Goal: Task Accomplishment & Management: Use online tool/utility

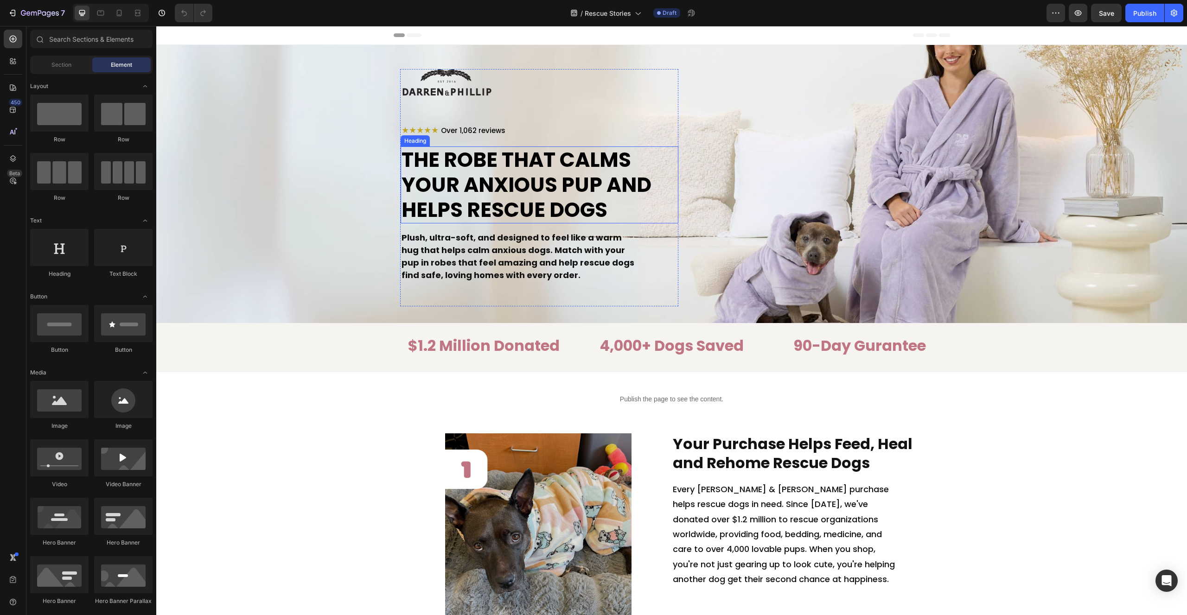
click at [540, 183] on span "The Robe That Calms Your ANXIOUS Pup and Helps Rescue Dogs" at bounding box center [526, 185] width 250 height 78
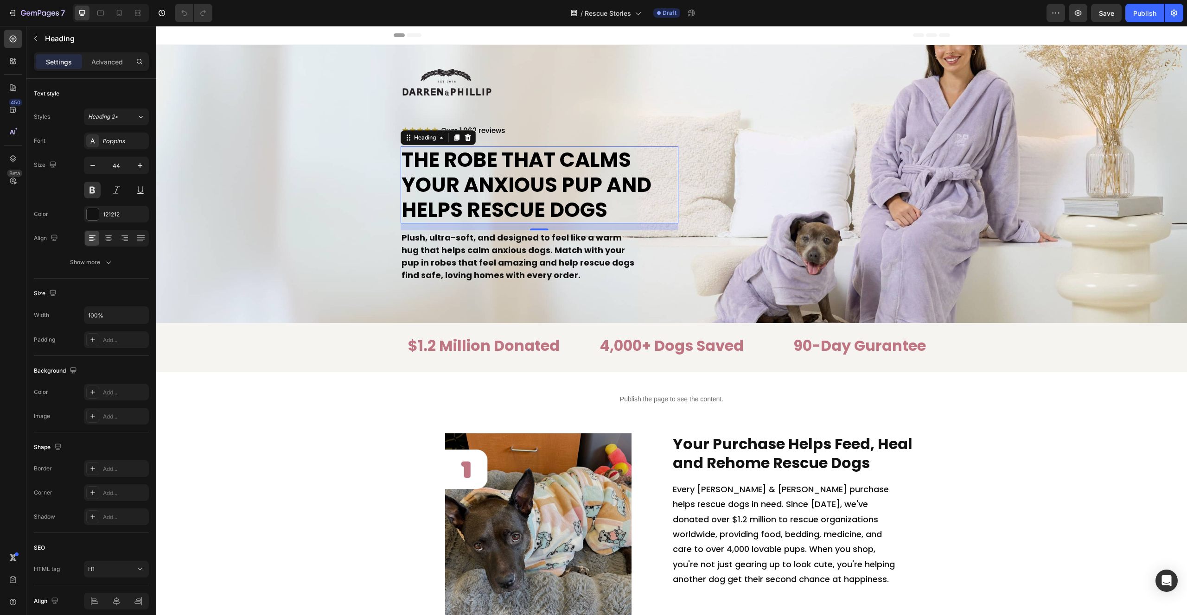
click at [923, 214] on div "Image ★★★★★ Over 1,062 reviews Heading The Robe That Calms Your ANXIOUS Pup and…" at bounding box center [671, 187] width 542 height 237
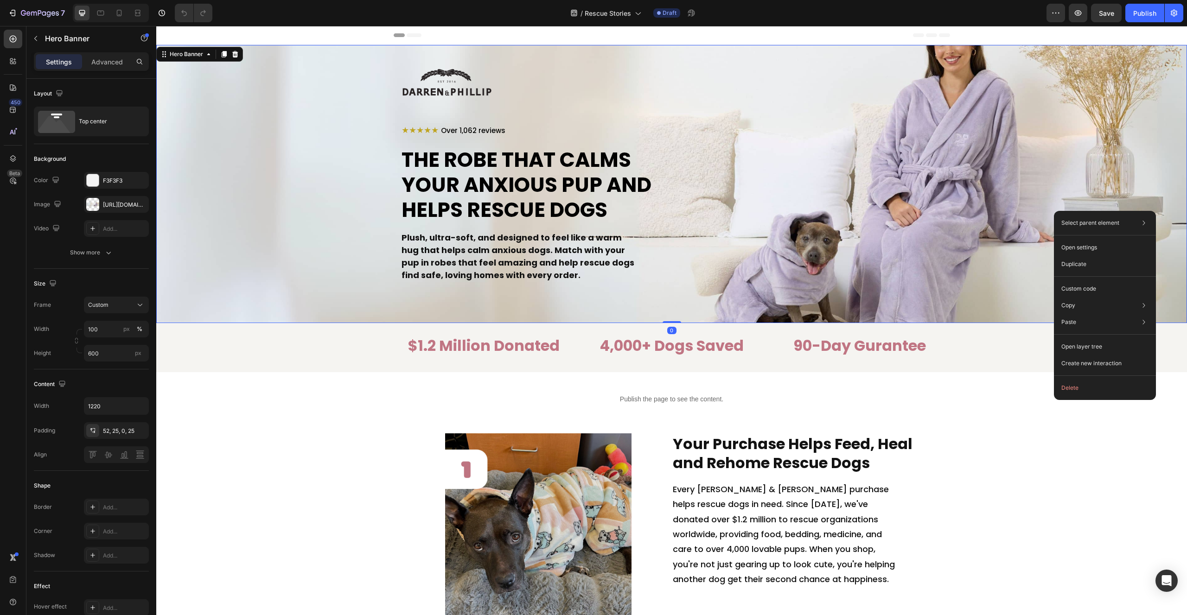
click at [1015, 214] on div "Background Image" at bounding box center [671, 184] width 1030 height 278
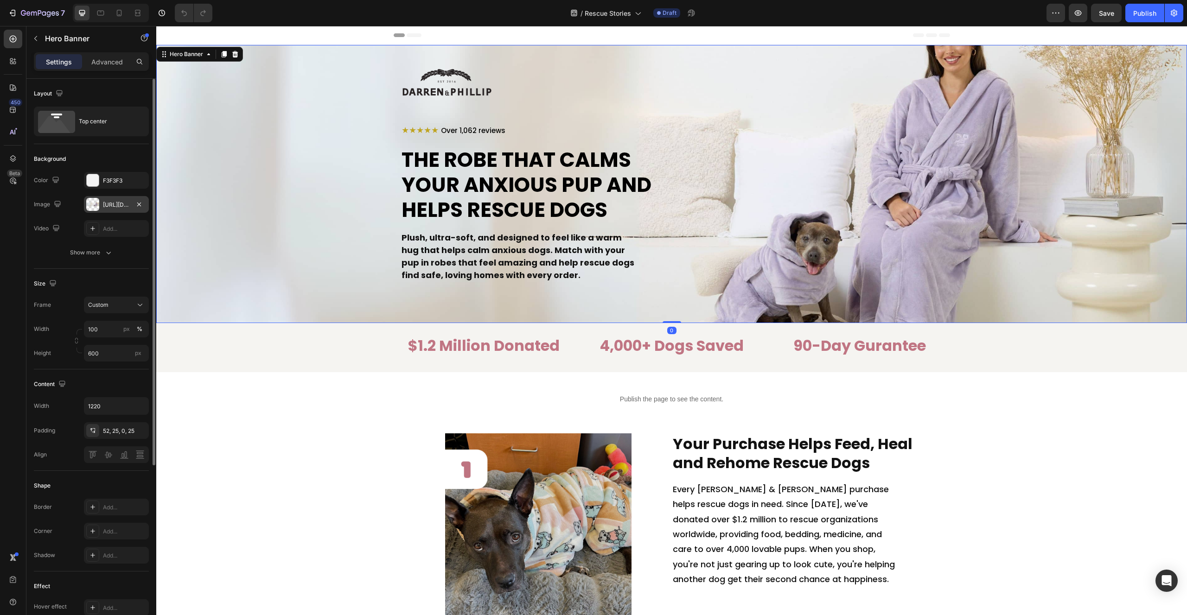
click at [121, 203] on div "[URL][DOMAIN_NAME]" at bounding box center [116, 205] width 27 height 8
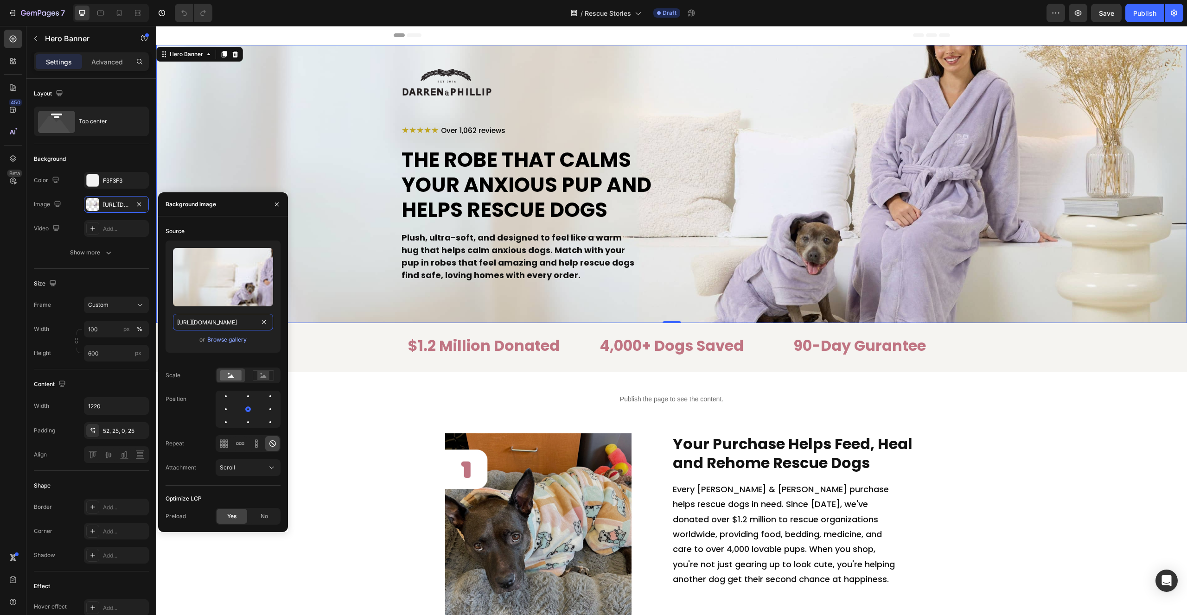
click at [202, 324] on input "[URL][DOMAIN_NAME]" at bounding box center [223, 322] width 100 height 17
click at [235, 338] on div "Browse gallery" at bounding box center [226, 340] width 39 height 8
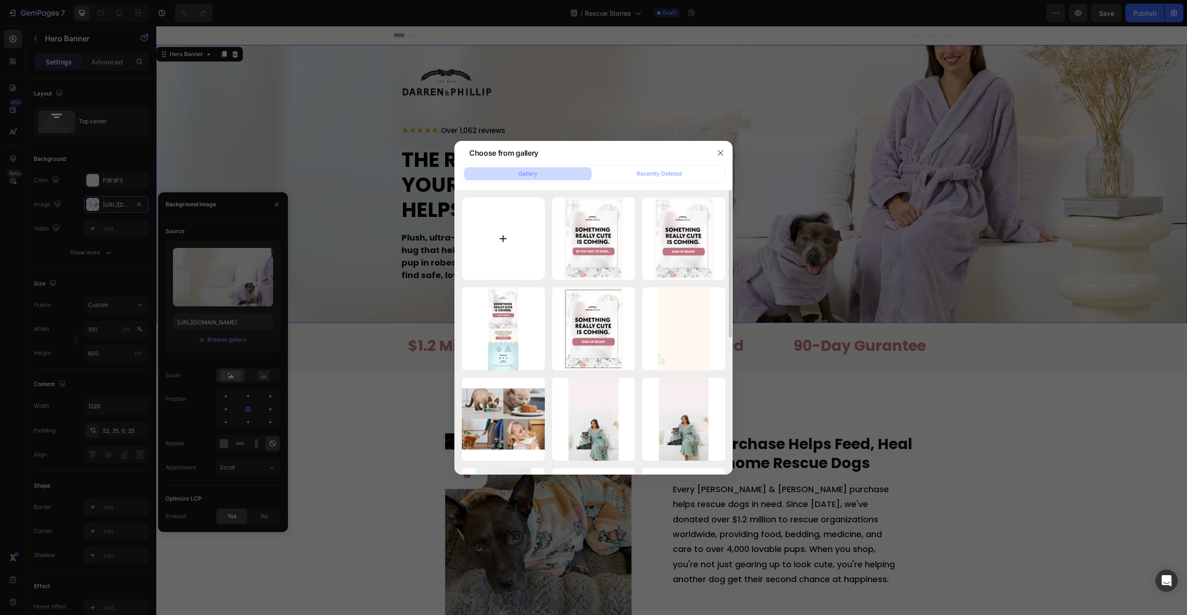
click at [517, 248] on input "file" at bounding box center [503, 238] width 83 height 83
type input "C:\fakepath\rescue-banner.jpg"
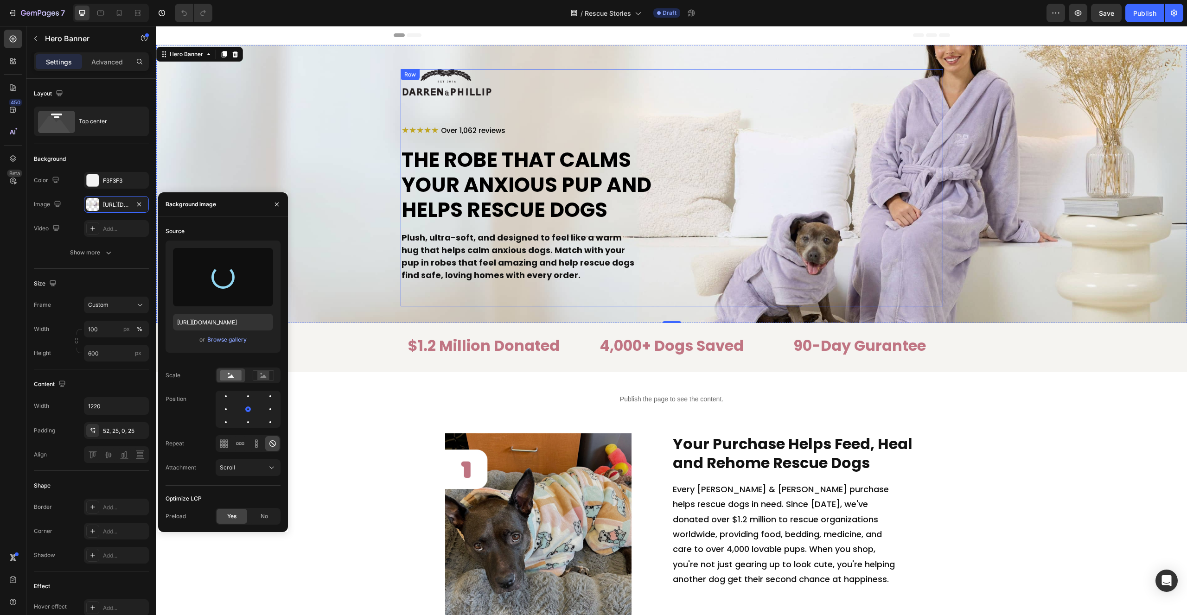
type input "[URL][DOMAIN_NAME]"
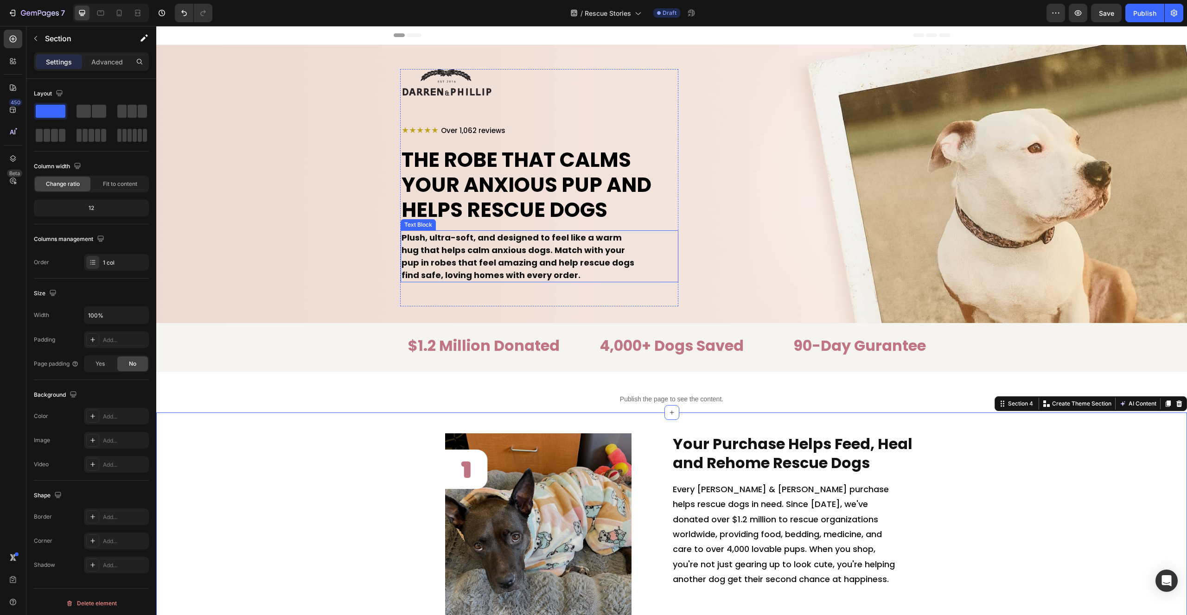
click at [510, 260] on strong "Plush, ultra-soft, and designed to feel like a warm hug that helps calm anxious…" at bounding box center [517, 256] width 233 height 49
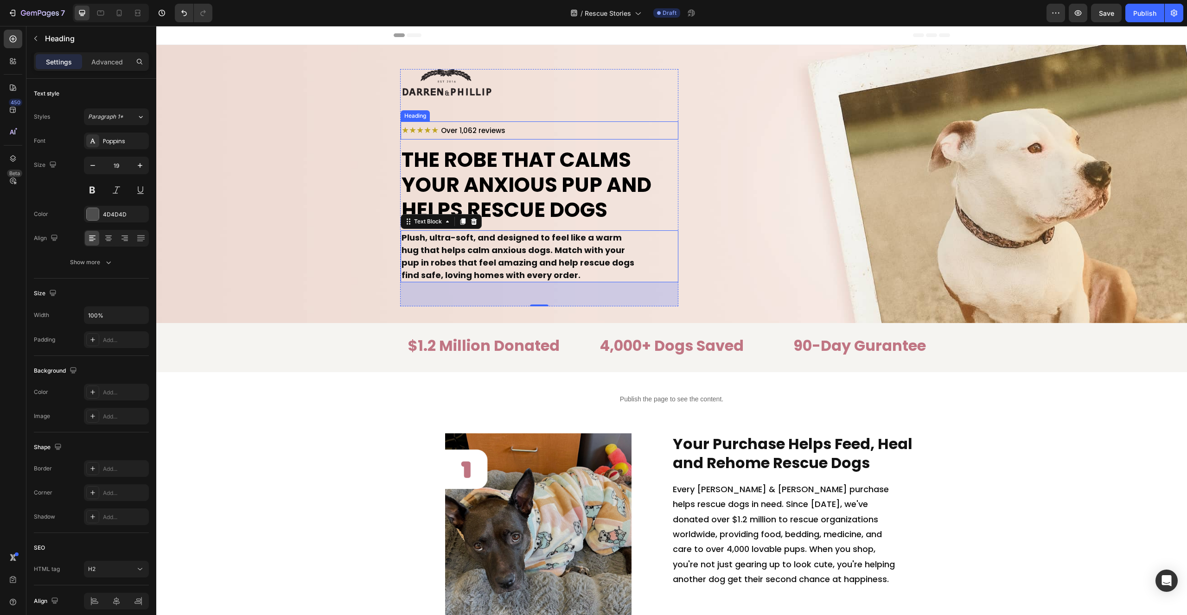
click at [460, 125] on h2 "★★★★★ Over 1,062 reviews" at bounding box center [539, 130] width 278 height 18
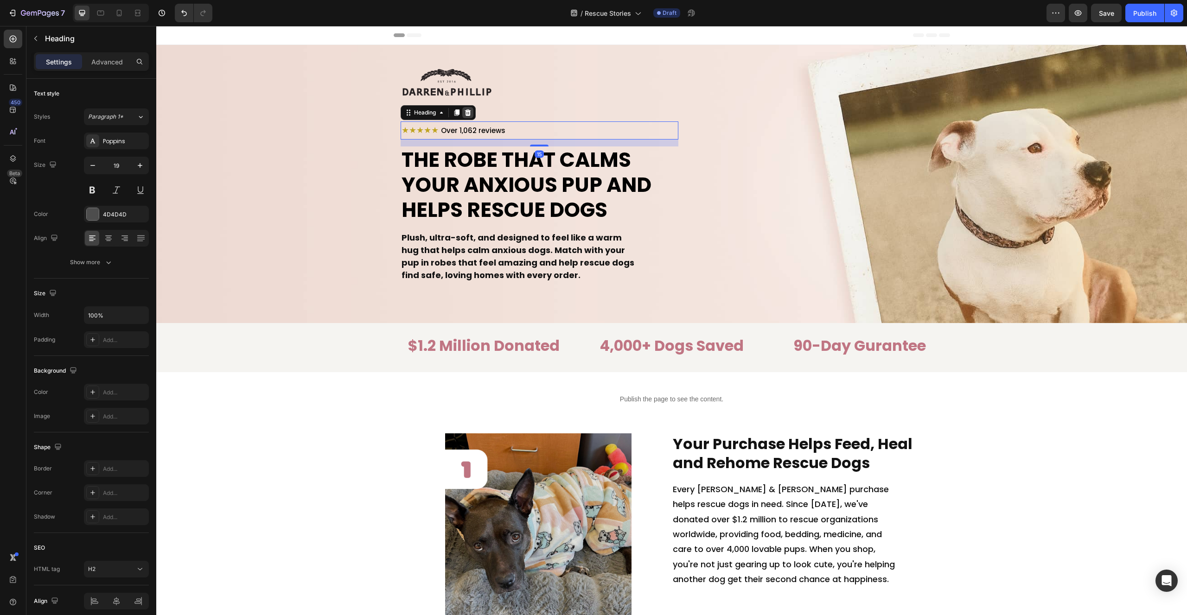
click at [468, 113] on icon at bounding box center [467, 112] width 7 height 7
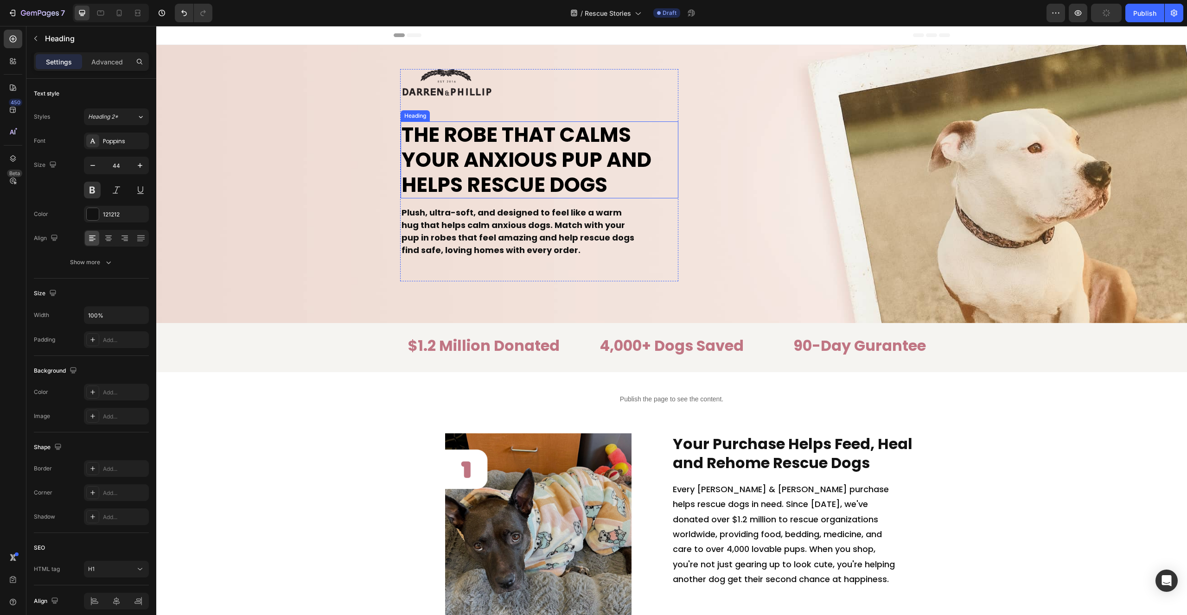
click at [552, 159] on span "The Robe That Calms Your ANXIOUS Pup and Helps Rescue Dogs" at bounding box center [526, 160] width 250 height 78
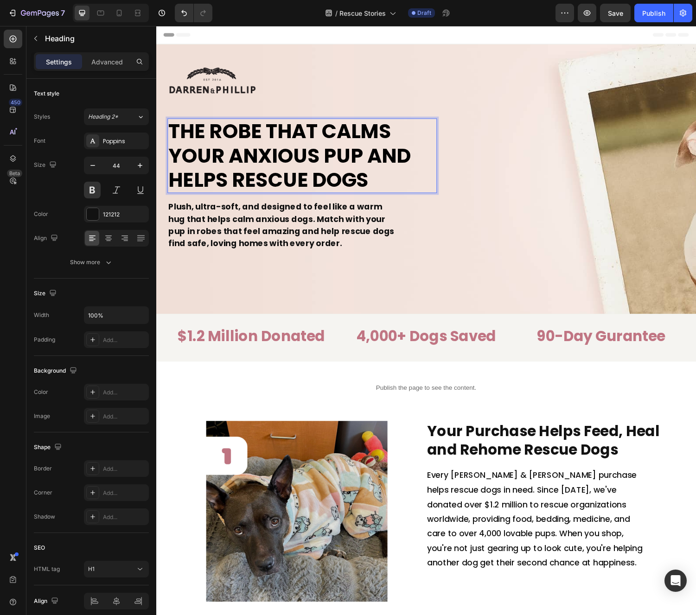
click at [222, 170] on span "The Robe That Calms Your ANXIOUS Pup and Helps Rescue Dogs" at bounding box center [294, 160] width 250 height 78
click at [223, 168] on span "The Robe That Calms Your ANXIOUS Pup and Helps Rescue Dogs" at bounding box center [294, 160] width 250 height 78
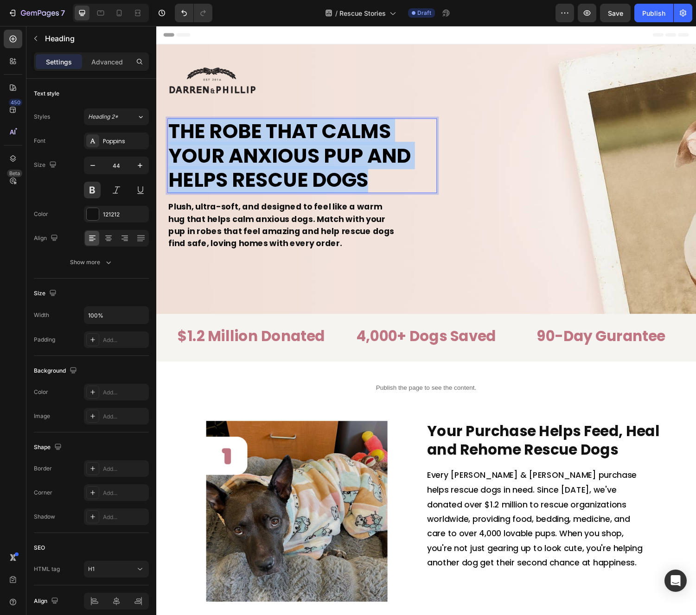
click at [223, 168] on span "The Robe That Calms Your ANXIOUS Pup and Helps Rescue Dogs" at bounding box center [294, 160] width 250 height 78
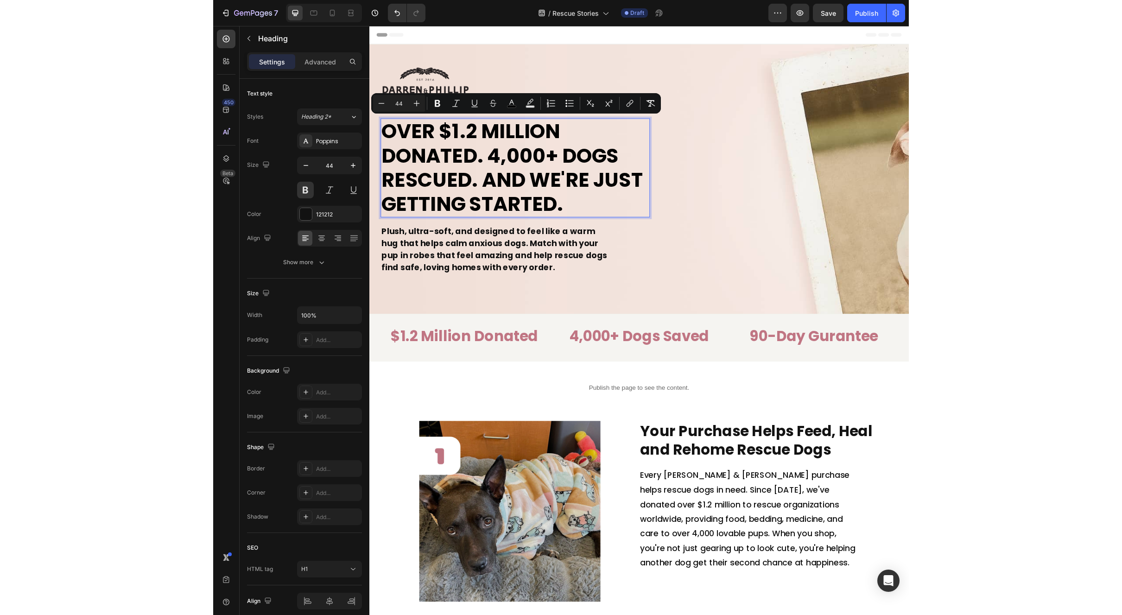
scroll to position [0, 0]
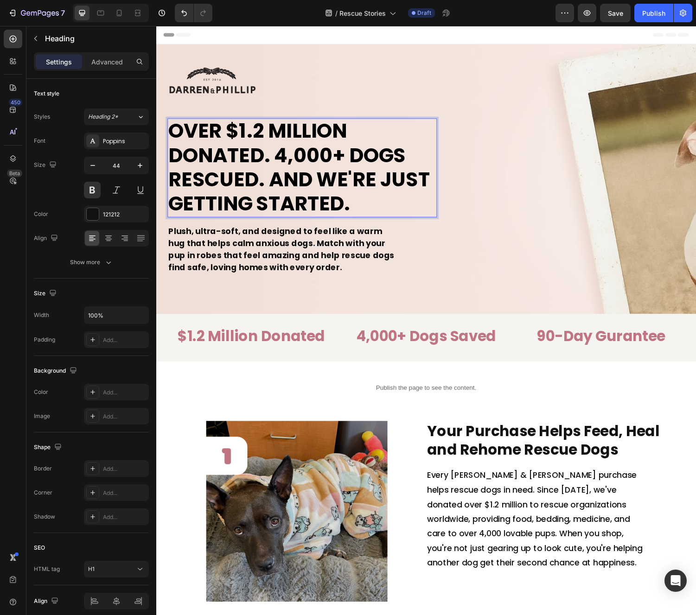
click at [291, 165] on span "Over $1.2 Million Donated. 4,000+ Dogs Rescued. And We're Just Getting Started." at bounding box center [303, 171] width 269 height 103
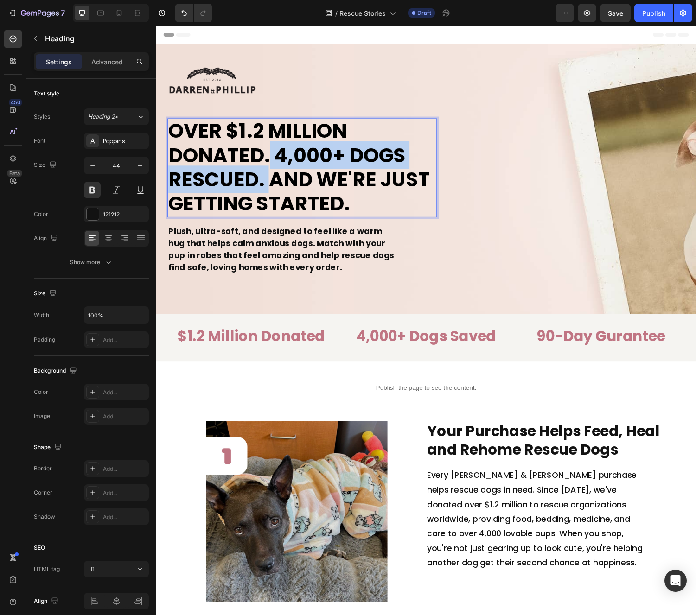
drag, startPoint x: 270, startPoint y: 187, endPoint x: 275, endPoint y: 160, distance: 27.5
click at [275, 160] on span "Over $1.2 Million Donated. 4,000+ Dogs Rescued. And We're Just Getting Started." at bounding box center [303, 171] width 269 height 103
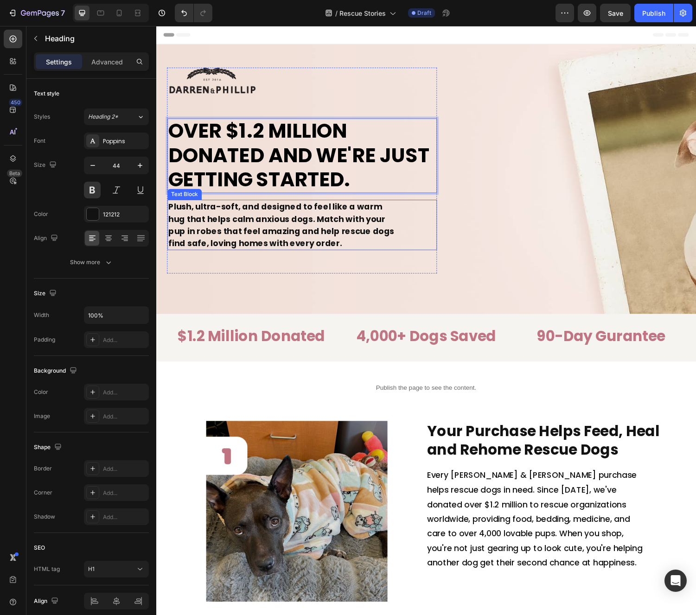
click at [217, 231] on strong "Plush, ultra-soft, and designed to feel like a warm hug that helps calm anxious…" at bounding box center [285, 231] width 233 height 49
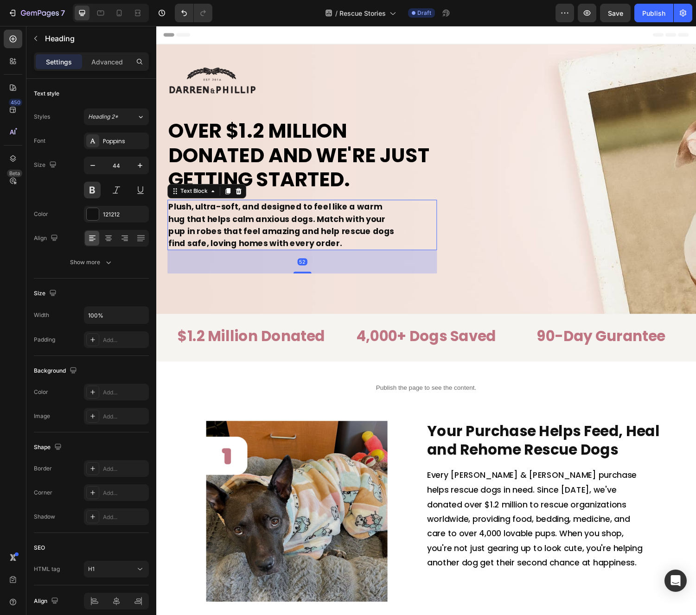
click at [217, 231] on strong "Plush, ultra-soft, and designed to feel like a warm hug that helps calm anxious…" at bounding box center [285, 231] width 233 height 49
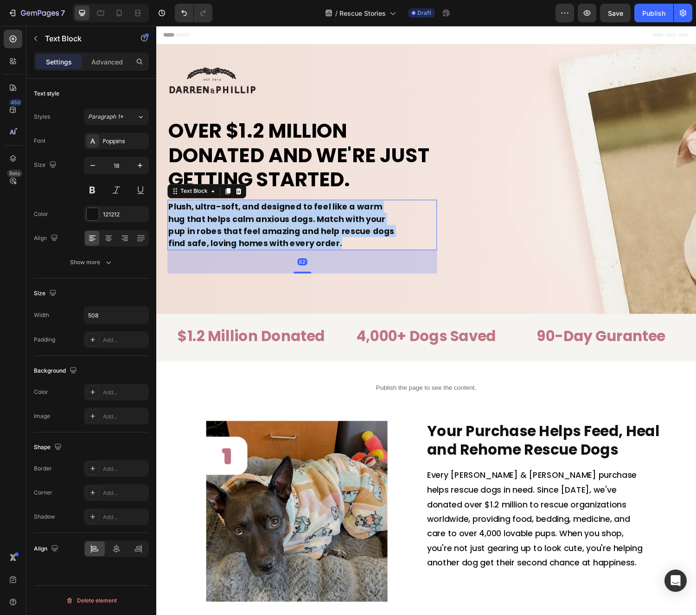
click at [217, 231] on strong "Plush, ultra-soft, and designed to feel like a warm hug that helps calm anxious…" at bounding box center [285, 231] width 233 height 49
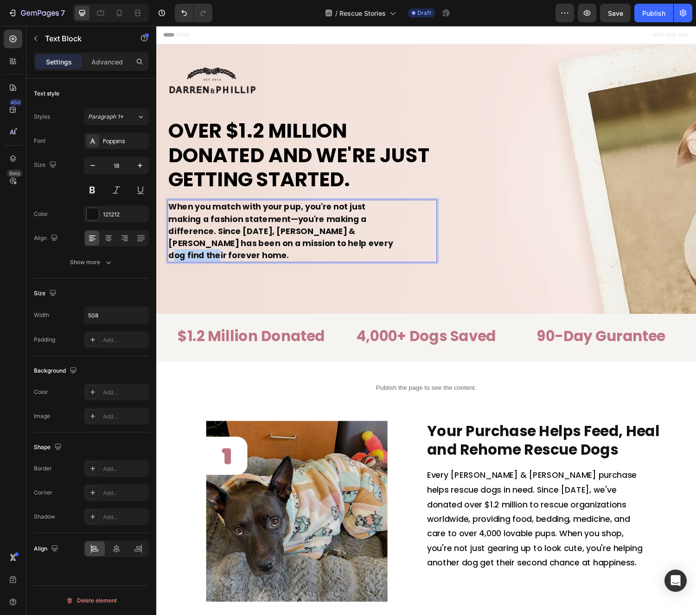
drag, startPoint x: 375, startPoint y: 247, endPoint x: 323, endPoint y: 241, distance: 52.3
click at [323, 246] on strong "When you match with your pup, you're not just making a fashion statement—you're…" at bounding box center [284, 238] width 231 height 62
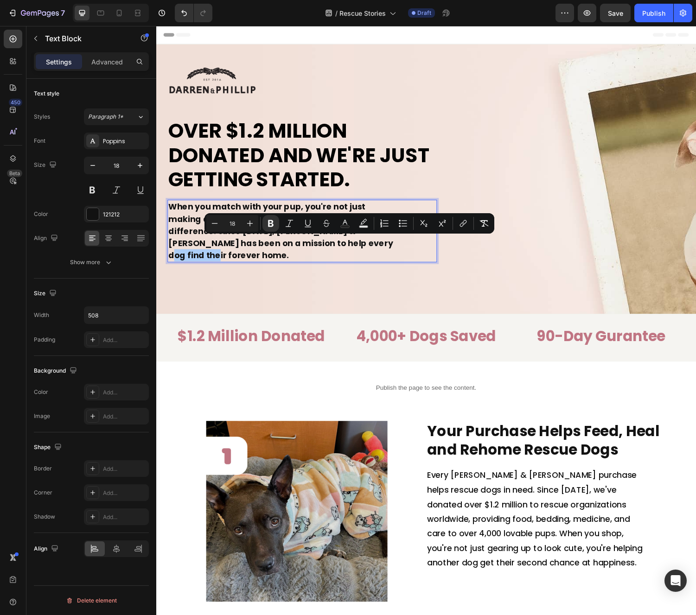
click at [318, 217] on button "Strikethrough" at bounding box center [326, 223] width 17 height 17
click at [352, 210] on strong "When you match with your pup, you're not just making a fashion statement—you're…" at bounding box center [284, 238] width 231 height 62
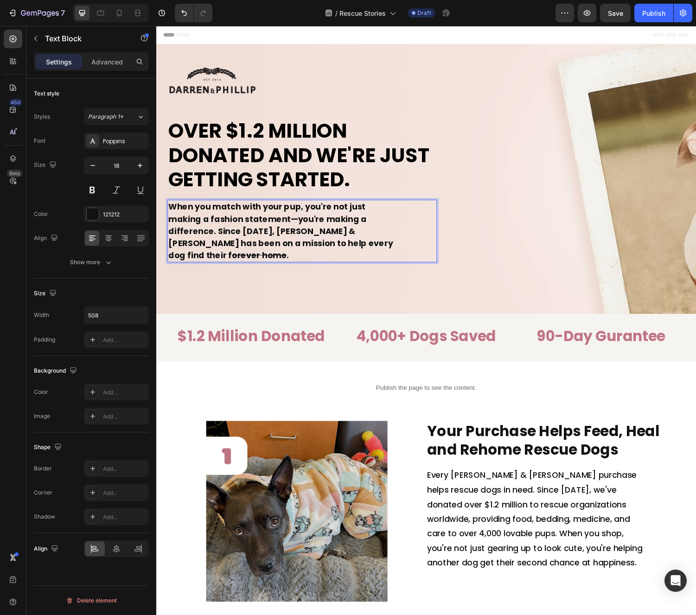
click at [241, 228] on strong "When you match with your pup, you're not just making a fashion statement—you're…" at bounding box center [284, 238] width 231 height 62
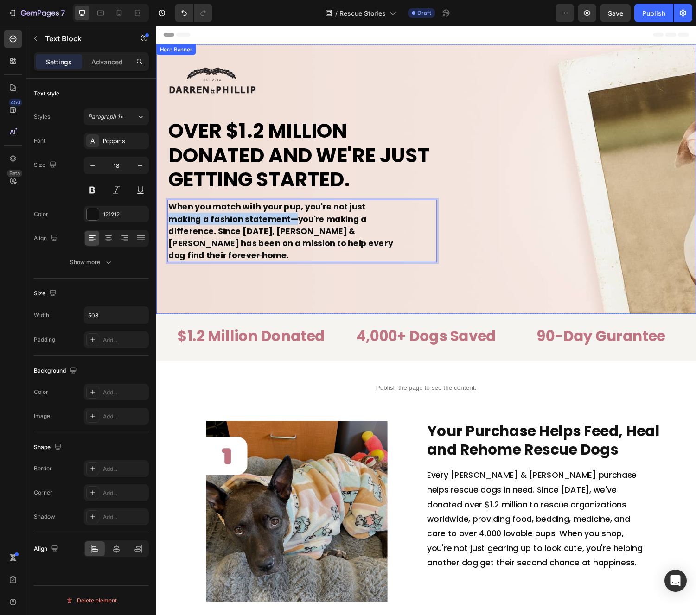
drag, startPoint x: 298, startPoint y: 225, endPoint x: 157, endPoint y: 227, distance: 140.9
click at [157, 227] on div "Image ⁠⁠⁠⁠⁠⁠⁠ Over $1.2 Million Donated And We're Just Getting Started. Heading…" at bounding box center [434, 169] width 556 height 249
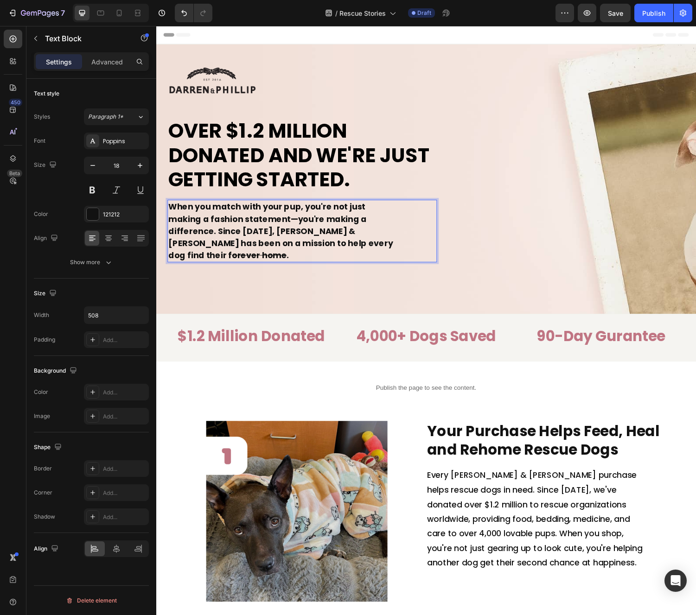
click at [292, 244] on strong "When you match with your pup, you're not just making a fashion statement—you're…" at bounding box center [284, 238] width 231 height 62
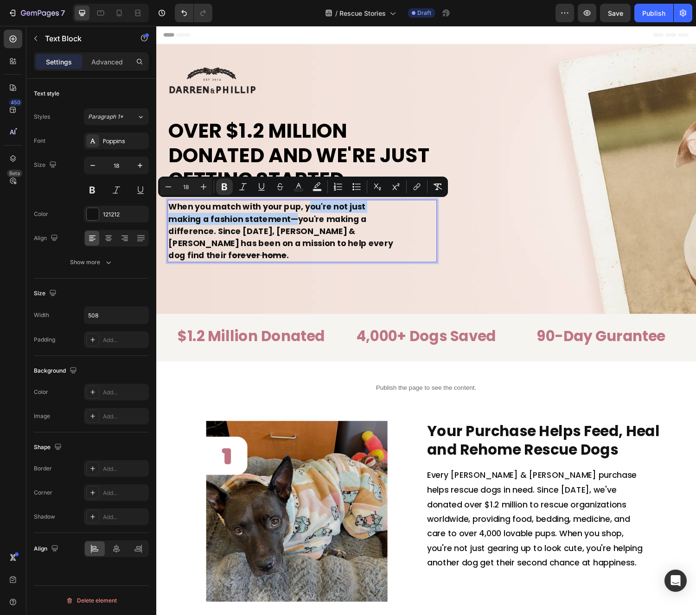
drag, startPoint x: 292, startPoint y: 223, endPoint x: 311, endPoint y: 211, distance: 22.5
click at [311, 211] on strong "When you match with your pup, you're not just making a fashion statement—you're…" at bounding box center [284, 238] width 231 height 62
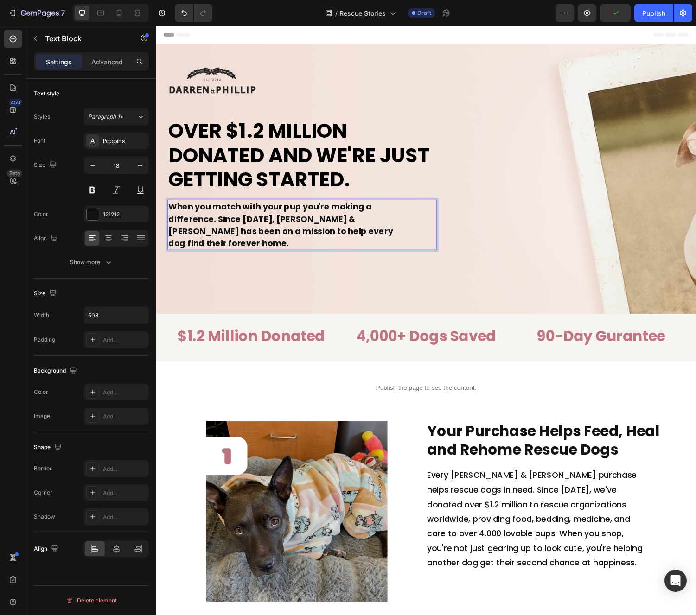
click at [383, 237] on p "When you match with your pup you're making a difference. Since [DATE], [PERSON_…" at bounding box center [286, 231] width 234 height 50
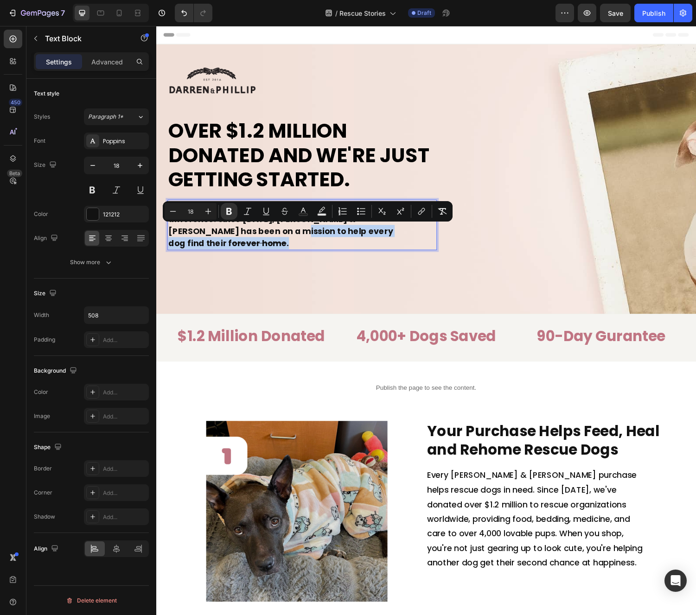
drag, startPoint x: 388, startPoint y: 238, endPoint x: 236, endPoint y: 240, distance: 152.0
click at [236, 240] on p "When you match with your pup you're making a difference. Since [DATE], [PERSON_…" at bounding box center [286, 231] width 234 height 50
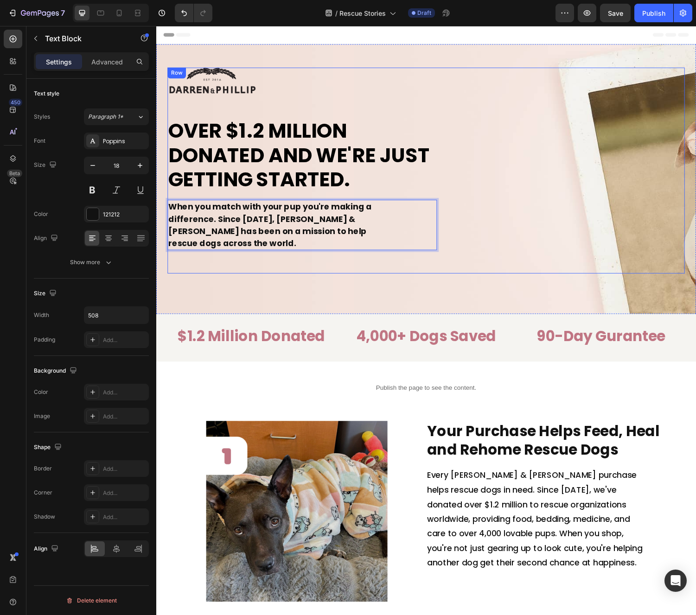
click at [552, 192] on div "Image ⁠⁠⁠⁠⁠⁠⁠ Over $1.2 Million Donated And We're Just Getting Started. Heading…" at bounding box center [434, 175] width 533 height 212
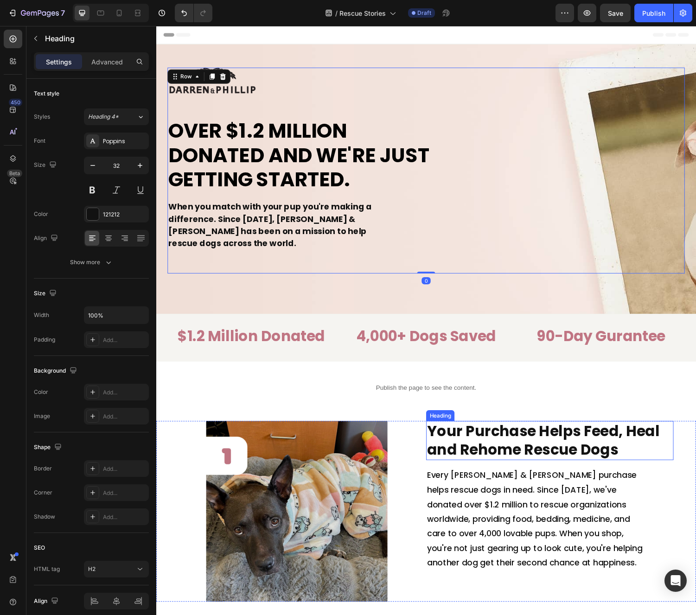
click at [543, 458] on h2 "Your Purchase Helps Feed, Heal and Rehome Rescue Dogs" at bounding box center [561, 453] width 255 height 40
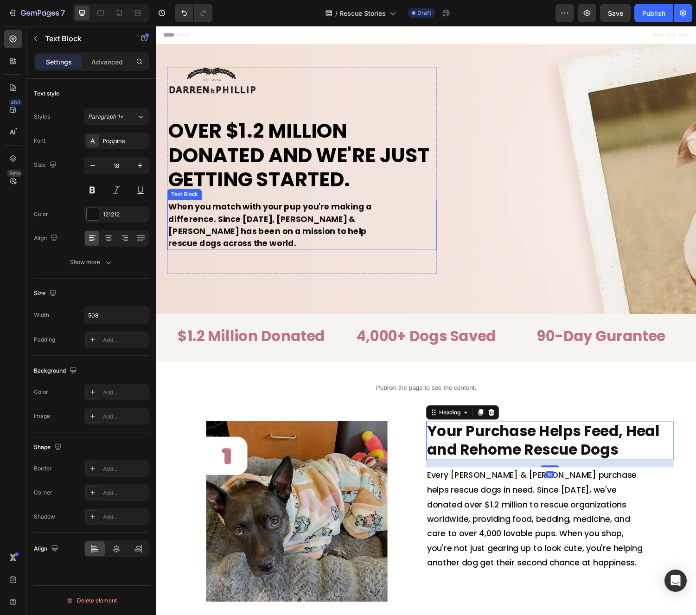
click at [308, 222] on strong "When you match with your pup you're making a difference. Since [DATE], [PERSON_…" at bounding box center [273, 231] width 209 height 49
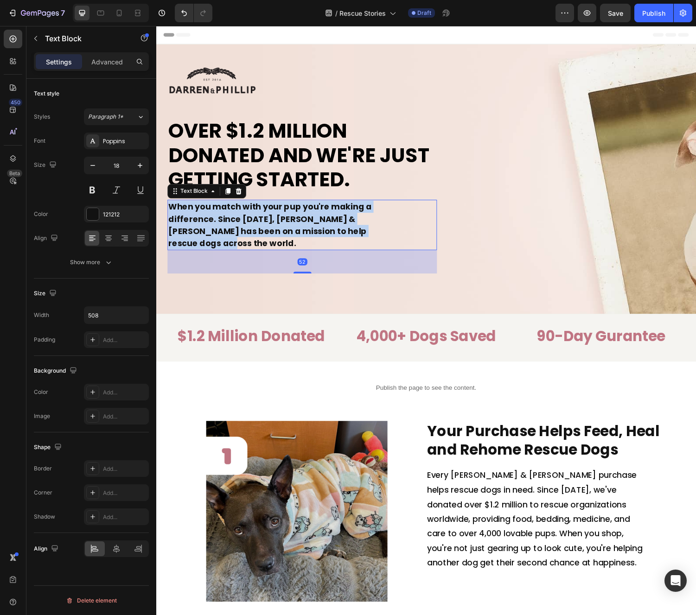
click at [307, 222] on strong "When you match with your pup you're making a difference. Since [DATE], [PERSON_…" at bounding box center [273, 231] width 209 height 49
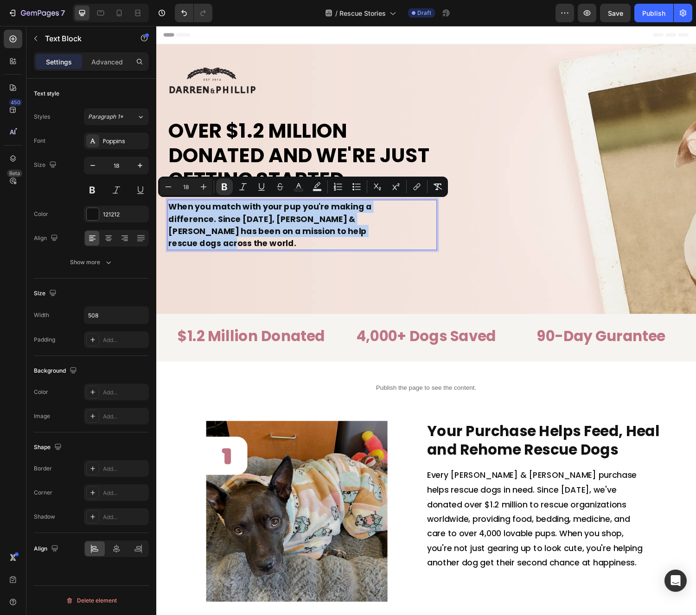
click at [311, 210] on strong "When you match with your pup you're making a difference. Since [DATE], [PERSON_…" at bounding box center [273, 231] width 209 height 49
click at [308, 211] on strong "When you match with your pup you're making a difference. Since [DATE], [PERSON_…" at bounding box center [273, 231] width 209 height 49
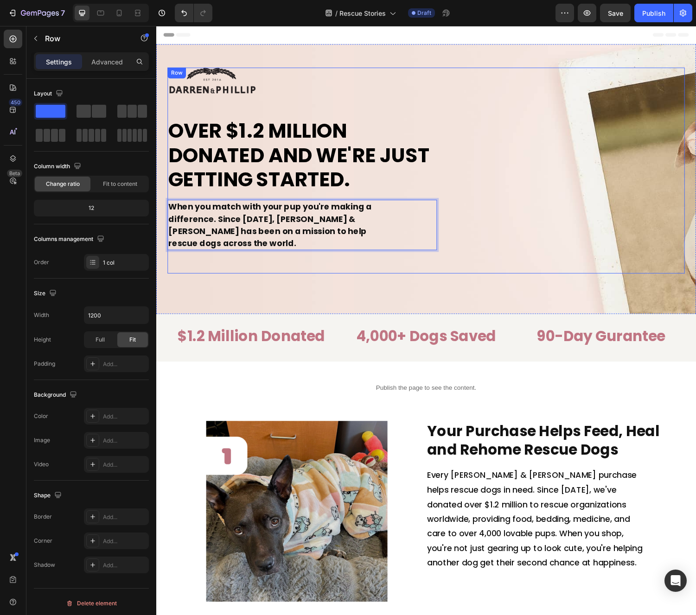
click at [568, 243] on div "Image ⁠⁠⁠⁠⁠⁠⁠ Over $1.2 Million Donated And We're Just Getting Started. Heading…" at bounding box center [434, 175] width 533 height 212
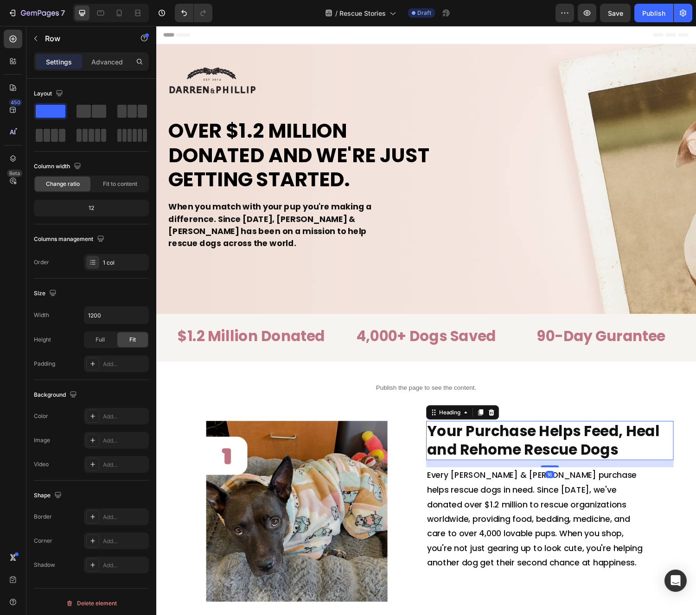
click at [560, 448] on h2 "Your Purchase Helps Feed, Heal and Rehome Rescue Dogs" at bounding box center [561, 453] width 255 height 40
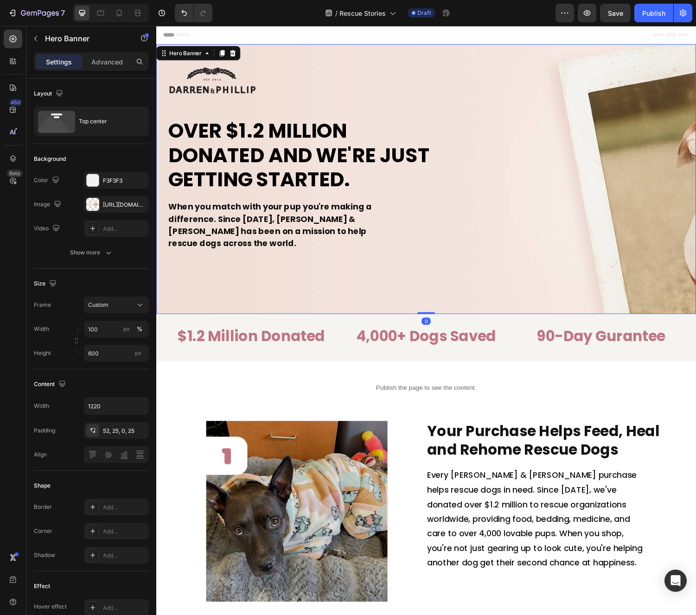
click at [424, 291] on div "Background Image" at bounding box center [434, 184] width 556 height 278
click at [290, 221] on strong "When you match with your pup you're making a difference. Since [DATE], [PERSON_…" at bounding box center [273, 231] width 209 height 49
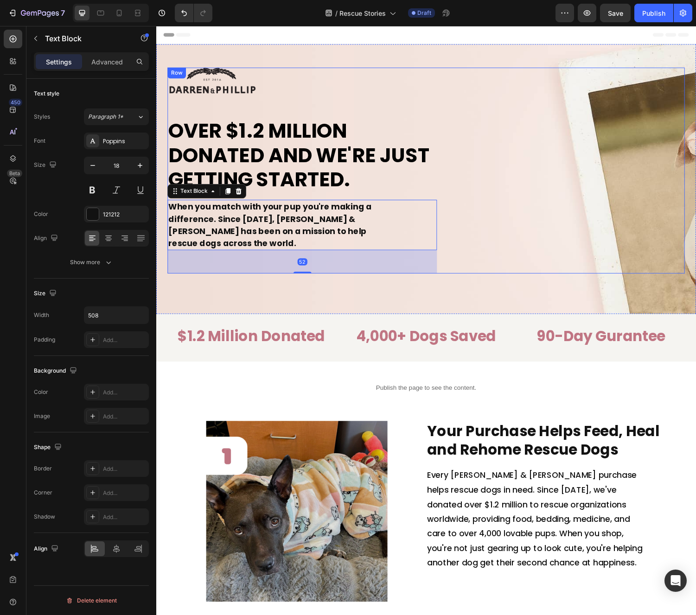
click at [635, 253] on div "Image ⁠⁠⁠⁠⁠⁠⁠ Over $1.2 Million Donated And We're Just Getting Started. Heading…" at bounding box center [434, 175] width 533 height 212
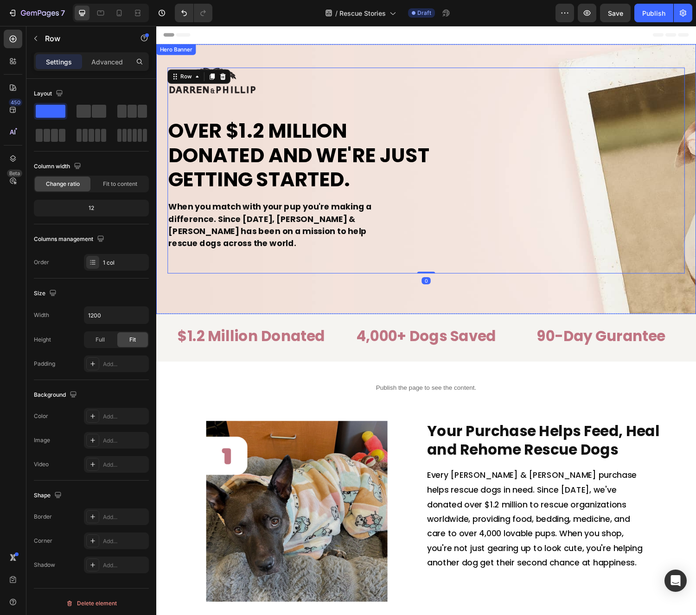
click at [609, 320] on div "Background Image" at bounding box center [434, 184] width 556 height 278
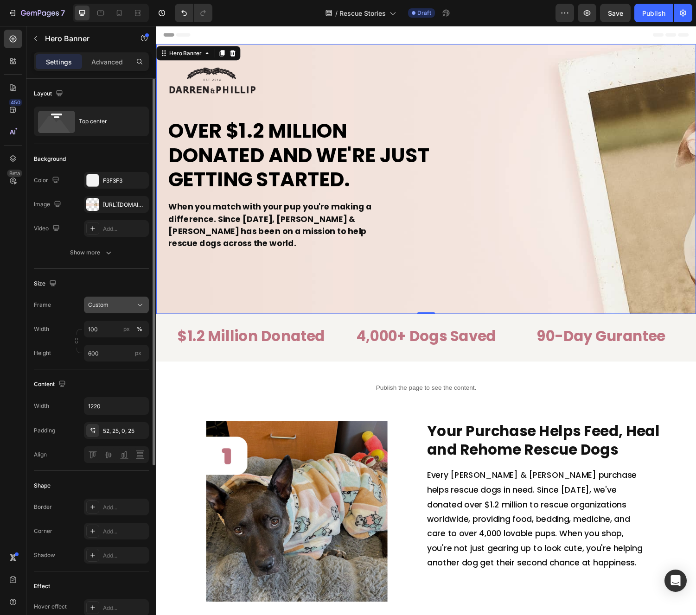
click at [110, 306] on div "Custom" at bounding box center [110, 305] width 45 height 8
click at [107, 326] on span "As banner source" at bounding box center [111, 327] width 46 height 8
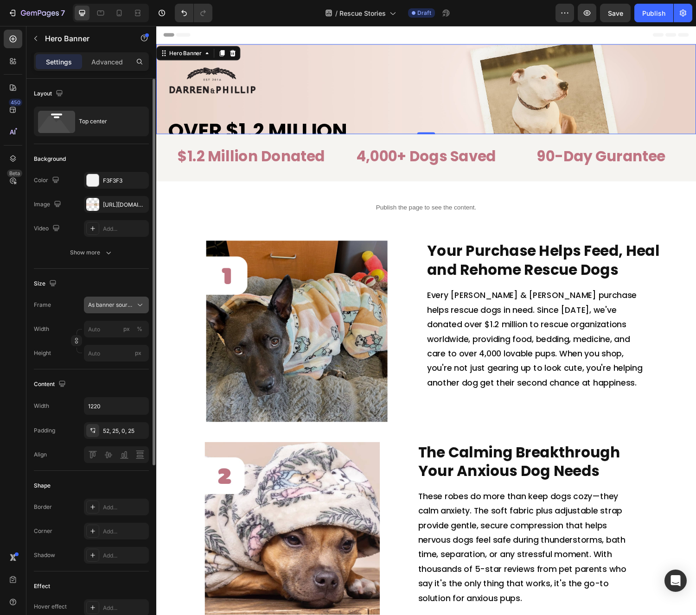
type input "100"
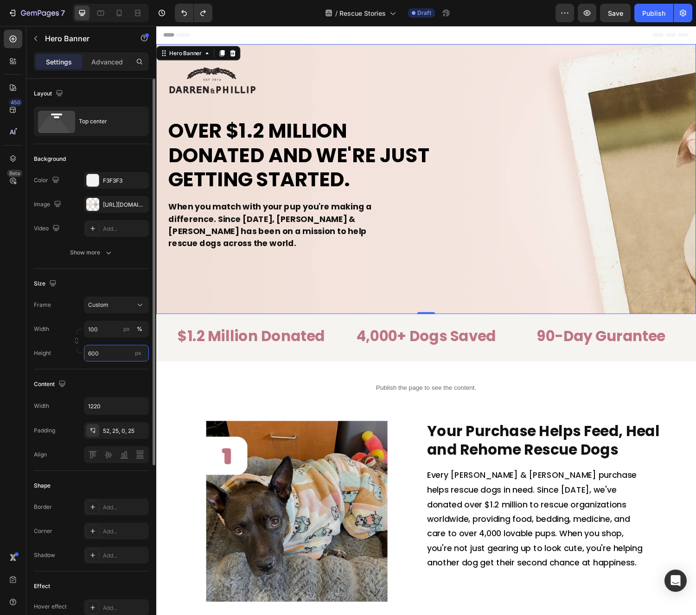
drag, startPoint x: 107, startPoint y: 354, endPoint x: 48, endPoint y: 352, distance: 59.3
click at [48, 352] on div "Height 600 px" at bounding box center [91, 353] width 115 height 17
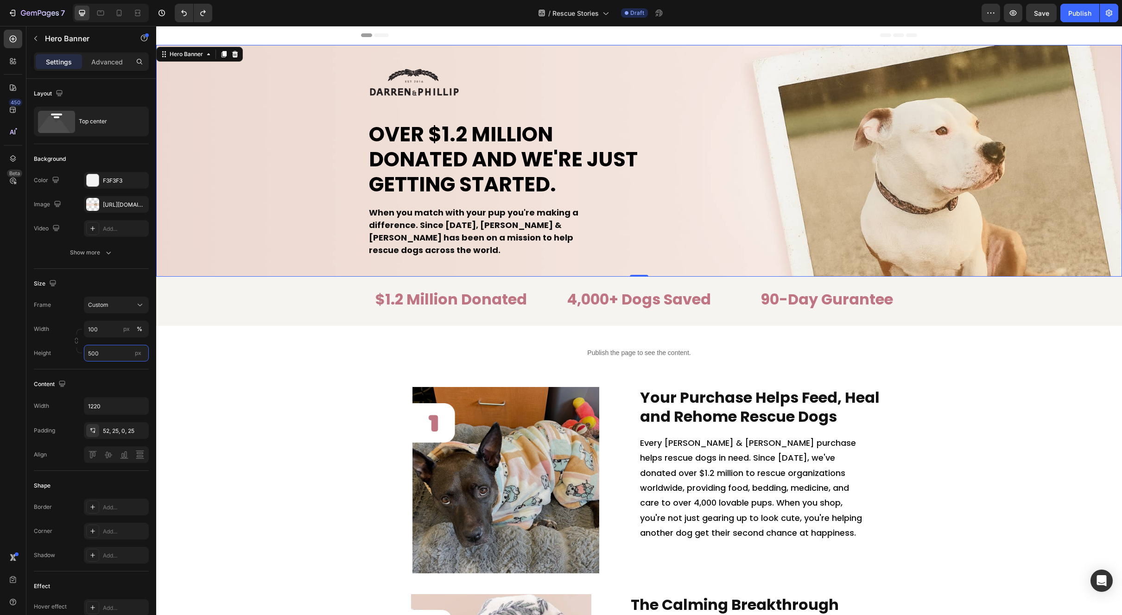
type input "500"
click at [115, 204] on div "[URL][DOMAIN_NAME]" at bounding box center [116, 205] width 27 height 8
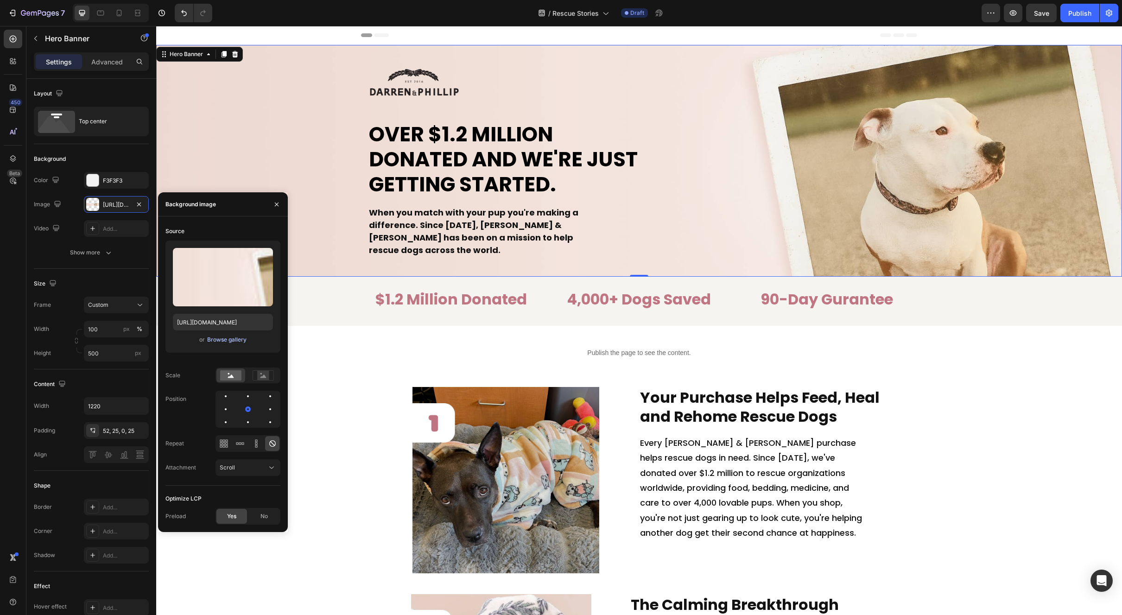
click at [226, 342] on div "Browse gallery" at bounding box center [226, 340] width 39 height 8
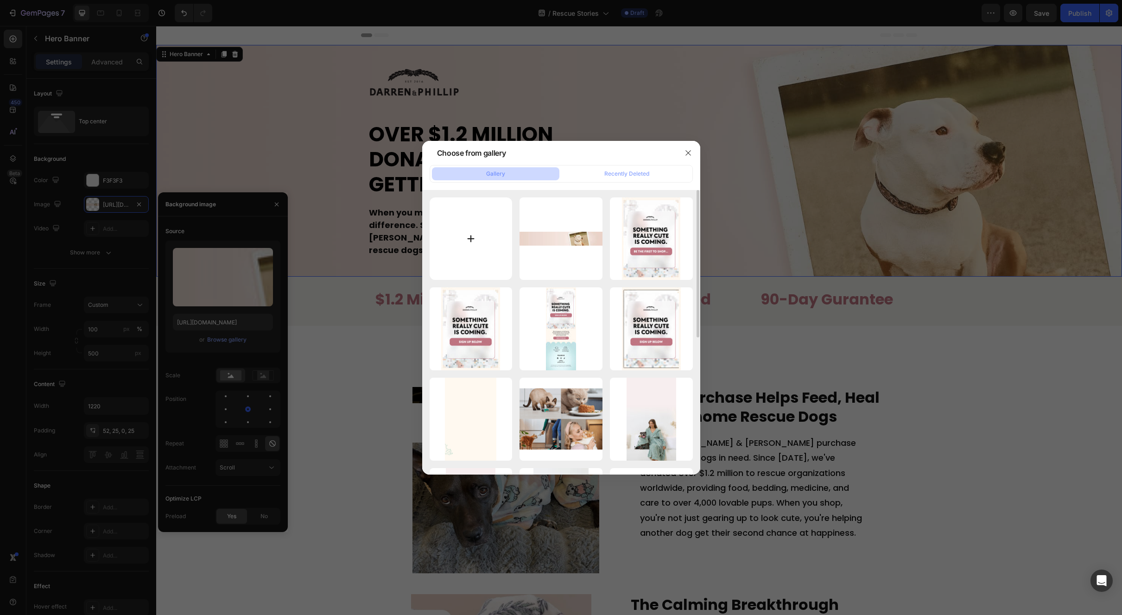
click at [460, 254] on input "file" at bounding box center [471, 238] width 83 height 83
type input "C:\fakepath\rescue-banner (1).jpg"
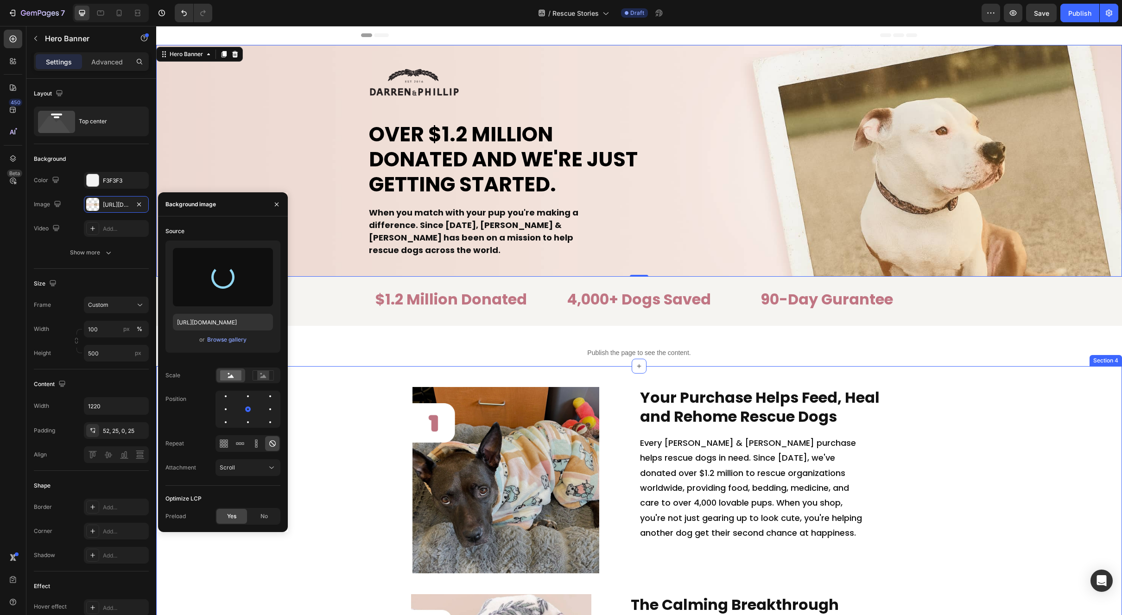
type input "[URL][DOMAIN_NAME]"
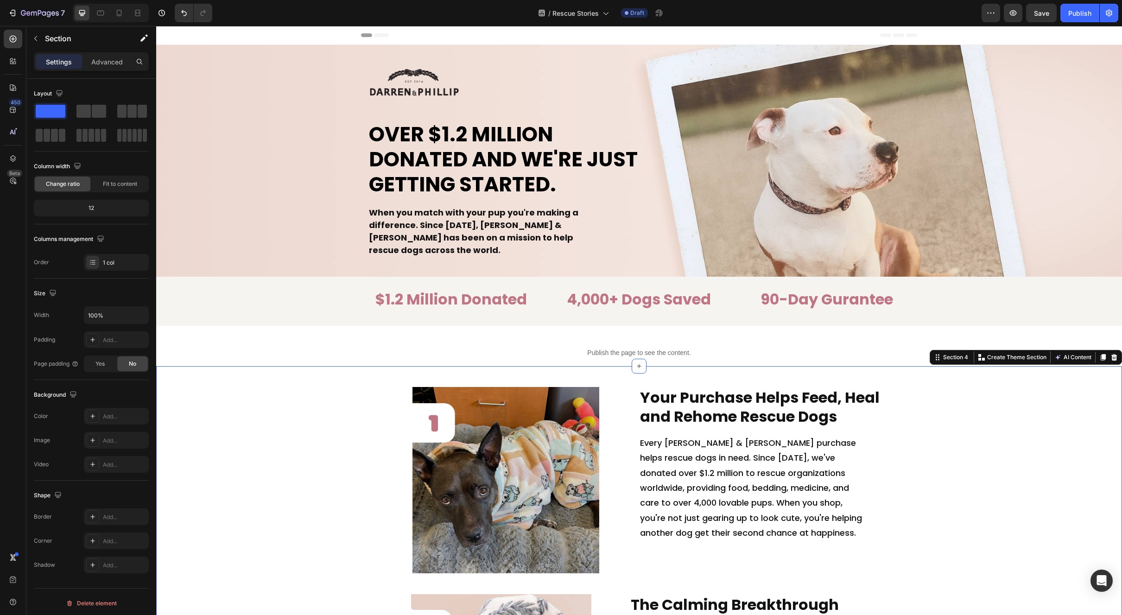
click at [973, 164] on div "Background Image" at bounding box center [639, 161] width 966 height 232
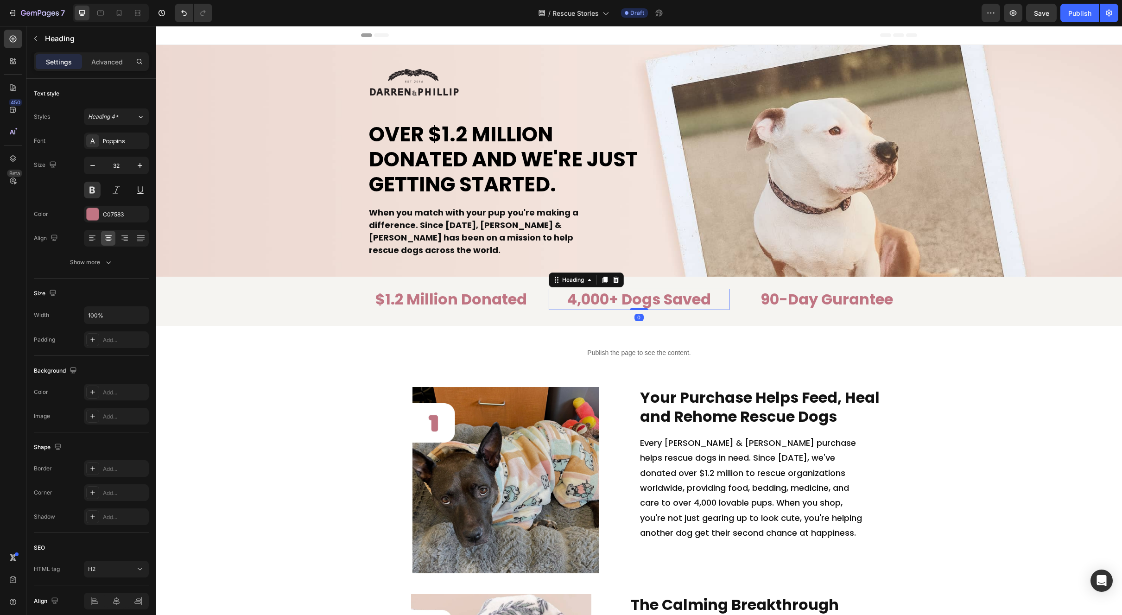
click at [630, 296] on h2 "4,000+ Dogs Saved" at bounding box center [639, 299] width 180 height 21
click at [971, 287] on div "$1.2 Million Donated Heading 4,000+ Dogs Saved Heading 0 90-Day Gurantee Headin…" at bounding box center [639, 301] width 966 height 49
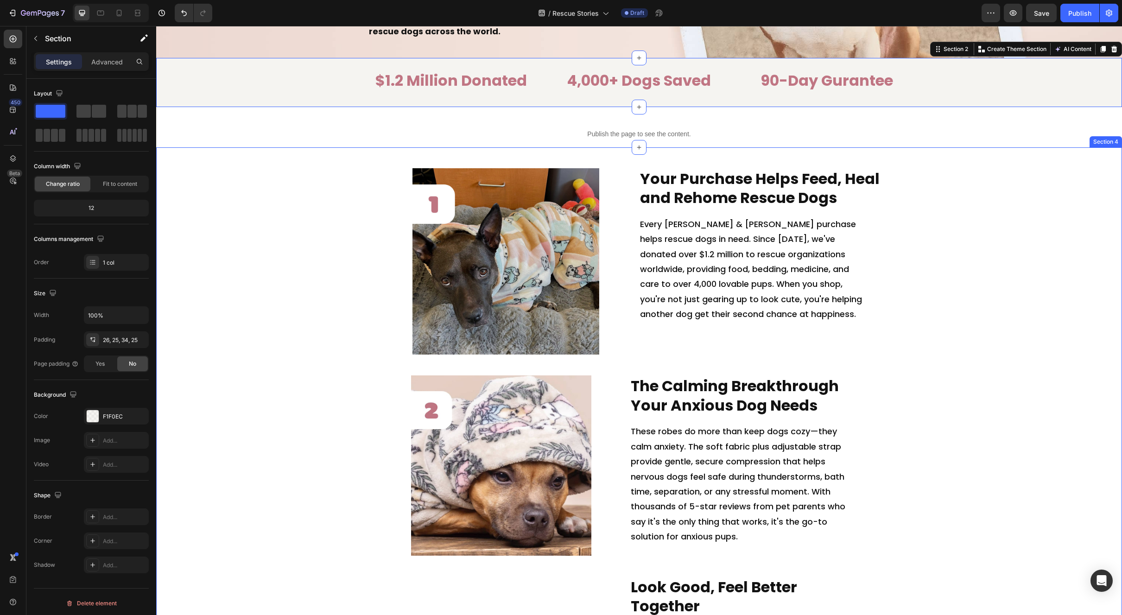
scroll to position [231, 0]
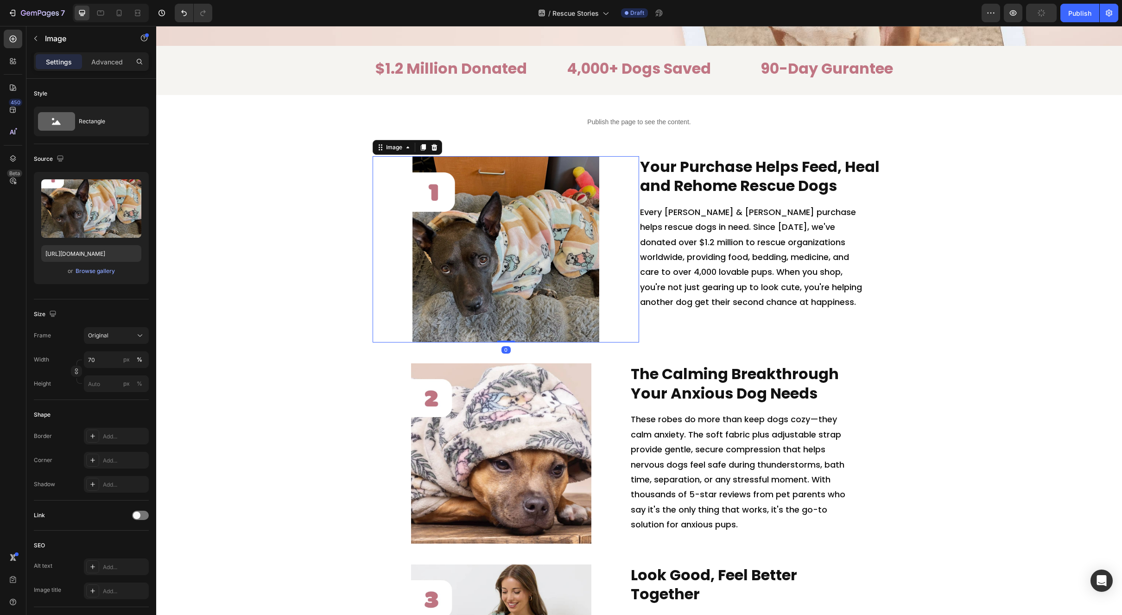
click at [497, 217] on img at bounding box center [505, 249] width 187 height 187
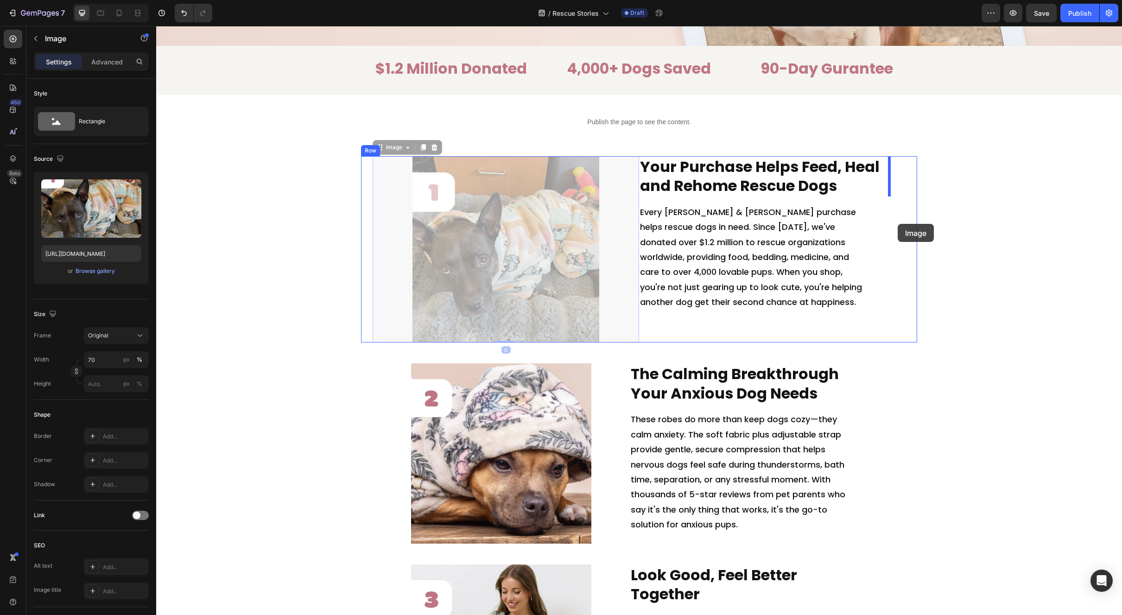
drag, startPoint x: 537, startPoint y: 210, endPoint x: 898, endPoint y: 224, distance: 361.3
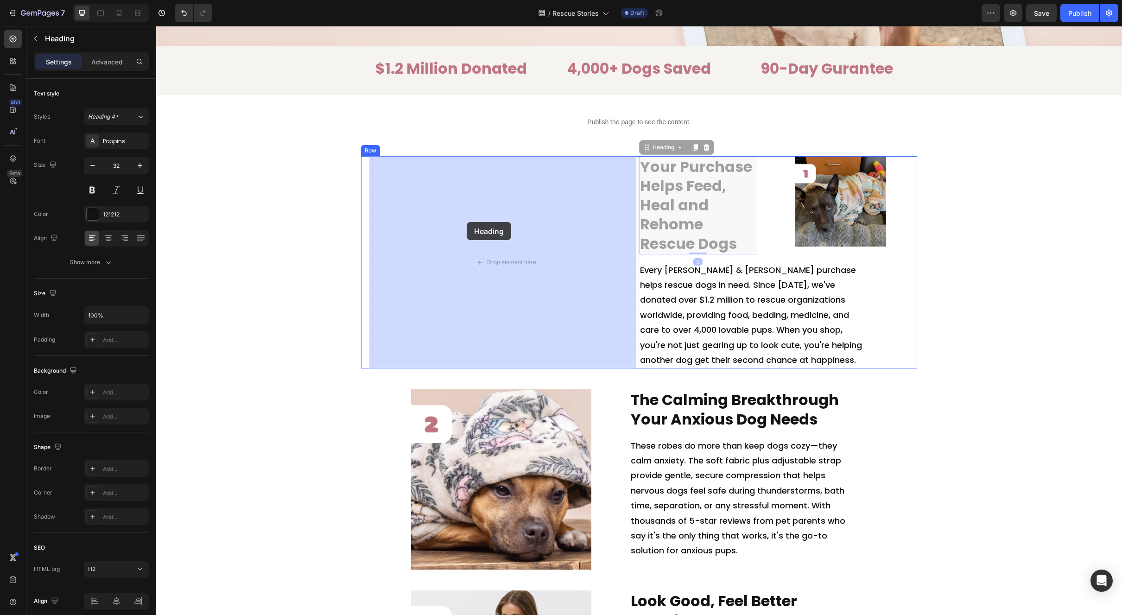
drag, startPoint x: 681, startPoint y: 211, endPoint x: 500, endPoint y: 227, distance: 181.9
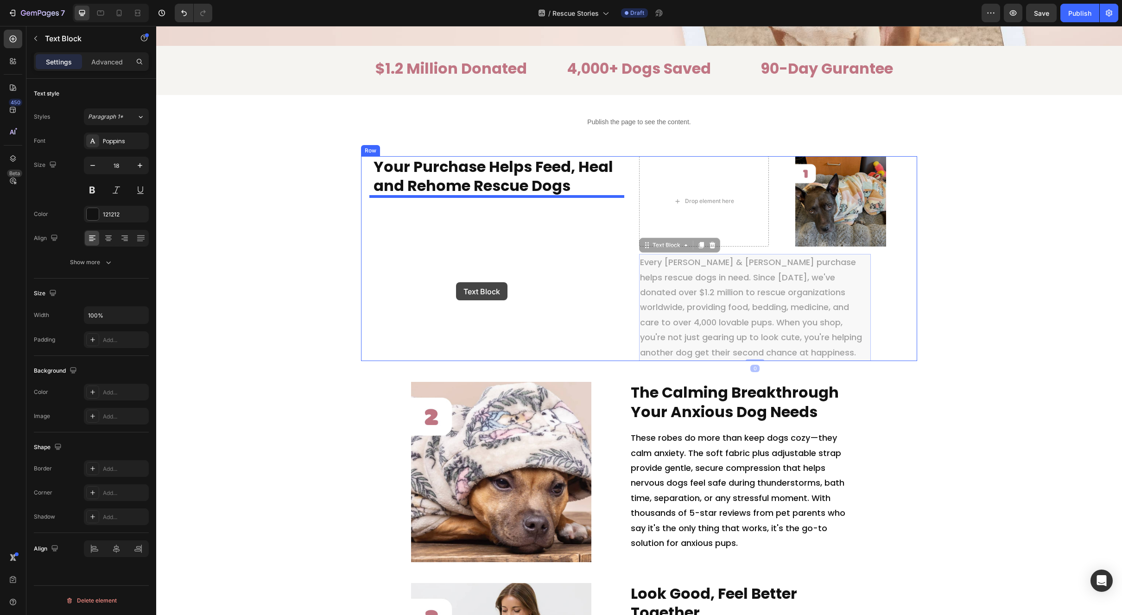
drag, startPoint x: 723, startPoint y: 287, endPoint x: 456, endPoint y: 282, distance: 267.0
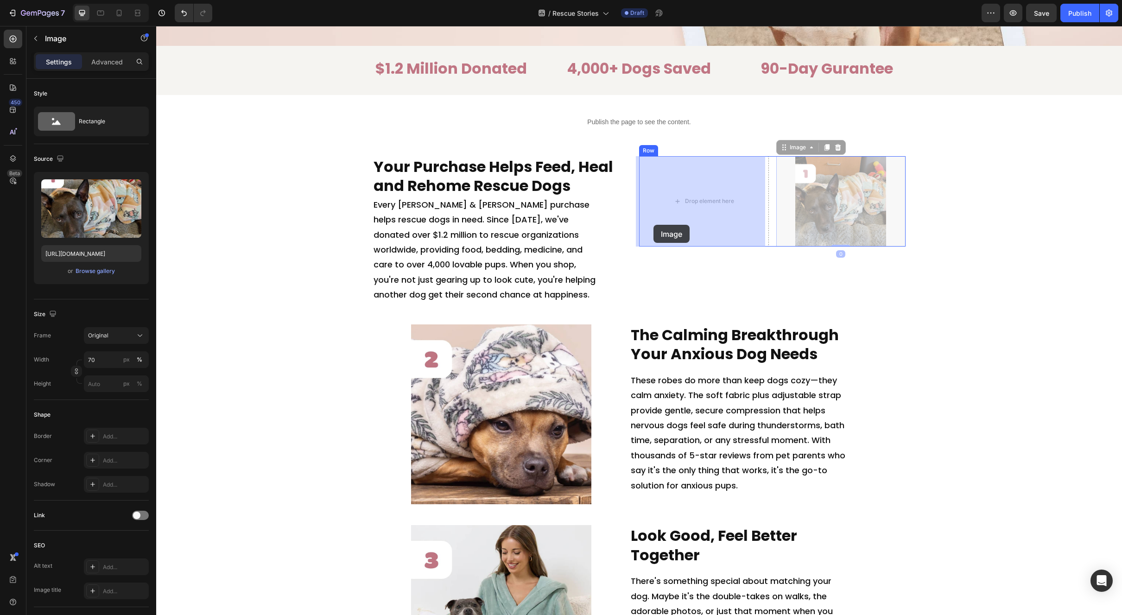
drag, startPoint x: 839, startPoint y: 216, endPoint x: 654, endPoint y: 225, distance: 185.6
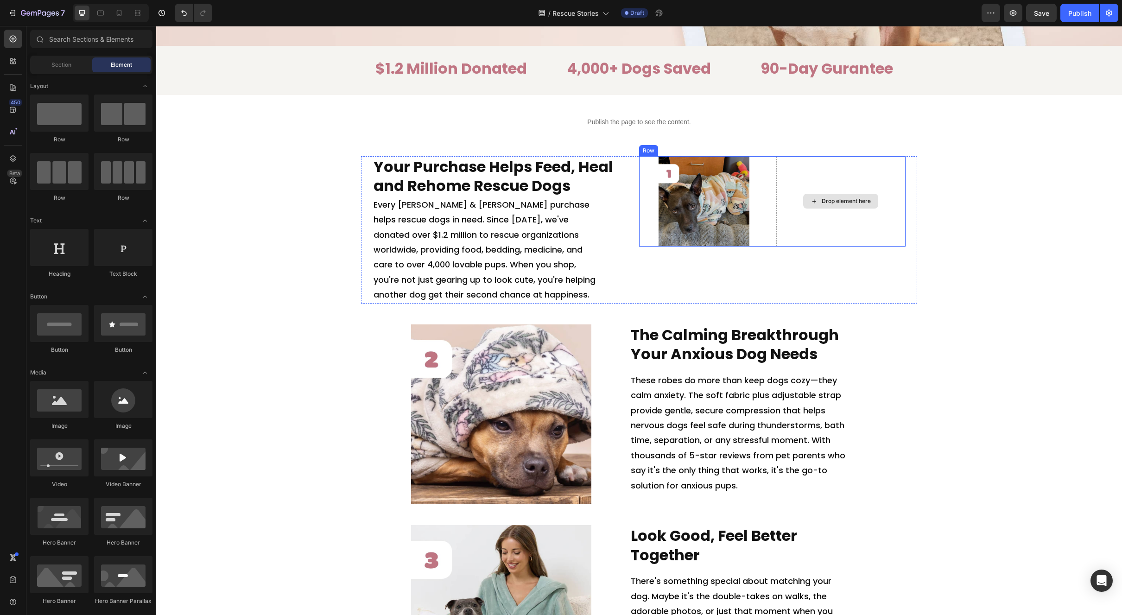
click at [863, 206] on div "Drop element here" at bounding box center [840, 201] width 75 height 15
click at [498, 216] on p "Every [PERSON_NAME] & [PERSON_NAME] purchase helps rescue dogs in need. Since […" at bounding box center [489, 249] width 230 height 105
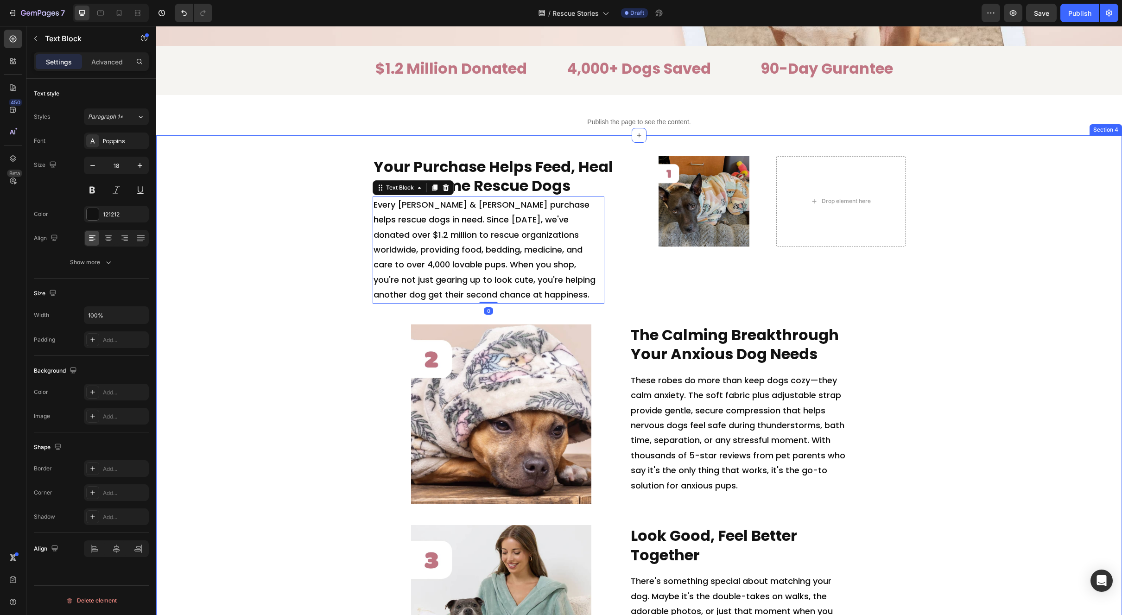
click at [309, 164] on div "Your Purchase Helps Feed, Heal and Rehome Rescue Dogs Heading Every [PERSON_NAM…" at bounding box center [639, 611] width 966 height 952
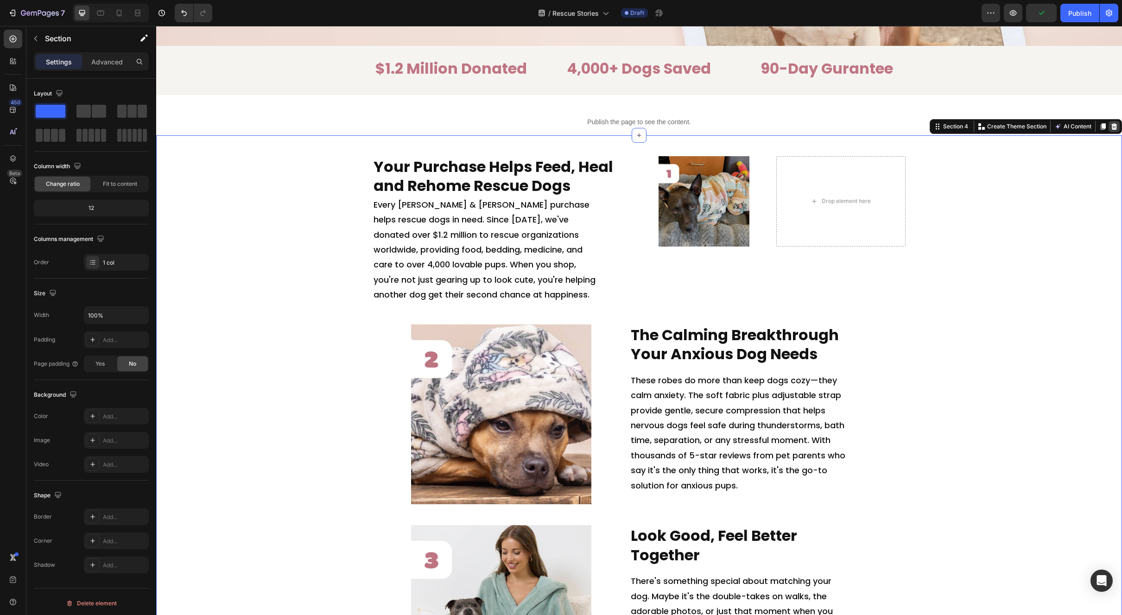
click at [1110, 124] on icon at bounding box center [1113, 126] width 7 height 7
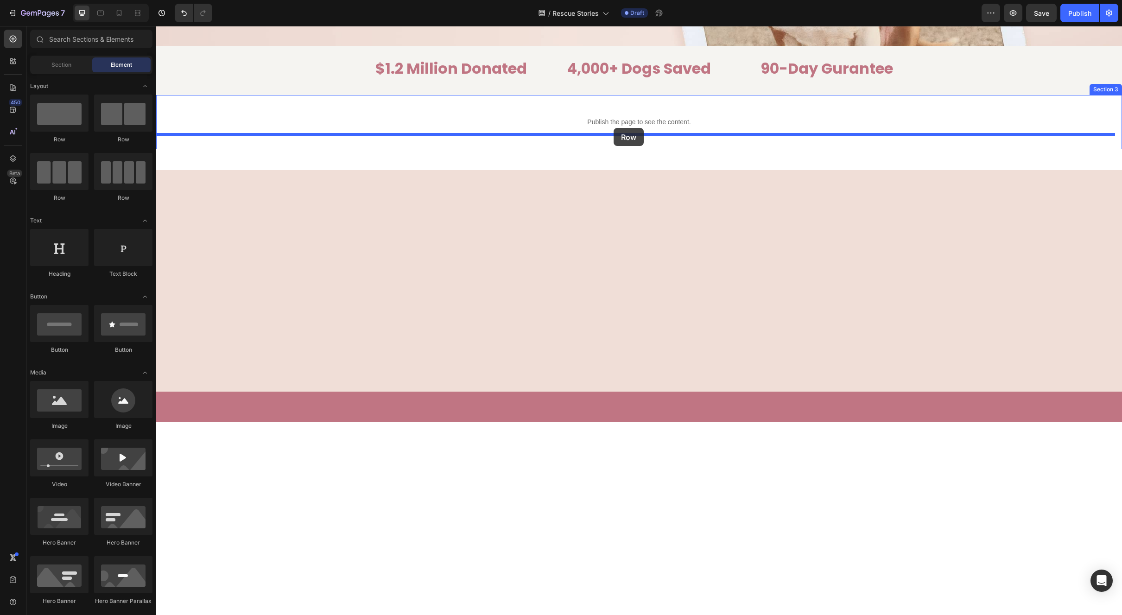
drag, startPoint x: 285, startPoint y: 147, endPoint x: 614, endPoint y: 127, distance: 329.7
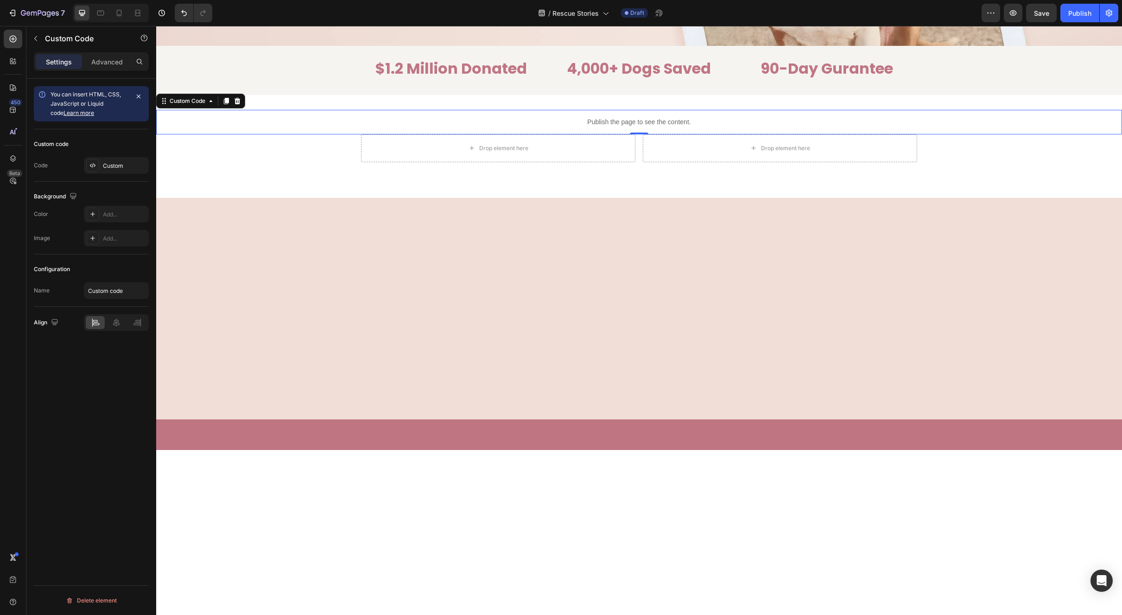
click at [644, 120] on p "Publish the page to see the content." at bounding box center [639, 122] width 966 height 10
click at [239, 101] on icon at bounding box center [238, 100] width 6 height 6
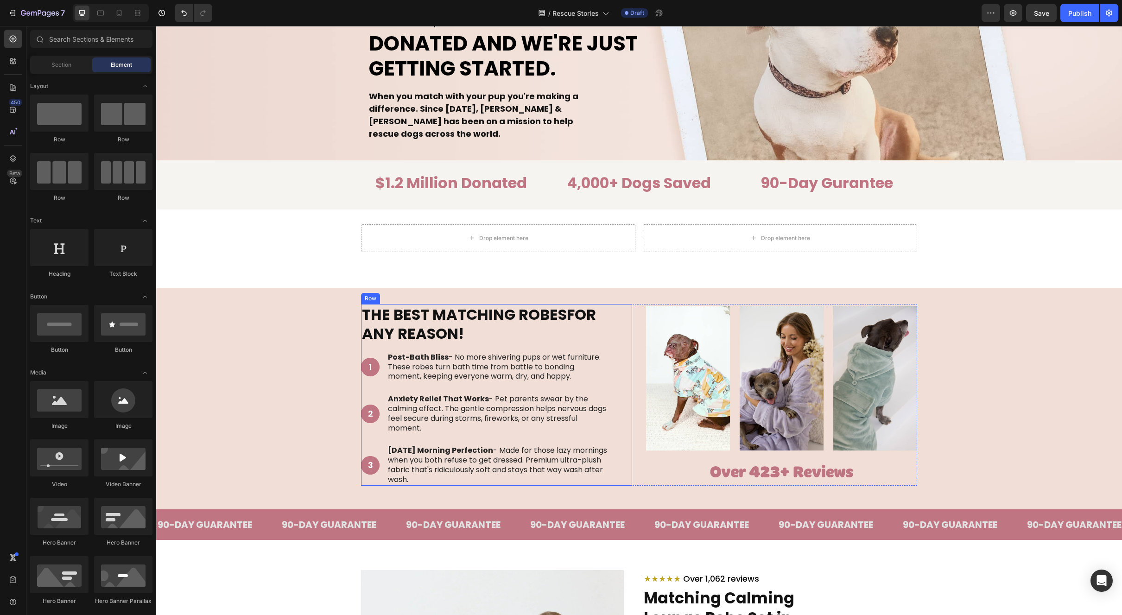
scroll to position [0, 0]
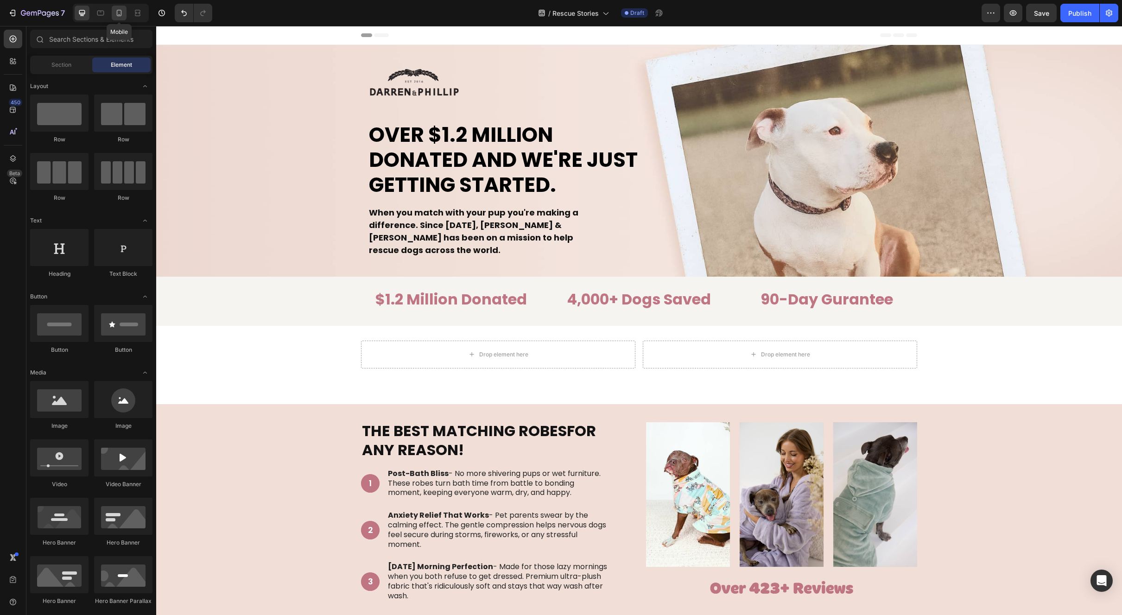
click at [122, 14] on icon at bounding box center [118, 12] width 9 height 9
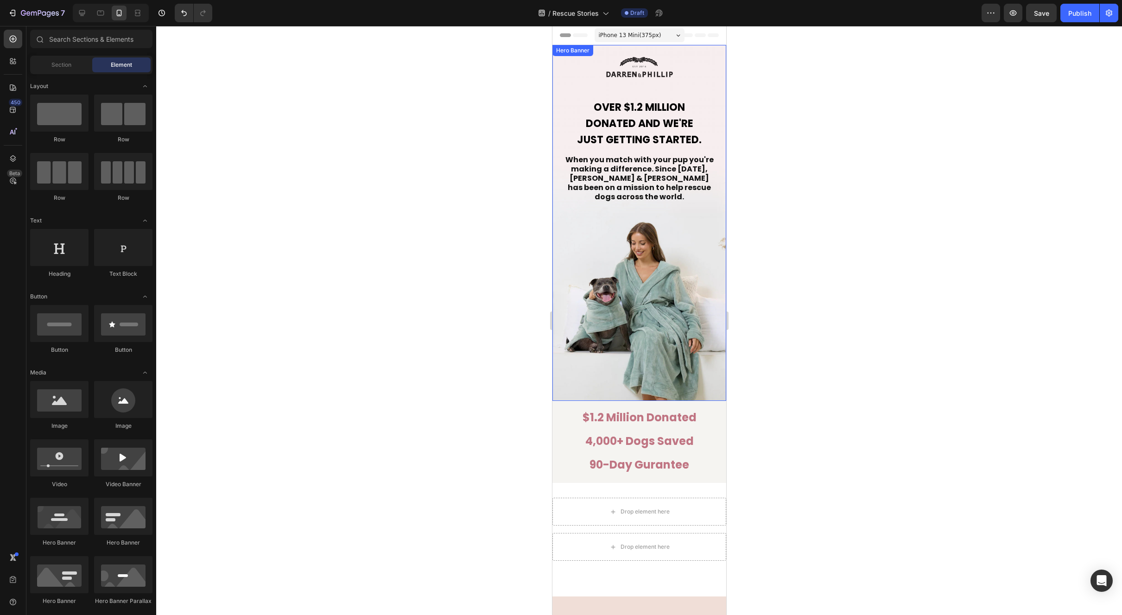
click at [616, 309] on div "Image Over $1.2 Million Donated And We're Just Getting Started. Heading When yo…" at bounding box center [639, 223] width 174 height 356
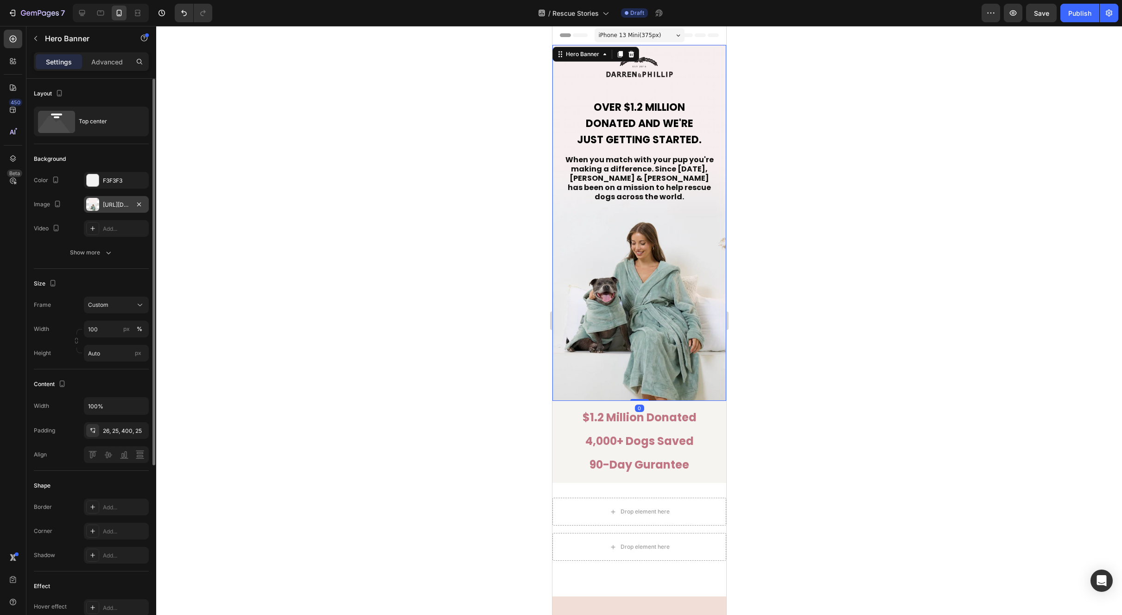
click at [117, 206] on div "[URL][DOMAIN_NAME]" at bounding box center [116, 205] width 27 height 8
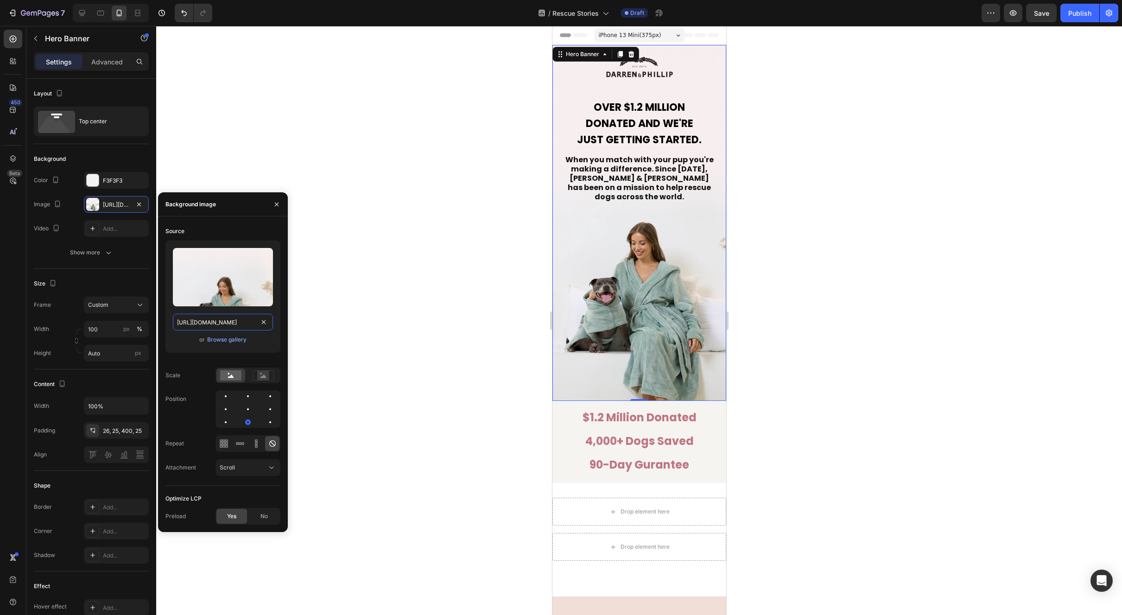
click at [227, 321] on input "[URL][DOMAIN_NAME]" at bounding box center [223, 322] width 100 height 17
click at [228, 339] on div "Browse gallery" at bounding box center [226, 340] width 39 height 8
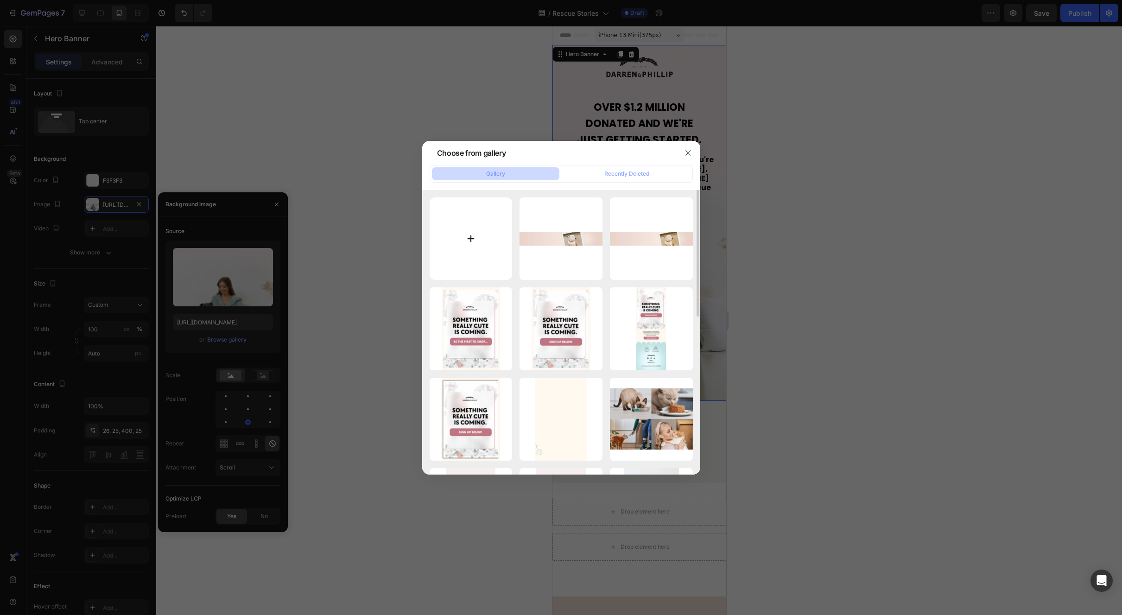
click at [482, 247] on input "file" at bounding box center [471, 238] width 83 height 83
type input "C:\fakepath\rescure header mobile.jpg"
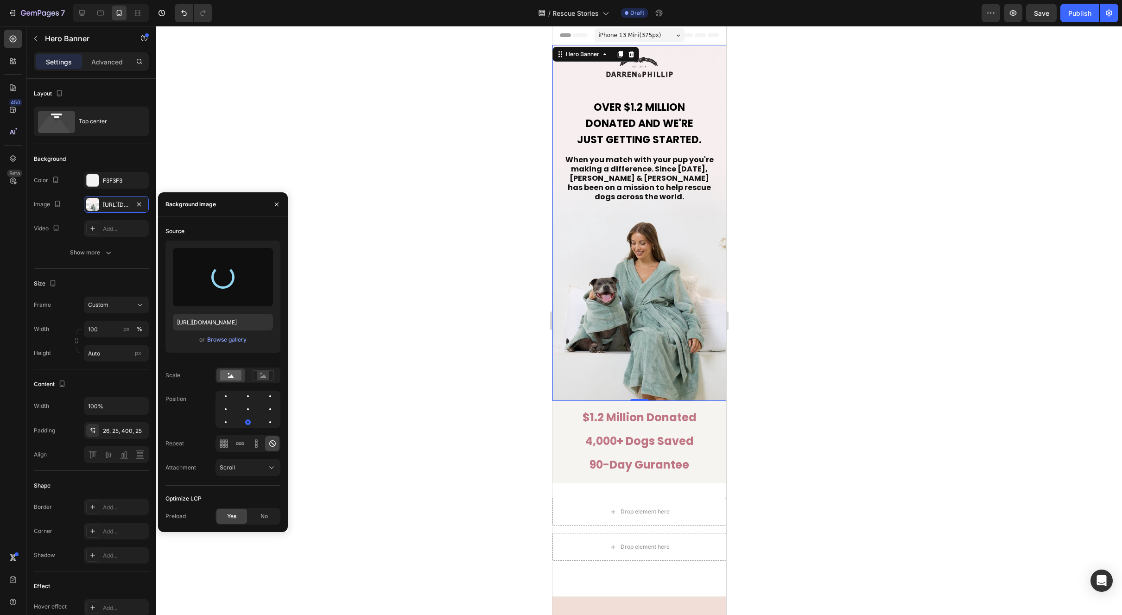
type input "[URL][DOMAIN_NAME]"
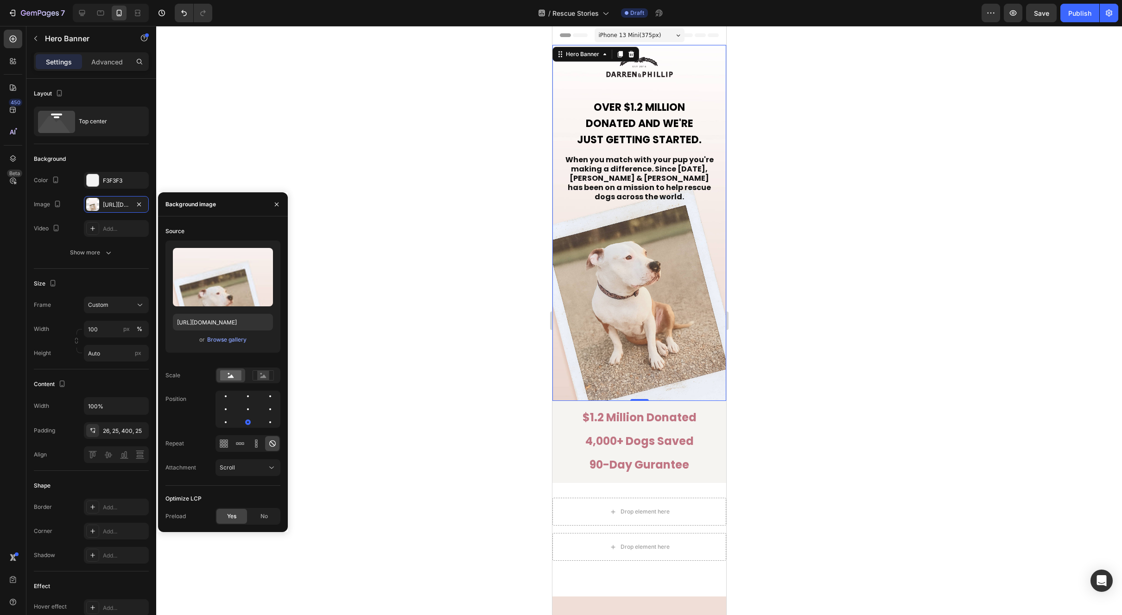
click at [797, 235] on div at bounding box center [639, 320] width 966 height 589
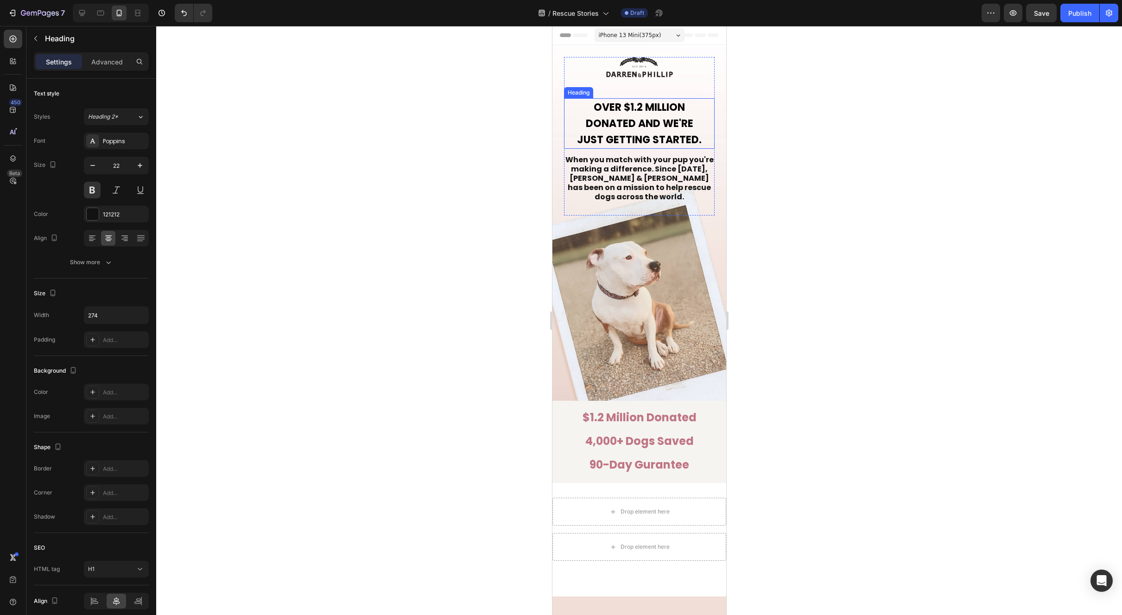
click at [665, 128] on span "Over $1.2 Million Donated And We're Just Getting Started." at bounding box center [639, 123] width 125 height 47
click at [818, 134] on div at bounding box center [639, 320] width 966 height 589
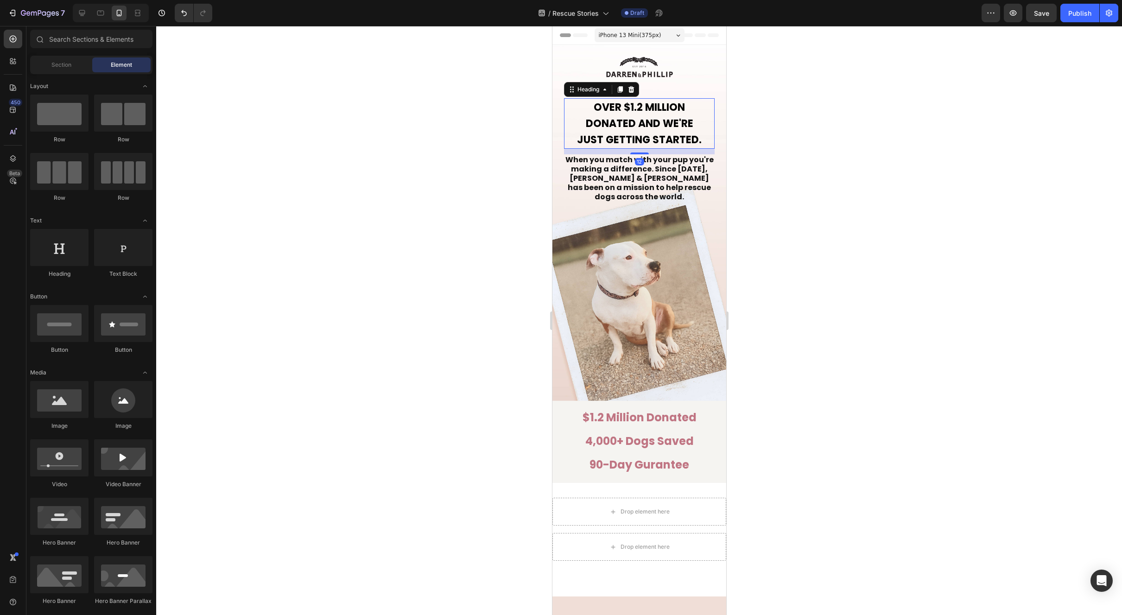
click at [673, 133] on span "Over $1.2 Million Donated And We're Just Getting Started." at bounding box center [639, 123] width 125 height 47
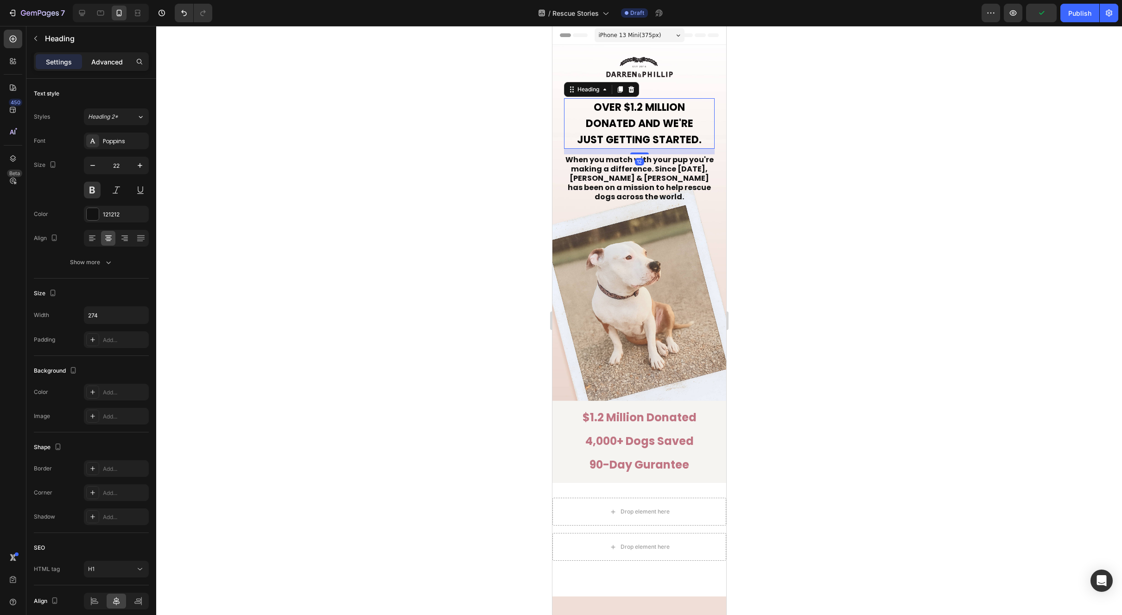
click at [109, 56] on div "Advanced" at bounding box center [107, 61] width 46 height 15
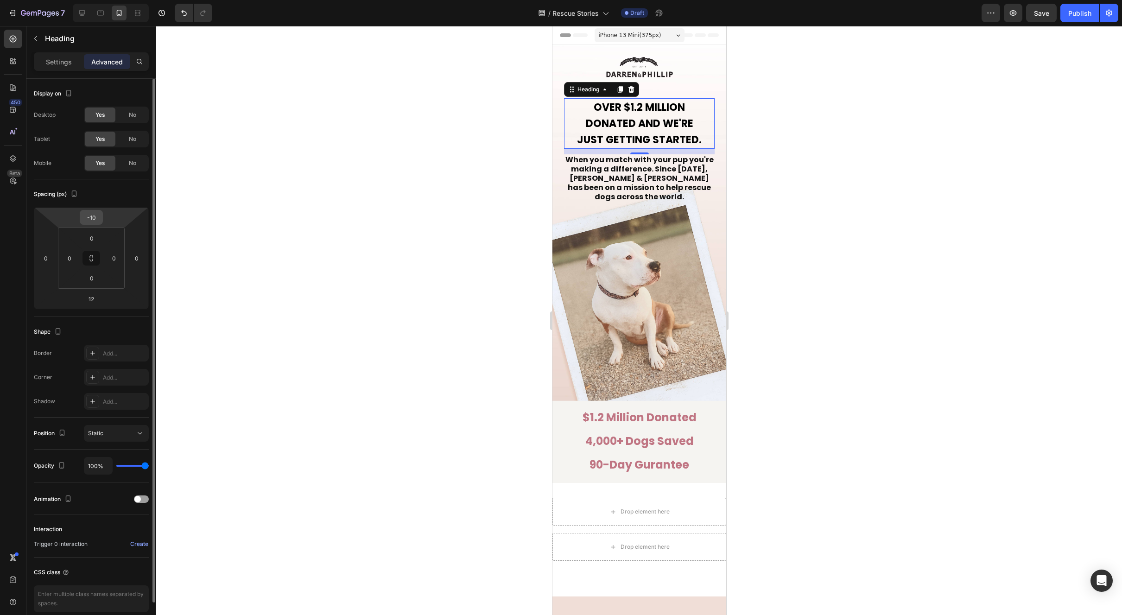
click at [99, 219] on input "-10" at bounding box center [91, 217] width 19 height 14
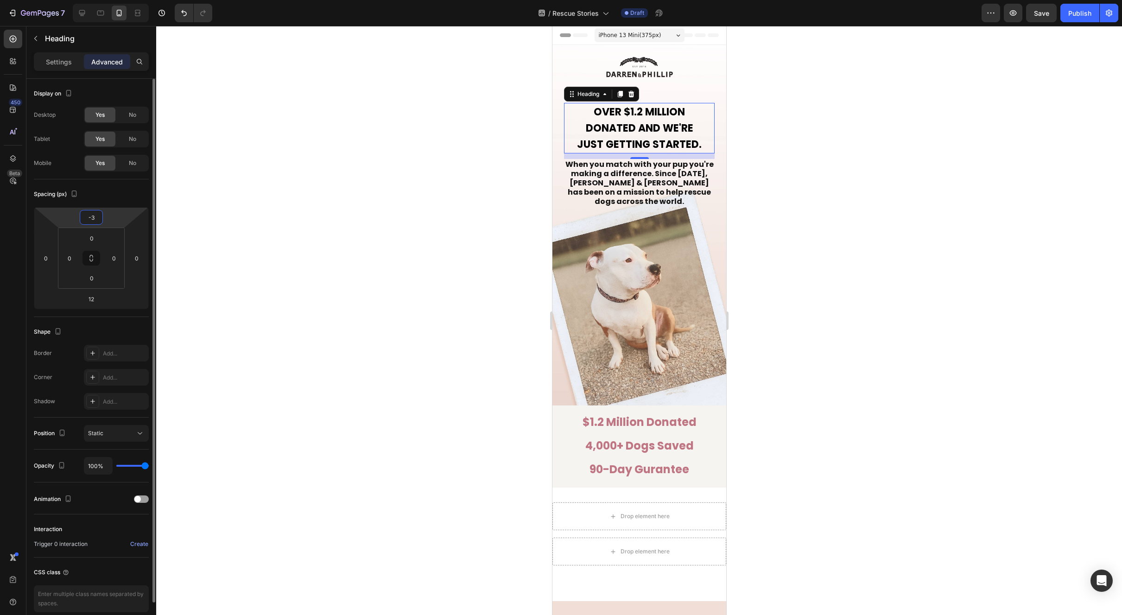
type input "-30"
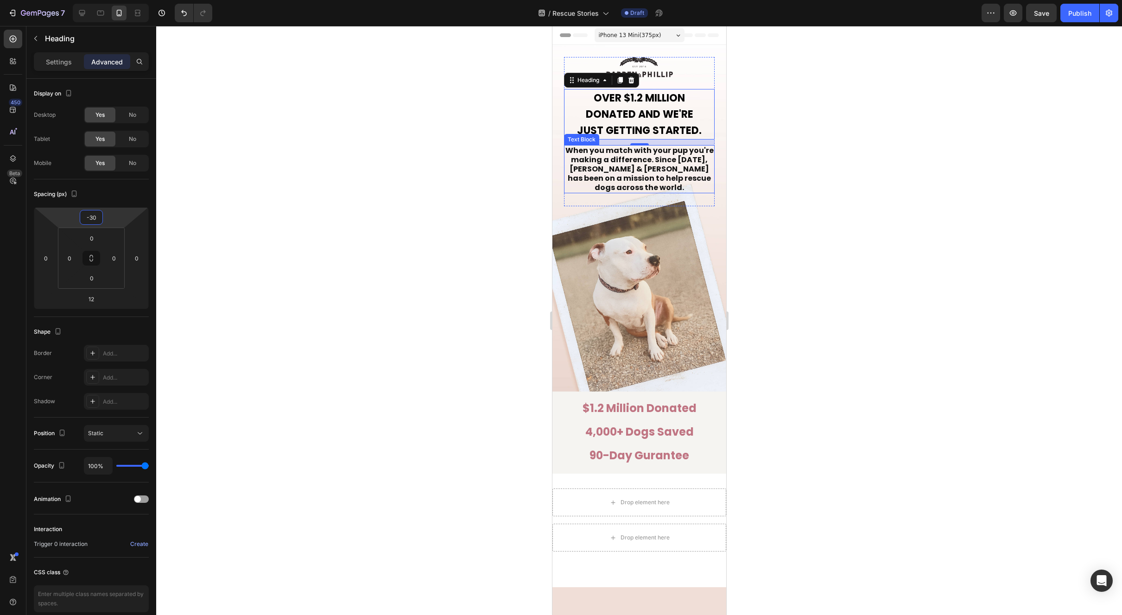
click at [656, 180] on strong "When you match with your pup you're making a difference. Since [DATE], [PERSON_…" at bounding box center [639, 169] width 148 height 48
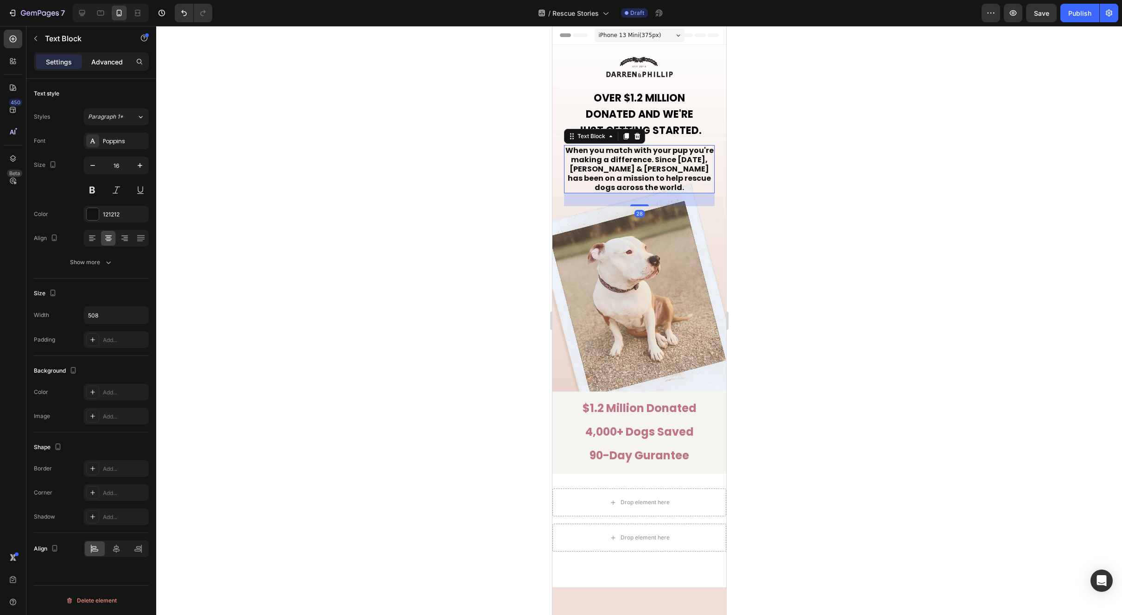
click at [121, 68] on div "Advanced" at bounding box center [107, 61] width 46 height 15
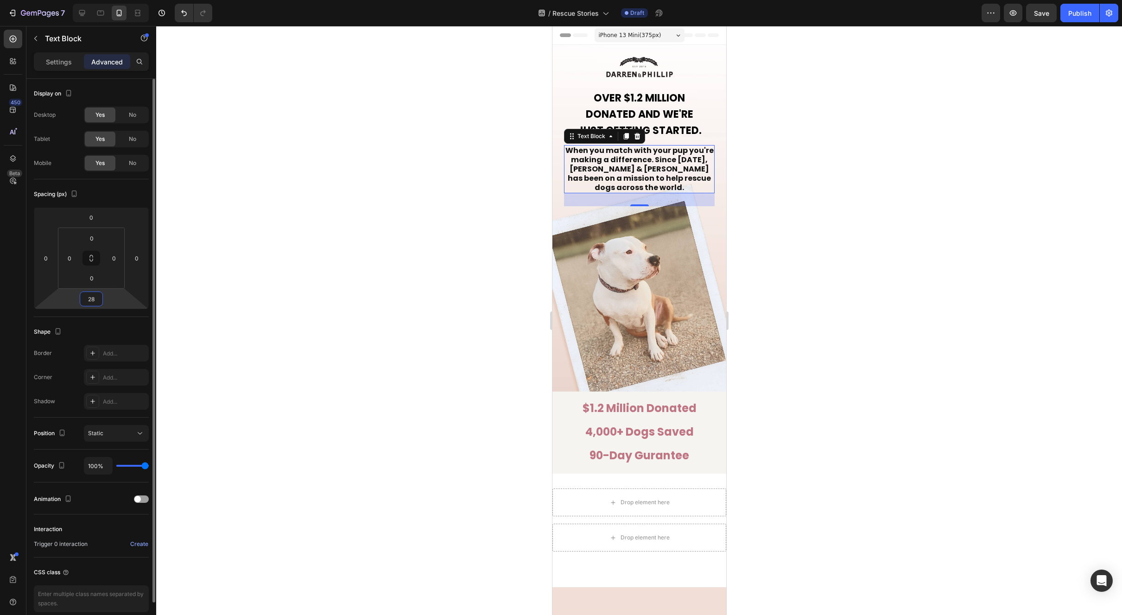
click at [95, 299] on input "28" at bounding box center [91, 299] width 19 height 14
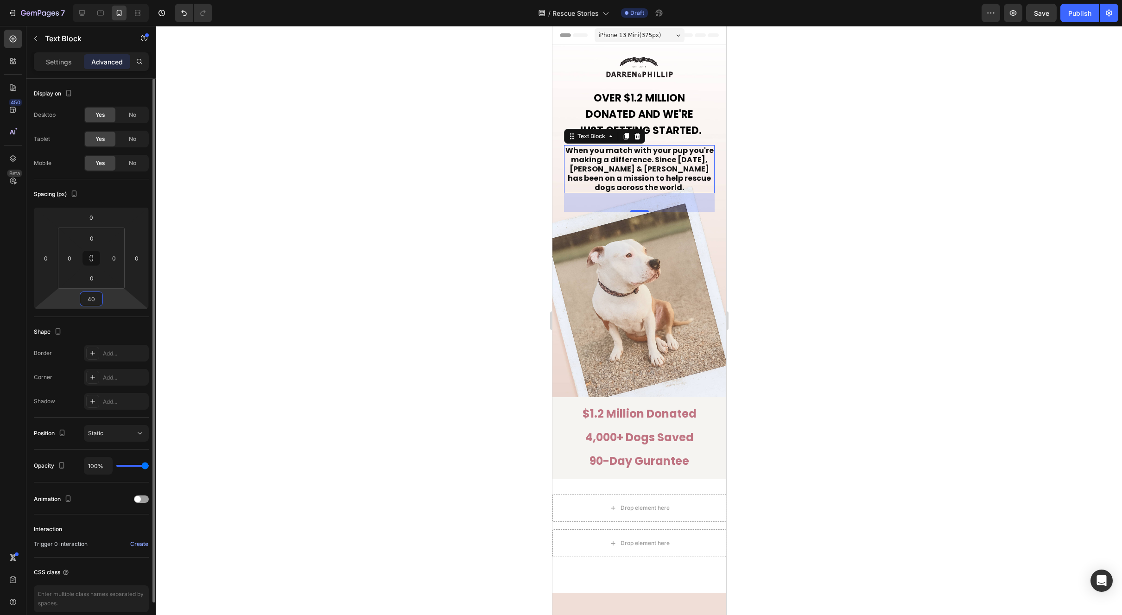
click at [96, 296] on input "40" at bounding box center [91, 299] width 19 height 14
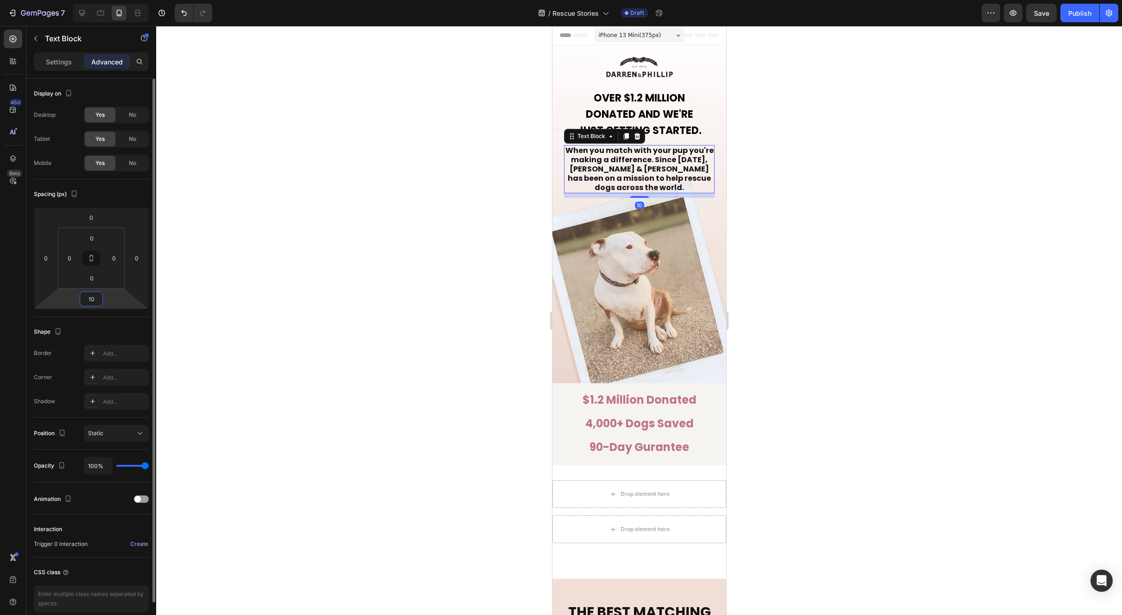
type input "100"
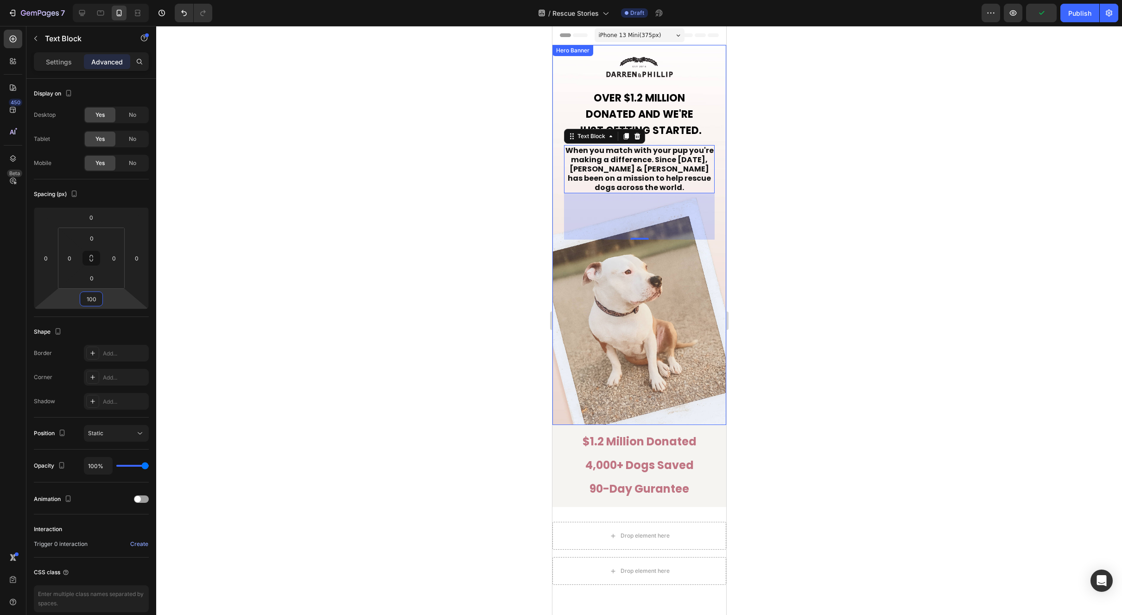
click at [910, 390] on div at bounding box center [639, 320] width 966 height 589
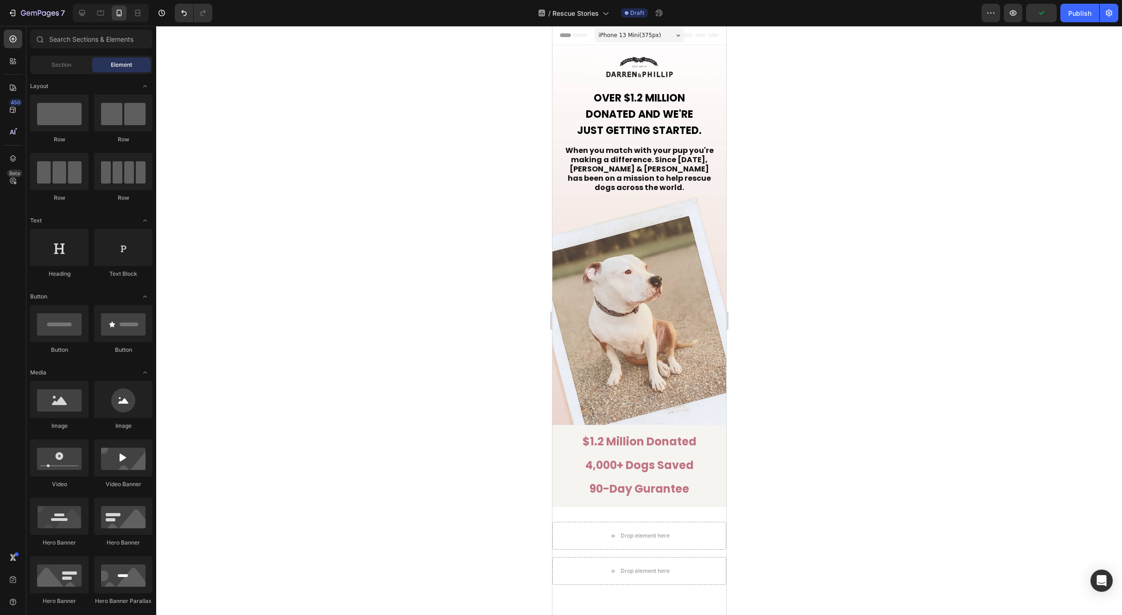
click at [918, 391] on div at bounding box center [639, 320] width 966 height 589
click at [619, 122] on p "⁠⁠⁠⁠⁠⁠⁠ Over $1.2 Million Donated And We're Just Getting Started." at bounding box center [639, 114] width 125 height 49
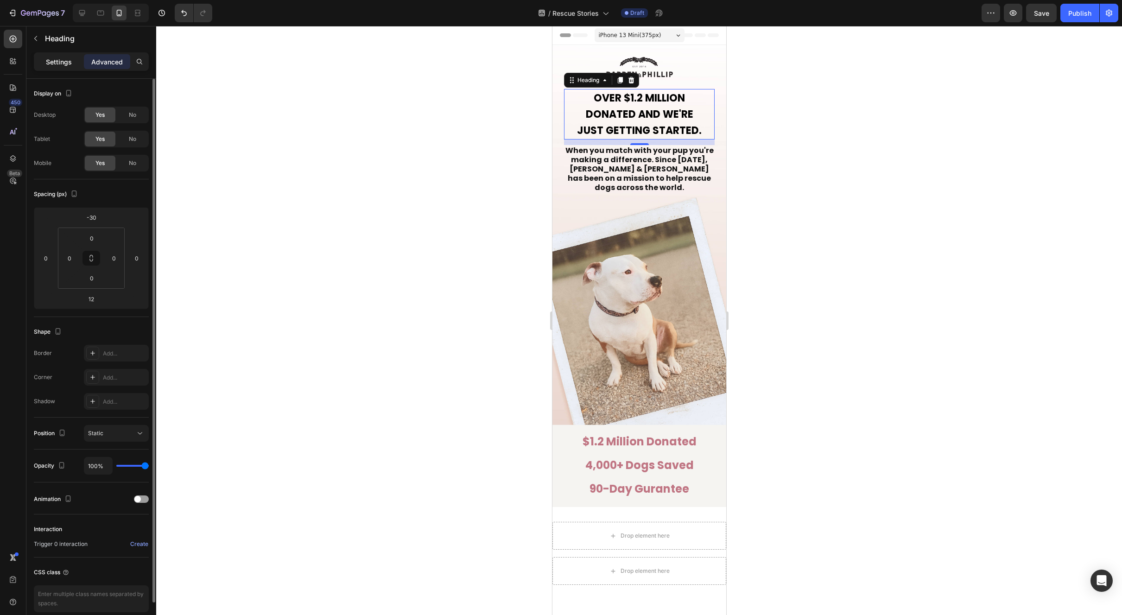
click at [58, 59] on p "Settings" at bounding box center [59, 62] width 26 height 10
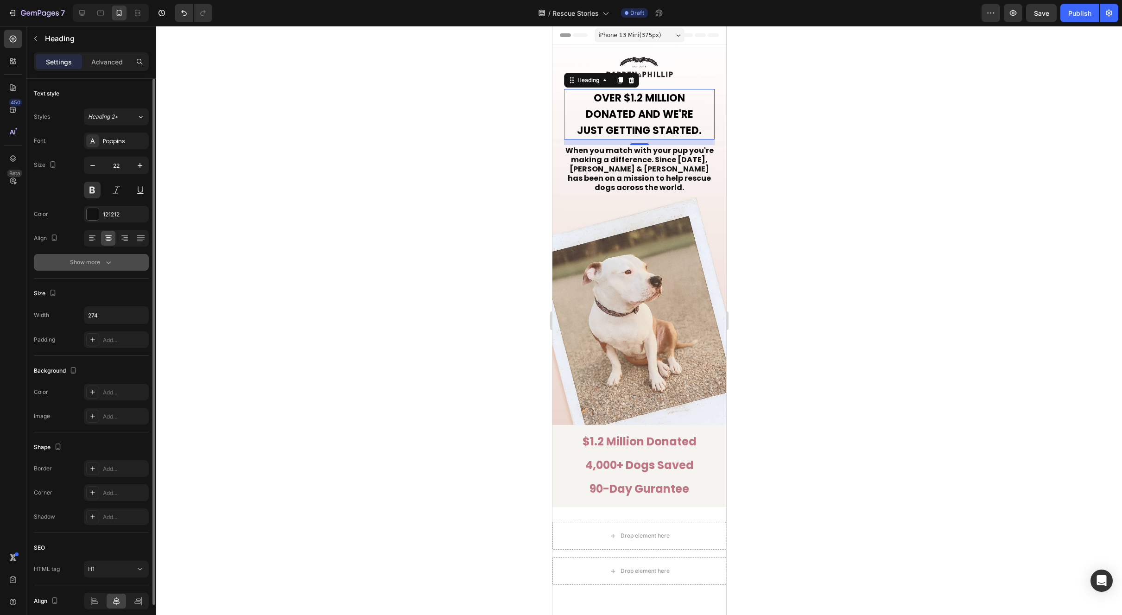
click at [90, 270] on button "Show more" at bounding box center [91, 262] width 115 height 17
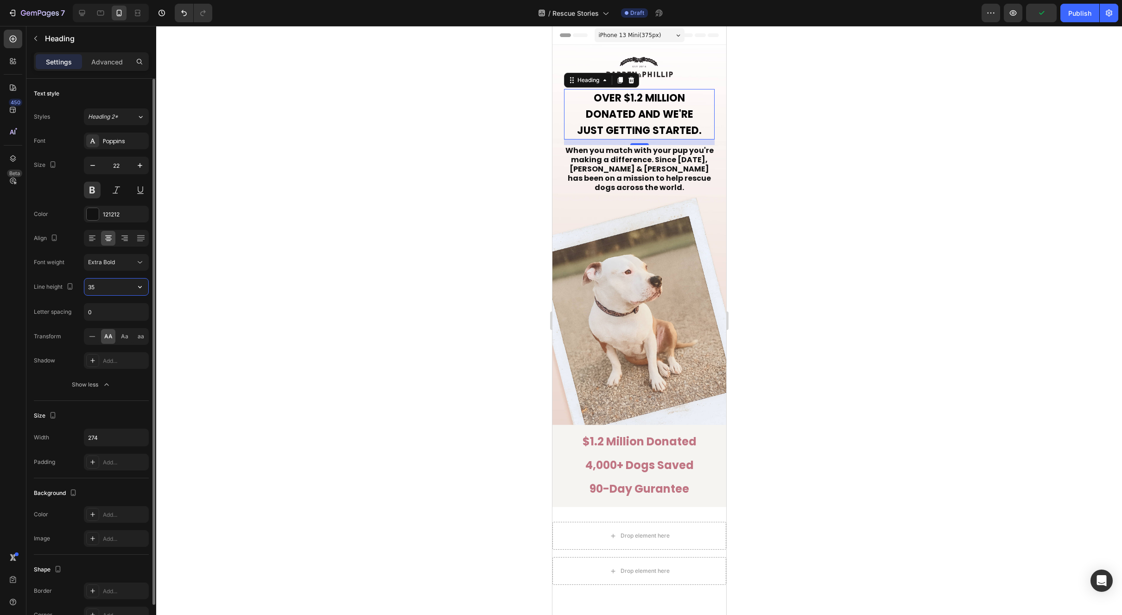
click at [103, 291] on input "35" at bounding box center [116, 287] width 64 height 17
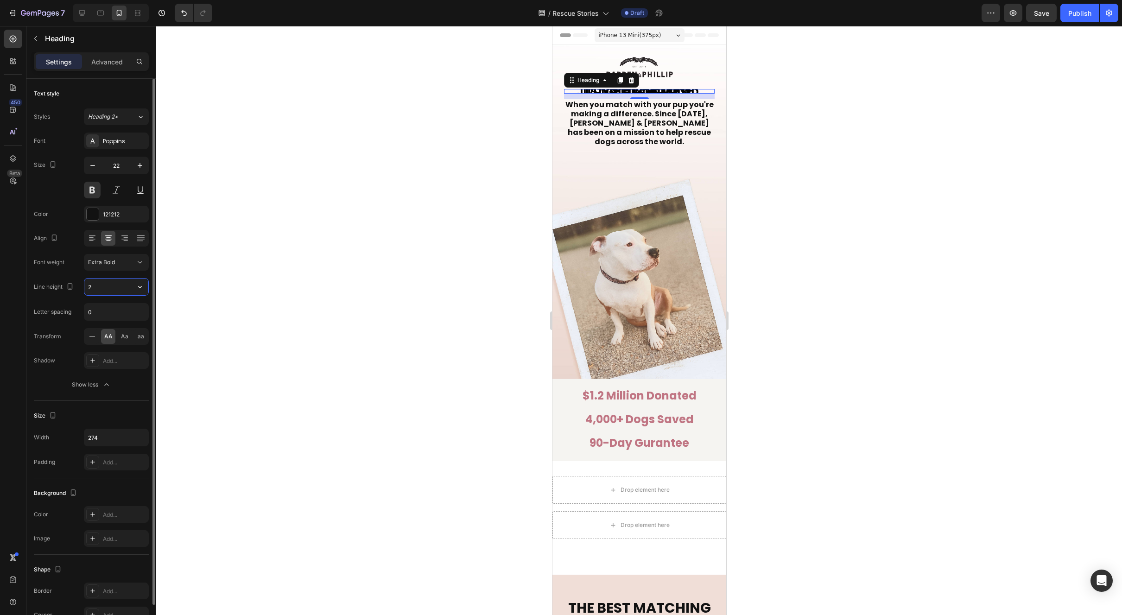
type input "25"
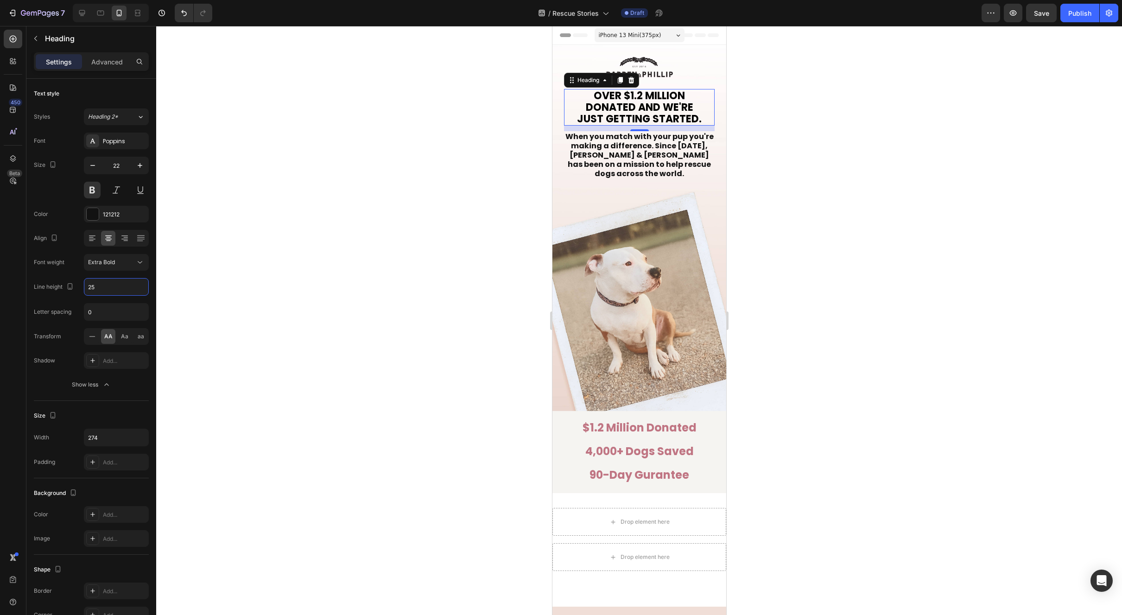
click at [847, 209] on div at bounding box center [639, 320] width 966 height 589
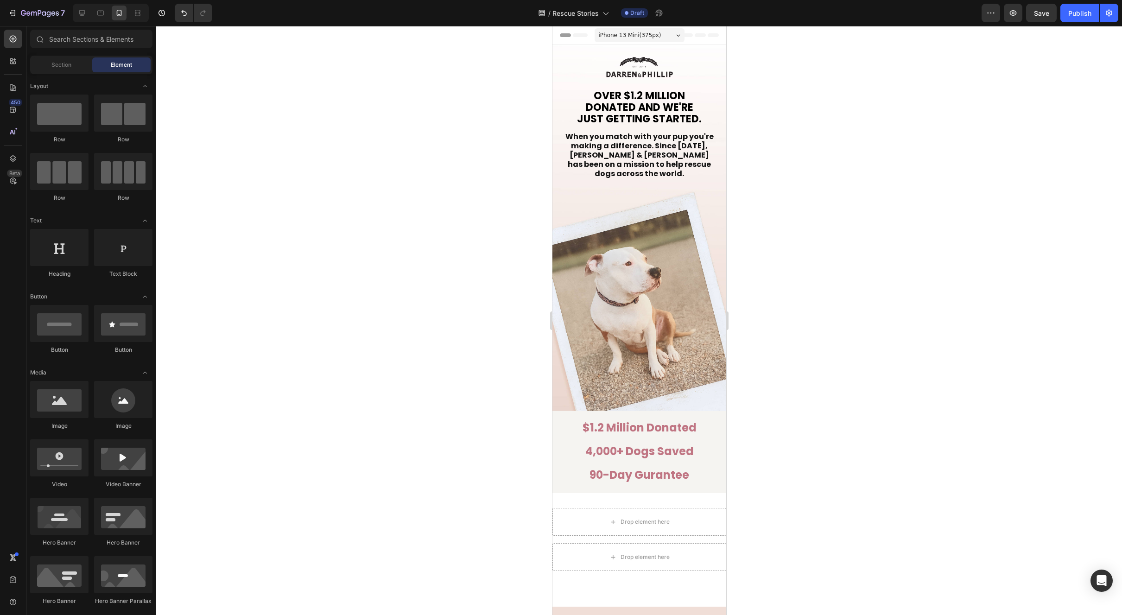
click at [905, 173] on div at bounding box center [639, 320] width 966 height 589
click at [654, 161] on strong "When you match with your pup you're making a difference. Since [DATE], [PERSON_…" at bounding box center [639, 155] width 148 height 48
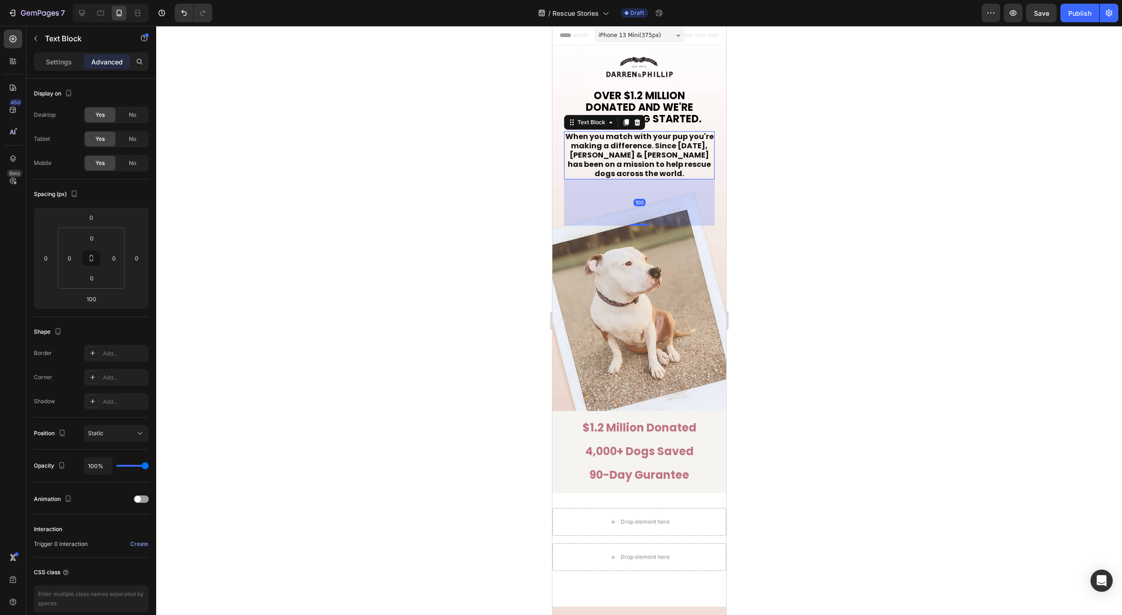
click at [654, 160] on strong "When you match with your pup you're making a difference. Since [DATE], [PERSON_…" at bounding box center [639, 155] width 148 height 48
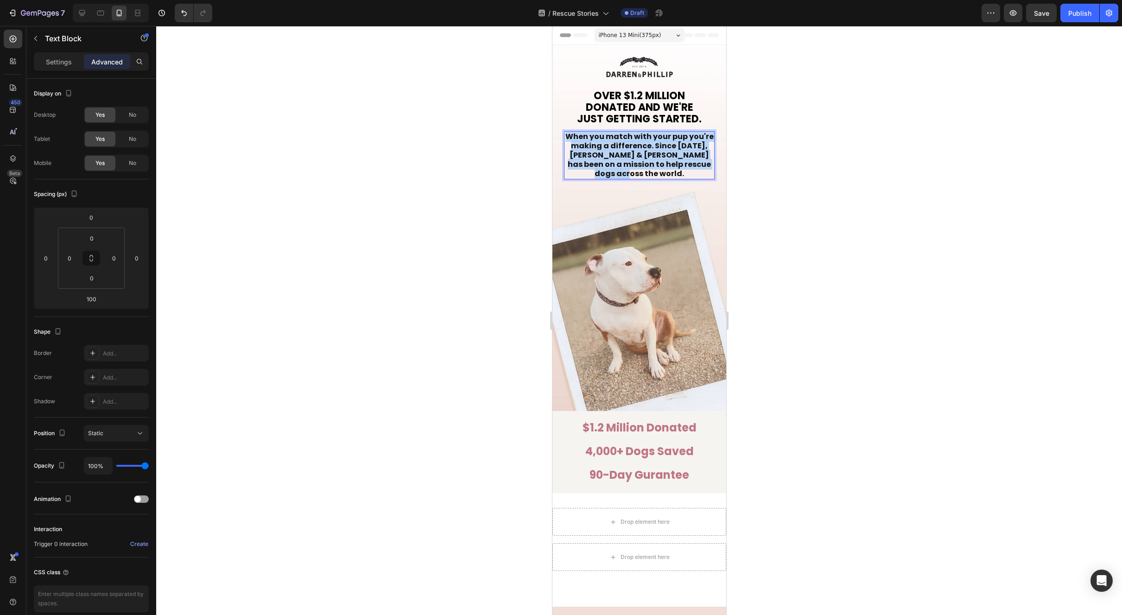
click at [654, 160] on strong "When you match with your pup you're making a difference. Since [DATE], [PERSON_…" at bounding box center [639, 155] width 148 height 48
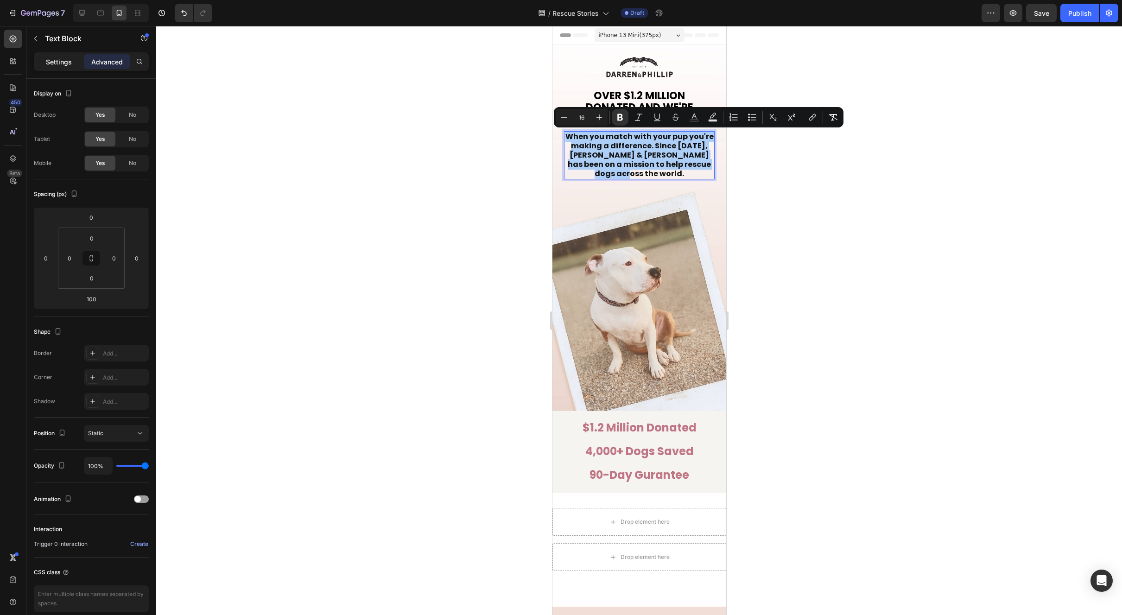
click at [54, 69] on div "Settings" at bounding box center [59, 61] width 46 height 15
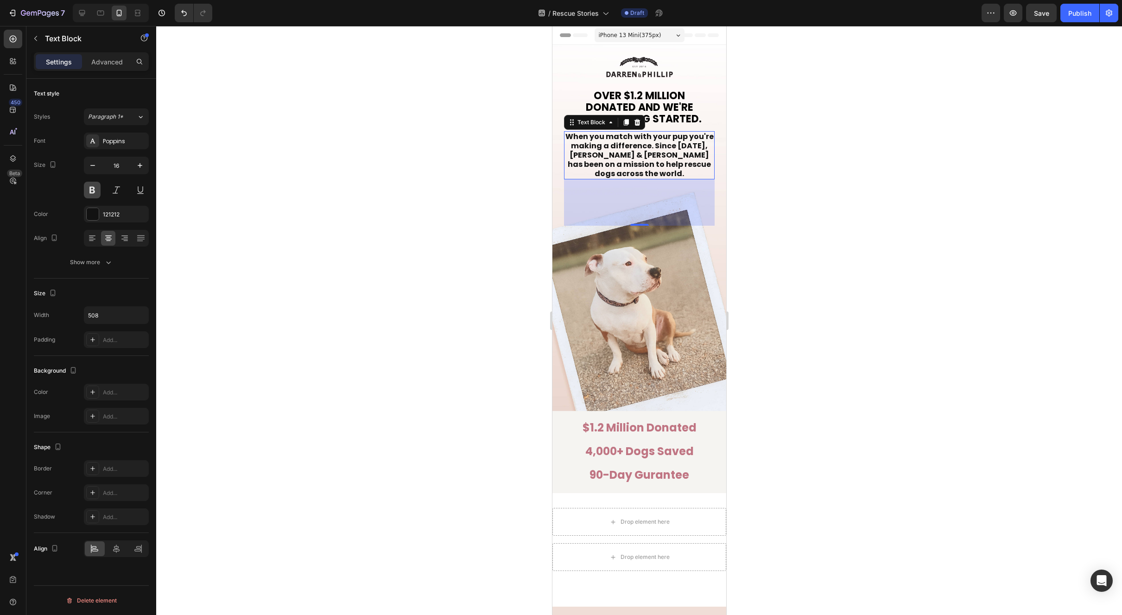
click at [96, 190] on button at bounding box center [92, 190] width 17 height 17
click at [121, 116] on span "Paragraph 1*" at bounding box center [105, 117] width 35 height 8
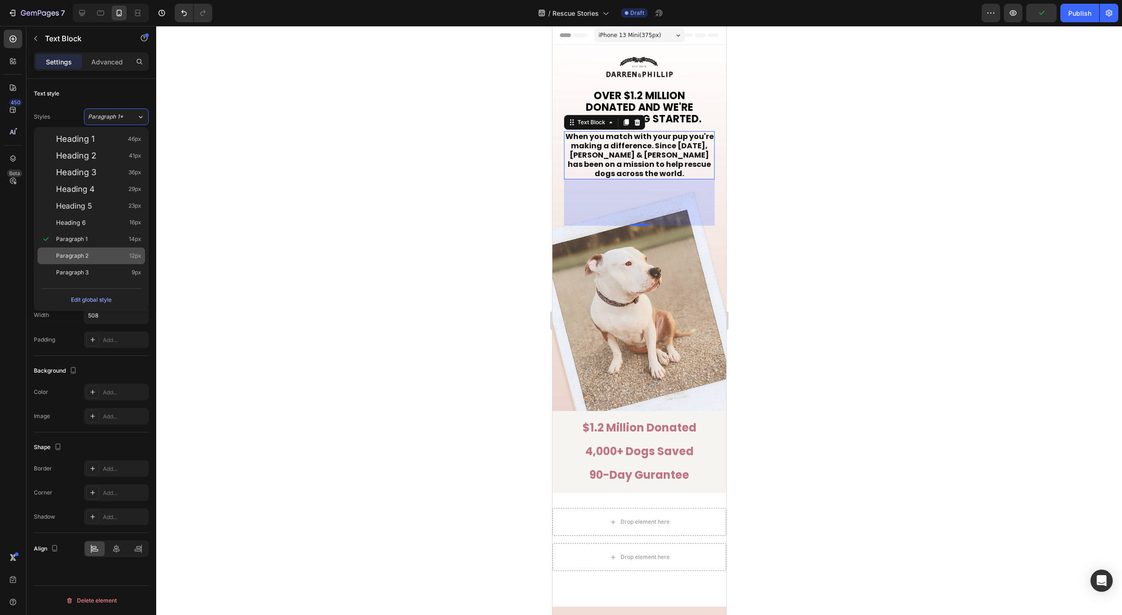
click at [97, 262] on div "Paragraph 2 12px" at bounding box center [92, 255] width 108 height 17
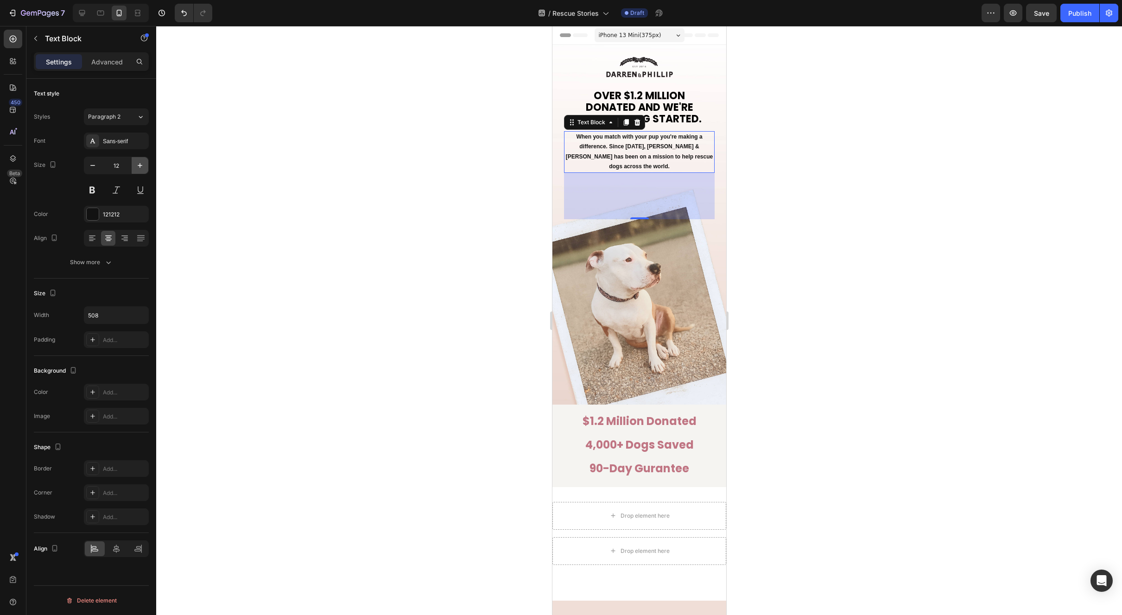
click at [141, 165] on icon "button" at bounding box center [140, 165] width 5 height 5
type input "14"
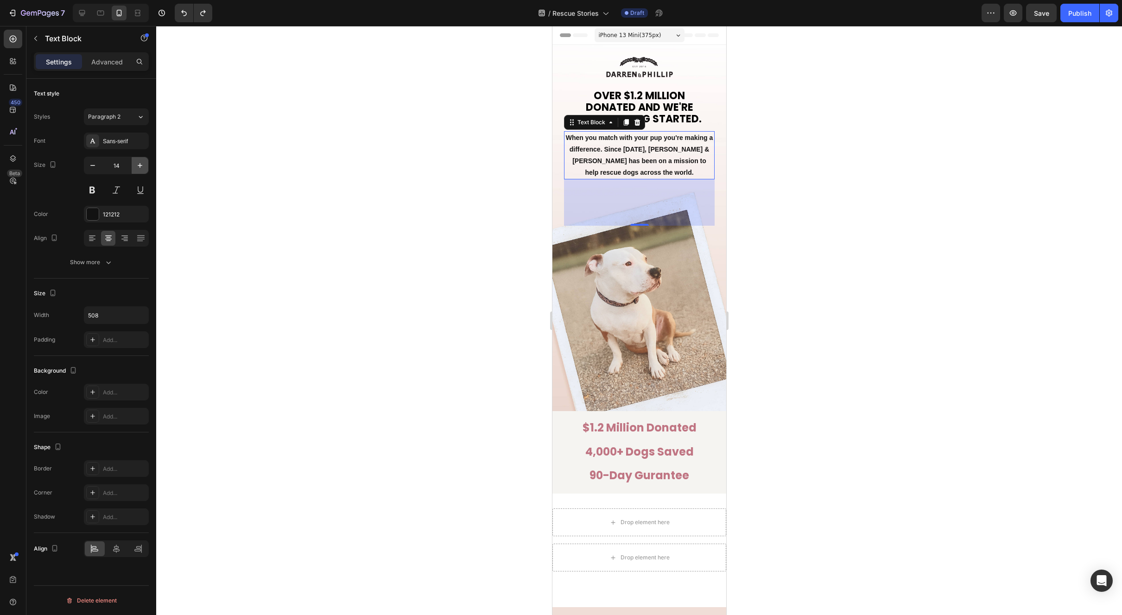
type input "13"
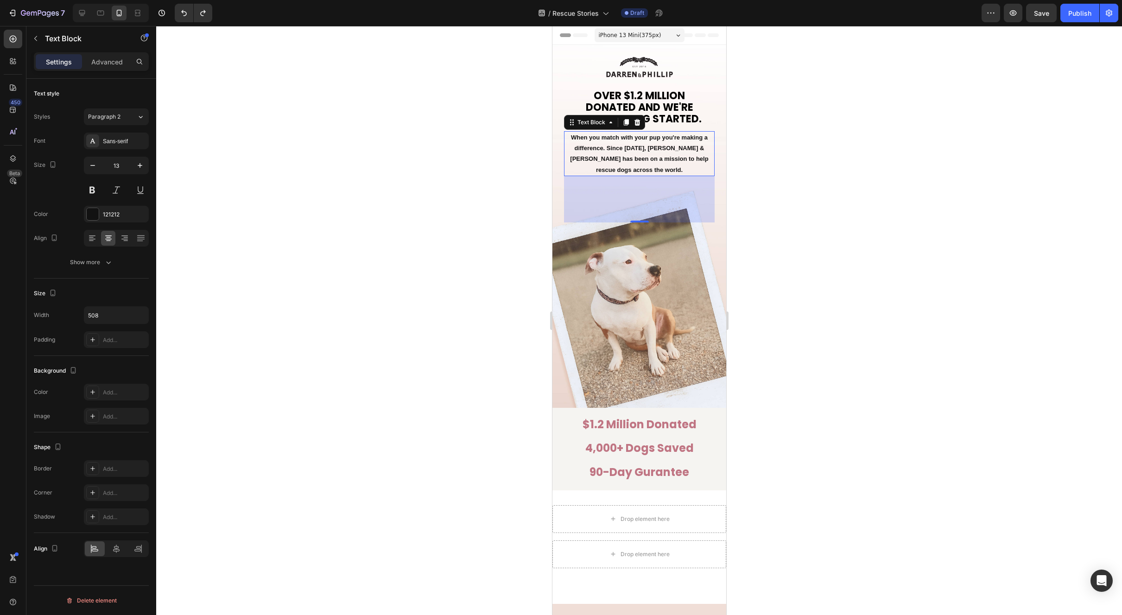
click at [241, 215] on div at bounding box center [639, 320] width 966 height 589
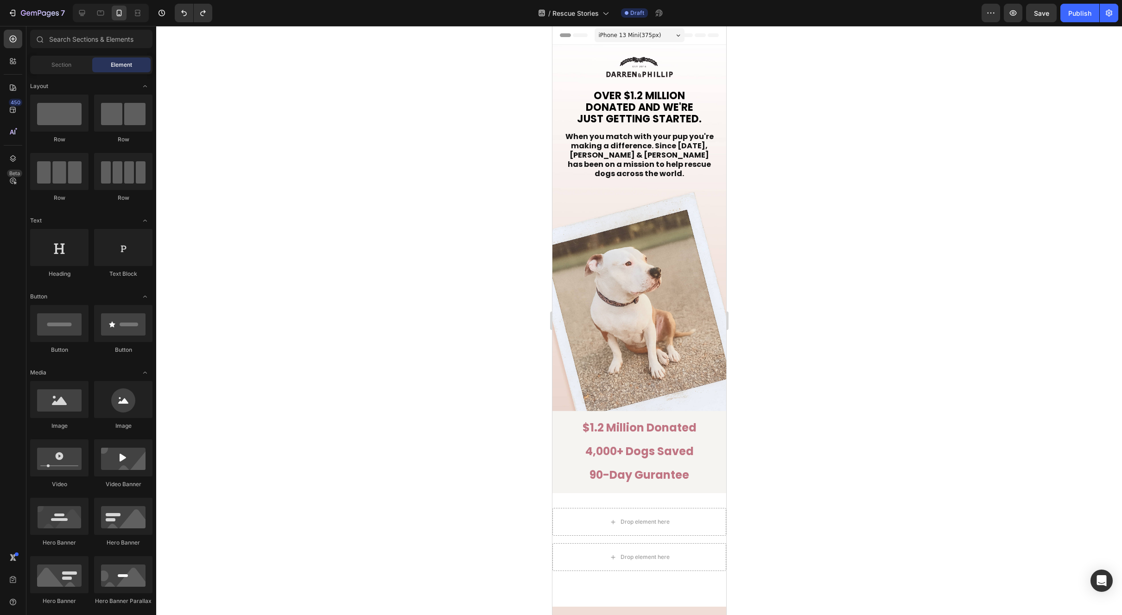
click at [964, 241] on div at bounding box center [639, 320] width 966 height 589
click at [988, 203] on div at bounding box center [639, 320] width 966 height 589
click at [641, 156] on strong "When you match with your pup you're making a difference. Since [DATE], [PERSON_…" at bounding box center [639, 155] width 148 height 48
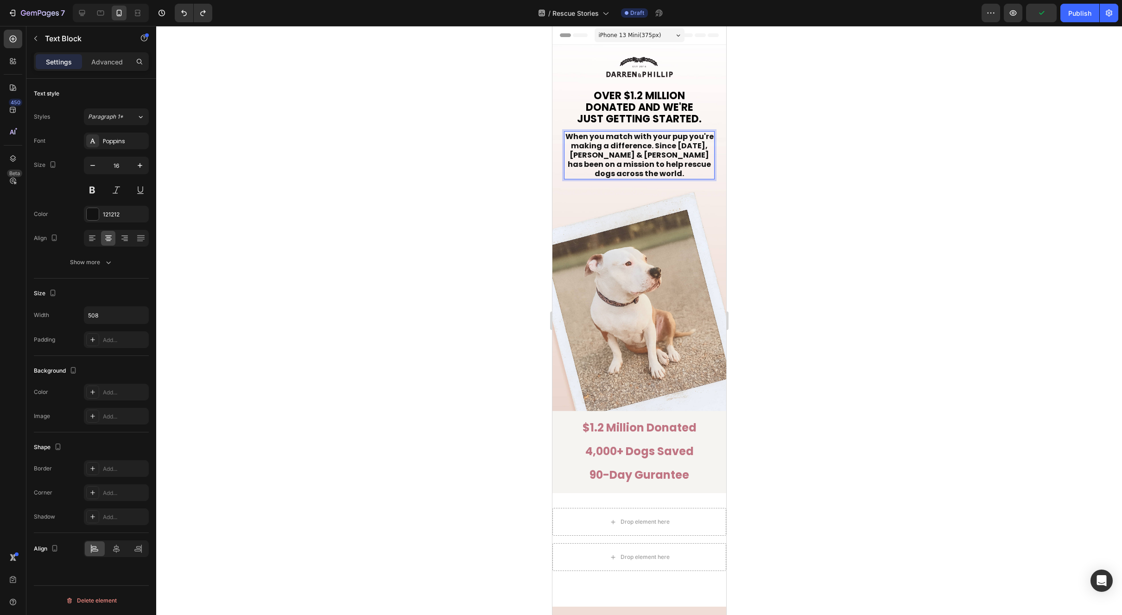
click at [641, 156] on strong "When you match with your pup you're making a difference. Since [DATE], [PERSON_…" at bounding box center [639, 155] width 148 height 48
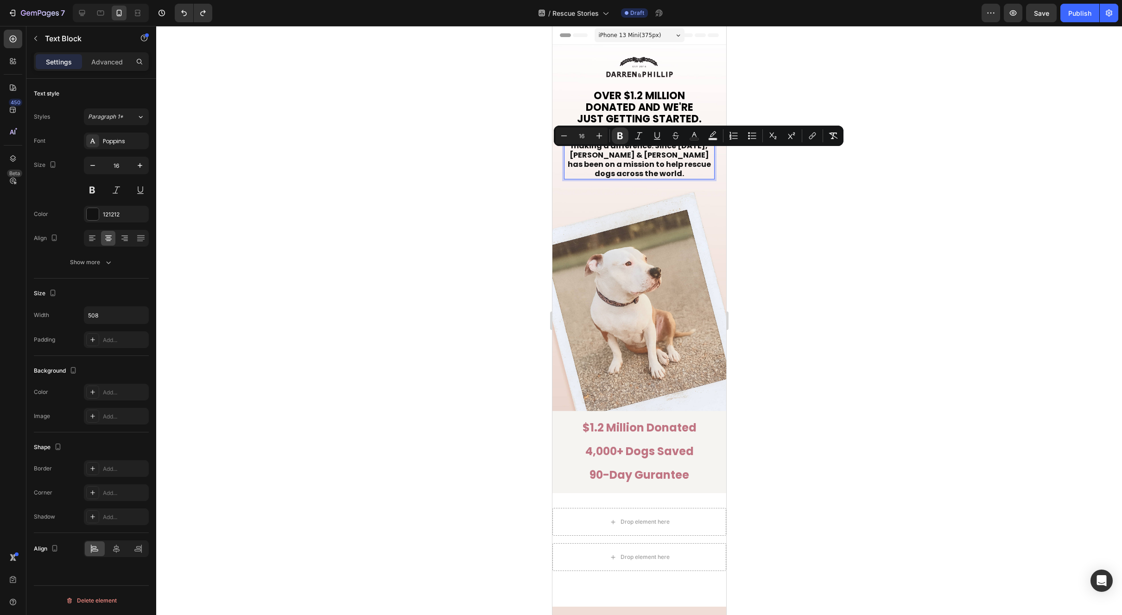
click at [659, 154] on strong "When you match with your pup you're making a difference. Since [DATE], [PERSON_…" at bounding box center [639, 155] width 148 height 48
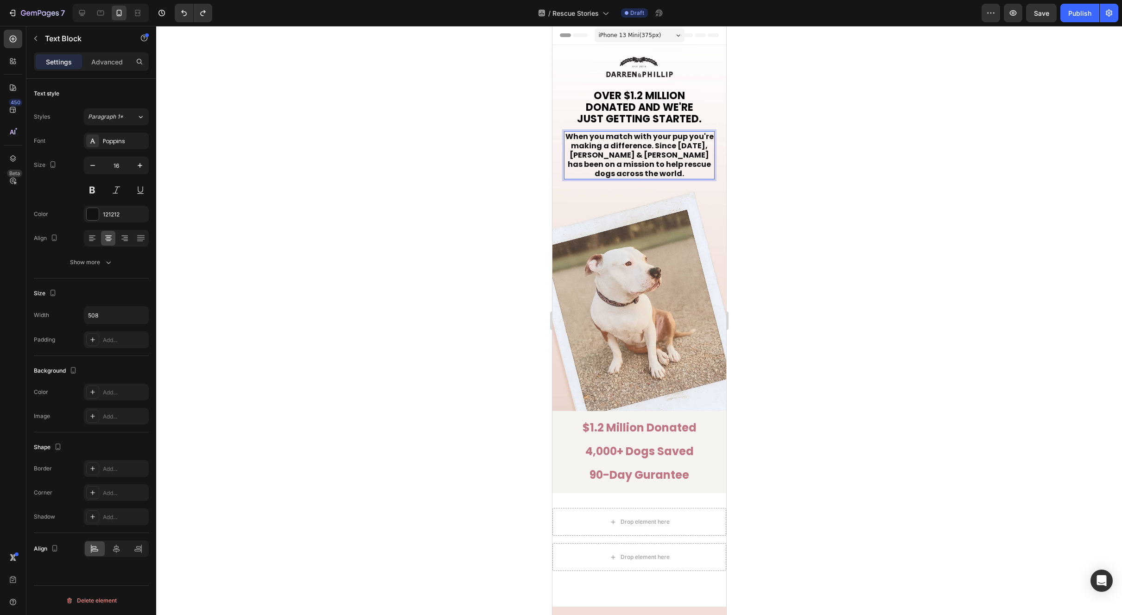
click at [697, 136] on p "When you match with your pup you're making a difference. Since [DATE], [PERSON_…" at bounding box center [639, 155] width 149 height 46
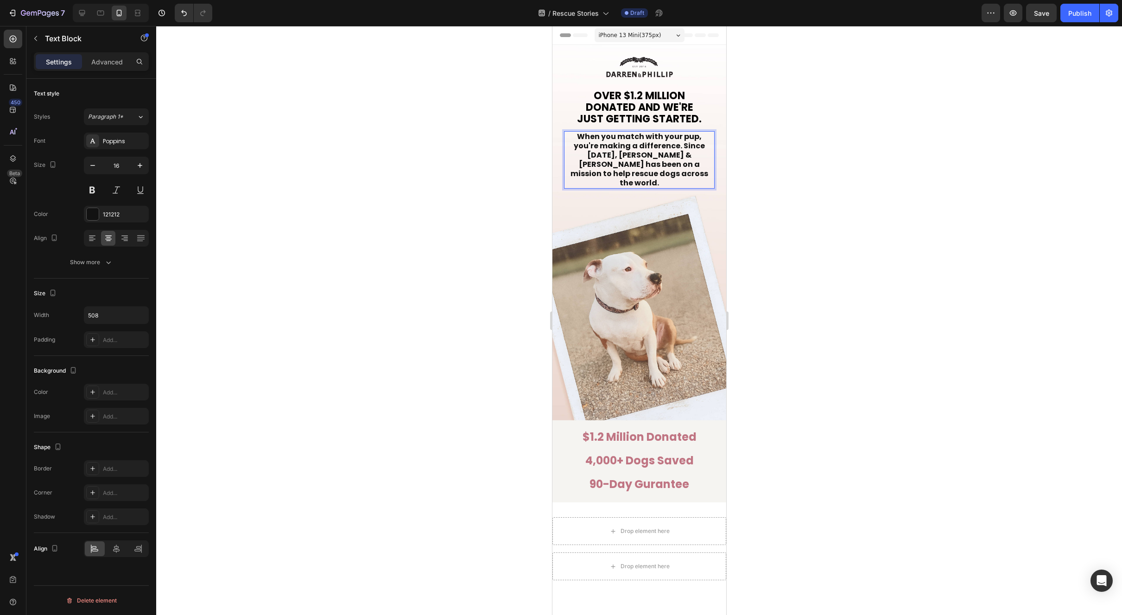
drag, startPoint x: 810, startPoint y: 192, endPoint x: 813, endPoint y: 197, distance: 6.3
click at [810, 191] on div at bounding box center [639, 320] width 966 height 589
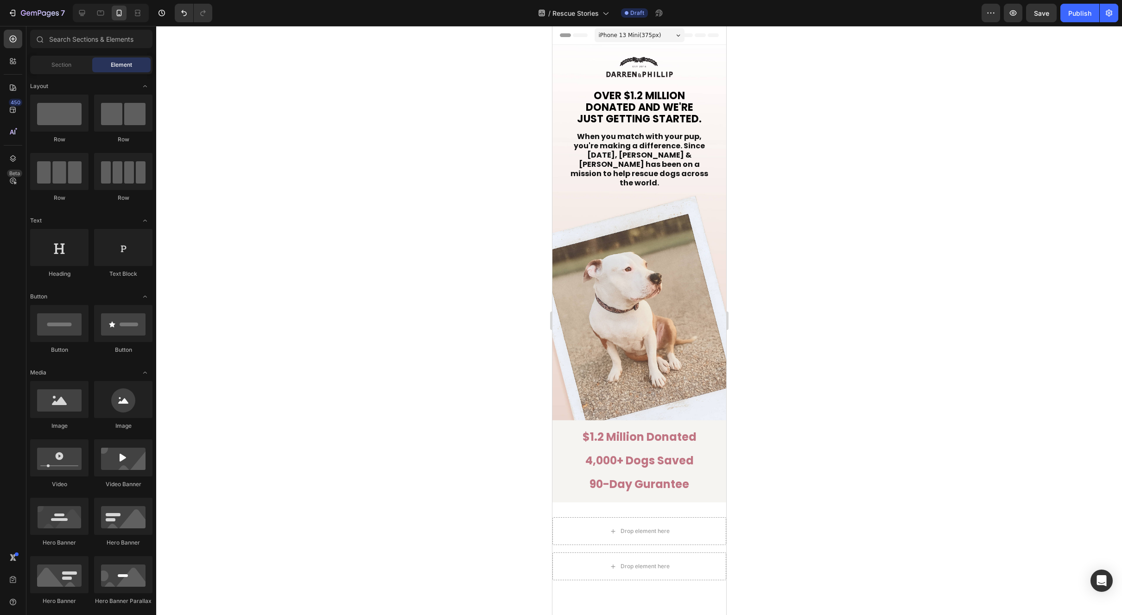
click at [828, 222] on div at bounding box center [639, 320] width 966 height 589
click at [799, 397] on div at bounding box center [639, 320] width 966 height 589
click at [862, 408] on div at bounding box center [639, 320] width 966 height 589
click at [680, 442] on div "$1.2 Million Donated Heading 4,000+ Dogs Saved Heading 90-Day Gurantee Heading …" at bounding box center [639, 461] width 151 height 64
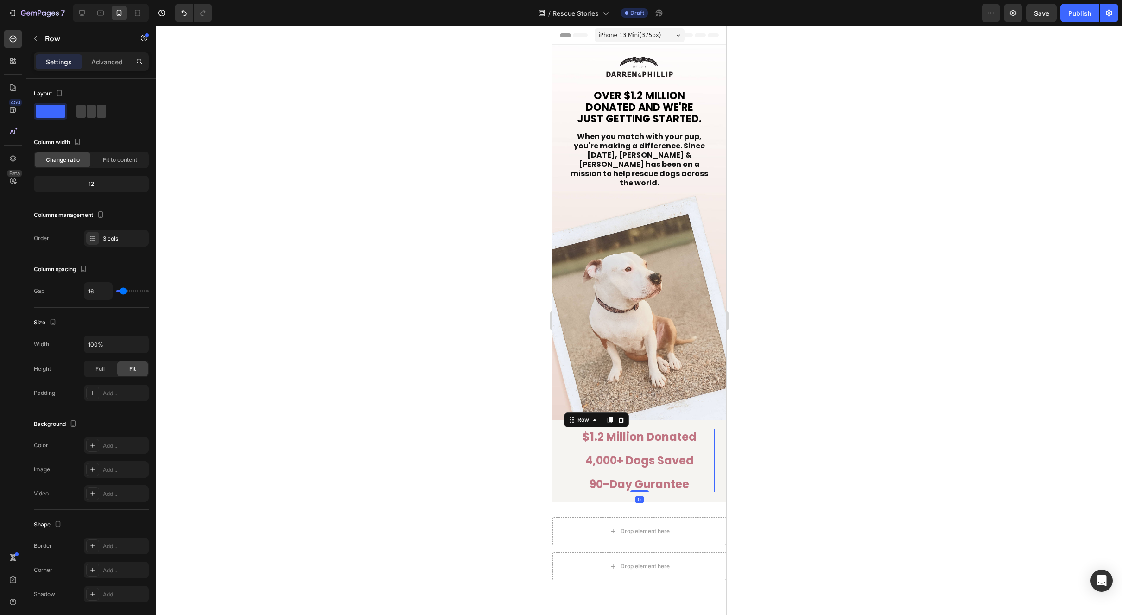
click at [819, 410] on div at bounding box center [639, 320] width 966 height 589
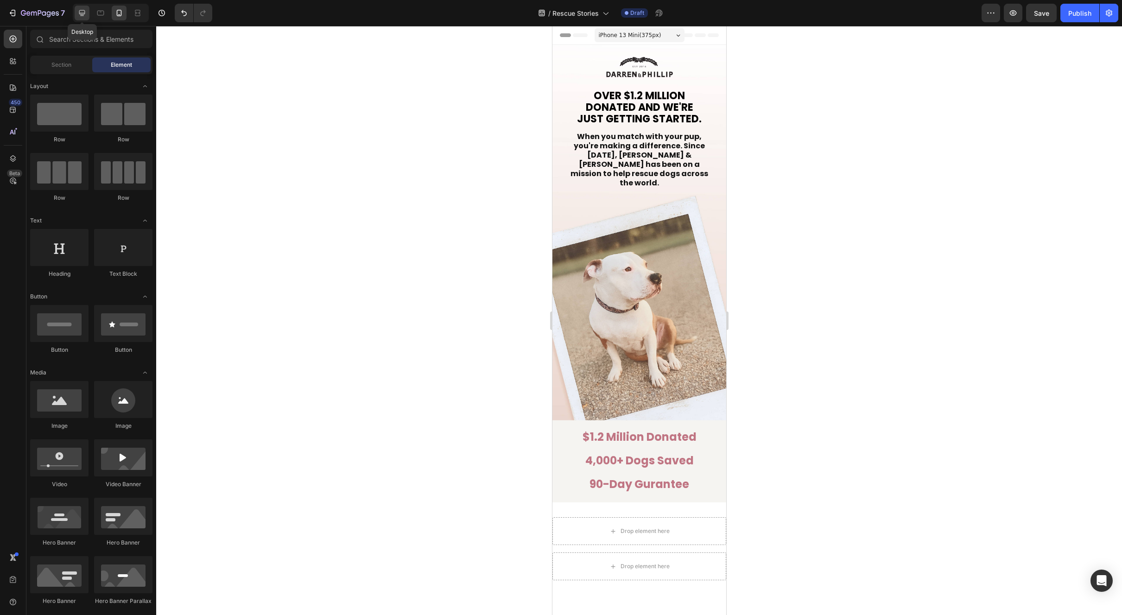
click at [86, 16] on icon at bounding box center [81, 12] width 9 height 9
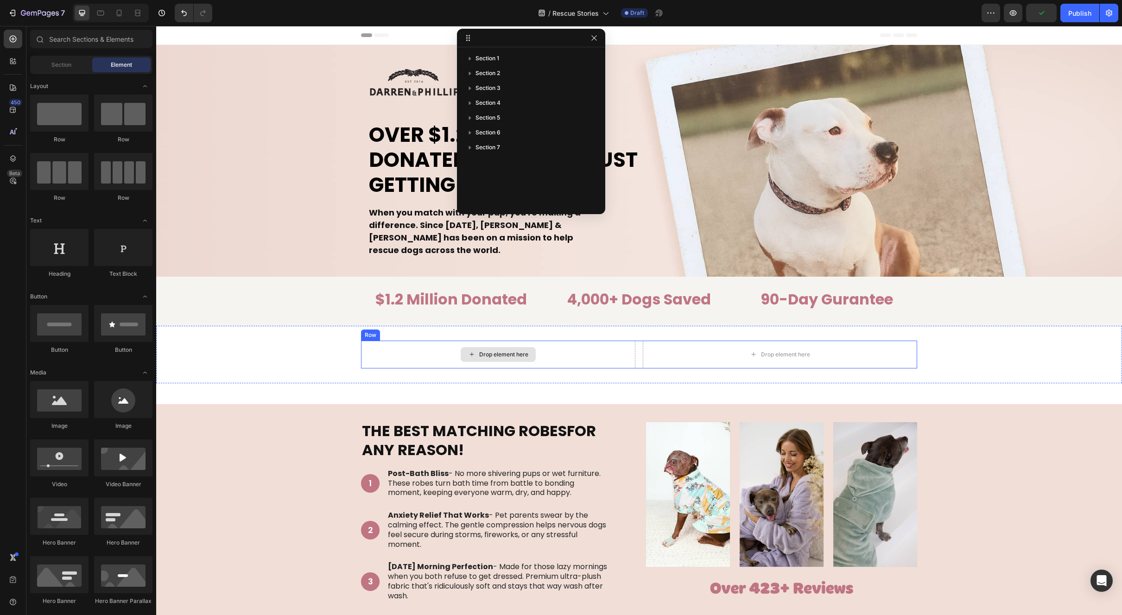
click at [534, 358] on div "Drop element here" at bounding box center [498, 355] width 274 height 28
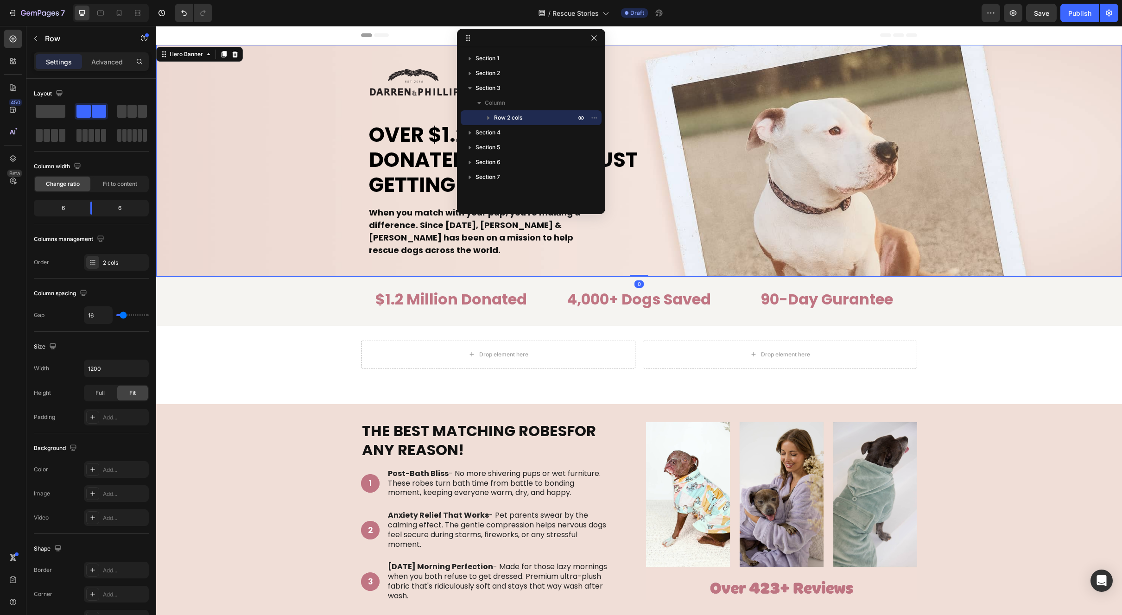
click at [265, 226] on div "Background Image" at bounding box center [639, 161] width 966 height 232
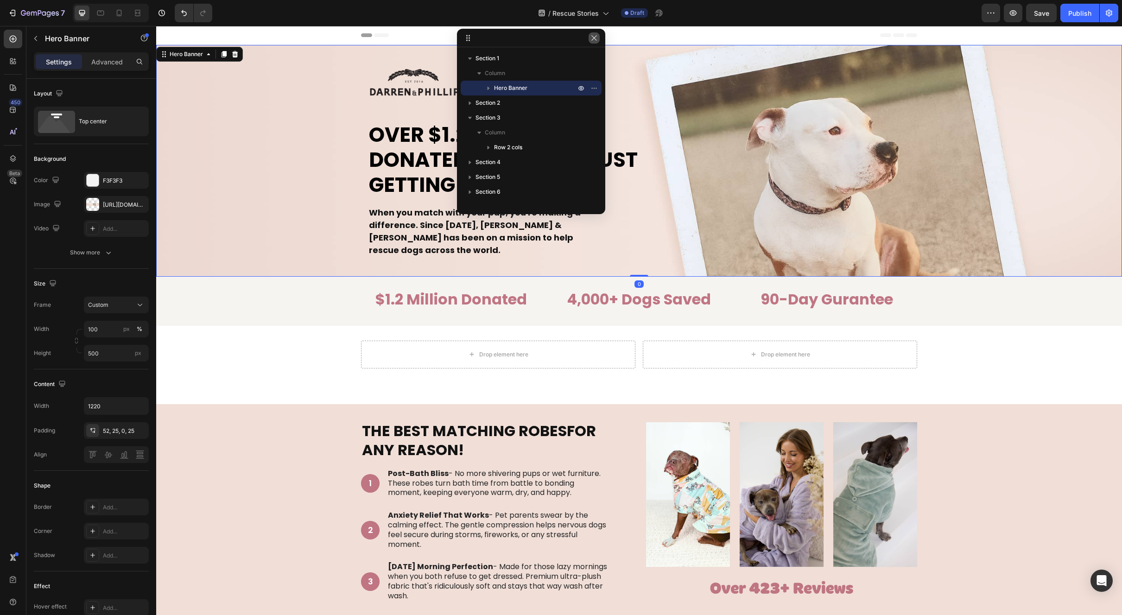
drag, startPoint x: 592, startPoint y: 38, endPoint x: 437, endPoint y: 12, distance: 158.0
click at [592, 38] on icon "button" at bounding box center [593, 37] width 7 height 7
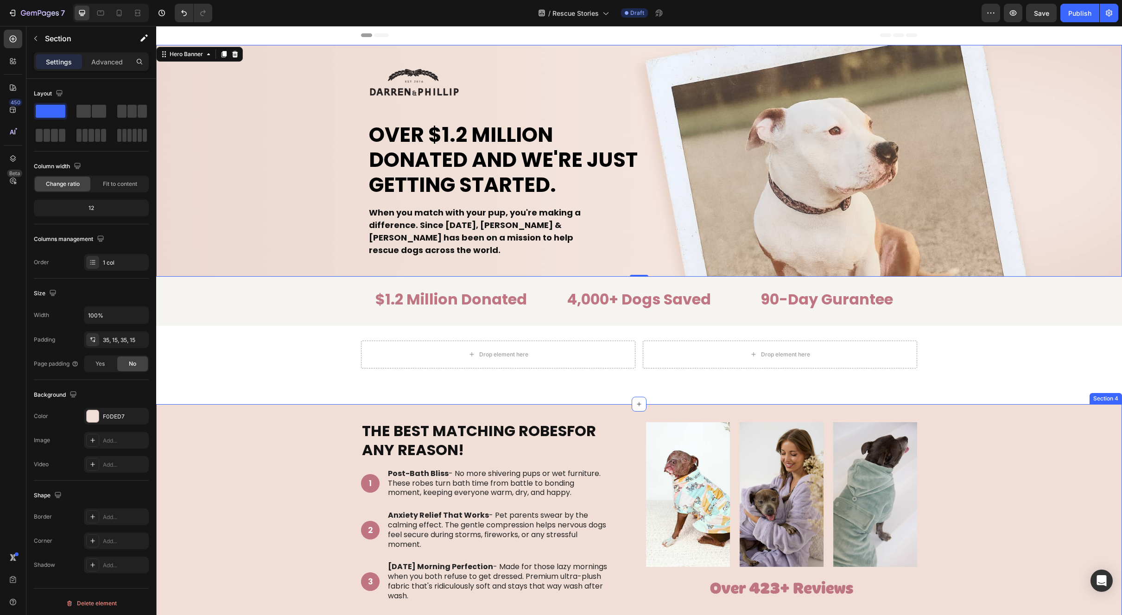
click at [980, 420] on div "THE BEST MATCHING ROBES FOR ANY REASON! Heading 1 Text Block Hero Banner Post-B…" at bounding box center [639, 514] width 952 height 189
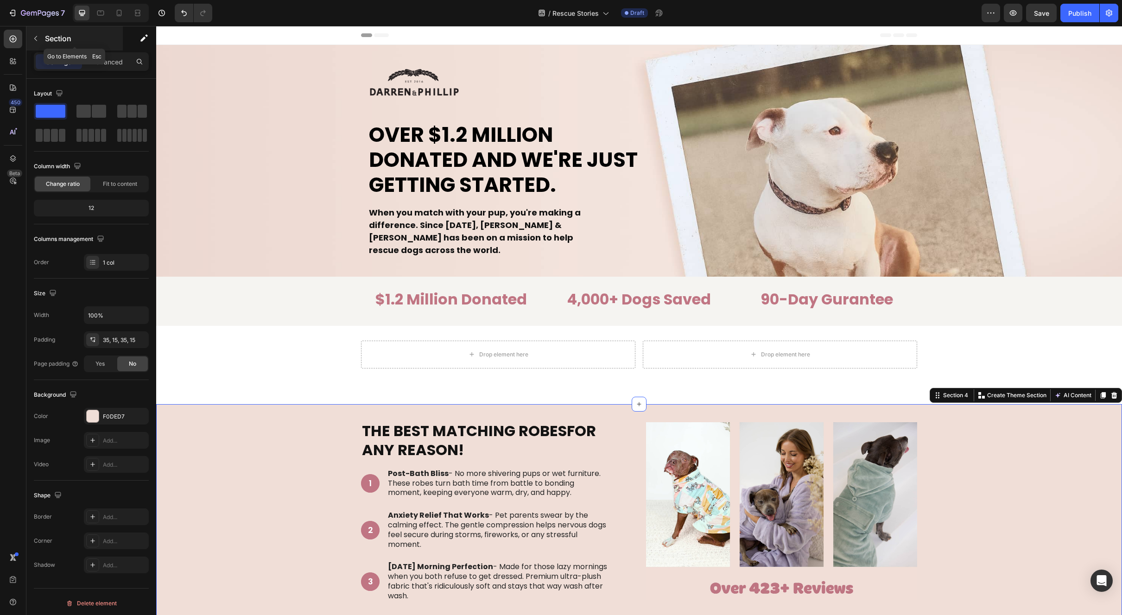
click at [32, 40] on icon "button" at bounding box center [35, 38] width 7 height 7
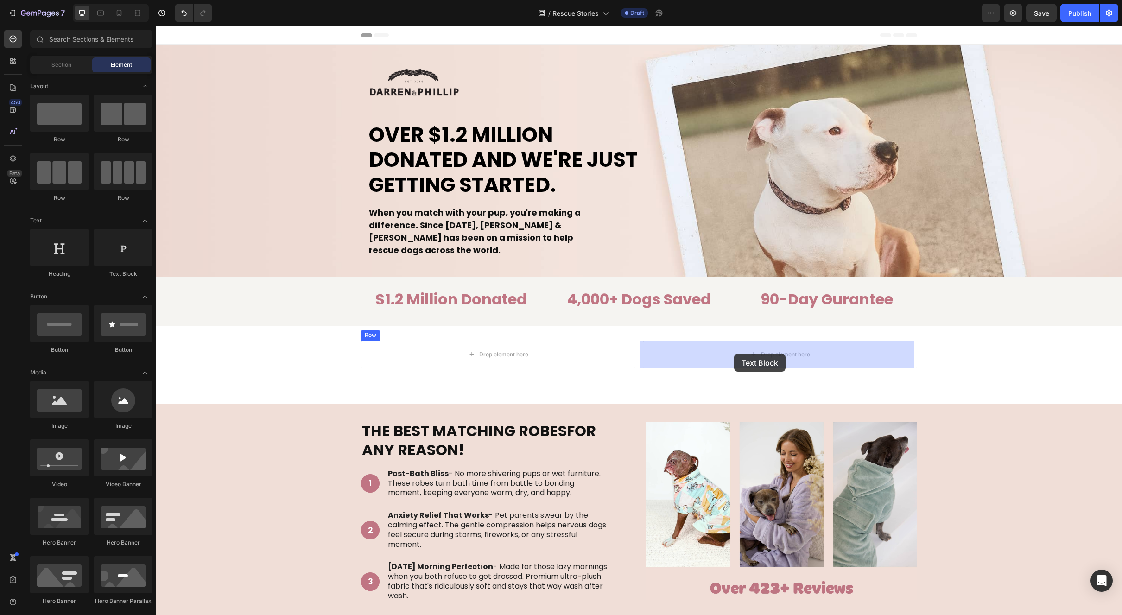
drag, startPoint x: 301, startPoint y: 301, endPoint x: 734, endPoint y: 354, distance: 436.0
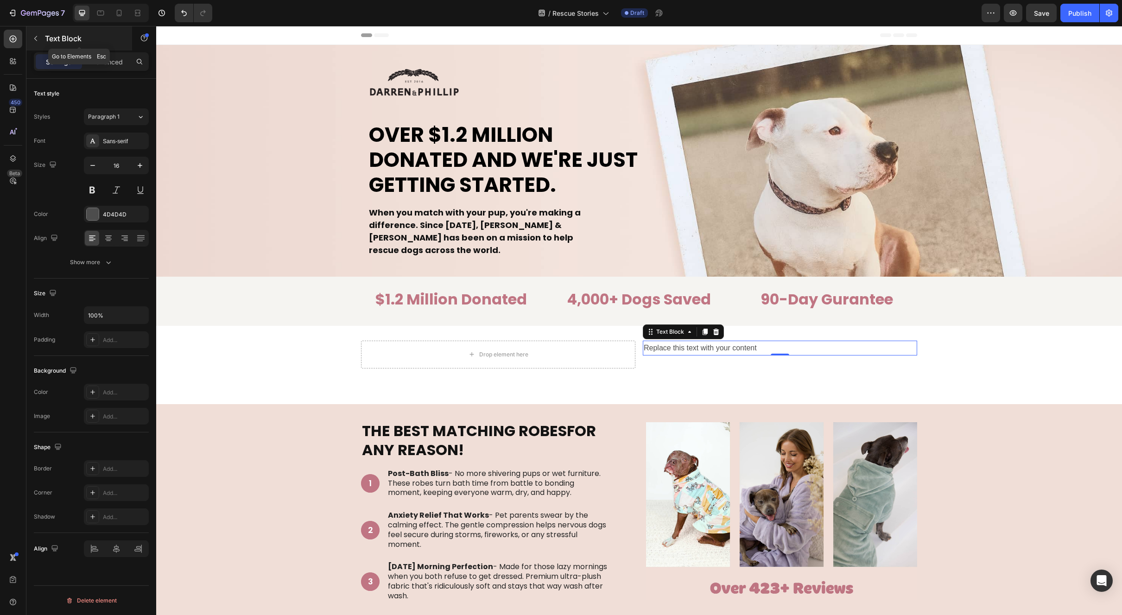
click at [43, 39] on button "button" at bounding box center [35, 38] width 15 height 15
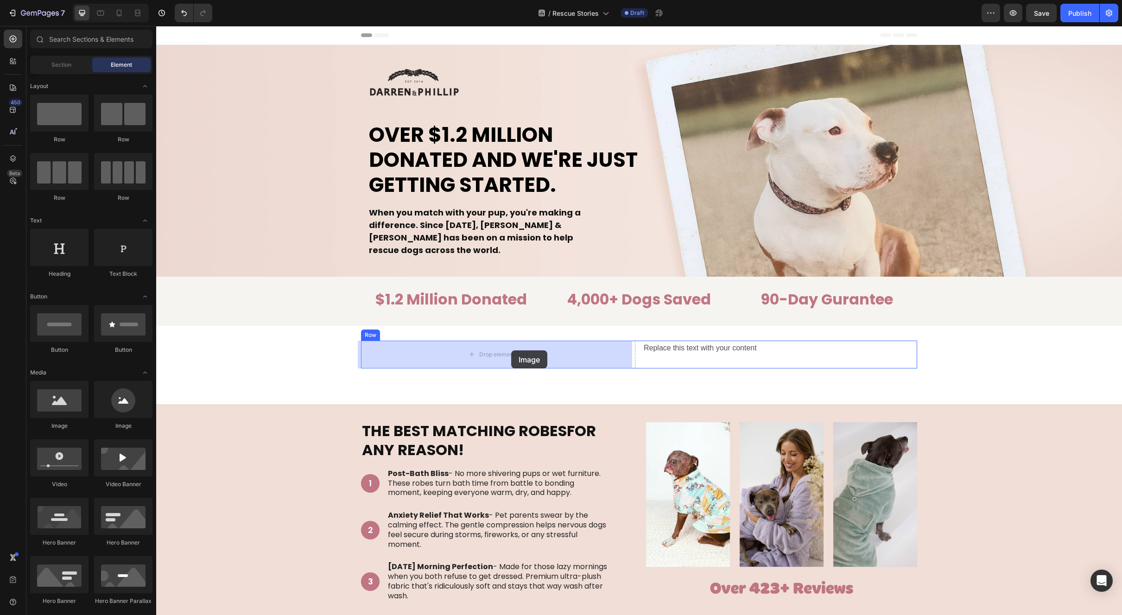
drag, startPoint x: 213, startPoint y: 439, endPoint x: 511, endPoint y: 350, distance: 311.3
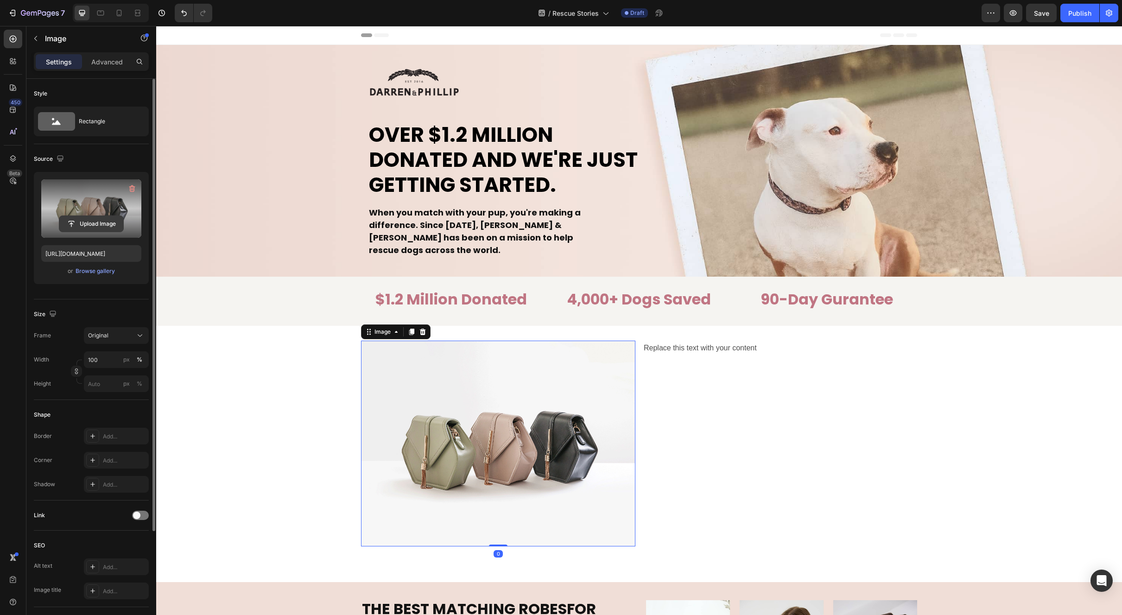
click at [96, 222] on input "file" at bounding box center [91, 224] width 64 height 16
type input "[URL][DOMAIN_NAME]"
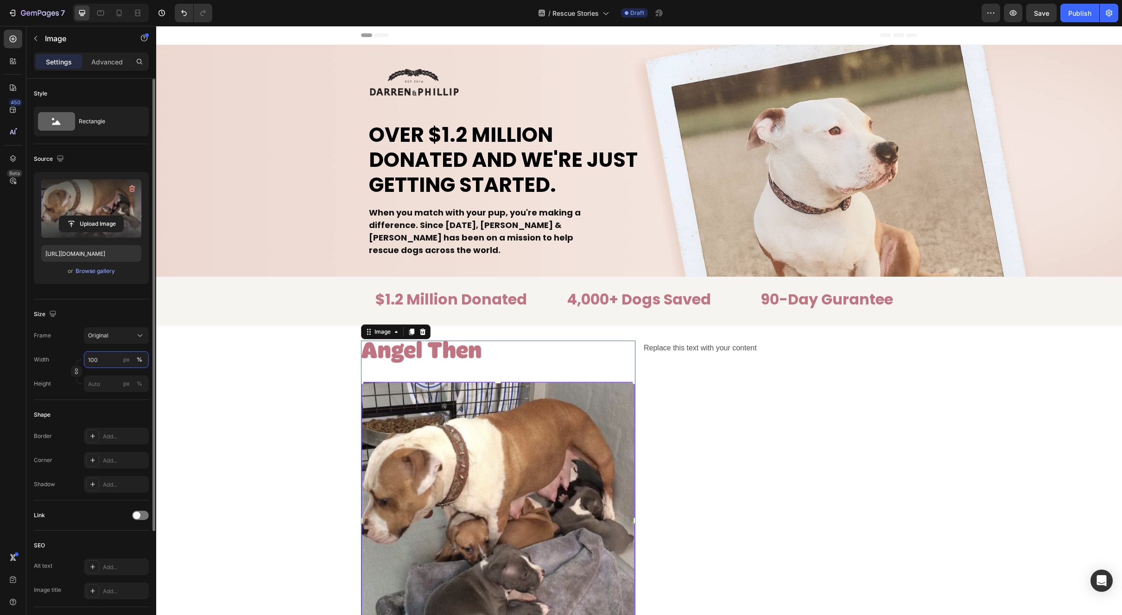
click at [98, 359] on input "100" at bounding box center [116, 359] width 65 height 17
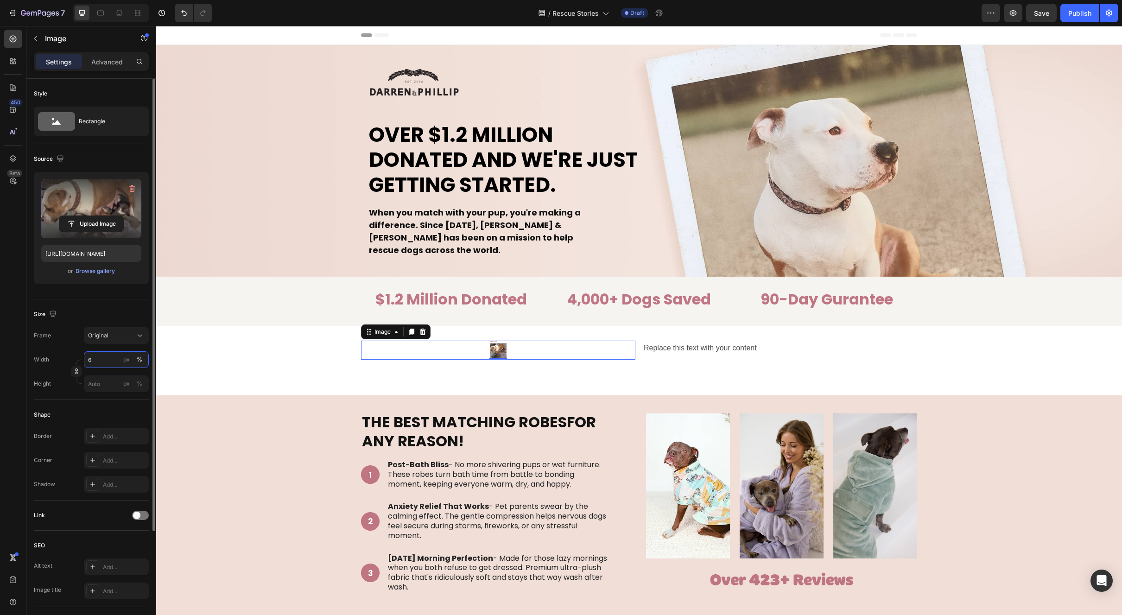
type input "60"
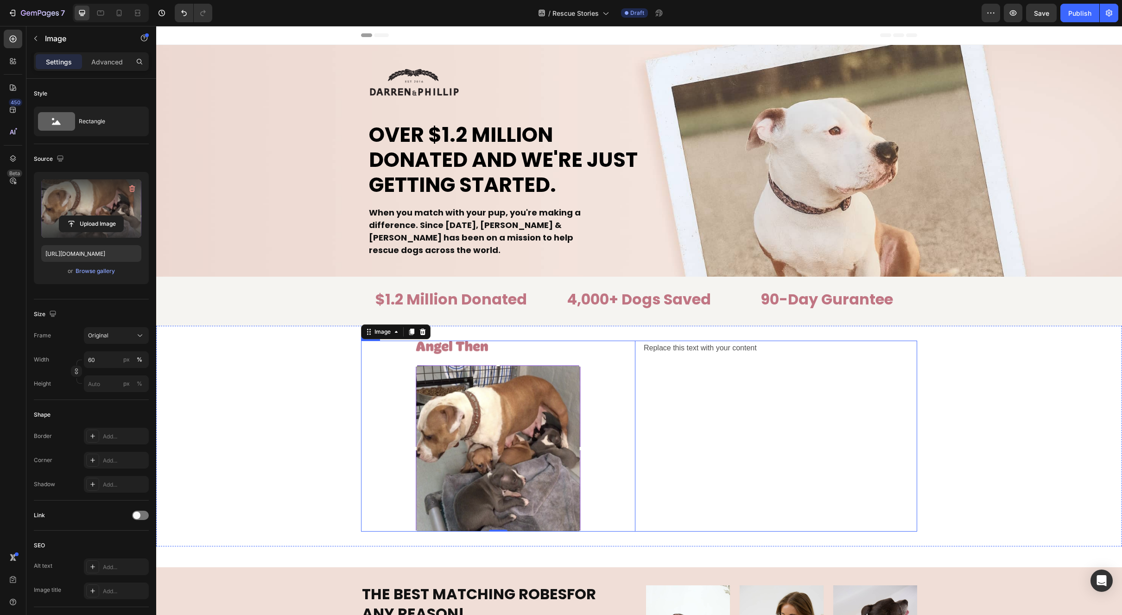
click at [755, 392] on div "Replace this text with your content Text Block" at bounding box center [780, 436] width 274 height 191
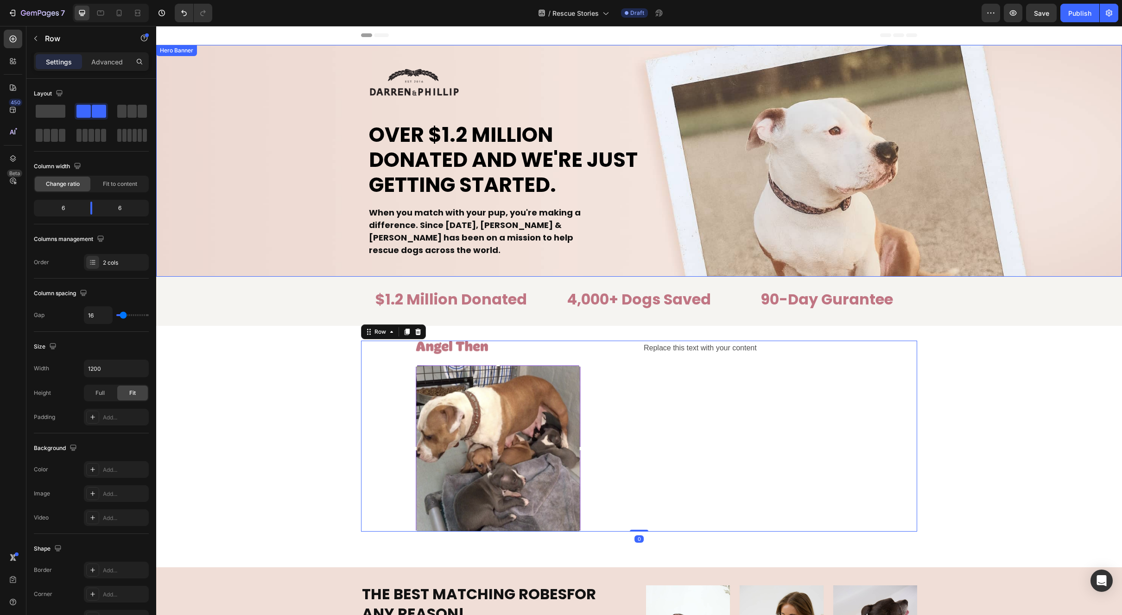
click at [451, 49] on div "Image Over $1.2 Million Donated And We're Just Getting Started. Heading When yo…" at bounding box center [638, 163] width 565 height 236
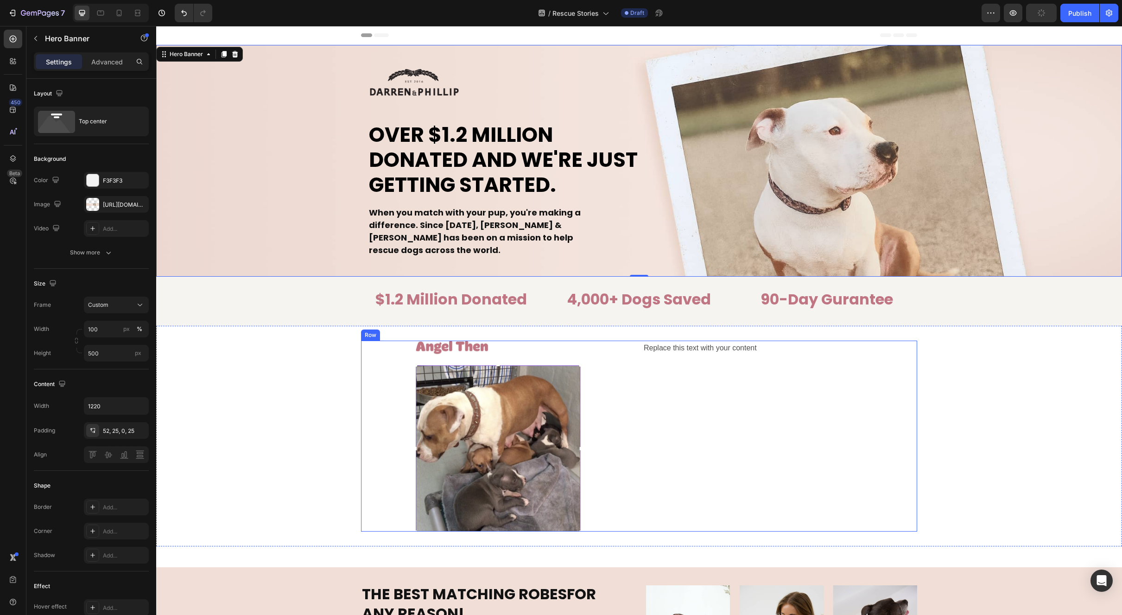
click at [667, 362] on div "Replace this text with your content Text Block" at bounding box center [780, 436] width 274 height 191
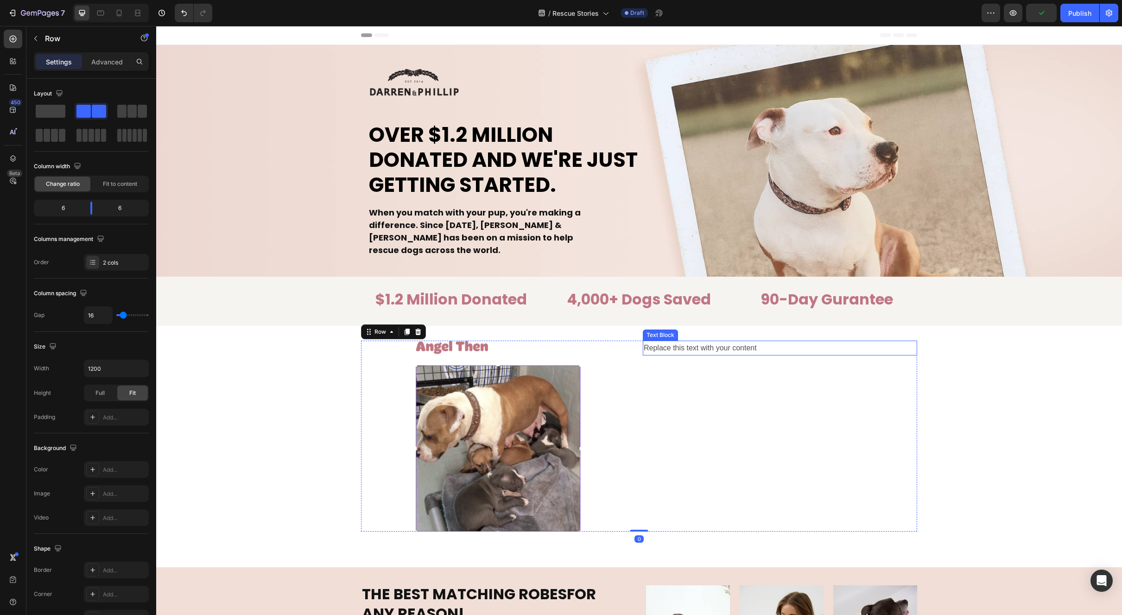
click at [673, 343] on div "Replace this text with your content" at bounding box center [780, 348] width 274 height 15
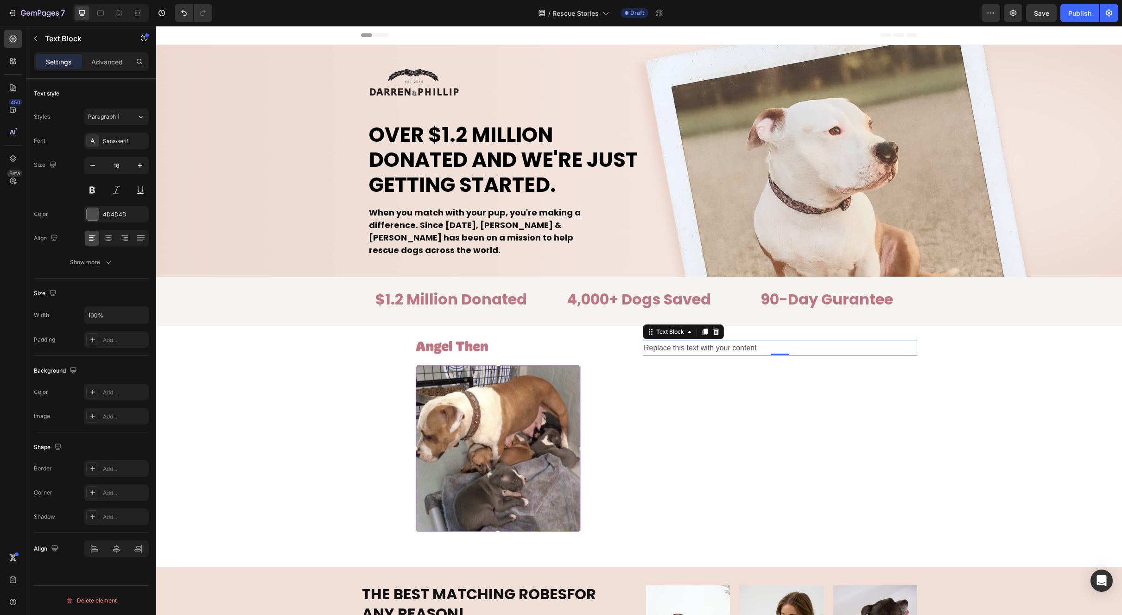
click at [704, 350] on div "Replace this text with your content" at bounding box center [780, 348] width 274 height 15
click at [704, 350] on p "Replace this text with your content" at bounding box center [780, 348] width 273 height 13
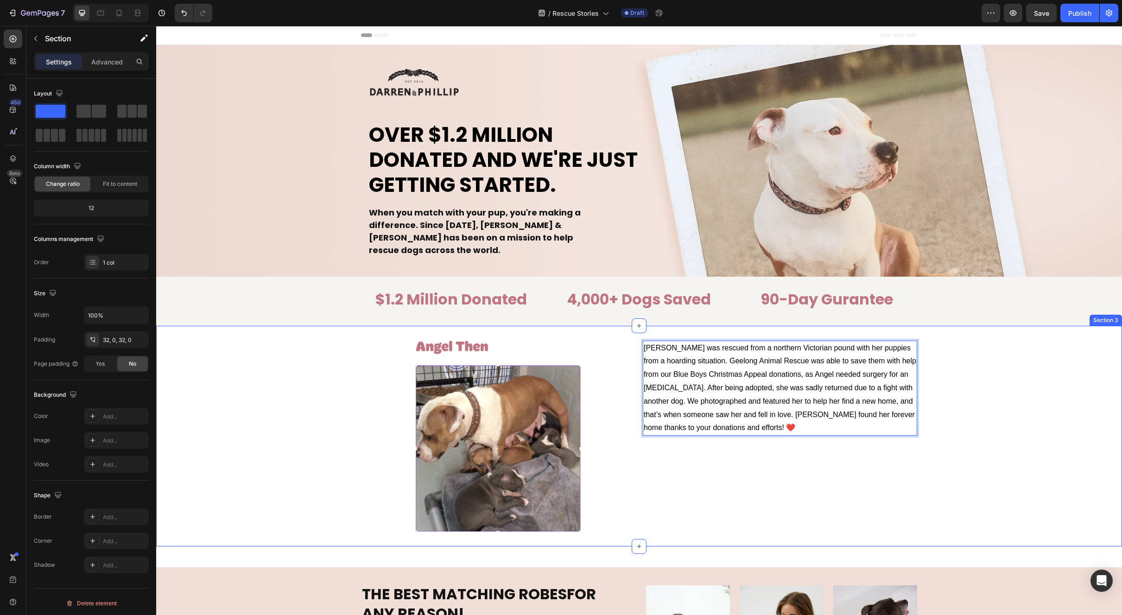
click at [971, 408] on div "Image [PERSON_NAME] was rescued from a northern Victorian pound with her puppie…" at bounding box center [639, 436] width 966 height 191
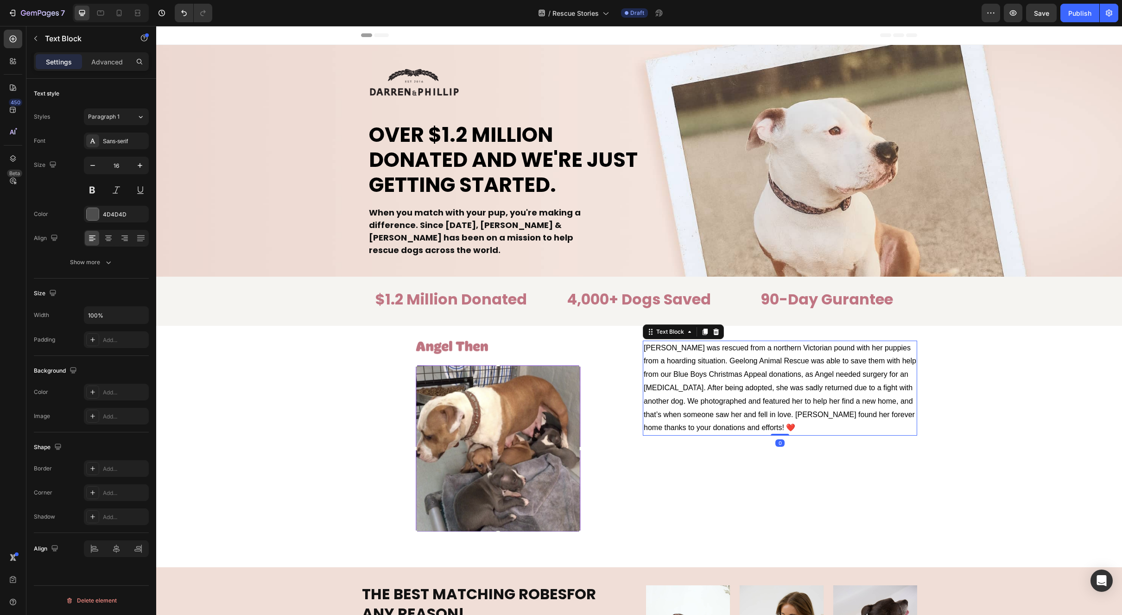
click at [806, 397] on span "[PERSON_NAME] was rescued from a northern Victorian pound with her puppies from…" at bounding box center [780, 388] width 273 height 88
click at [106, 62] on p "Advanced" at bounding box center [107, 62] width 32 height 10
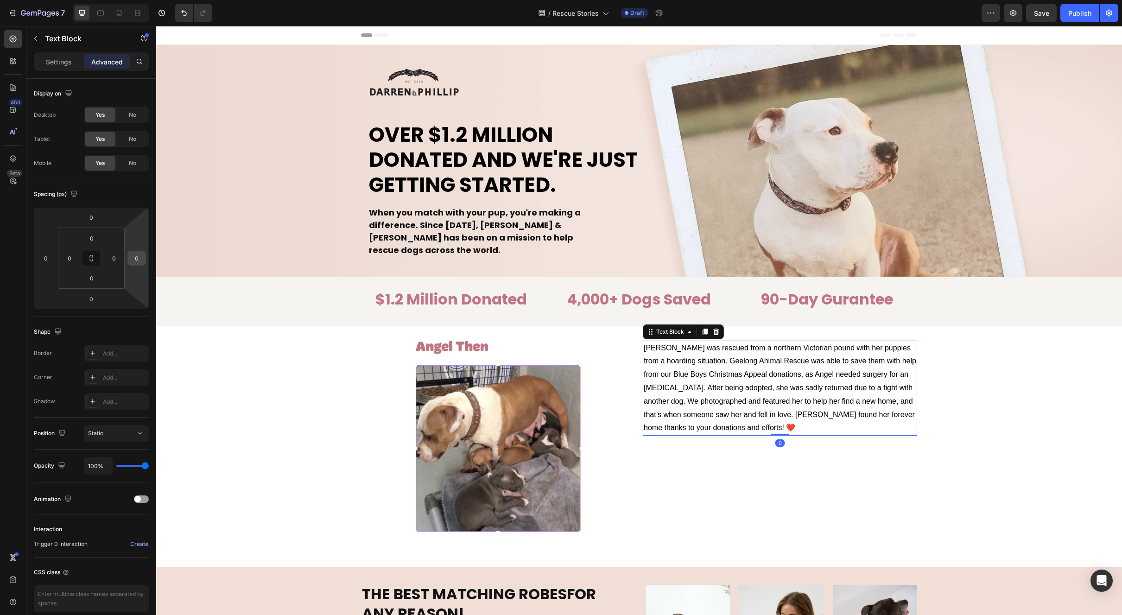
click at [132, 259] on input "0" at bounding box center [137, 258] width 14 height 14
type input "0"
click at [63, 58] on p "Settings" at bounding box center [59, 62] width 26 height 10
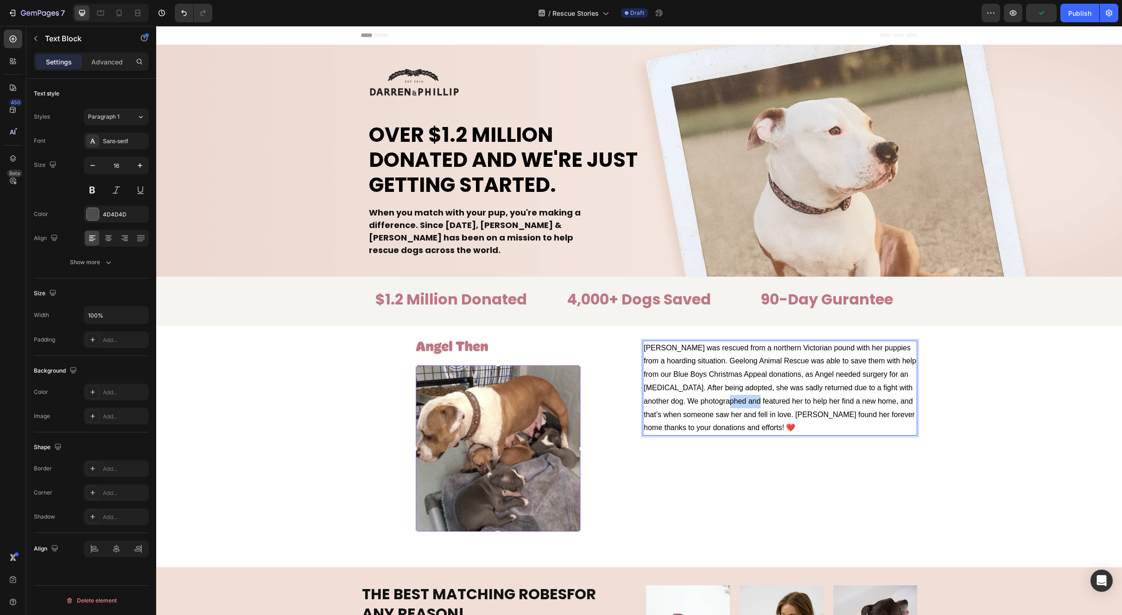
click at [772, 407] on p "[PERSON_NAME] was rescued from a northern Victorian pound with her puppies from…" at bounding box center [780, 389] width 273 height 94
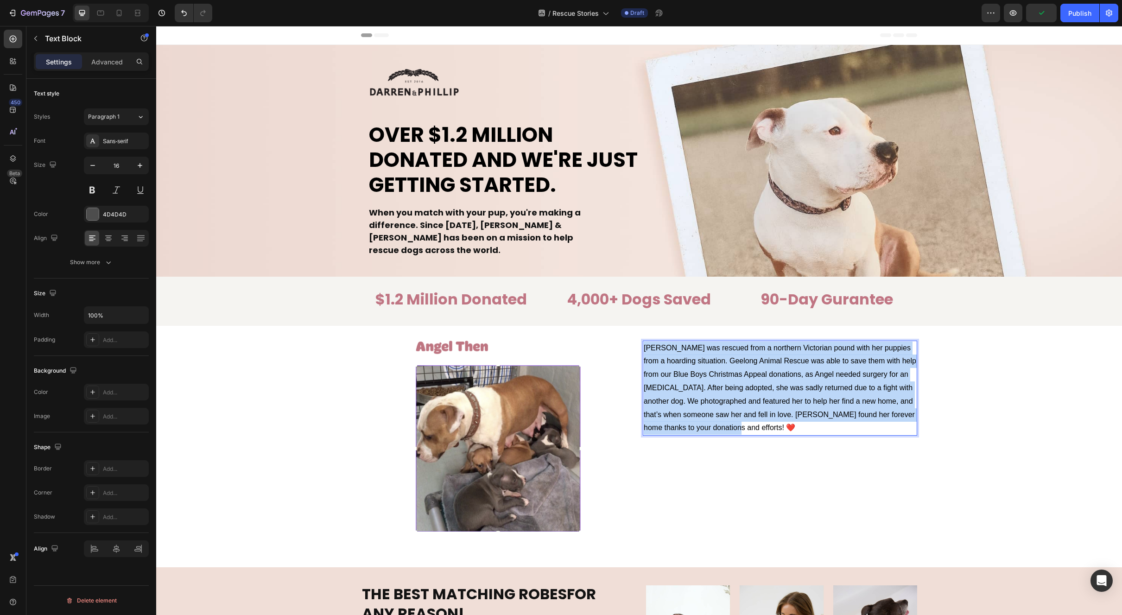
click at [772, 407] on p "[PERSON_NAME] was rescued from a northern Victorian pound with her puppies from…" at bounding box center [780, 389] width 273 height 94
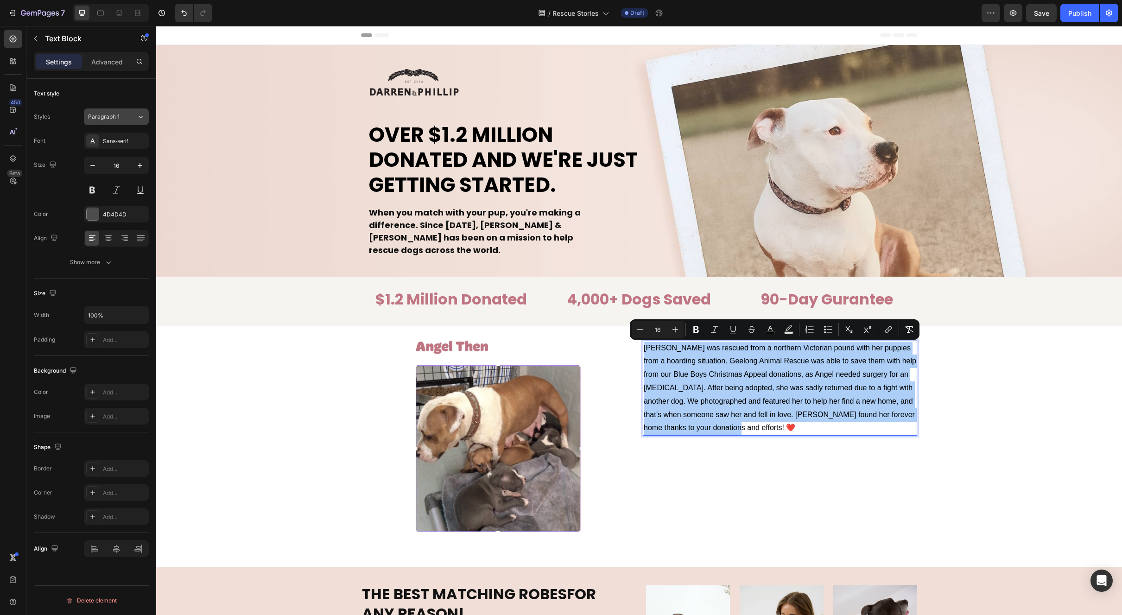
click at [112, 118] on span "Paragraph 1" at bounding box center [104, 117] width 32 height 8
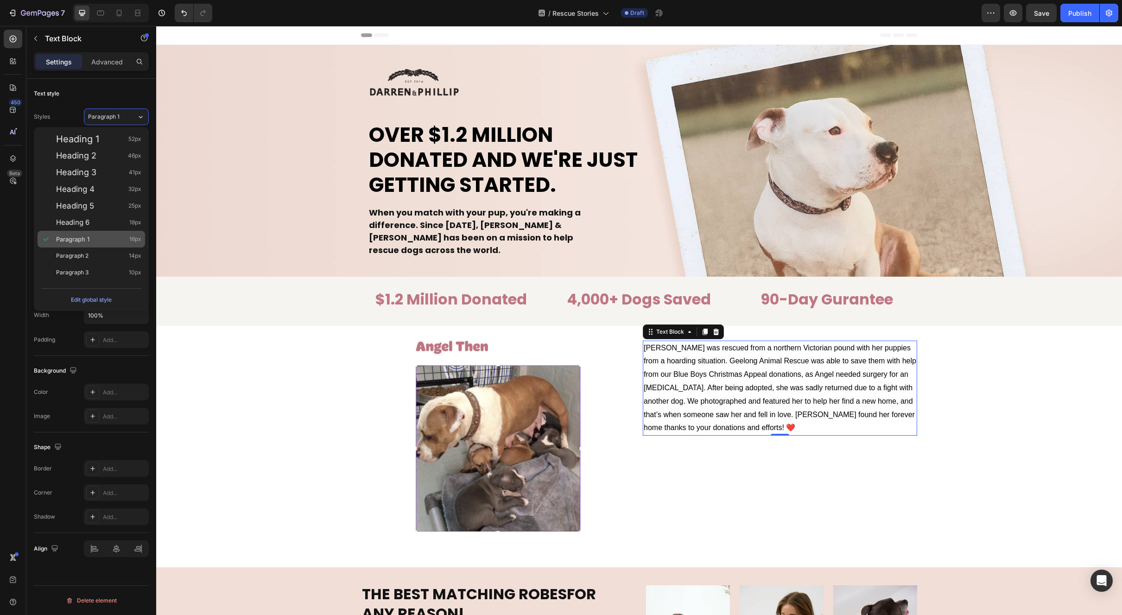
click at [109, 234] on div "Paragraph 1 16px" at bounding box center [92, 239] width 108 height 17
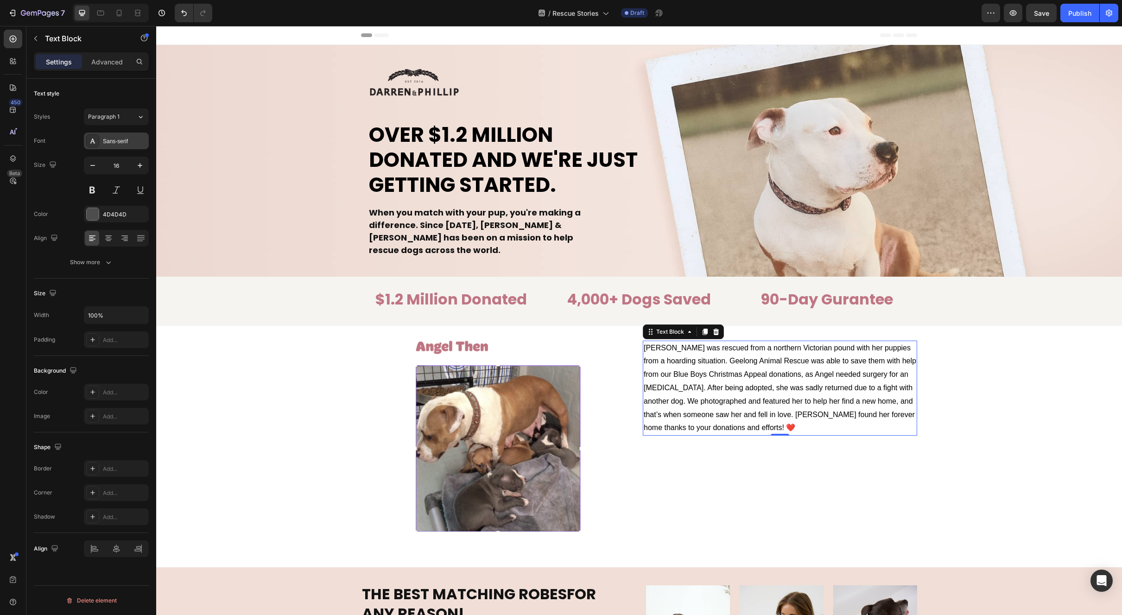
click at [114, 140] on div "Sans-serif" at bounding box center [125, 141] width 44 height 8
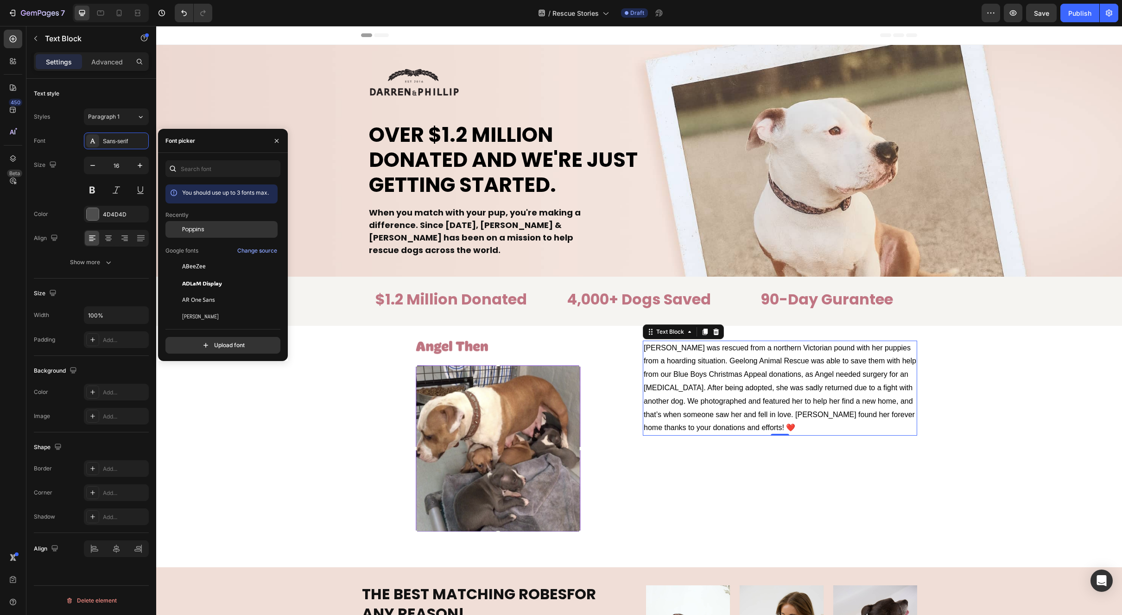
click at [217, 229] on div "Poppins" at bounding box center [229, 229] width 94 height 8
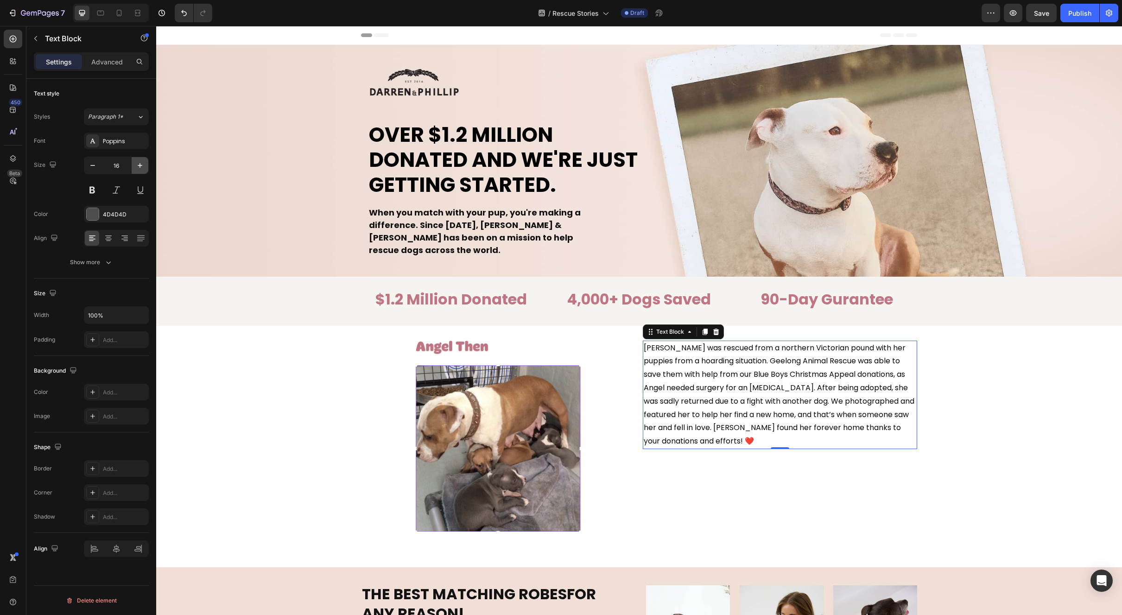
click at [142, 171] on button "button" at bounding box center [140, 165] width 17 height 17
click at [142, 169] on icon "button" at bounding box center [139, 165] width 9 height 9
type input "18"
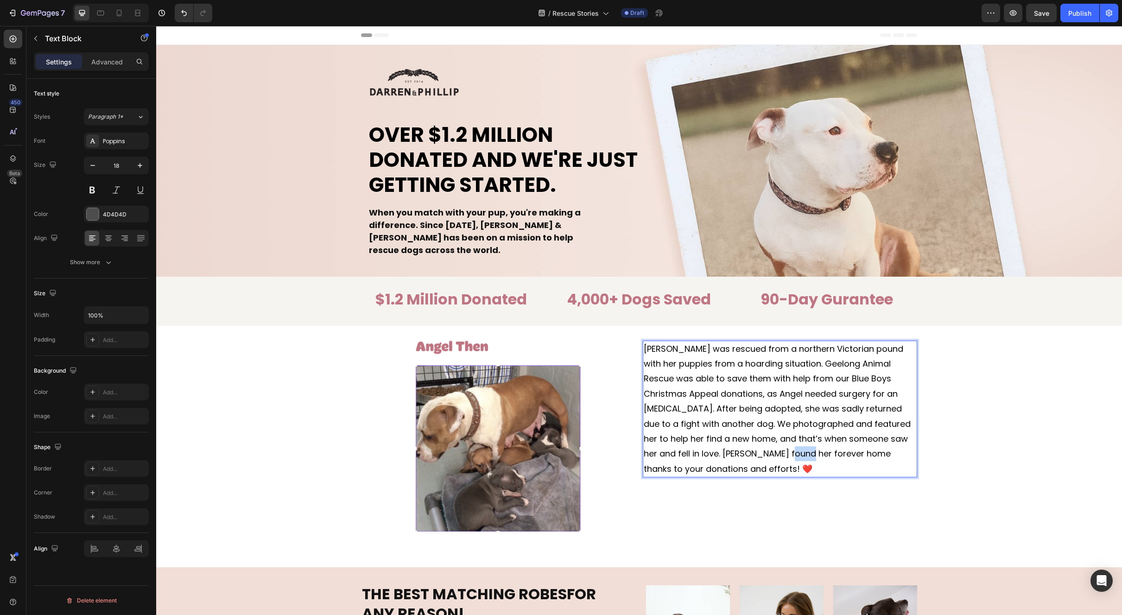
click at [742, 455] on span "[PERSON_NAME] was rescued from a northern Victorian pound with her puppies from…" at bounding box center [777, 409] width 267 height 132
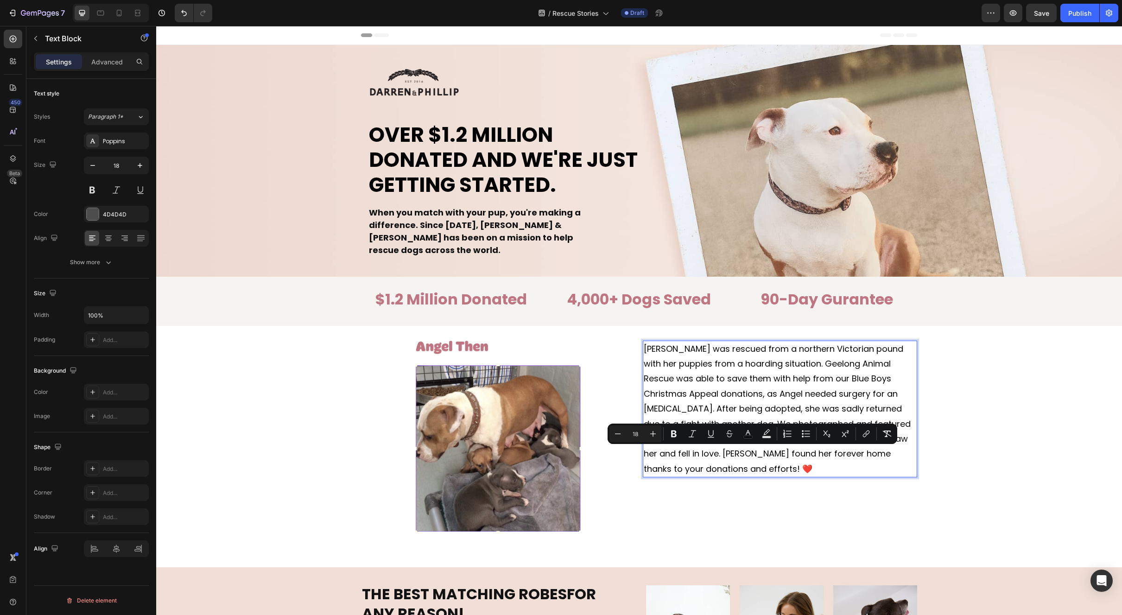
click at [684, 465] on p "[PERSON_NAME] was rescued from a northern Victorian pound with her puppies from…" at bounding box center [780, 409] width 273 height 135
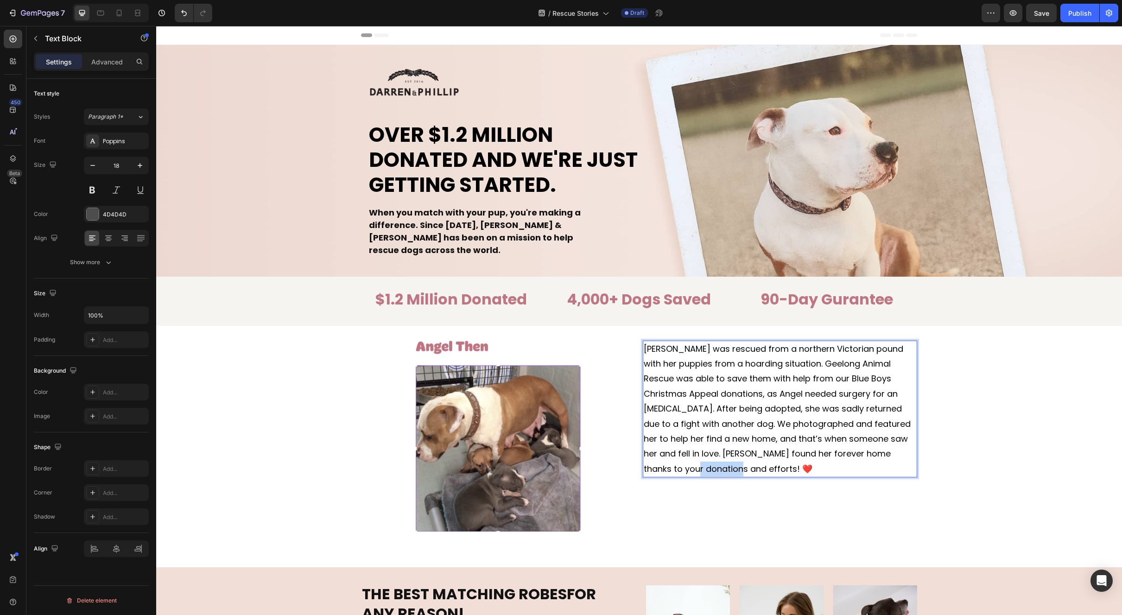
drag, startPoint x: 685, startPoint y: 466, endPoint x: 644, endPoint y: 465, distance: 41.3
click at [644, 465] on p "[PERSON_NAME] was rescued from a northern Victorian pound with her puppies from…" at bounding box center [780, 409] width 273 height 135
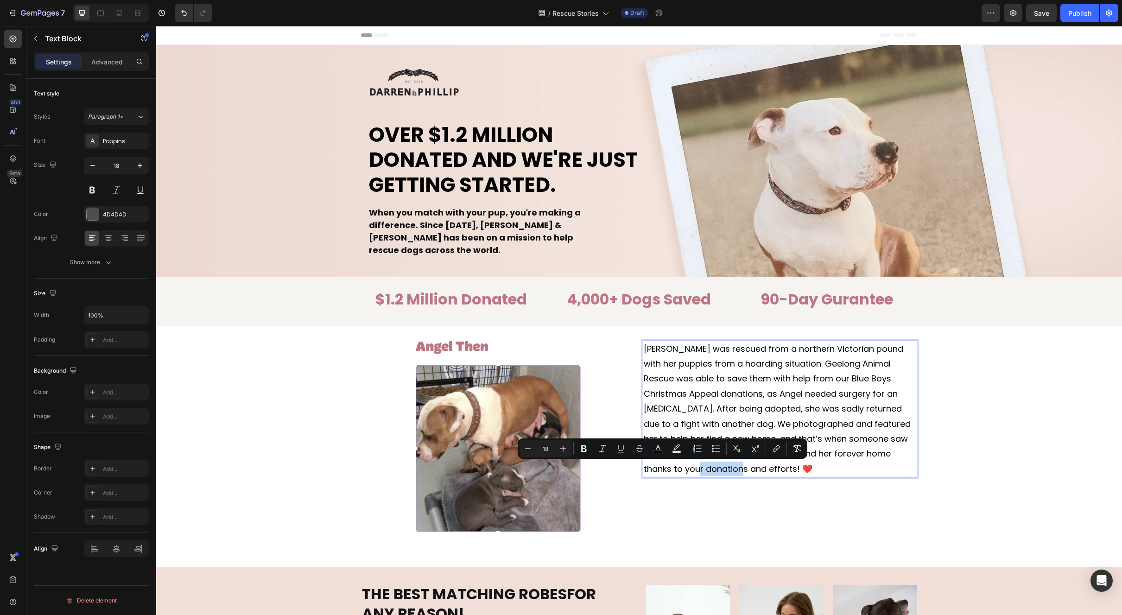
click at [734, 477] on div "[PERSON_NAME] was rescued from a northern Victorian pound with her puppies from…" at bounding box center [780, 409] width 274 height 137
drag, startPoint x: 665, startPoint y: 469, endPoint x: 670, endPoint y: 467, distance: 5.7
click at [670, 467] on p "[PERSON_NAME] was rescued from a northern Victorian pound with her puppies from…" at bounding box center [780, 409] width 273 height 135
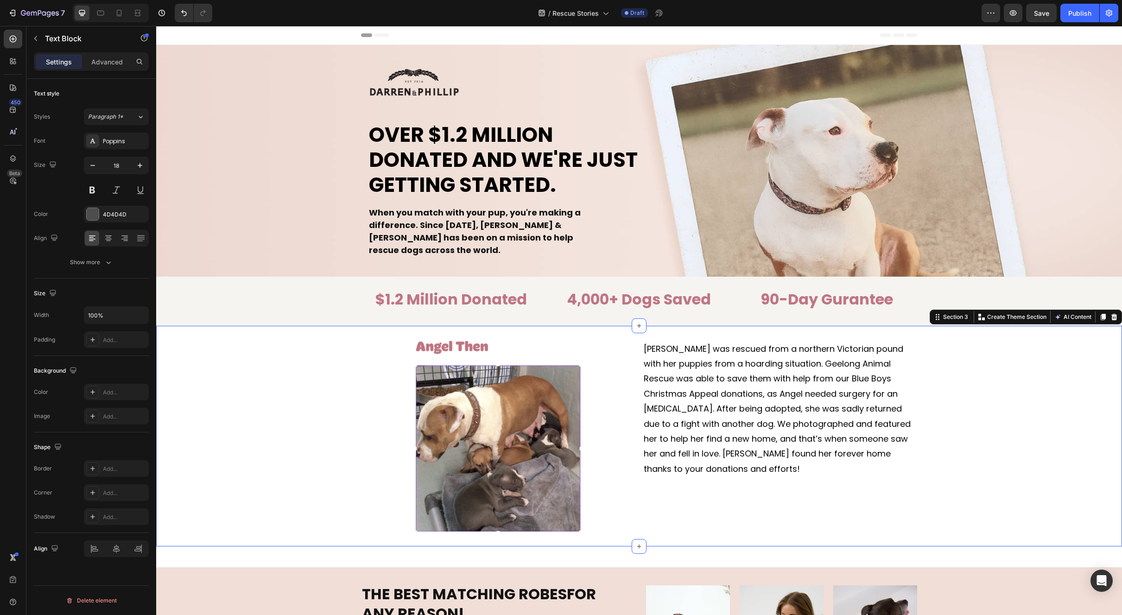
click at [1014, 405] on div "Image [PERSON_NAME] was rescued from a northern Victorian pound with her puppie…" at bounding box center [639, 436] width 966 height 191
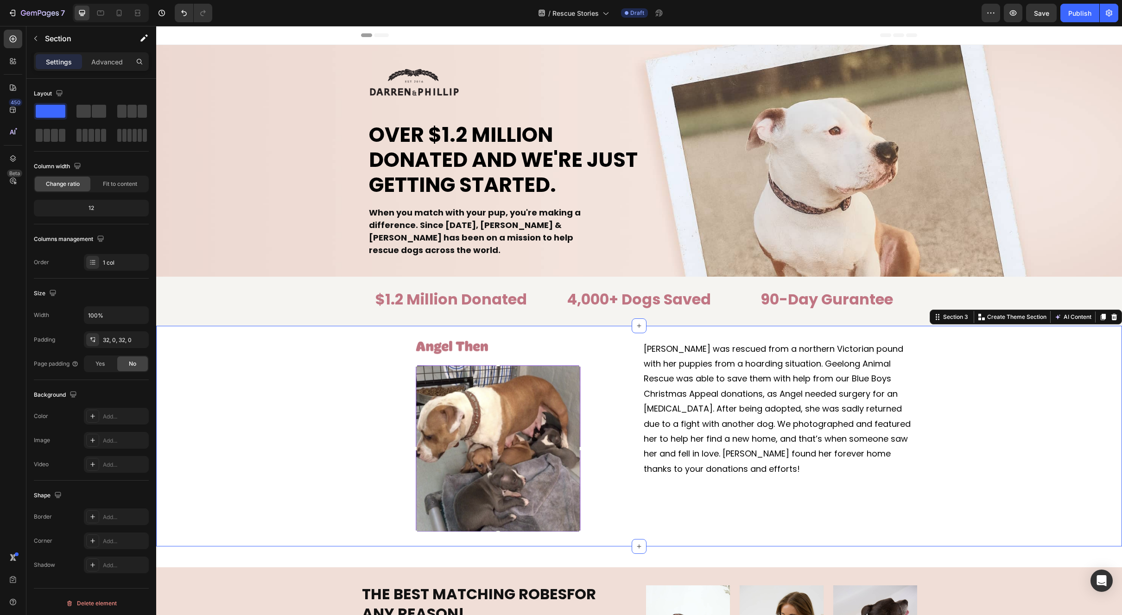
click at [763, 407] on span "[PERSON_NAME] was rescued from a northern Victorian pound with her puppies from…" at bounding box center [777, 409] width 267 height 132
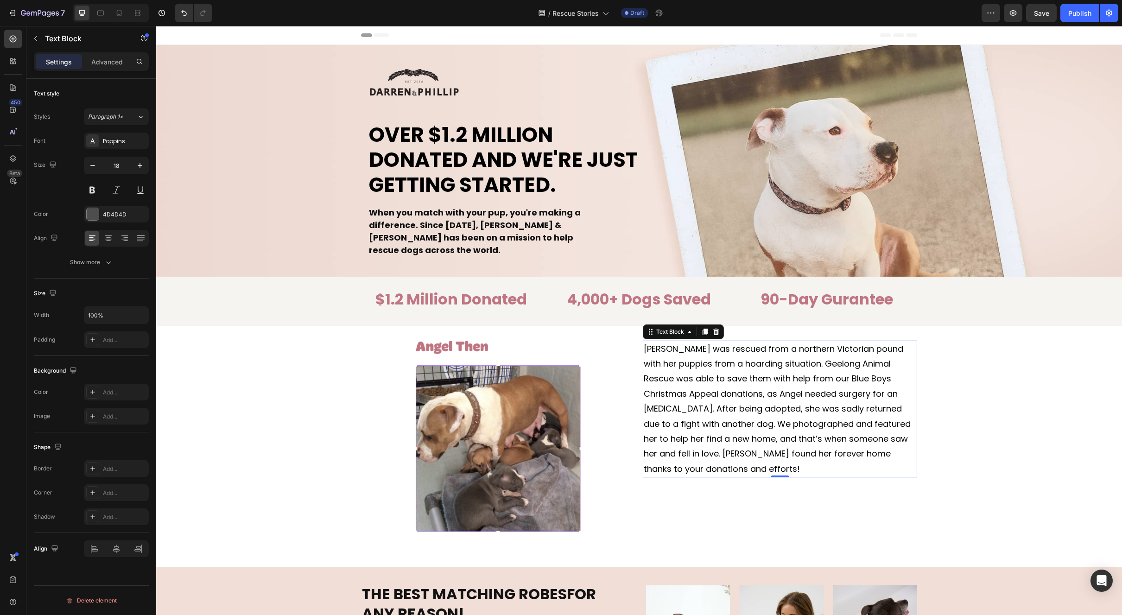
click at [568, 420] on img at bounding box center [498, 436] width 165 height 191
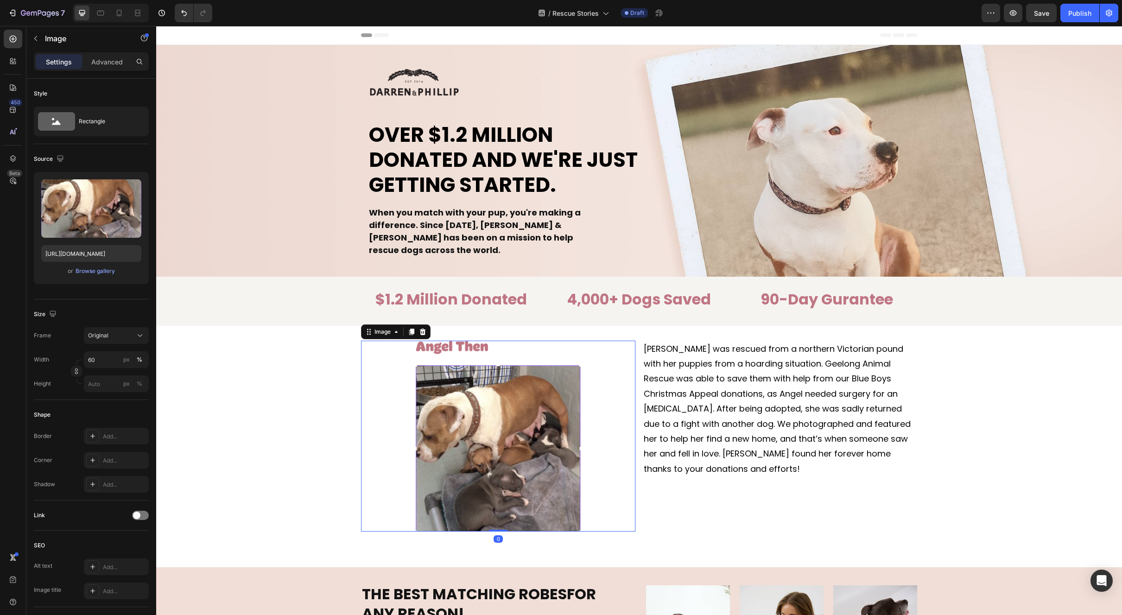
click at [568, 420] on img at bounding box center [498, 436] width 165 height 191
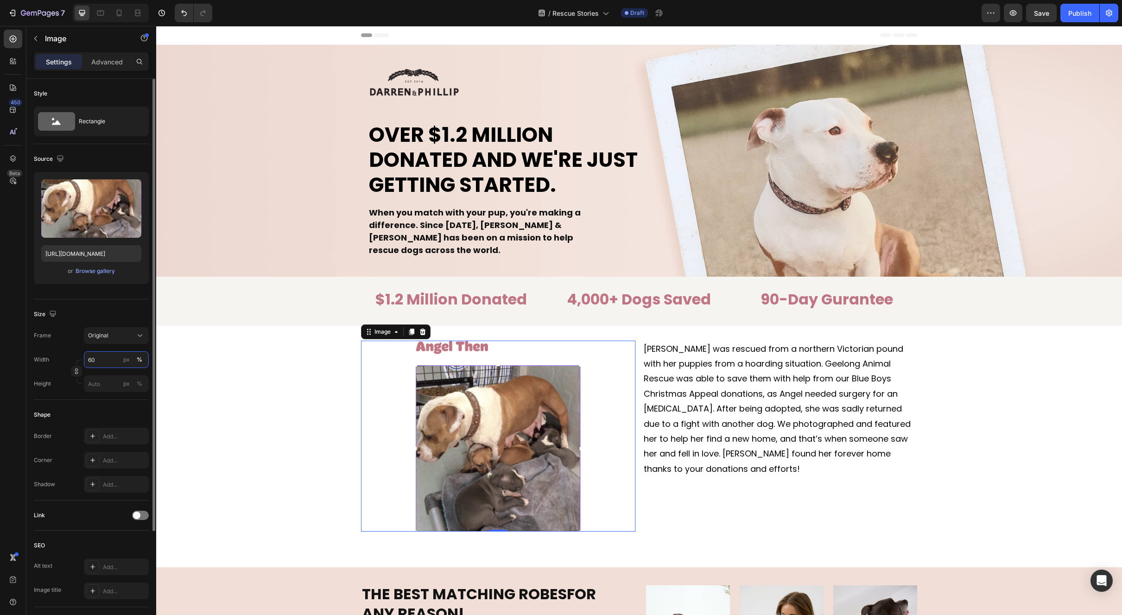
drag, startPoint x: 110, startPoint y: 357, endPoint x: 73, endPoint y: 354, distance: 36.8
click at [73, 354] on div "Width 60 px %" at bounding box center [91, 359] width 115 height 17
drag, startPoint x: 103, startPoint y: 363, endPoint x: 84, endPoint y: 358, distance: 19.8
click at [84, 357] on input "60" at bounding box center [116, 359] width 65 height 17
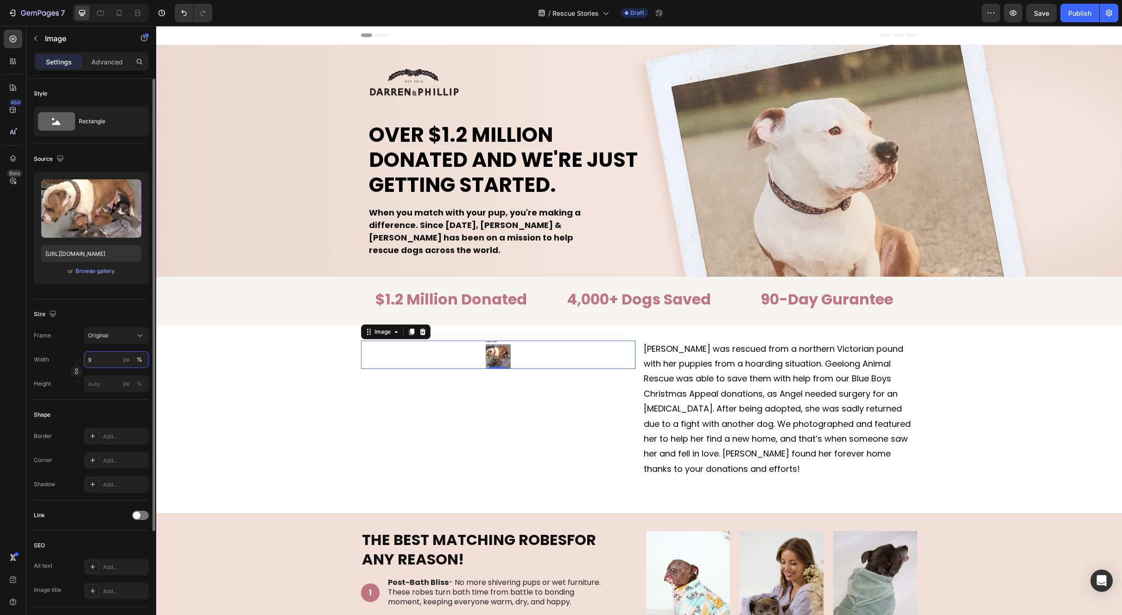
type input "90"
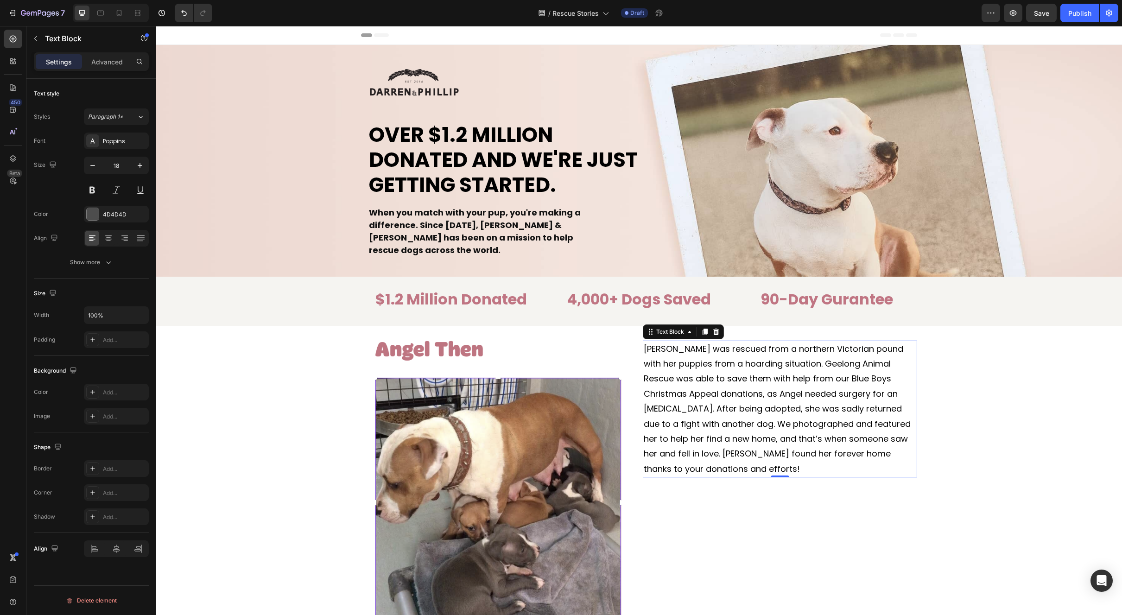
click at [810, 428] on span "[PERSON_NAME] was rescued from a northern Victorian pound with her puppies from…" at bounding box center [777, 409] width 267 height 132
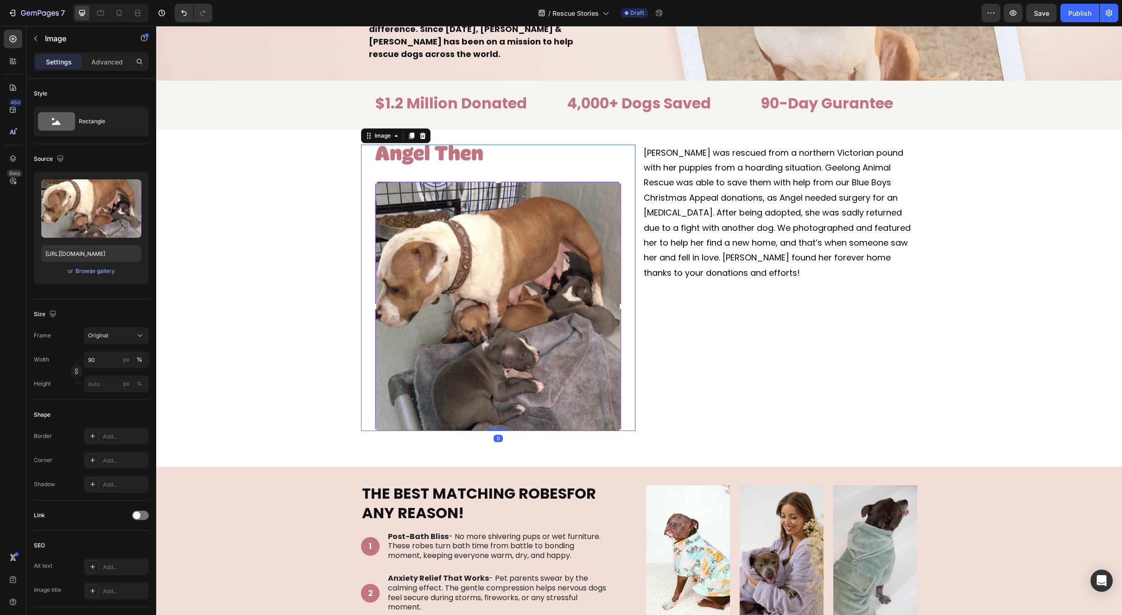
drag, startPoint x: 616, startPoint y: 411, endPoint x: 594, endPoint y: 404, distance: 23.9
click at [616, 411] on img at bounding box center [498, 288] width 247 height 287
click at [567, 395] on img at bounding box center [498, 288] width 247 height 287
drag, startPoint x: 569, startPoint y: 311, endPoint x: 558, endPoint y: 307, distance: 11.6
click at [569, 311] on img at bounding box center [498, 288] width 247 height 287
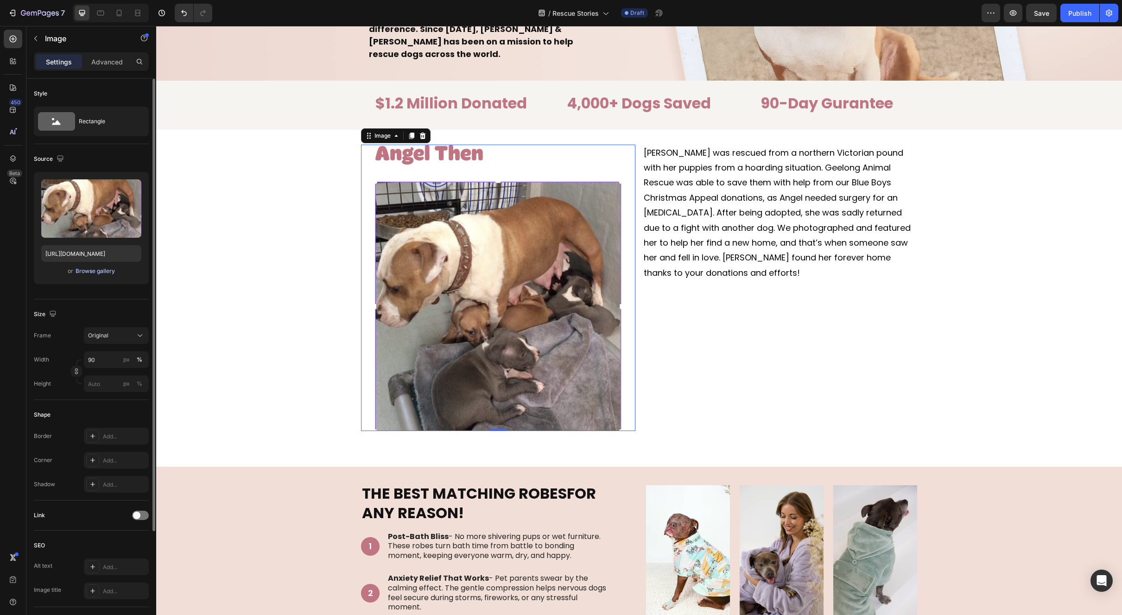
click at [86, 269] on div "Browse gallery" at bounding box center [95, 271] width 39 height 8
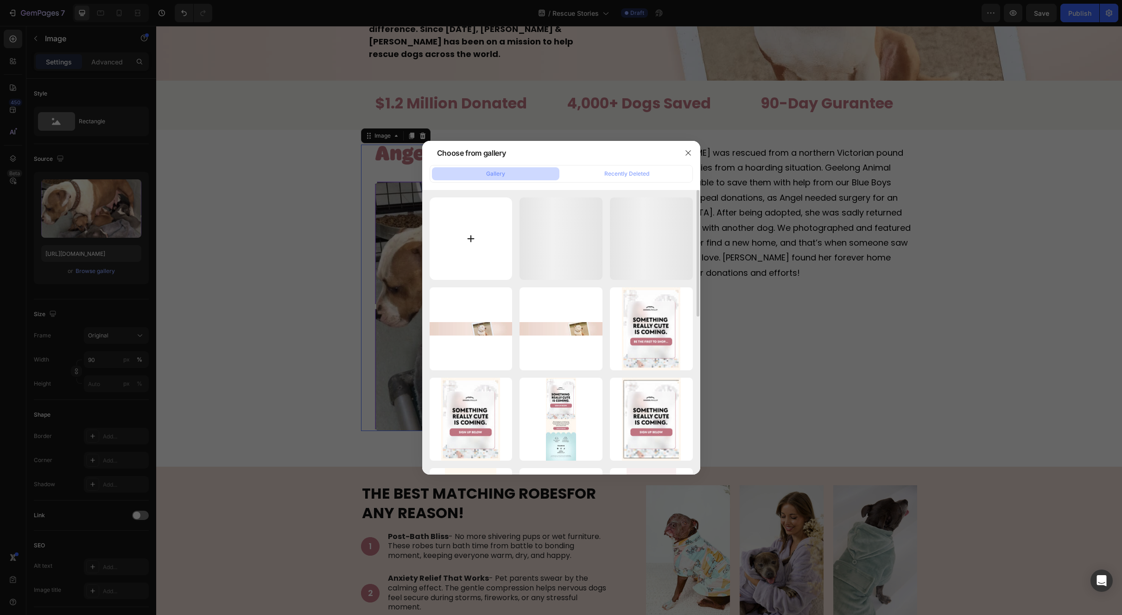
click at [501, 251] on input "file" at bounding box center [471, 238] width 83 height 83
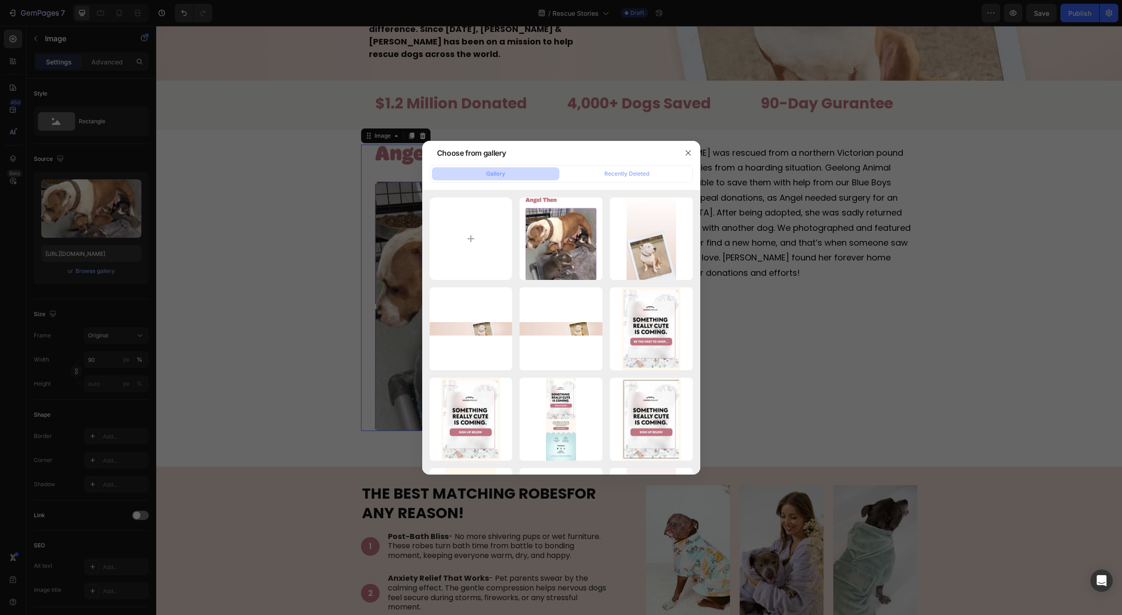
type input "C:\fakepath\Group 1.jpg"
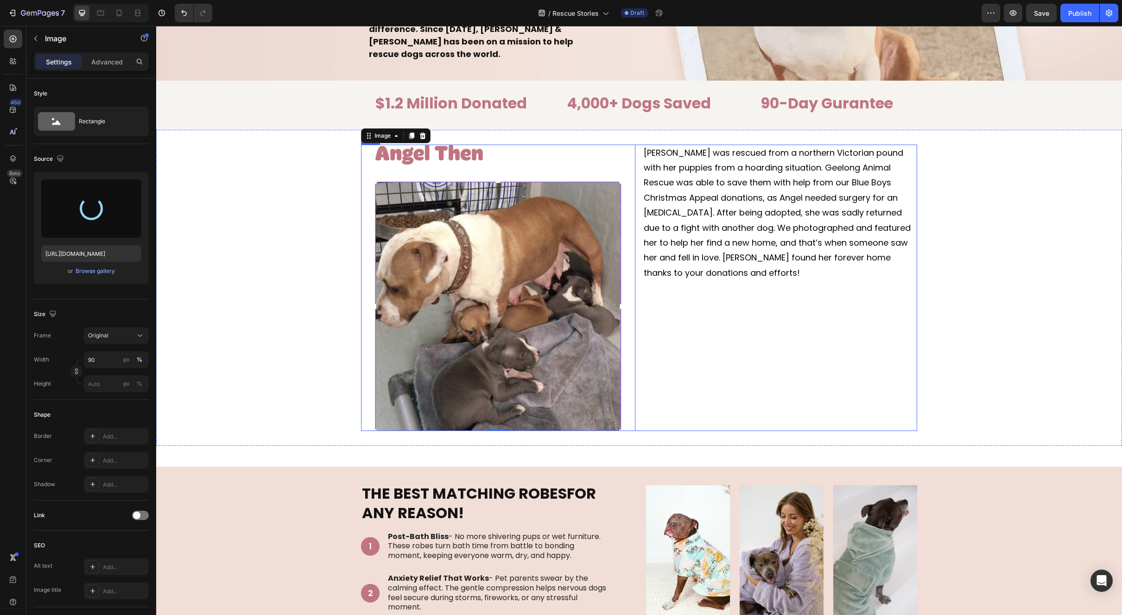
type input "[URL][DOMAIN_NAME]"
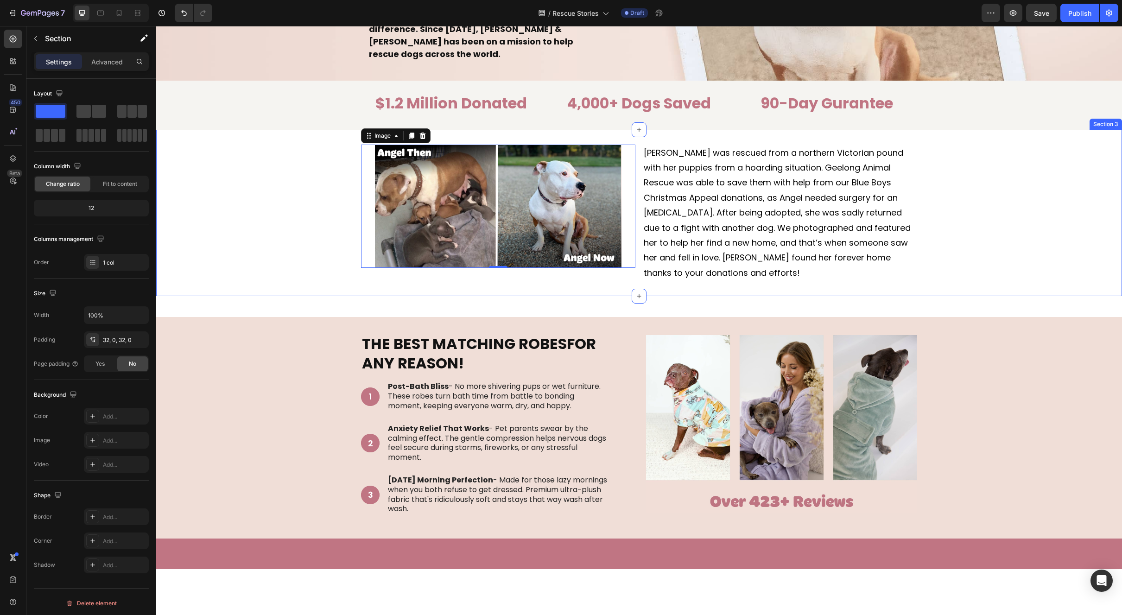
click at [940, 252] on div "Image 0 [PERSON_NAME] was rescued from a northern Victorian pound with her pupp…" at bounding box center [639, 213] width 966 height 137
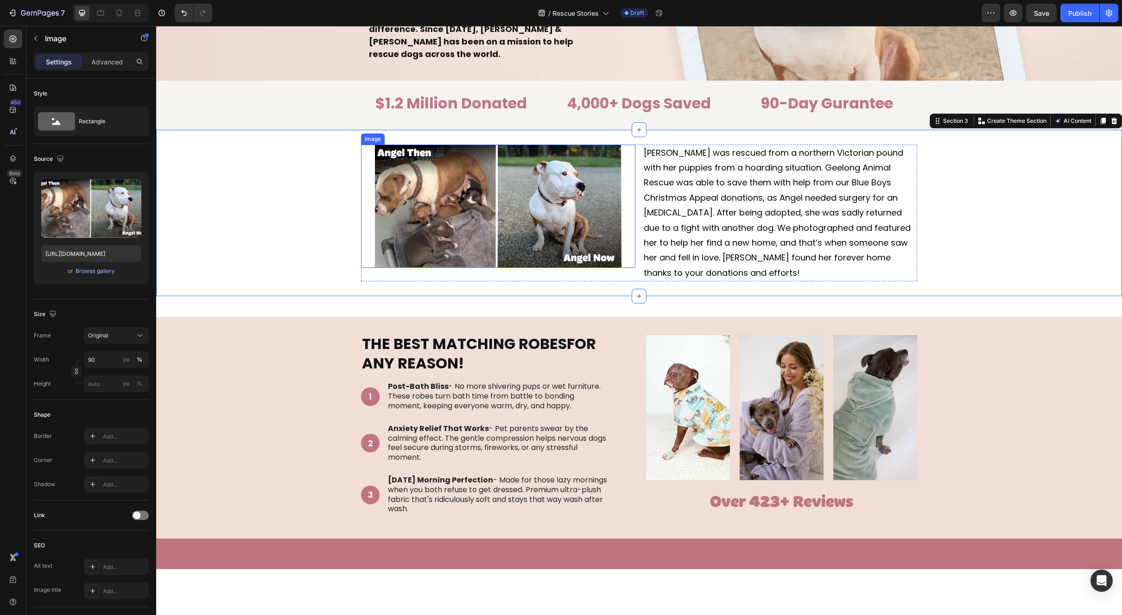
click at [490, 228] on img at bounding box center [498, 206] width 247 height 123
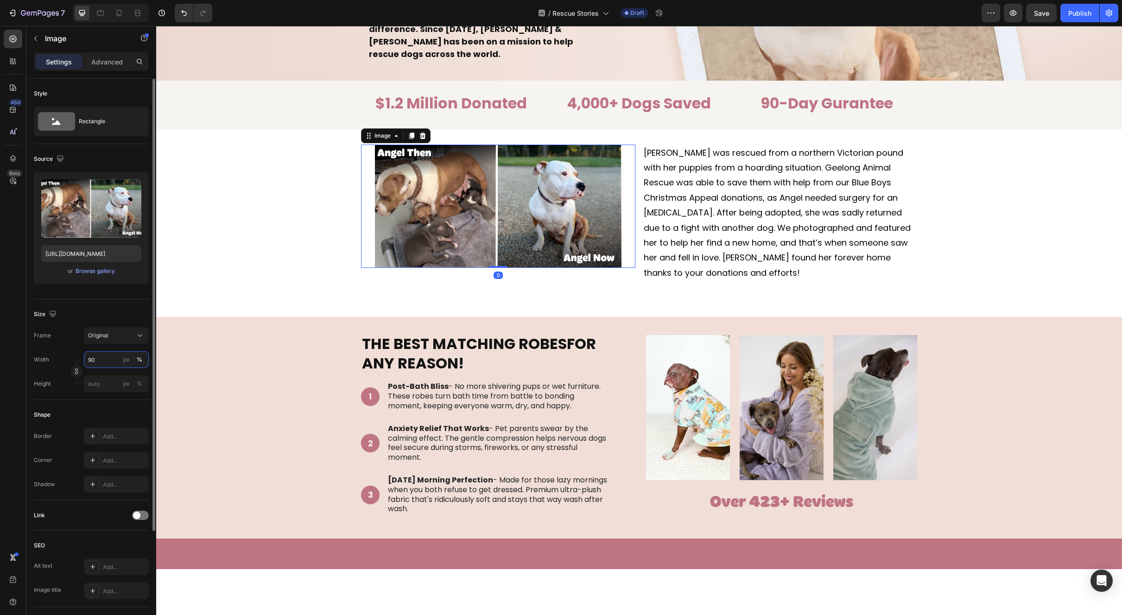
drag, startPoint x: 96, startPoint y: 359, endPoint x: 63, endPoint y: 358, distance: 33.4
click at [63, 358] on div "Width 90 px %" at bounding box center [91, 359] width 115 height 17
click at [107, 359] on input "90" at bounding box center [116, 359] width 65 height 17
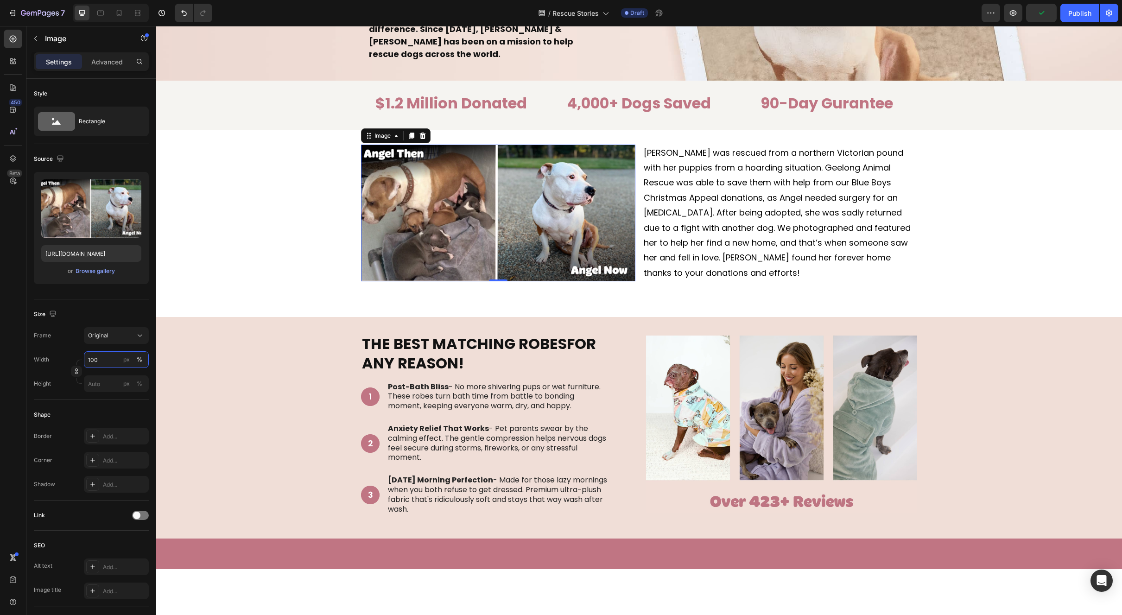
type input "100"
click at [586, 218] on img at bounding box center [498, 213] width 274 height 137
click at [793, 217] on span "[PERSON_NAME] was rescued from a northern Victorian pound with her puppies from…" at bounding box center [777, 213] width 267 height 132
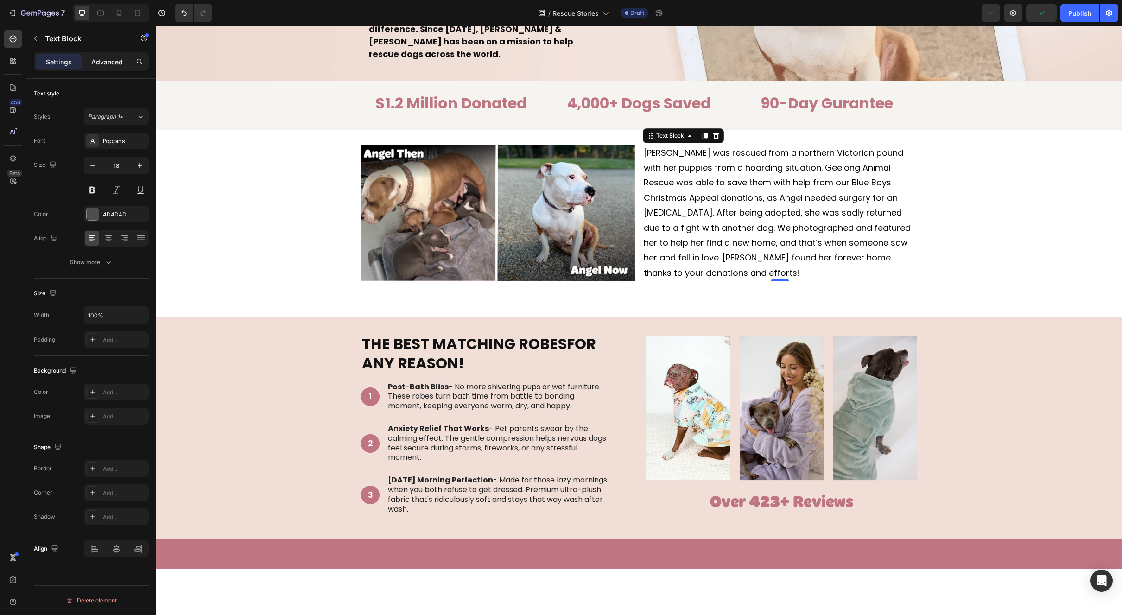
click at [128, 60] on div "Advanced" at bounding box center [107, 61] width 46 height 15
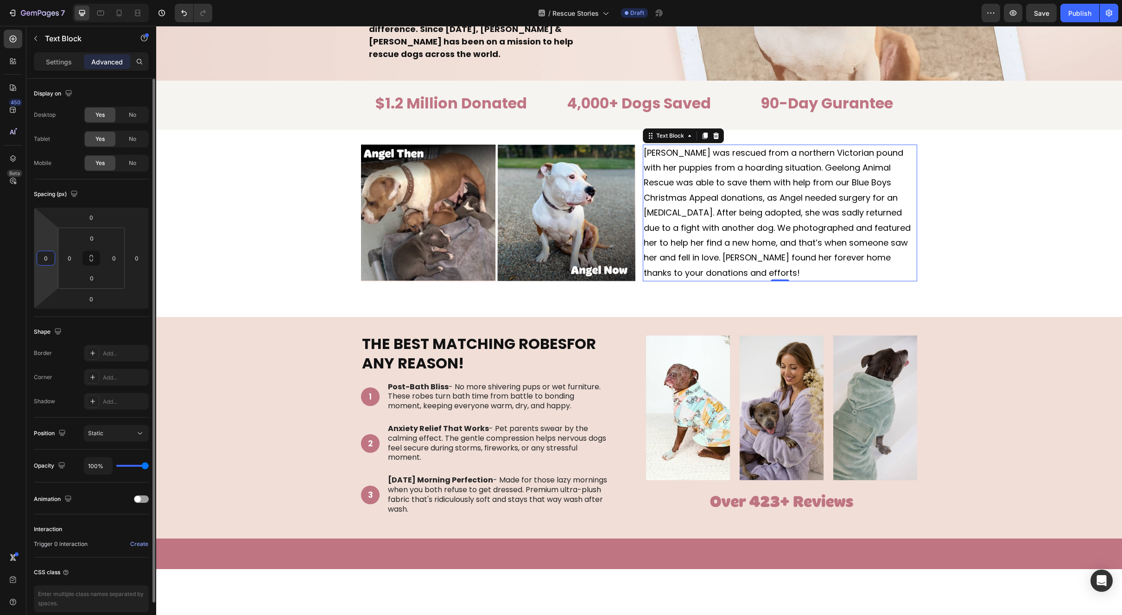
click at [44, 251] on input "0" at bounding box center [46, 258] width 14 height 14
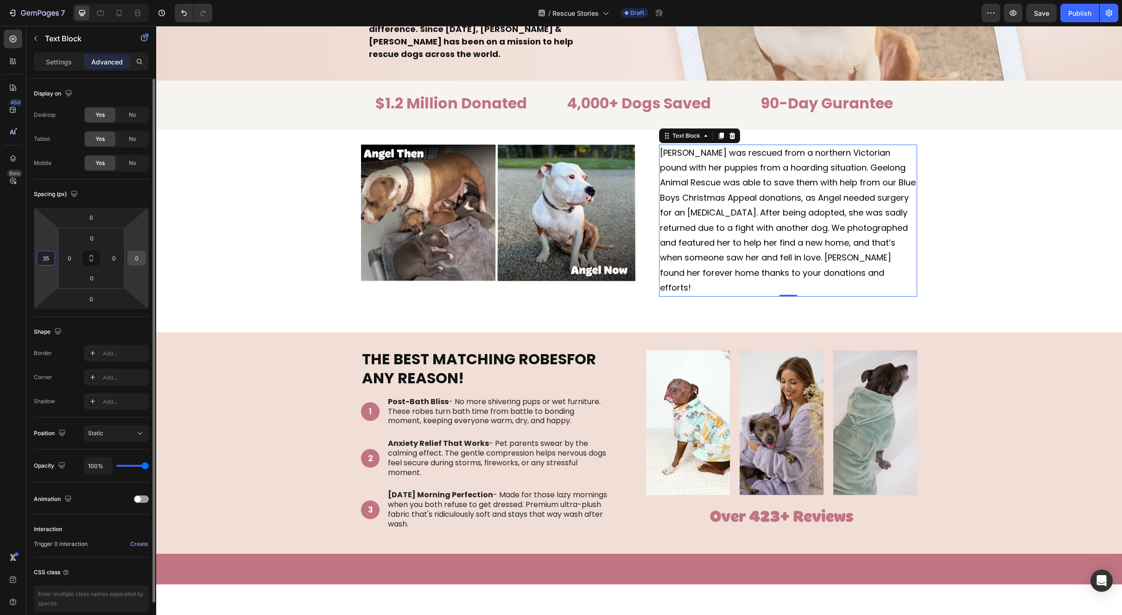
type input "35"
click at [140, 260] on input "0" at bounding box center [137, 258] width 14 height 14
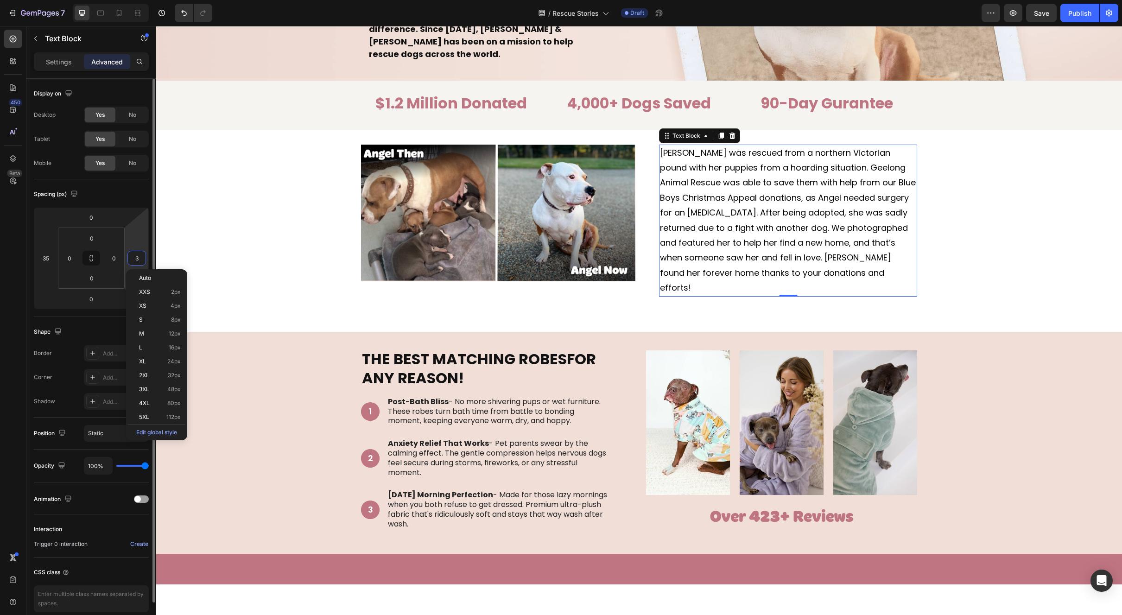
type input "35"
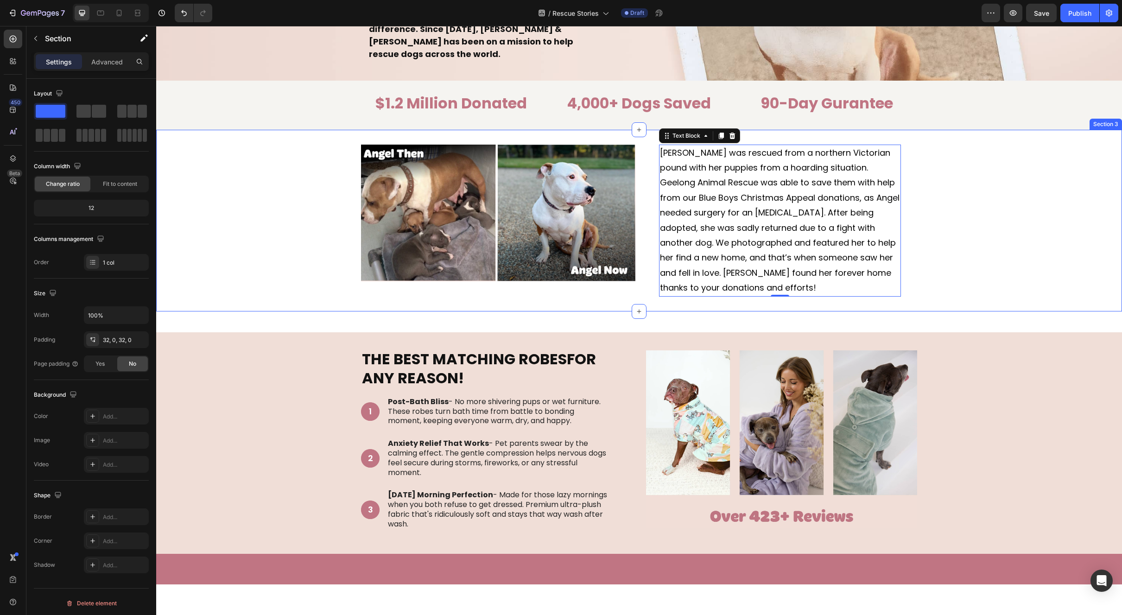
click at [964, 256] on div "Image [PERSON_NAME] was rescued from a northern Victorian pound with her puppie…" at bounding box center [639, 221] width 966 height 152
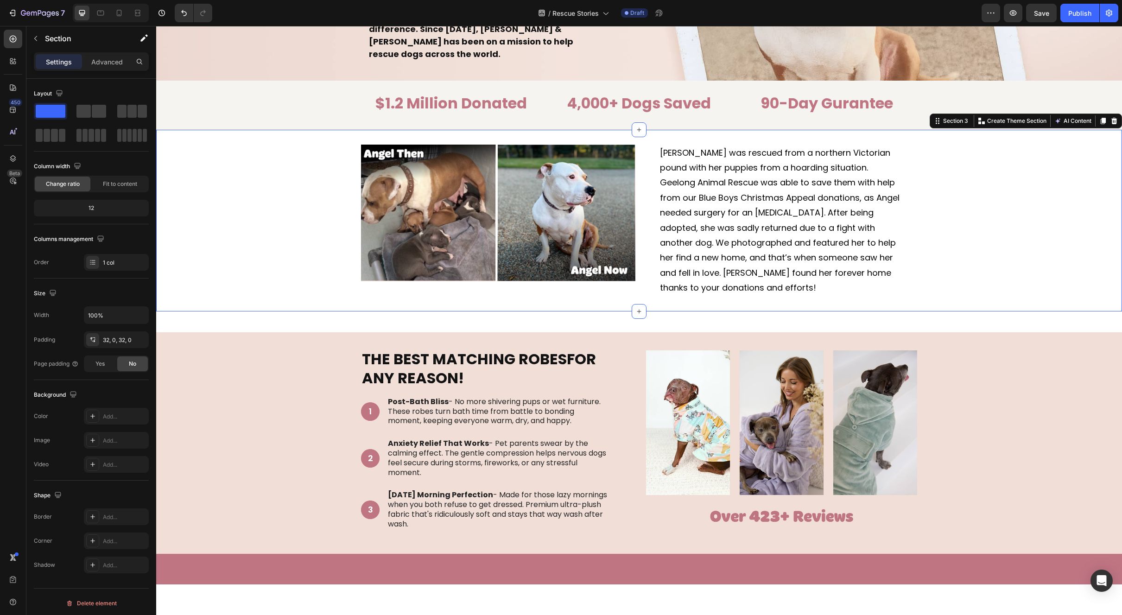
click at [967, 253] on div "Image [PERSON_NAME] was rescued from a northern Victorian pound with her puppie…" at bounding box center [639, 221] width 966 height 152
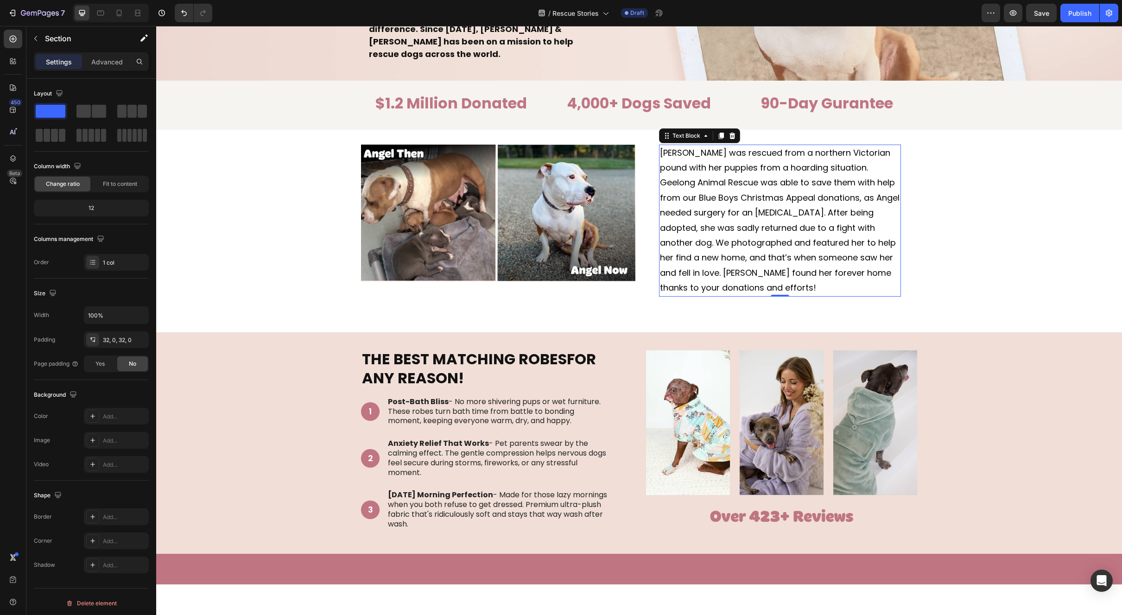
click at [728, 235] on p "[PERSON_NAME] was rescued from a northern Victorian pound with her puppies from…" at bounding box center [780, 221] width 240 height 150
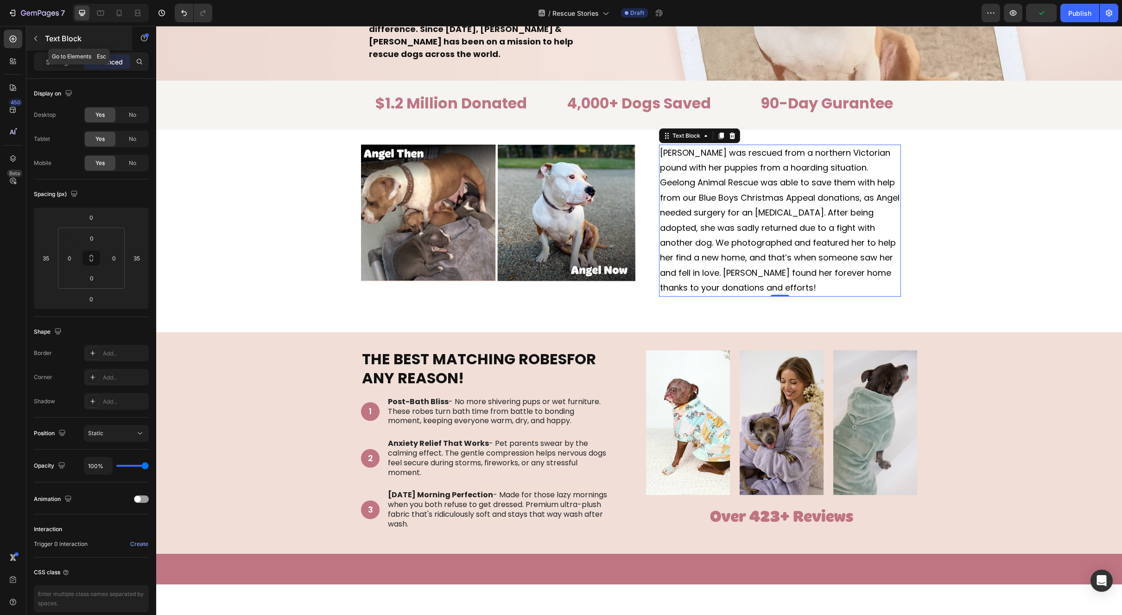
click at [38, 37] on icon "button" at bounding box center [35, 38] width 7 height 7
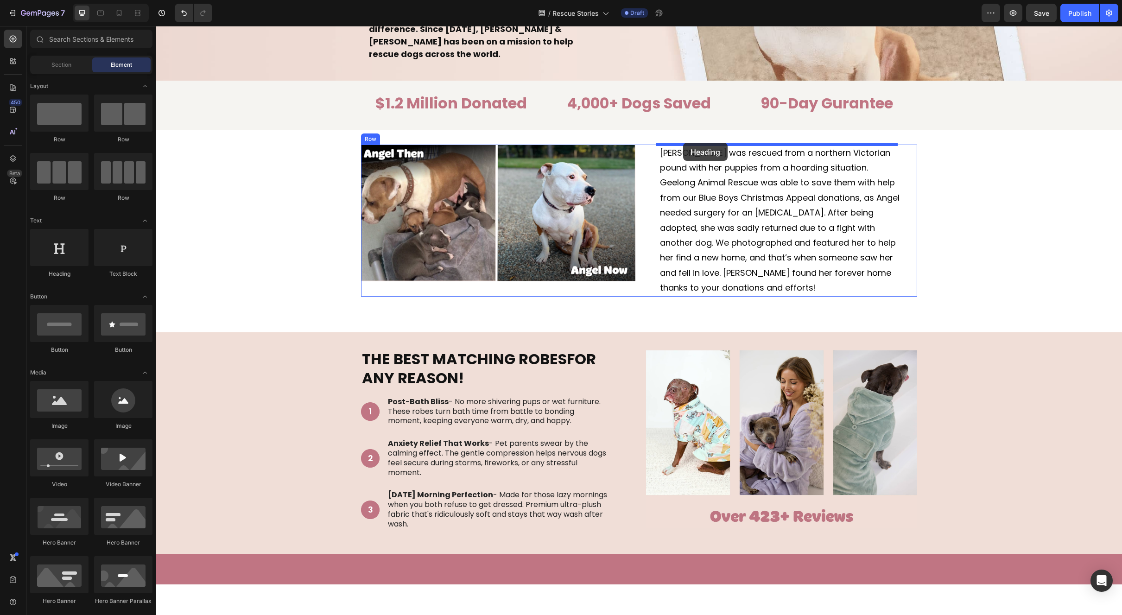
drag, startPoint x: 232, startPoint y: 273, endPoint x: 683, endPoint y: 143, distance: 469.7
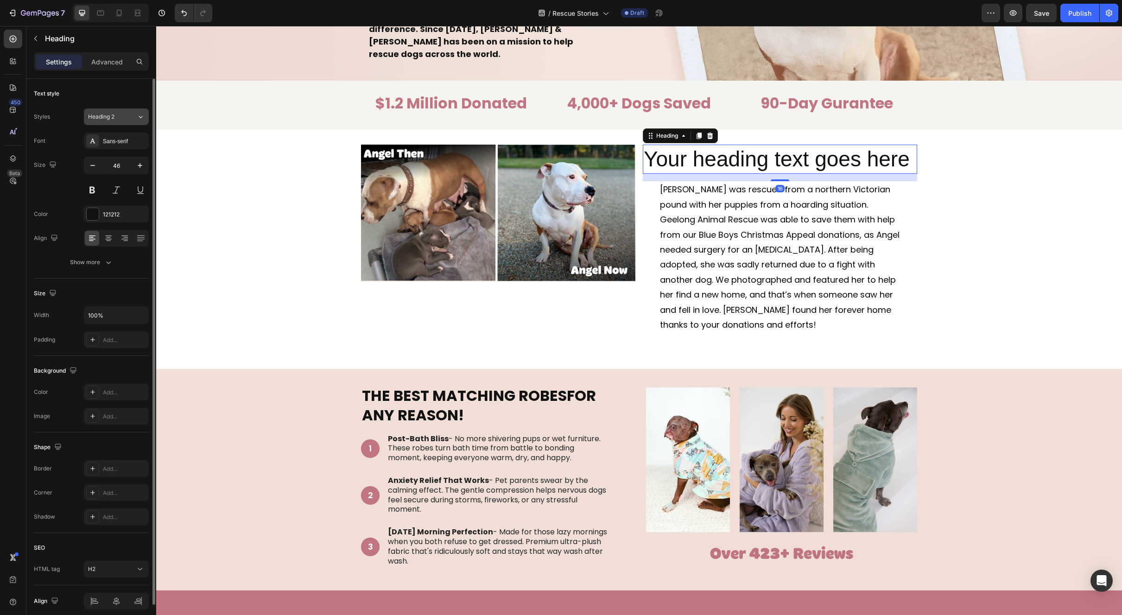
click at [114, 117] on span "Heading 2" at bounding box center [101, 117] width 26 height 8
click at [121, 94] on div "Text style" at bounding box center [91, 93] width 115 height 15
click at [114, 144] on div "Sans-serif" at bounding box center [125, 141] width 44 height 8
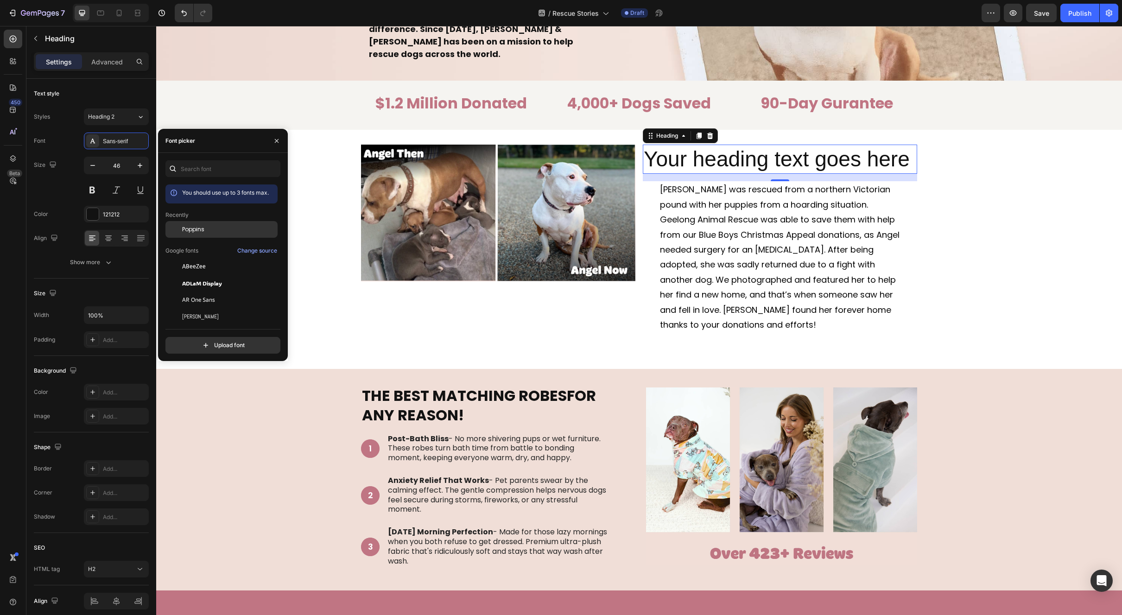
click at [205, 227] on div "Poppins" at bounding box center [229, 229] width 94 height 8
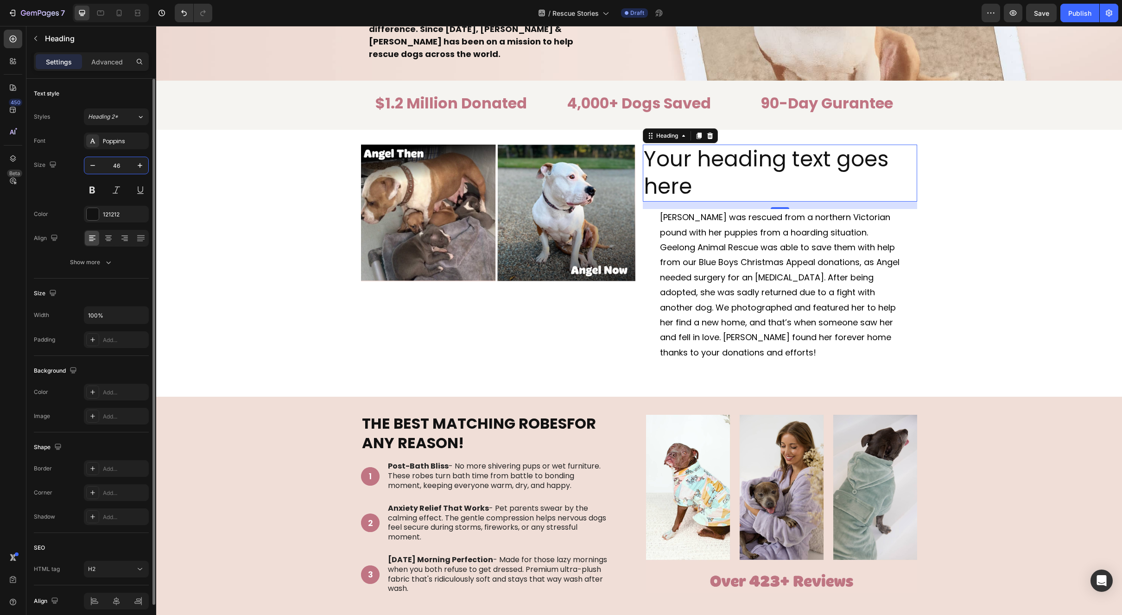
click at [114, 167] on input "46" at bounding box center [116, 165] width 31 height 17
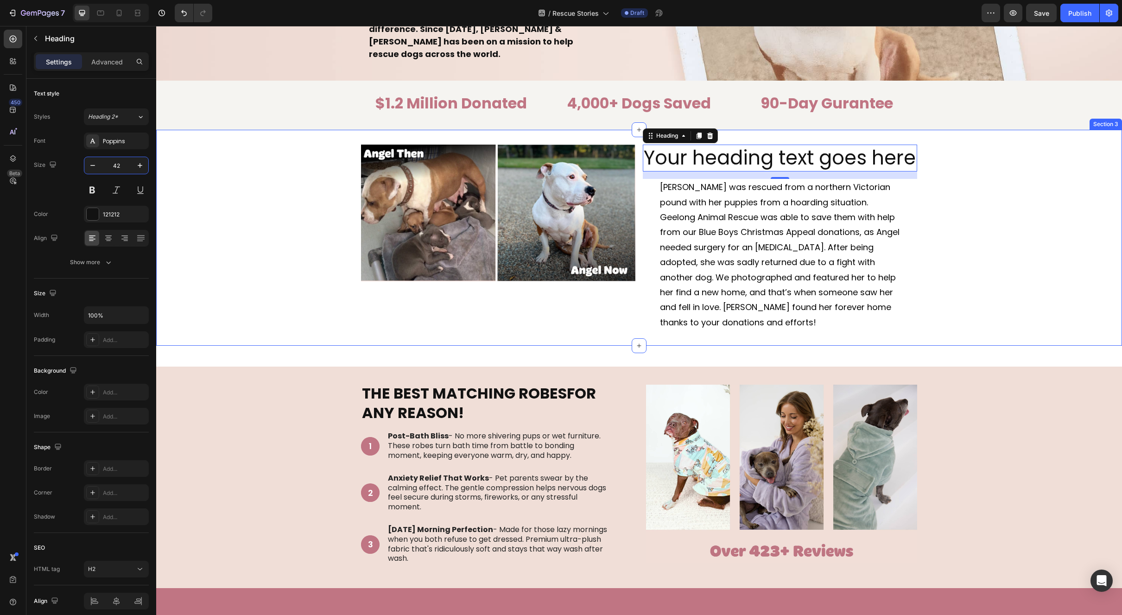
type input "4"
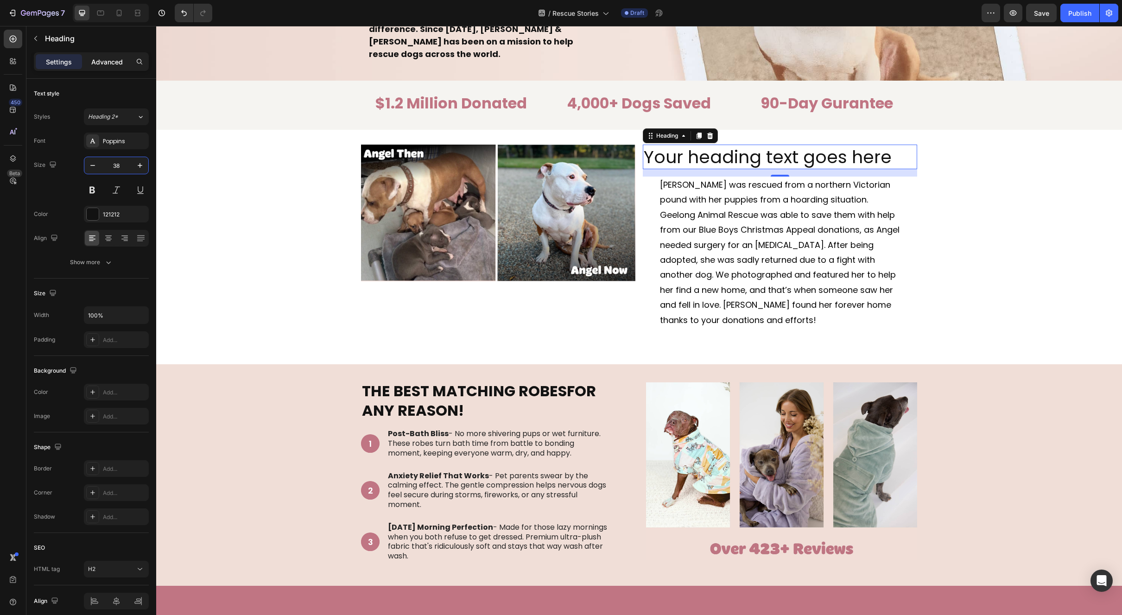
type input "38"
click at [117, 61] on p "Advanced" at bounding box center [107, 62] width 32 height 10
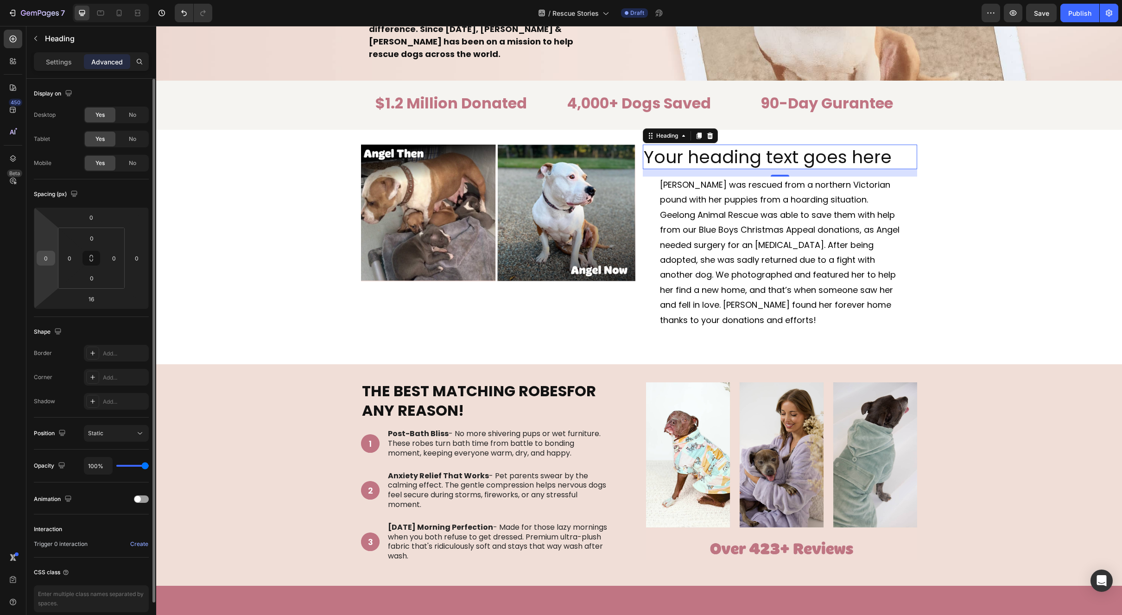
click at [50, 261] on input "0" at bounding box center [46, 258] width 14 height 14
type input "30"
click at [139, 258] on input "0" at bounding box center [137, 258] width 14 height 14
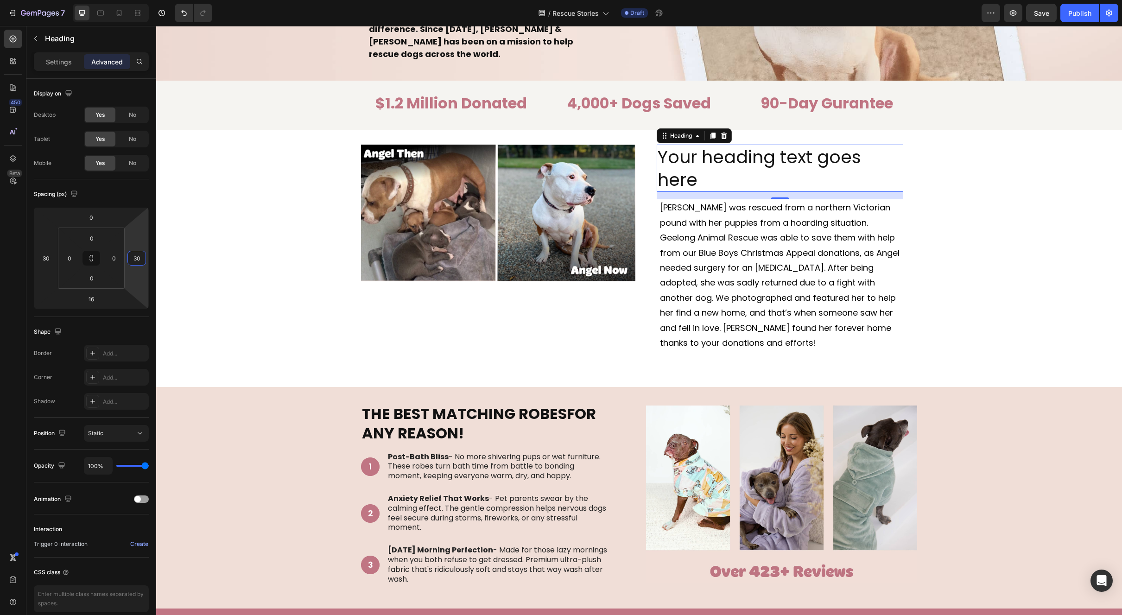
type input "30"
click at [666, 182] on h2 "Your heading text goes here" at bounding box center [780, 169] width 247 height 48
click at [666, 182] on p "Your heading text goes here" at bounding box center [780, 169] width 245 height 46
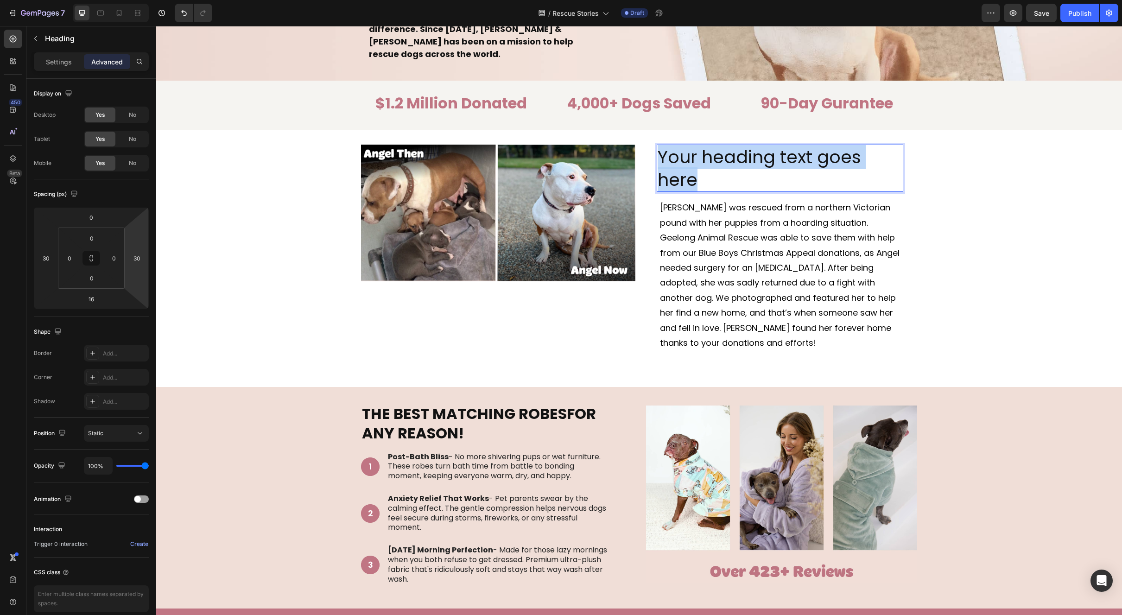
click at [666, 182] on p "Your heading text goes here" at bounding box center [780, 169] width 245 height 46
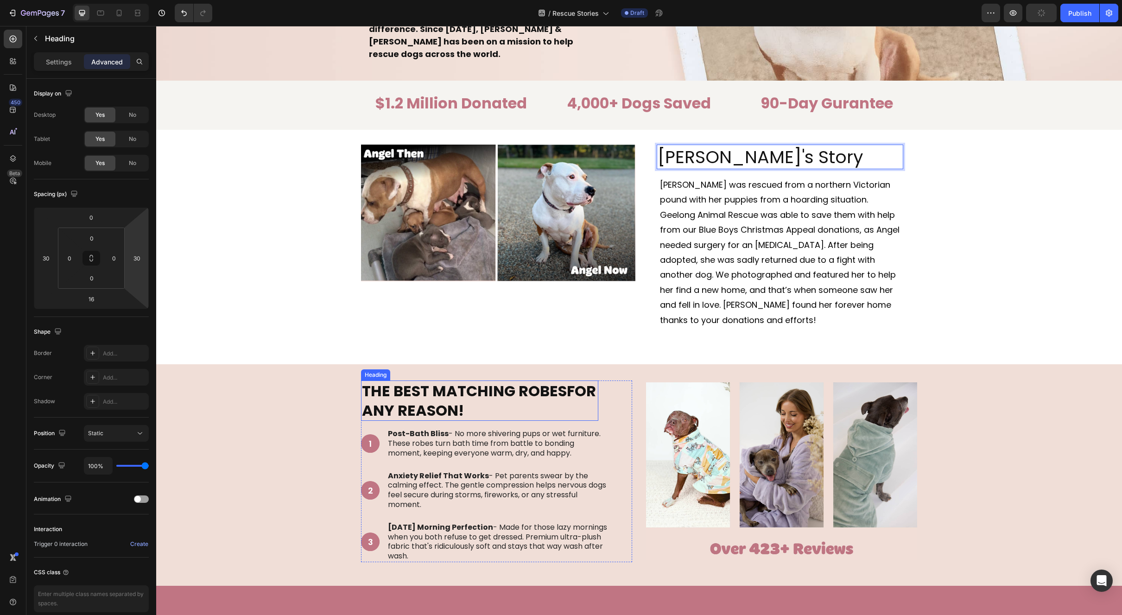
click at [452, 397] on strong "THE BEST MATCHING ROBES" at bounding box center [464, 391] width 205 height 21
click at [456, 399] on strong "THE BEST MATCHING ROBES" at bounding box center [464, 391] width 205 height 21
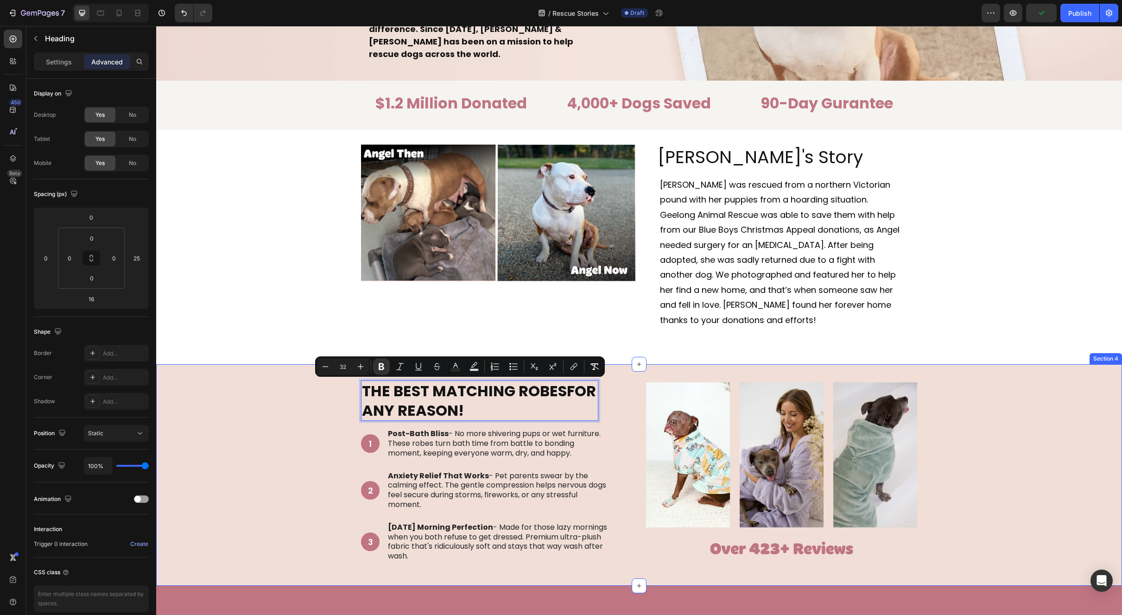
drag, startPoint x: 501, startPoint y: 412, endPoint x: 342, endPoint y: 392, distance: 160.2
click at [342, 392] on div "THE BEST MATCHING ROBES FOR ANY REASON! Heading 16 1 Text Block Hero Banner Pos…" at bounding box center [639, 475] width 952 height 189
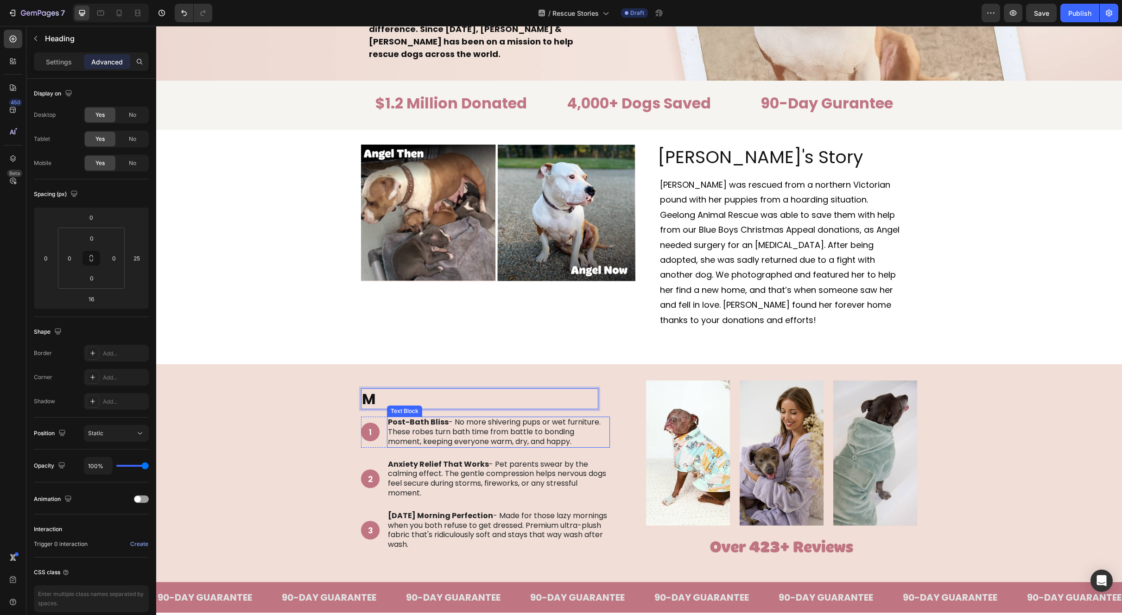
scroll to position [203, 0]
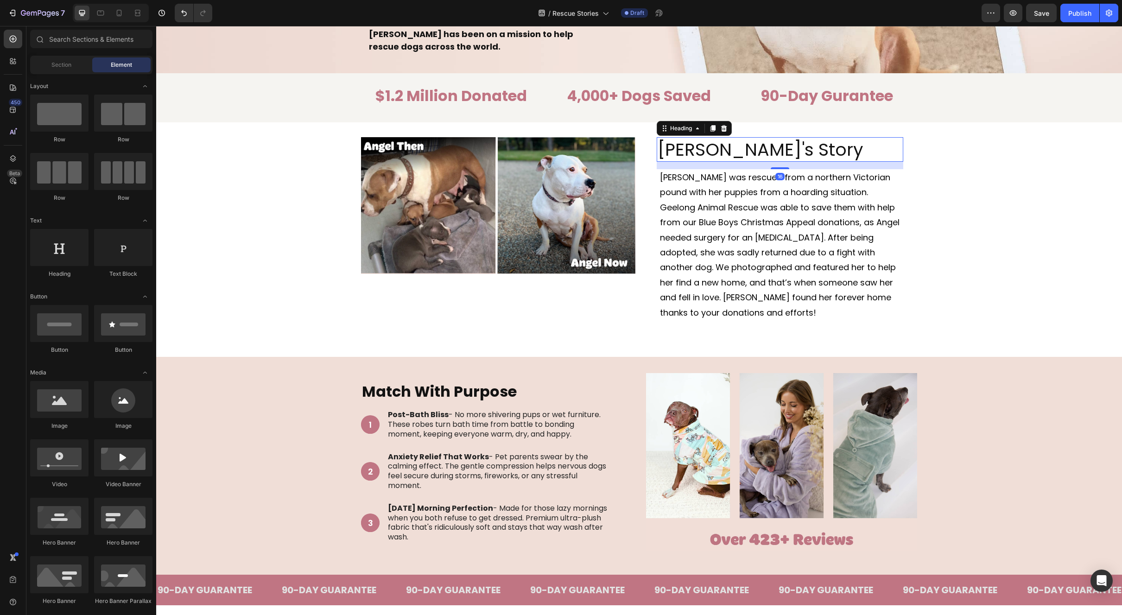
click at [711, 152] on p "[PERSON_NAME]'s Story" at bounding box center [780, 149] width 245 height 23
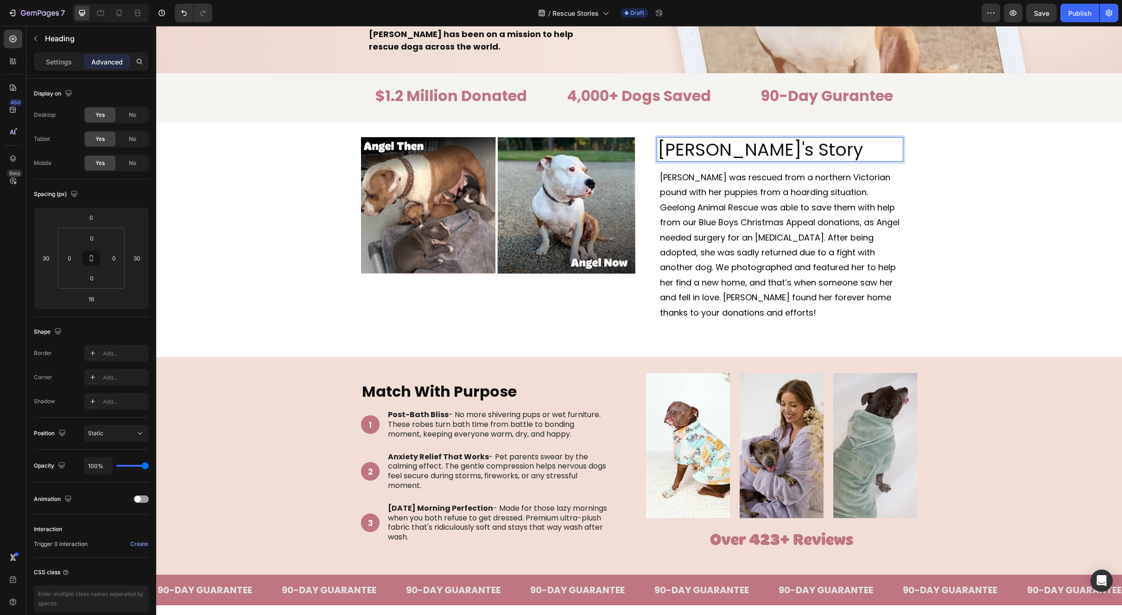
click at [701, 152] on p "[PERSON_NAME]'s Story" at bounding box center [780, 149] width 245 height 23
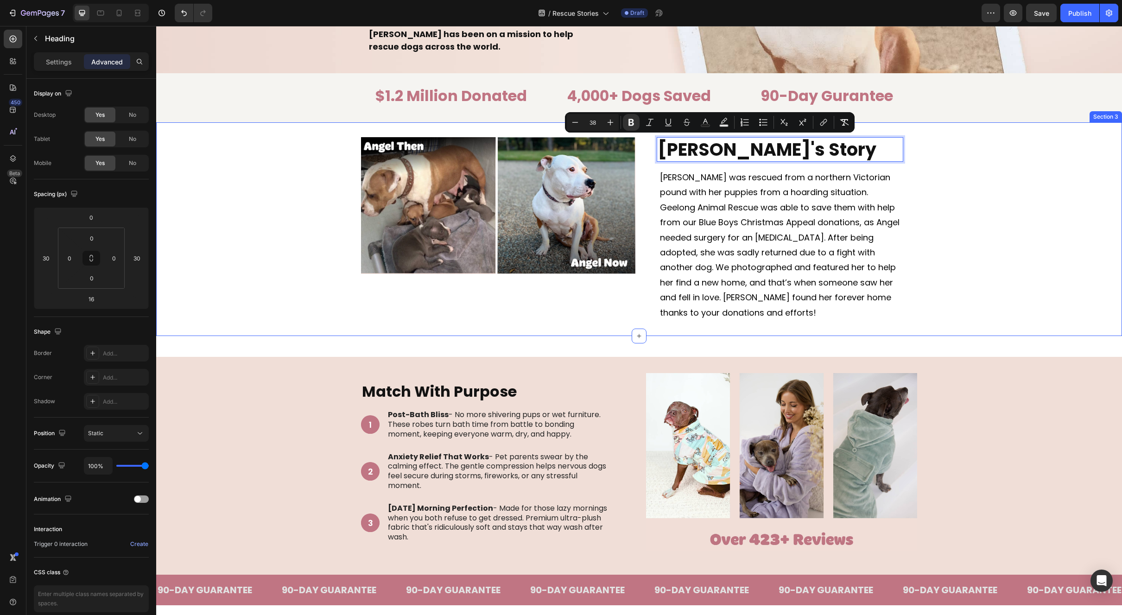
click at [970, 263] on div "Image [PERSON_NAME]'s Story Heading 16 Angel was rescued from a northern Victor…" at bounding box center [639, 229] width 966 height 184
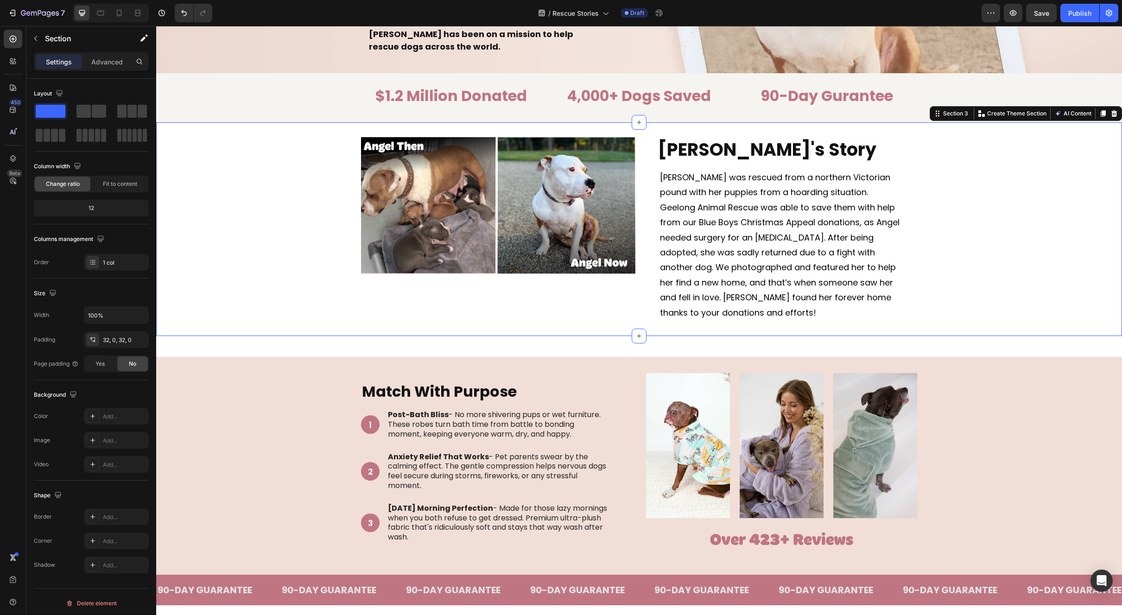
click at [983, 244] on div "Image ⁠⁠⁠⁠⁠⁠⁠ [PERSON_NAME]'s Story Heading Angel was rescued from a northern V…" at bounding box center [639, 229] width 966 height 184
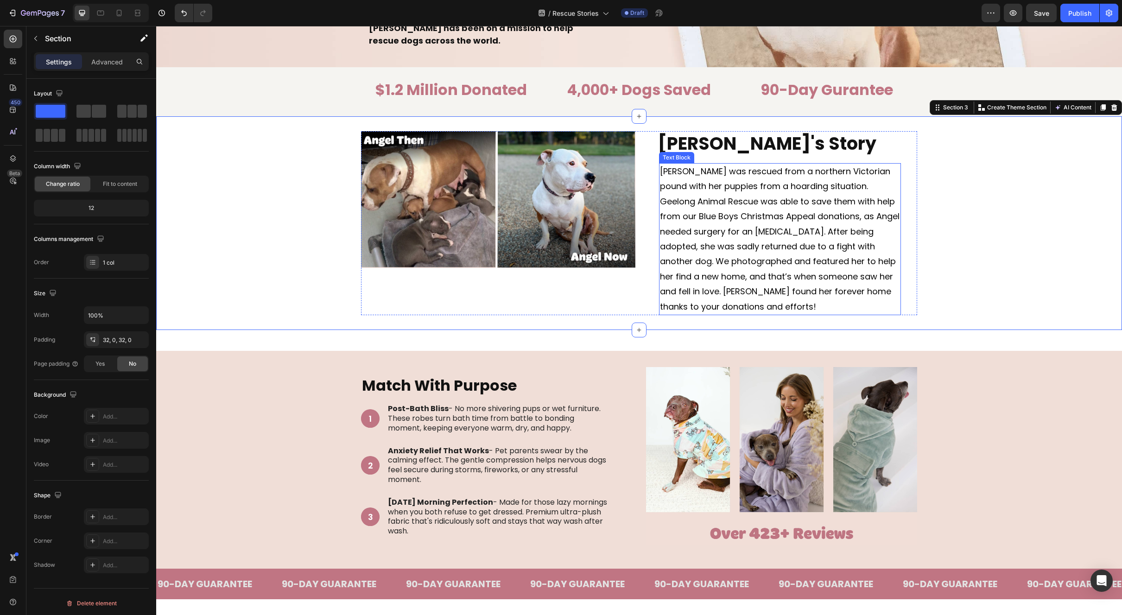
click at [800, 279] on span "[PERSON_NAME] was rescued from a northern Victorian pound with her puppies from…" at bounding box center [780, 238] width 240 height 147
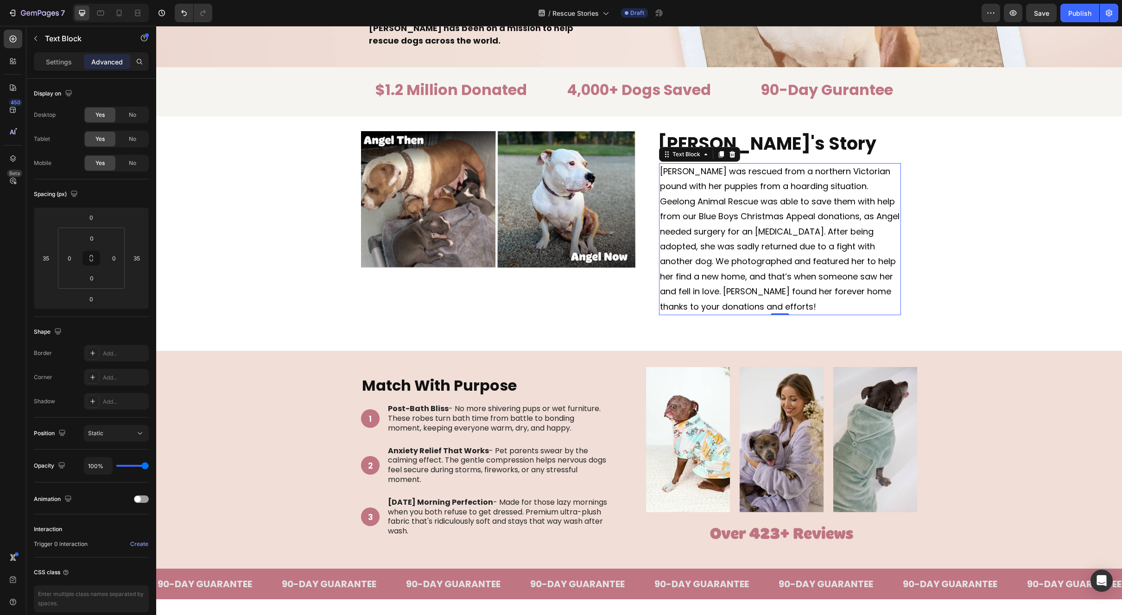
click at [964, 254] on div "Image ⁠⁠⁠⁠⁠⁠⁠ [PERSON_NAME]'s Story Heading Angel was rescued from a northern V…" at bounding box center [639, 223] width 966 height 184
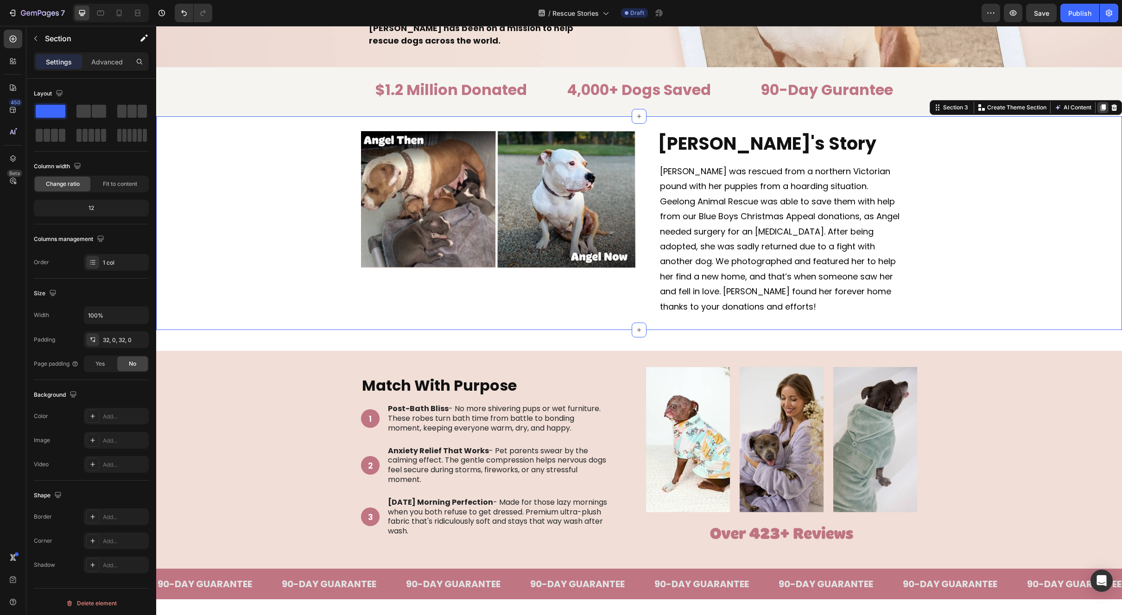
click at [1099, 104] on icon at bounding box center [1102, 107] width 7 height 7
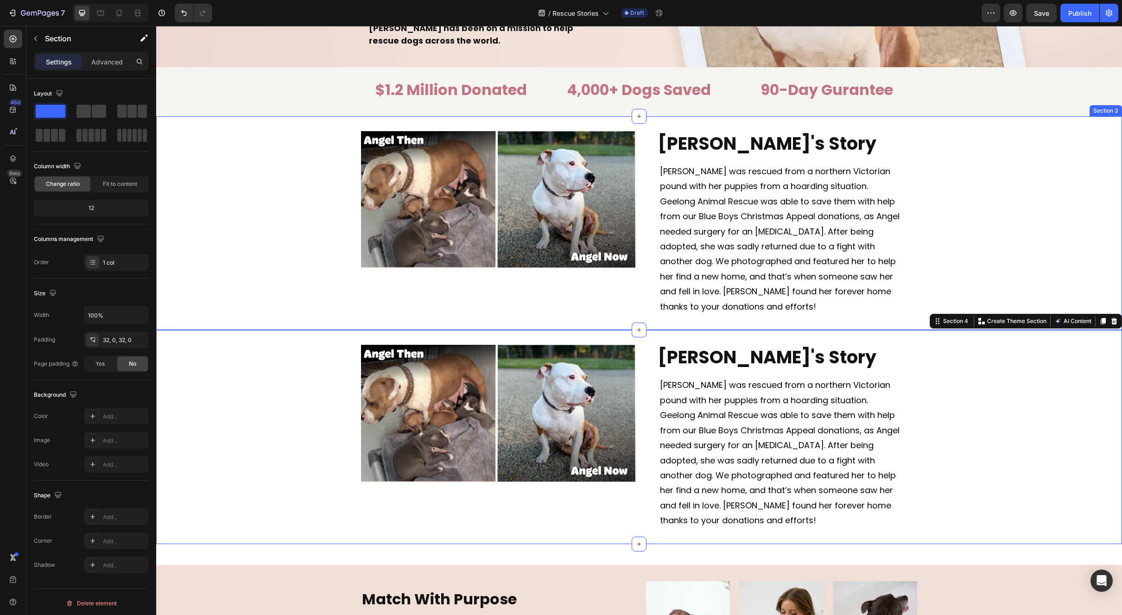
scroll to position [324, 0]
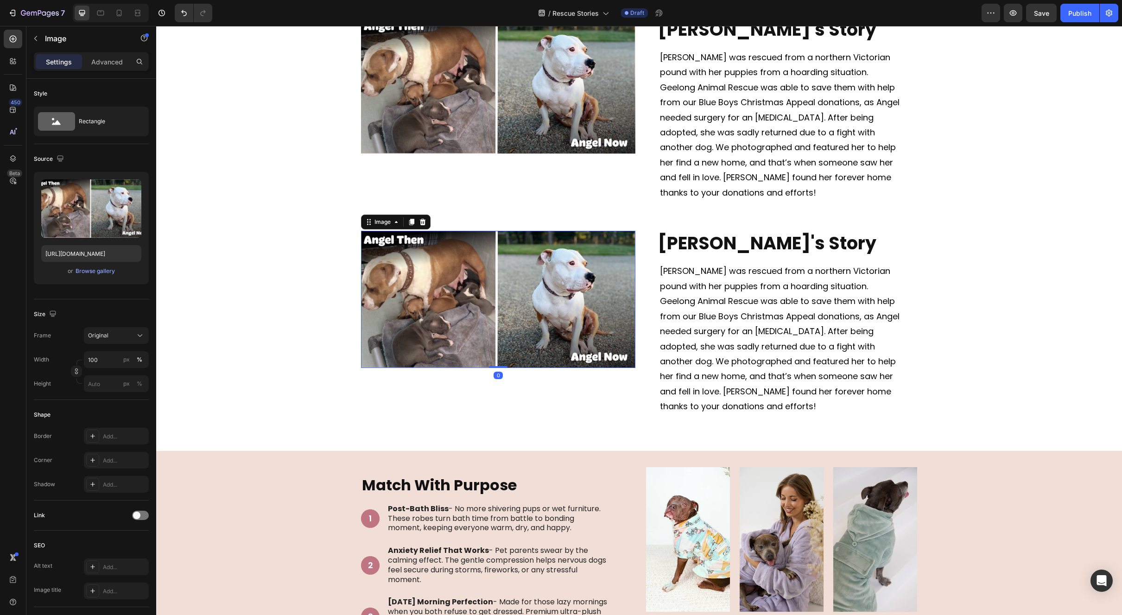
click at [595, 332] on img at bounding box center [498, 299] width 274 height 137
click at [420, 221] on icon at bounding box center [423, 222] width 6 height 6
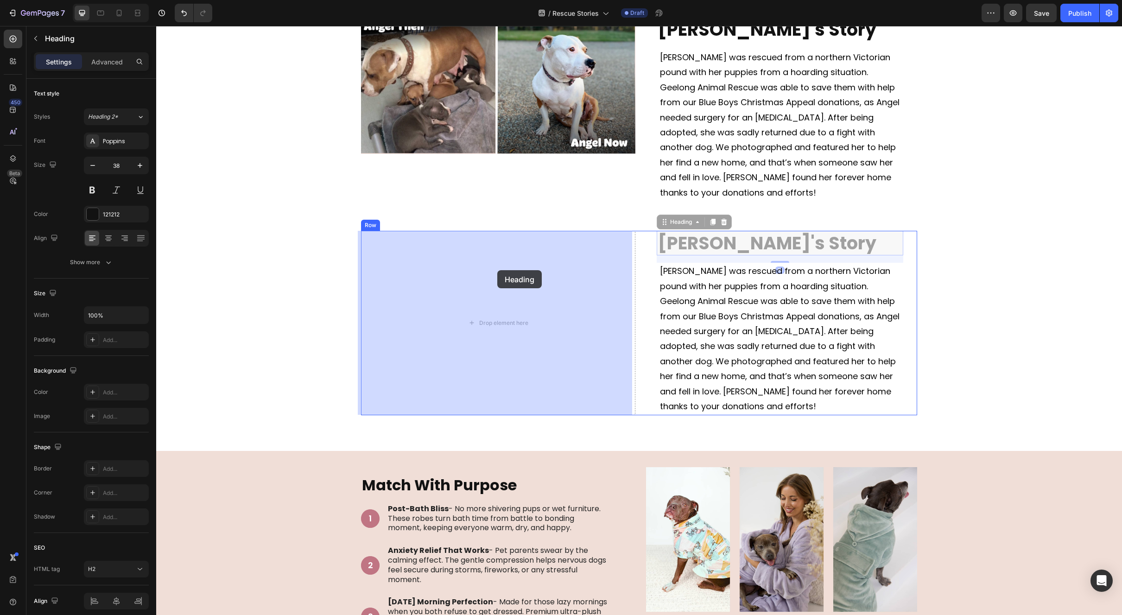
drag, startPoint x: 706, startPoint y: 242, endPoint x: 497, endPoint y: 270, distance: 210.5
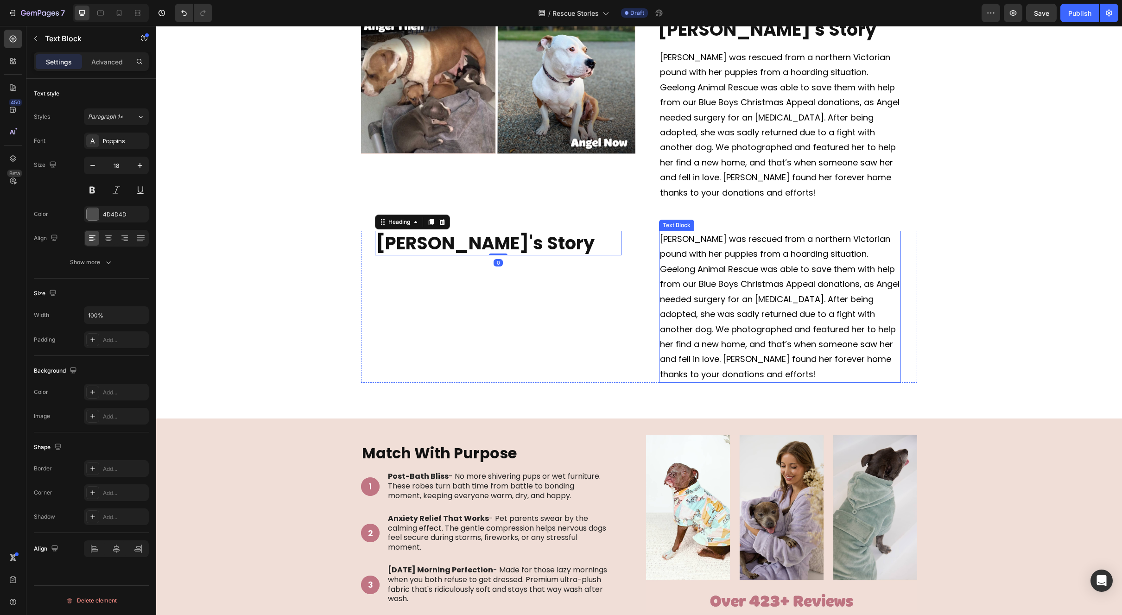
click at [771, 294] on span "[PERSON_NAME] was rescued from a northern Victorian pound with her puppies from…" at bounding box center [780, 306] width 240 height 147
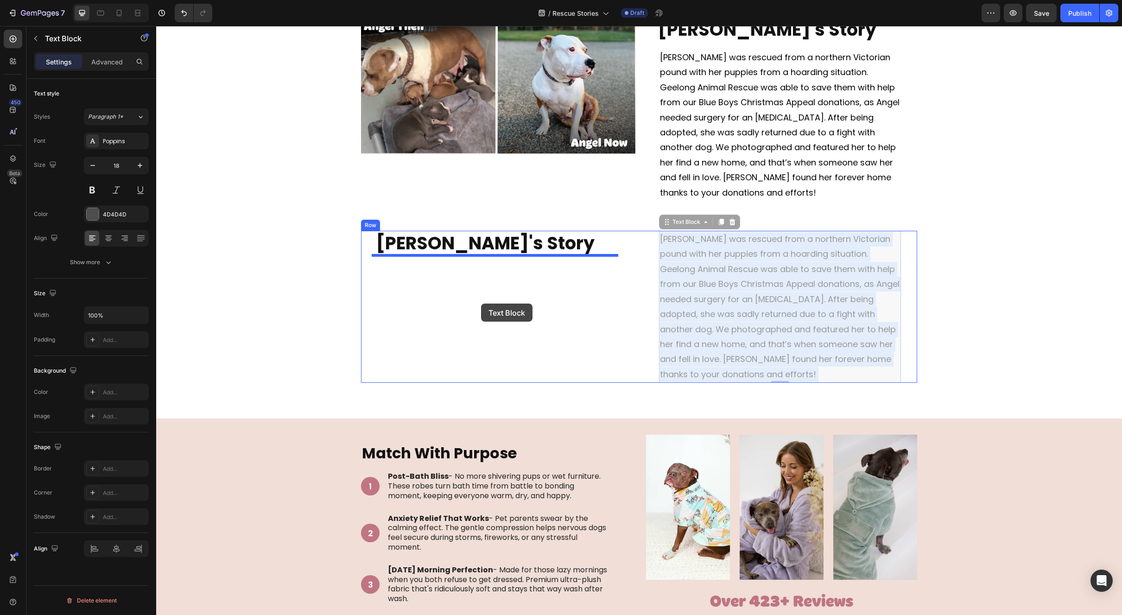
drag, startPoint x: 820, startPoint y: 291, endPoint x: 481, endPoint y: 304, distance: 339.5
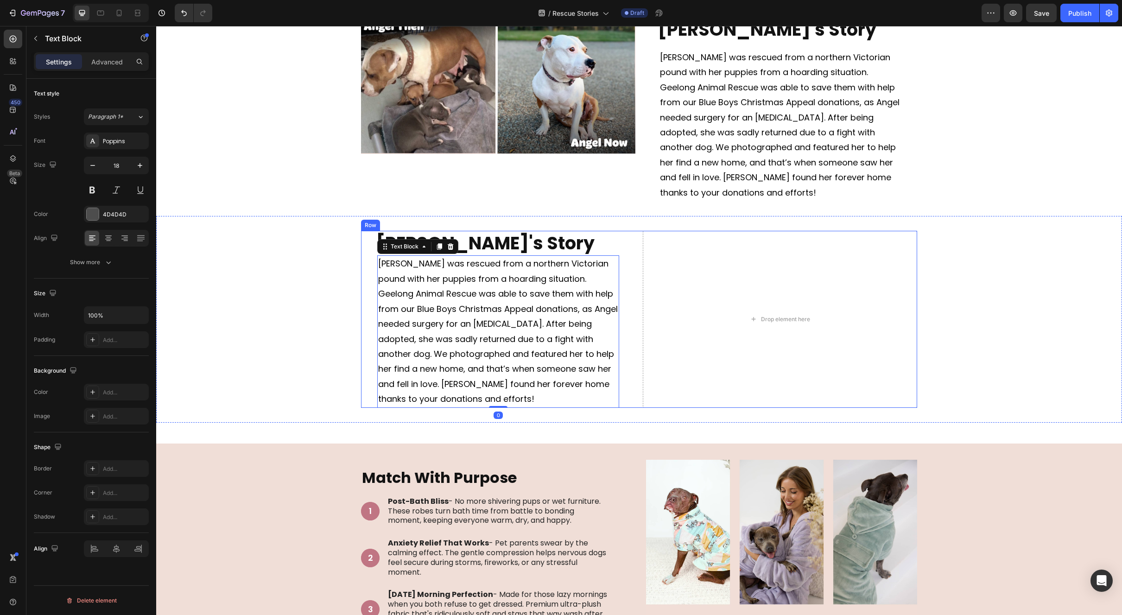
click at [792, 307] on div "Drop element here" at bounding box center [780, 319] width 274 height 177
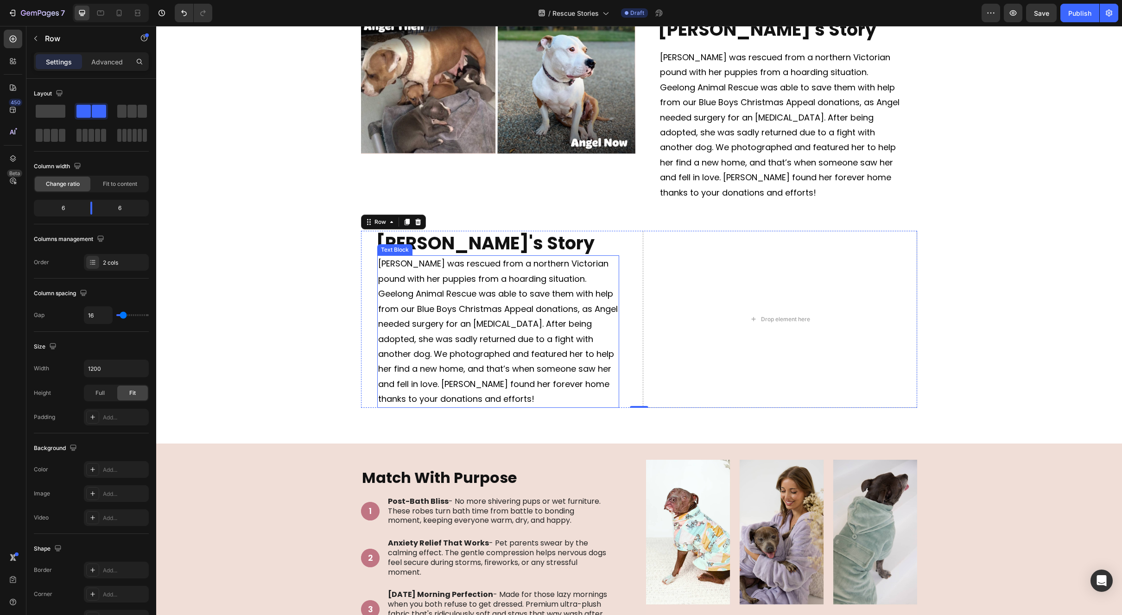
click at [514, 336] on span "[PERSON_NAME] was rescued from a northern Victorian pound with her puppies from…" at bounding box center [498, 331] width 240 height 147
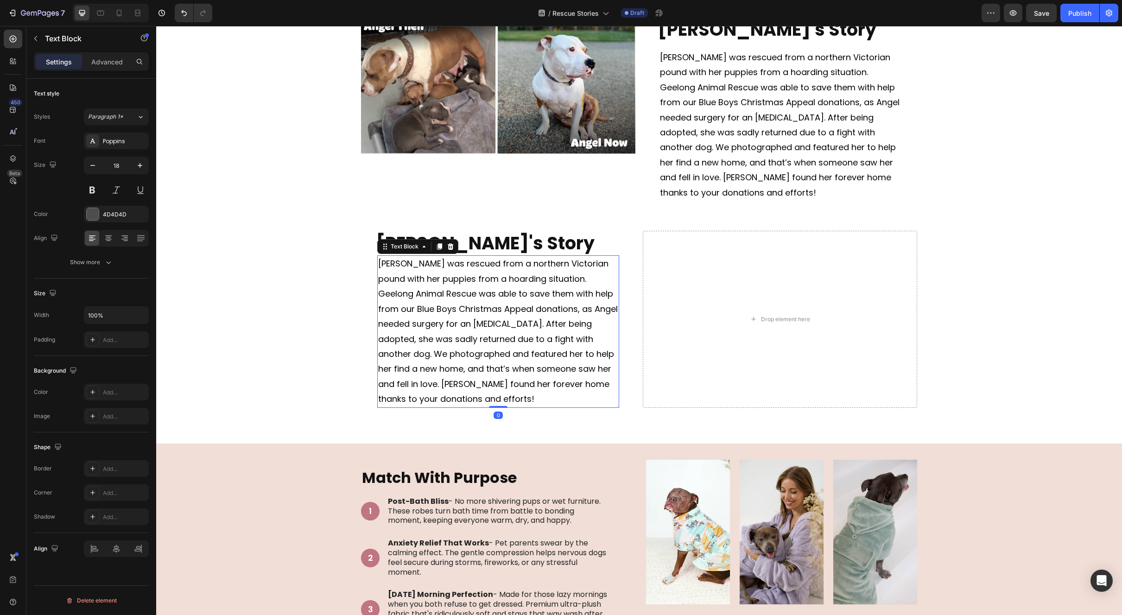
click at [109, 71] on div "Settings Advanced" at bounding box center [91, 65] width 130 height 26
click at [111, 66] on p "Advanced" at bounding box center [107, 62] width 32 height 10
click at [560, 247] on h2 "[PERSON_NAME]'s Story" at bounding box center [498, 243] width 247 height 25
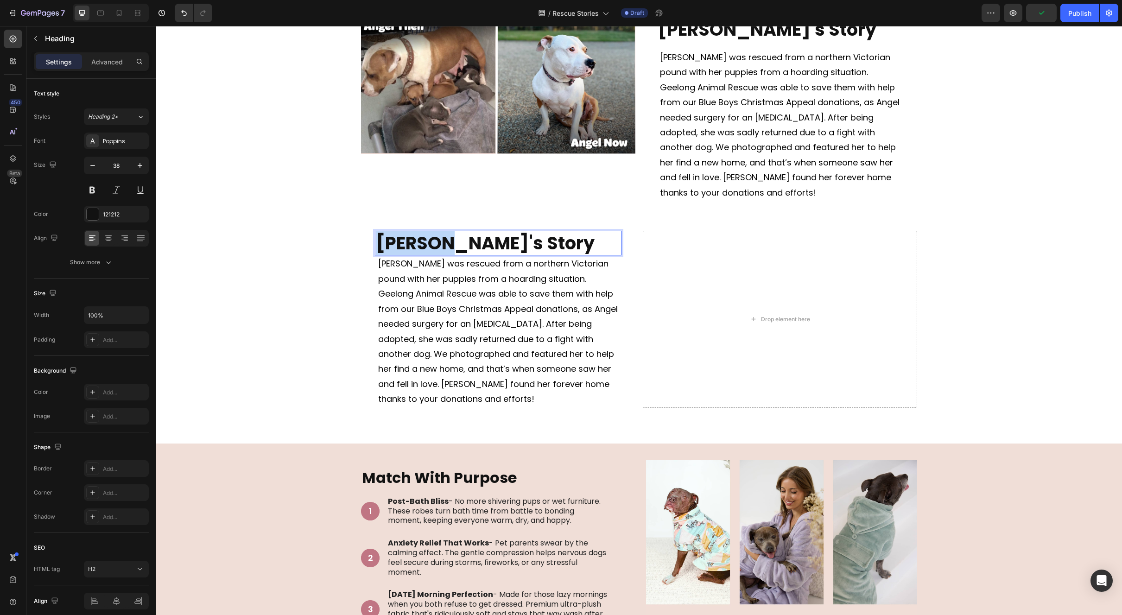
click at [425, 246] on strong "[PERSON_NAME]'s Story" at bounding box center [485, 243] width 219 height 25
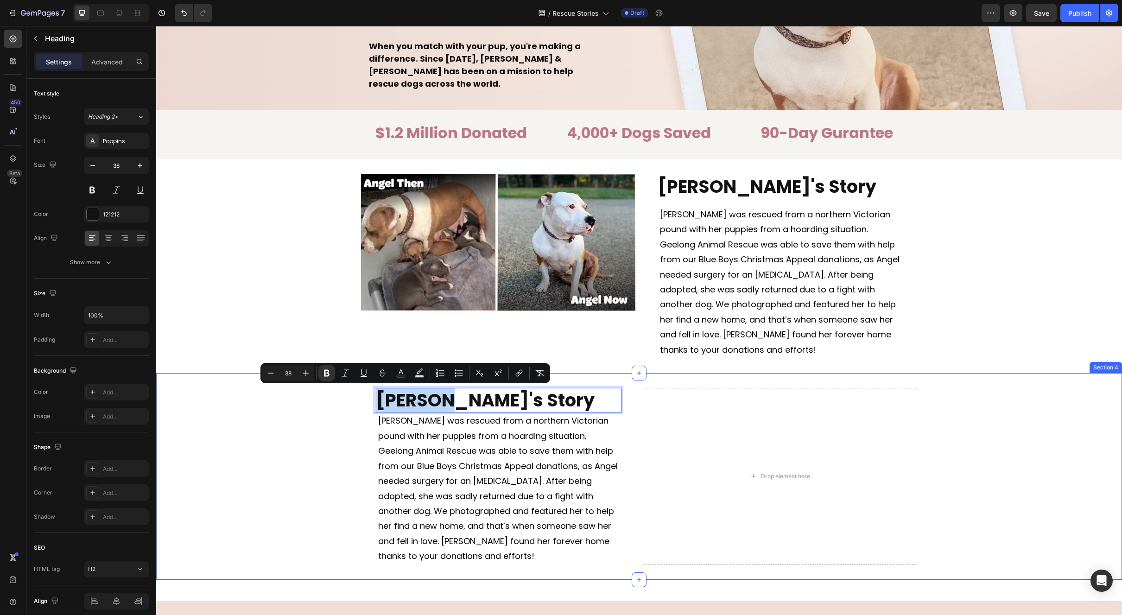
scroll to position [71, 0]
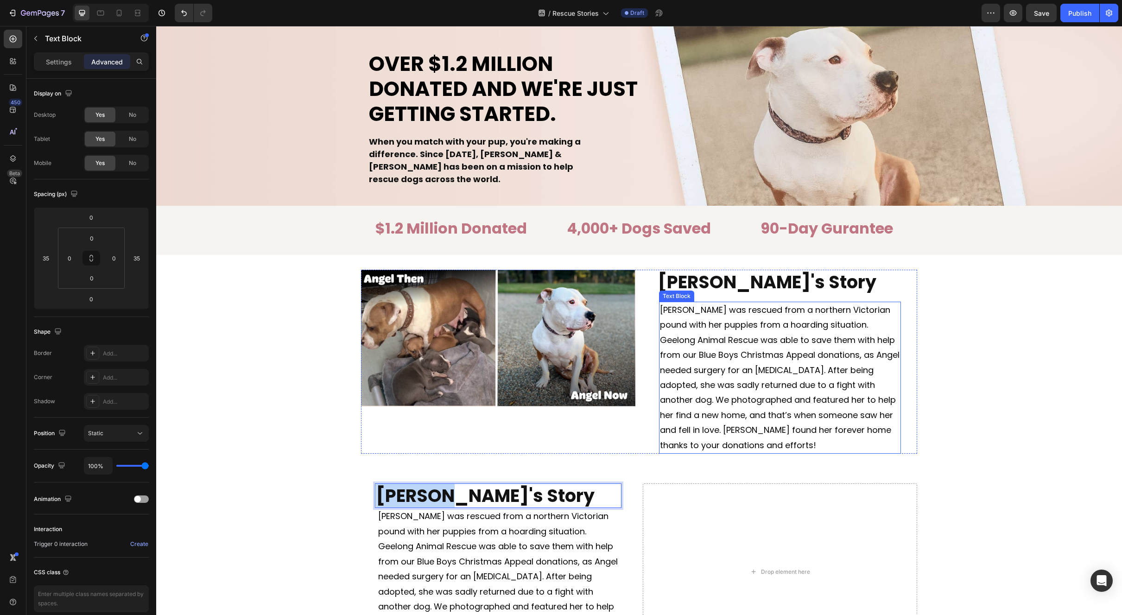
click at [826, 340] on span "[PERSON_NAME] was rescued from a northern Victorian pound with her puppies from…" at bounding box center [780, 377] width 240 height 147
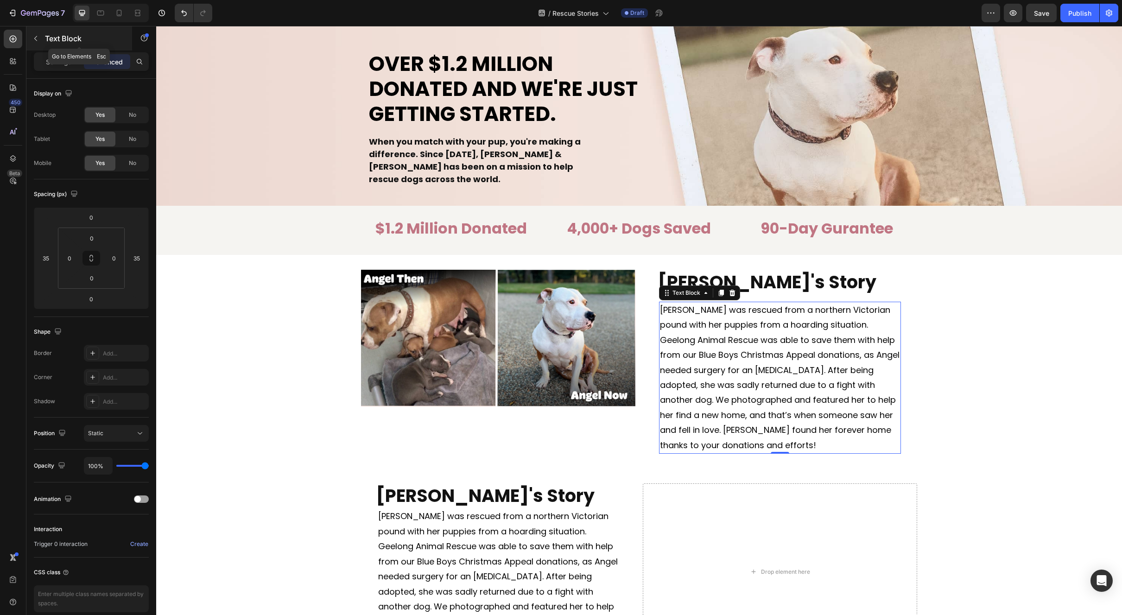
click at [30, 36] on button "button" at bounding box center [35, 38] width 15 height 15
click at [723, 407] on p "[PERSON_NAME] was rescued from a northern Victorian pound with her puppies from…" at bounding box center [780, 378] width 240 height 150
click at [63, 63] on p "Settings" at bounding box center [59, 62] width 26 height 10
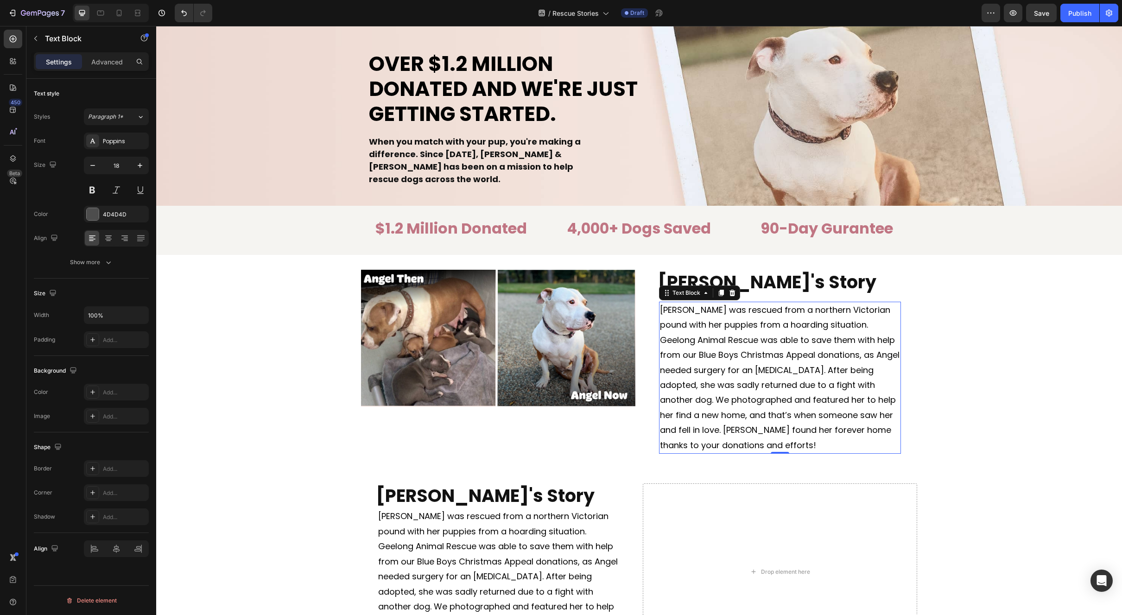
click at [120, 69] on div "Settings Advanced" at bounding box center [91, 61] width 115 height 19
click at [119, 63] on p "Advanced" at bounding box center [107, 62] width 32 height 10
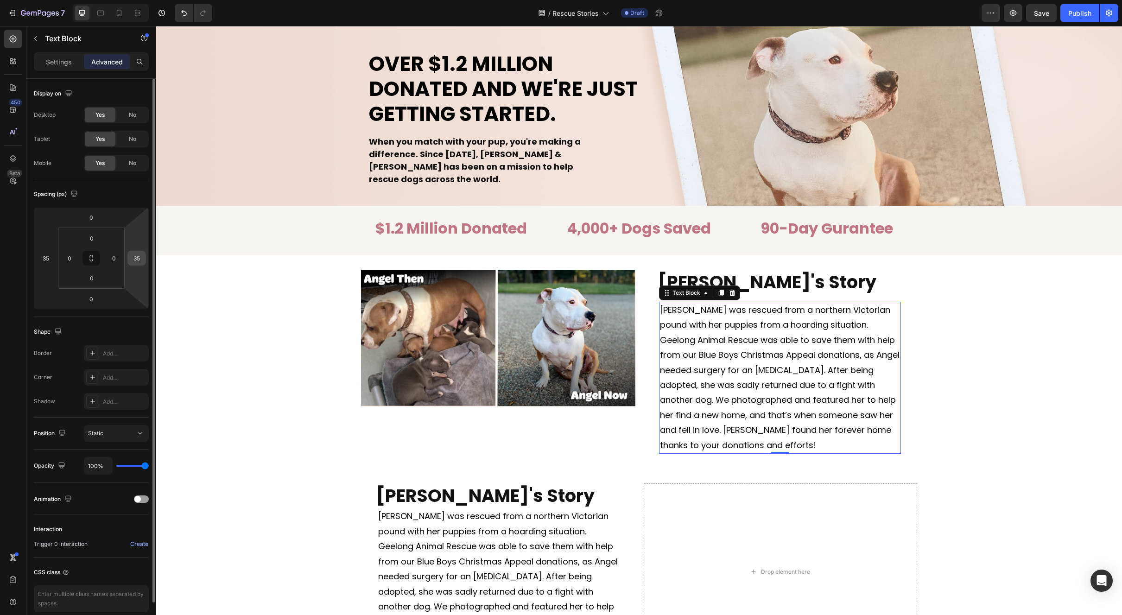
click at [137, 262] on input "35" at bounding box center [137, 258] width 14 height 14
type input "50"
click at [51, 259] on input "35" at bounding box center [46, 258] width 14 height 14
type input "50"
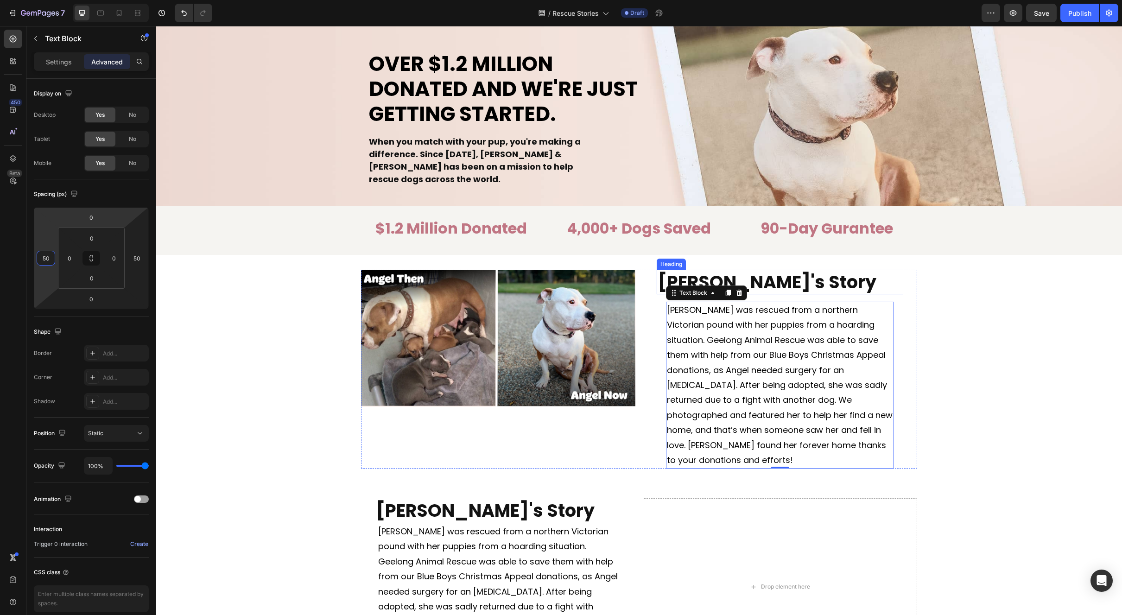
click at [777, 278] on p "⁠⁠⁠⁠⁠⁠⁠ [PERSON_NAME]'s Story" at bounding box center [780, 282] width 245 height 23
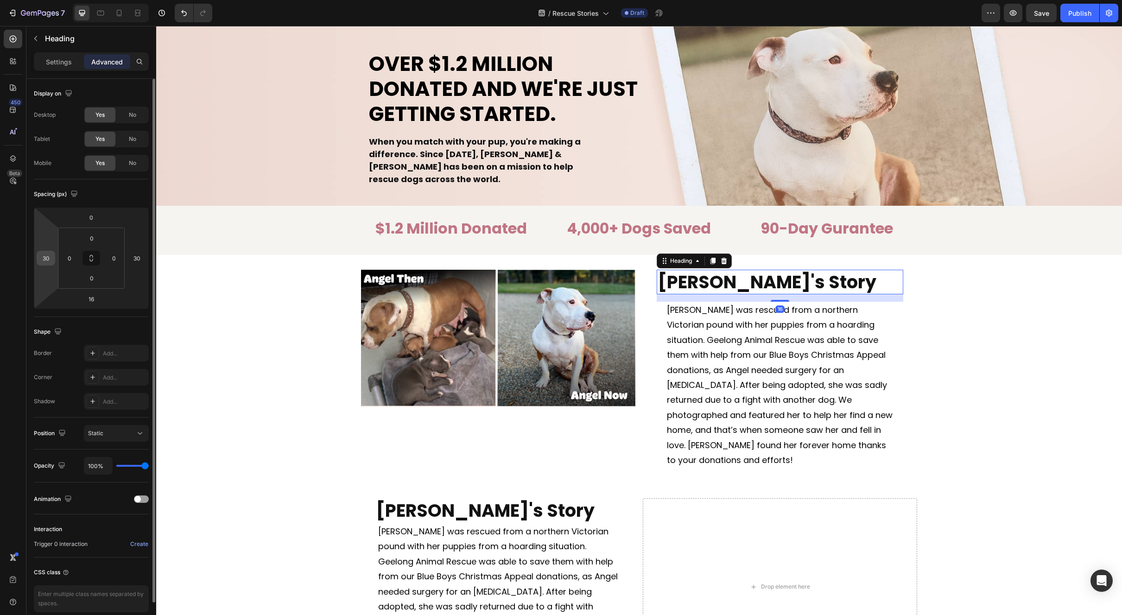
click at [50, 263] on input "30" at bounding box center [46, 258] width 14 height 14
type input "50"
click at [141, 263] on input "30" at bounding box center [137, 258] width 14 height 14
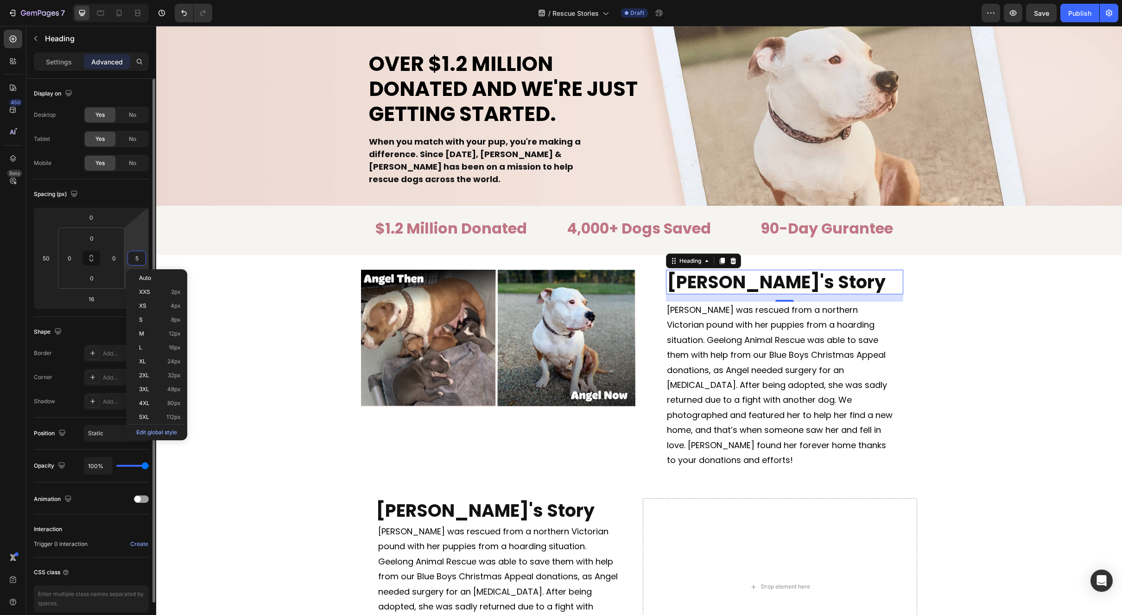
type input "50"
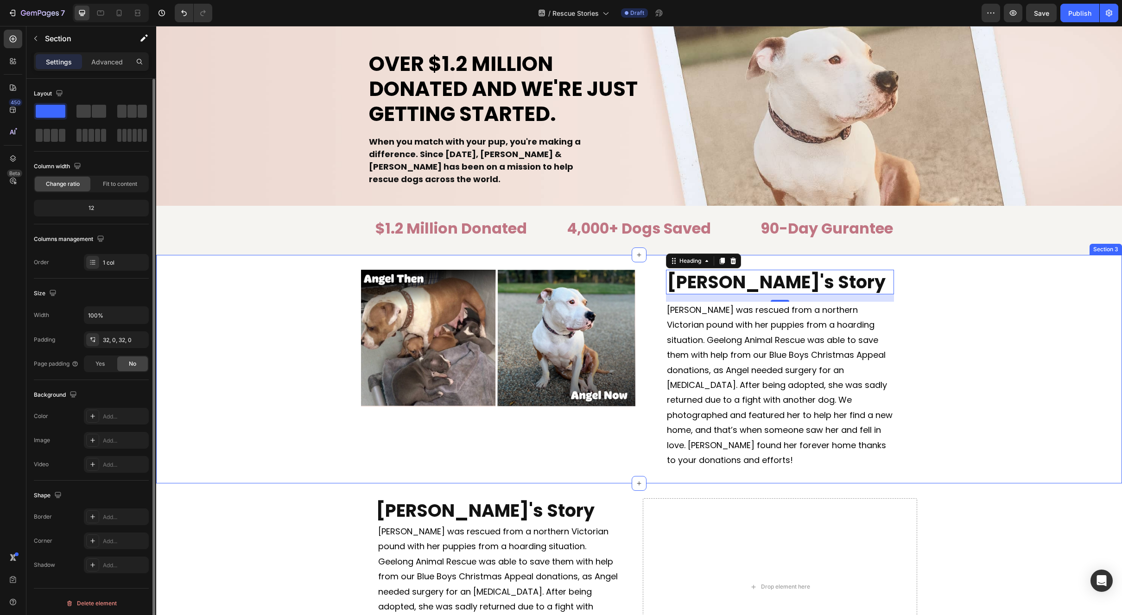
click at [972, 377] on div "Image ⁠⁠⁠⁠⁠⁠⁠ [PERSON_NAME]'s Story Heading 16 Angel was rescued from a norther…" at bounding box center [639, 369] width 966 height 199
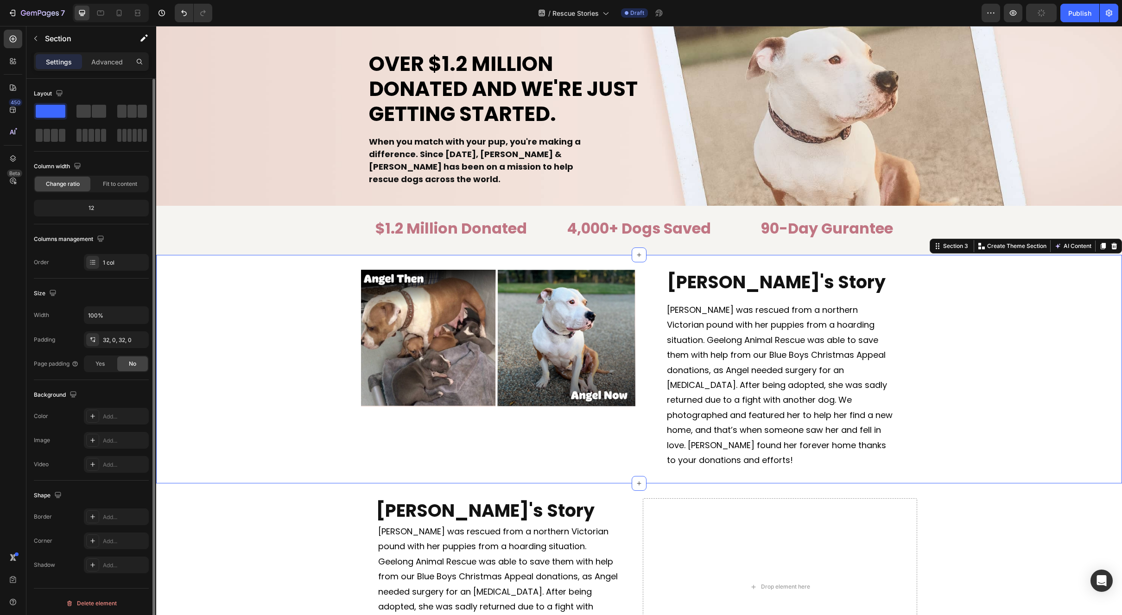
click at [1015, 362] on div "Image ⁠⁠⁠⁠⁠⁠⁠ [PERSON_NAME]'s Story Heading Angel was rescued from a northern V…" at bounding box center [639, 369] width 966 height 199
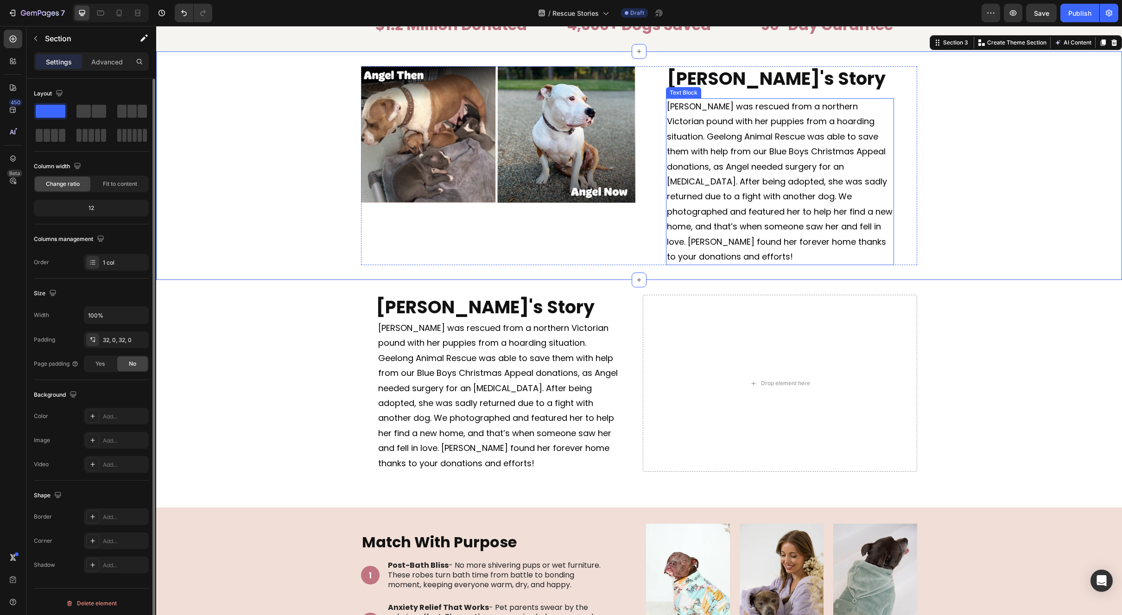
scroll to position [203, 0]
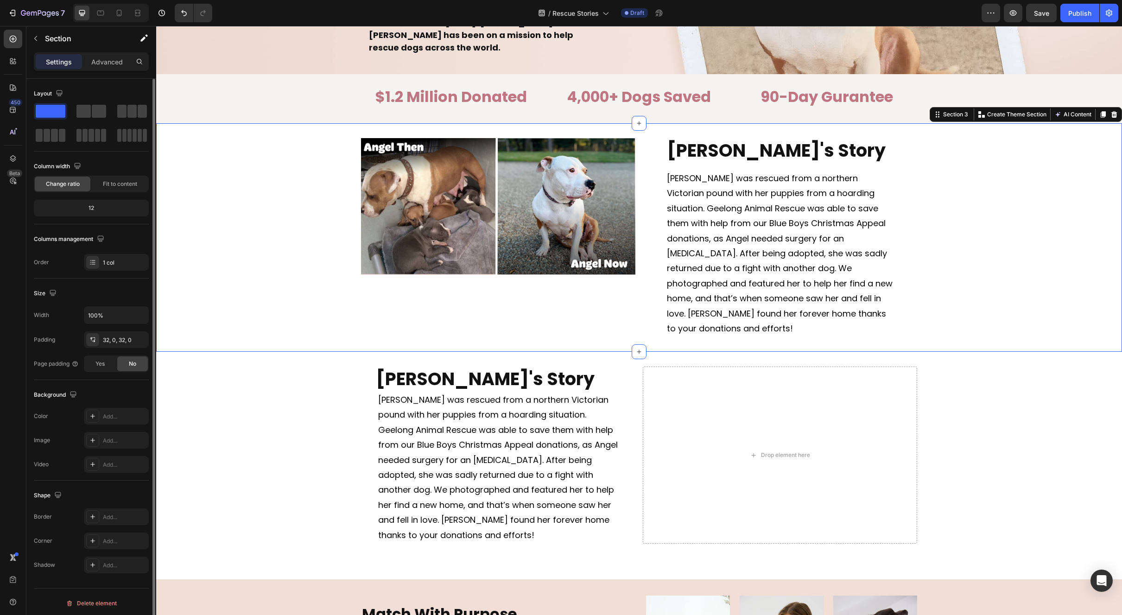
click at [982, 253] on div "Image ⁠⁠⁠⁠⁠⁠⁠ [PERSON_NAME]'s Story Heading Angel was rescued from a northern V…" at bounding box center [639, 237] width 966 height 199
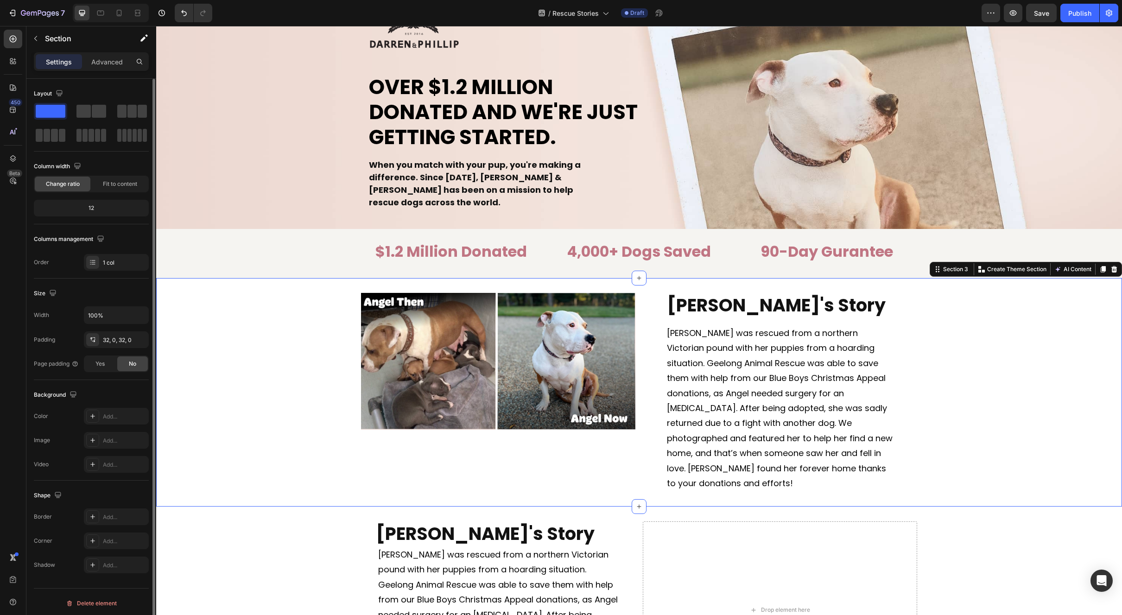
scroll to position [36, 0]
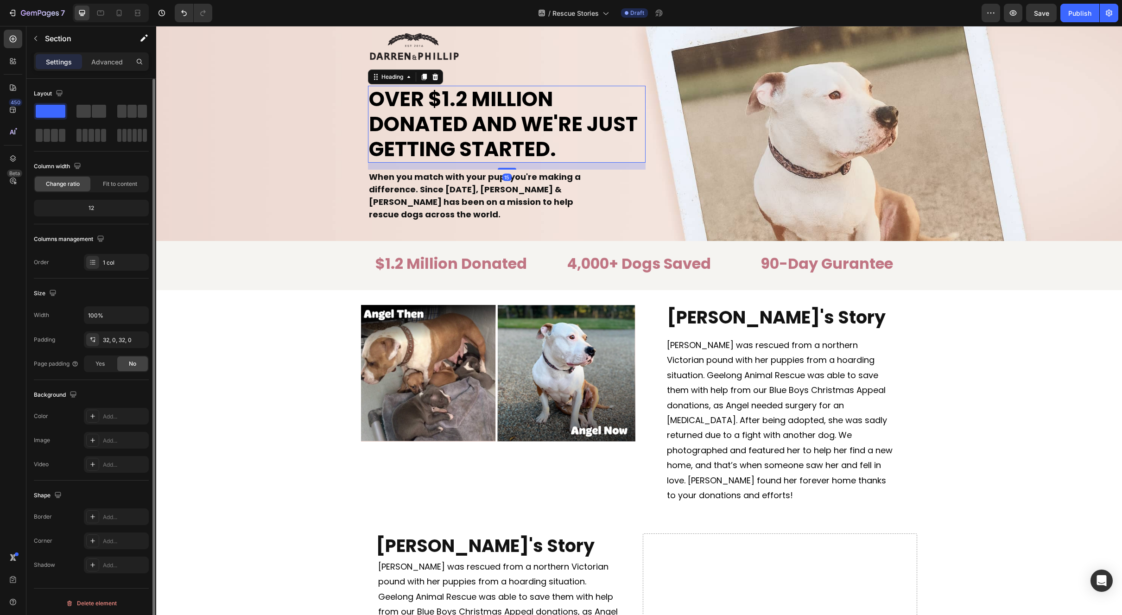
click at [589, 104] on h1 "Over $1.2 Million Donated And We're Just Getting Started." at bounding box center [507, 124] width 278 height 77
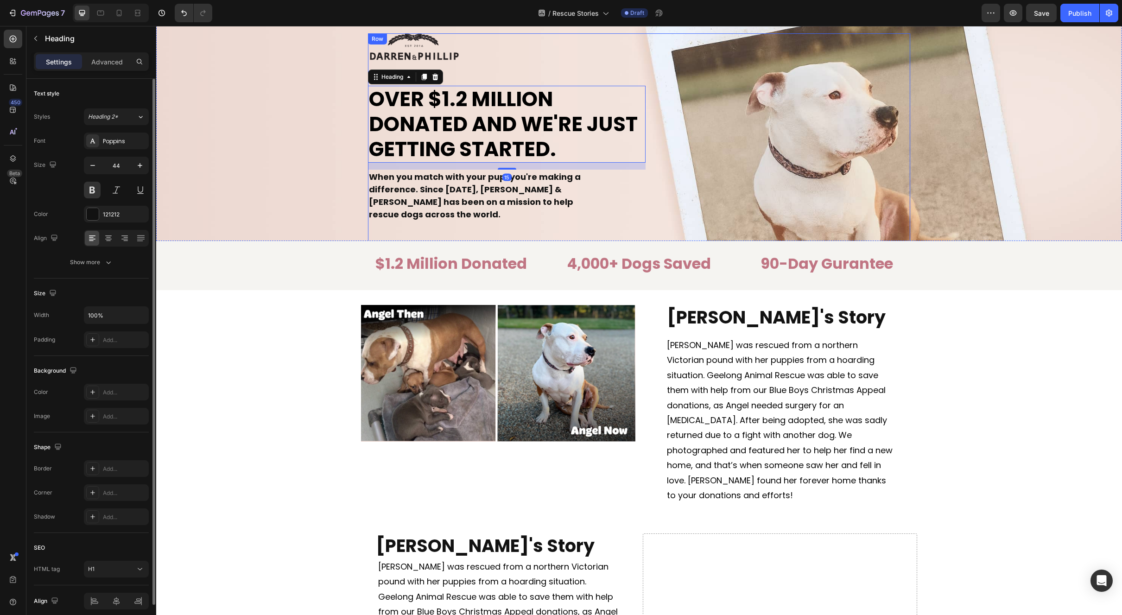
click at [790, 115] on div "Image Over $1.2 Million Donated And We're Just Getting Started. Heading 15 When…" at bounding box center [639, 139] width 542 height 212
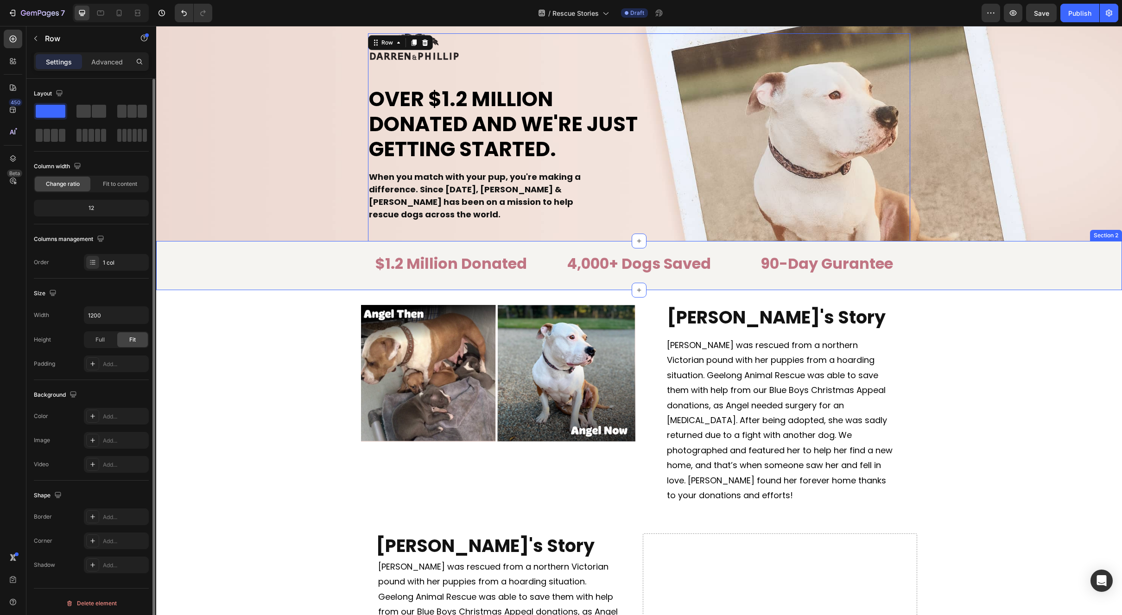
scroll to position [65, 0]
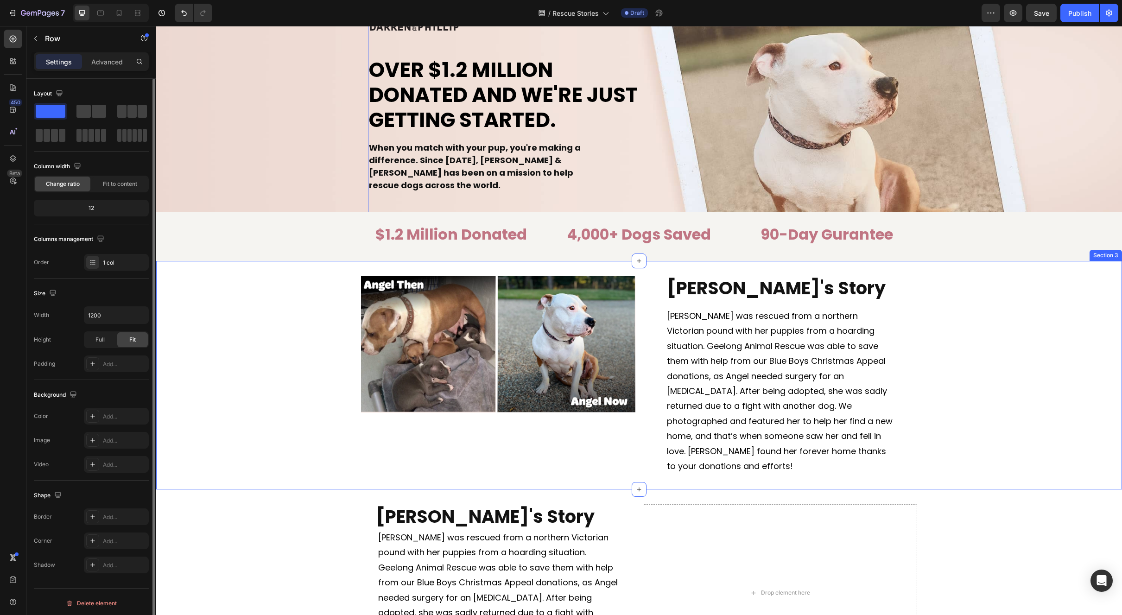
click at [980, 358] on div "Image ⁠⁠⁠⁠⁠⁠⁠ [PERSON_NAME]'s Story Heading Angel was rescued from a northern V…" at bounding box center [639, 375] width 966 height 199
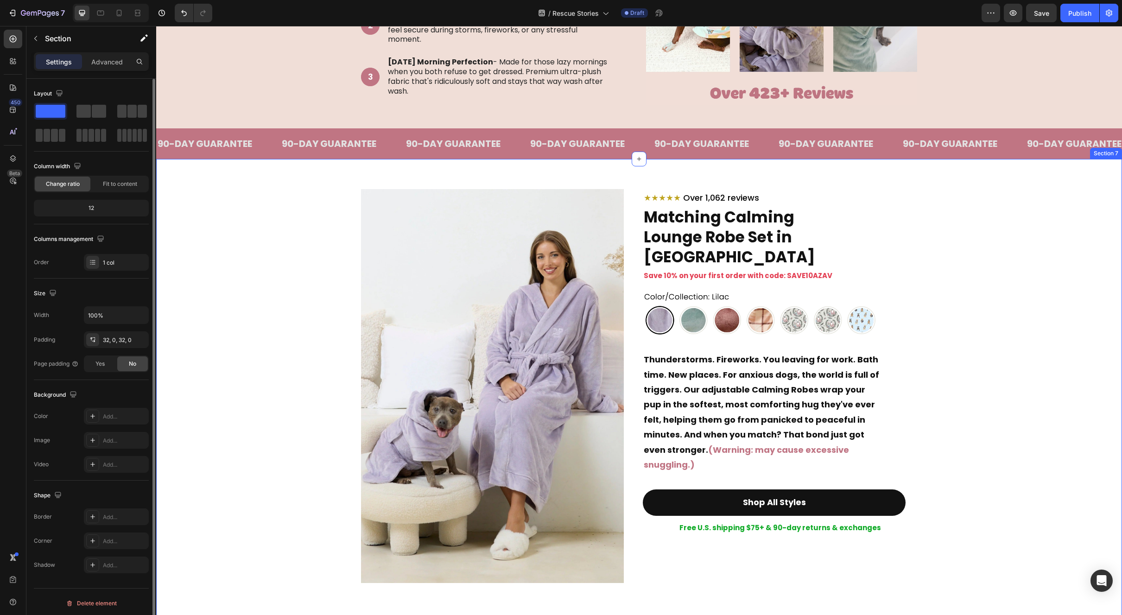
scroll to position [654, 0]
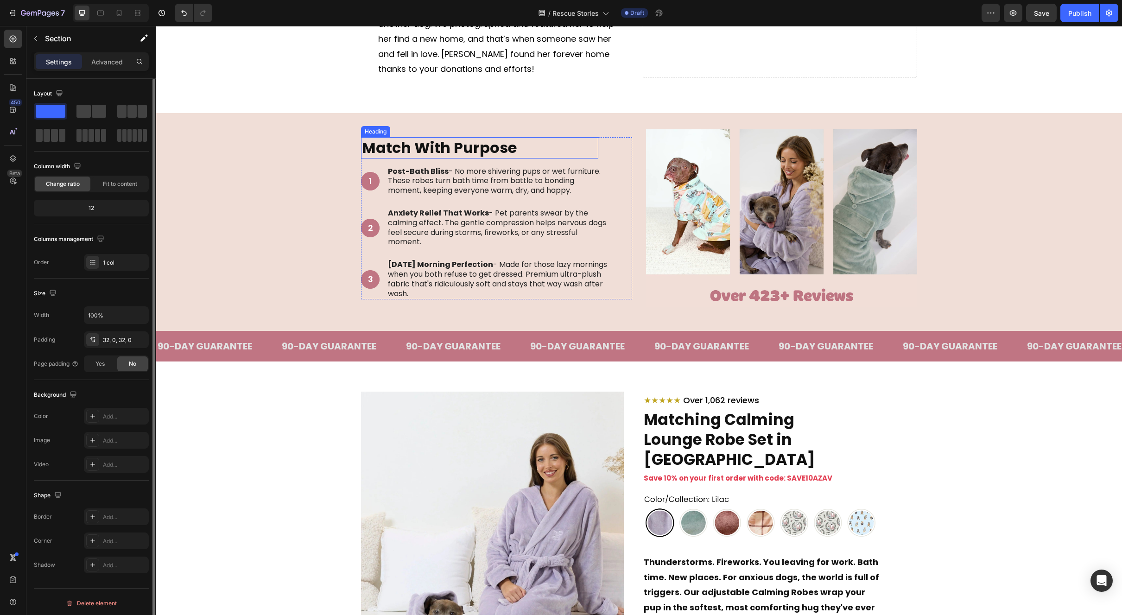
click at [492, 153] on strong "Match With Purpose" at bounding box center [439, 147] width 155 height 21
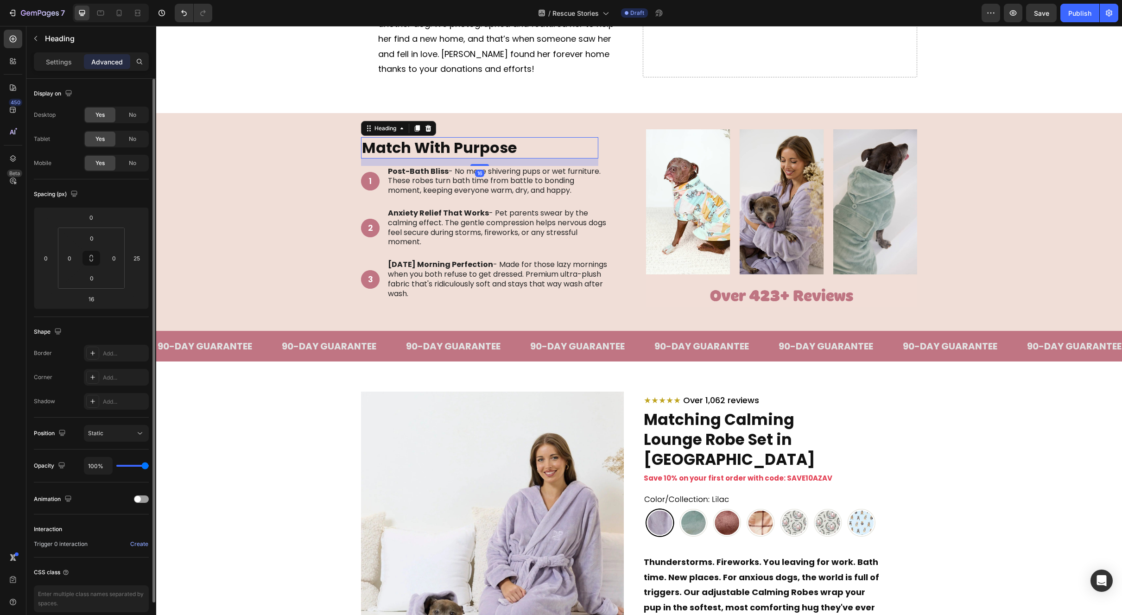
click at [519, 150] on h2 "Match With Purpose" at bounding box center [479, 147] width 237 height 21
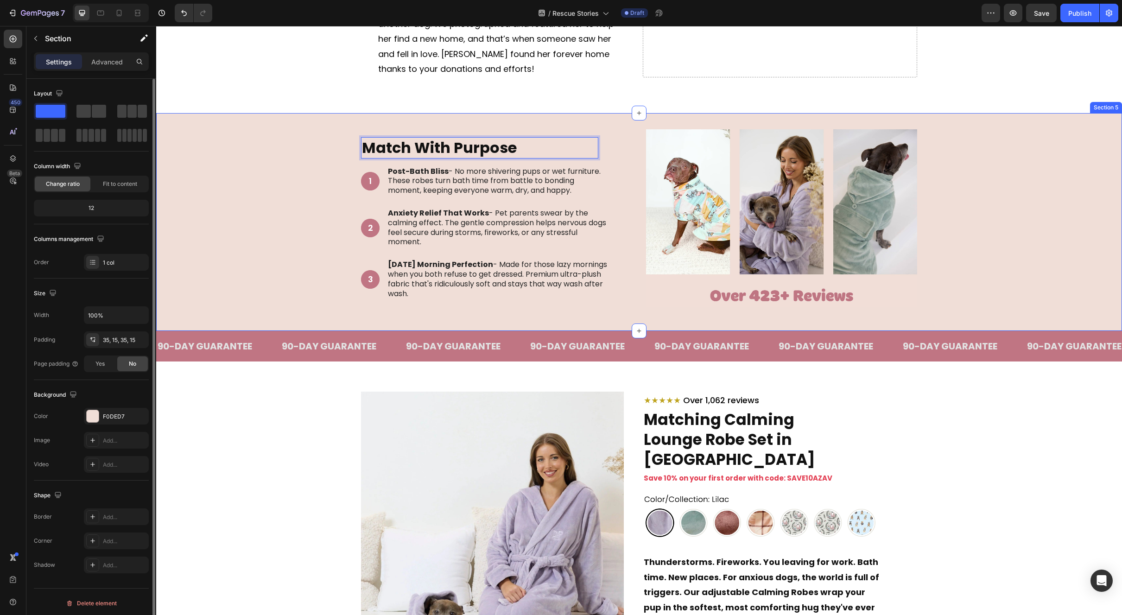
click at [971, 233] on div "Match With Purpose Heading 16 1 Text Block Hero Banner Post-Bath Bliss - No mor…" at bounding box center [639, 221] width 952 height 185
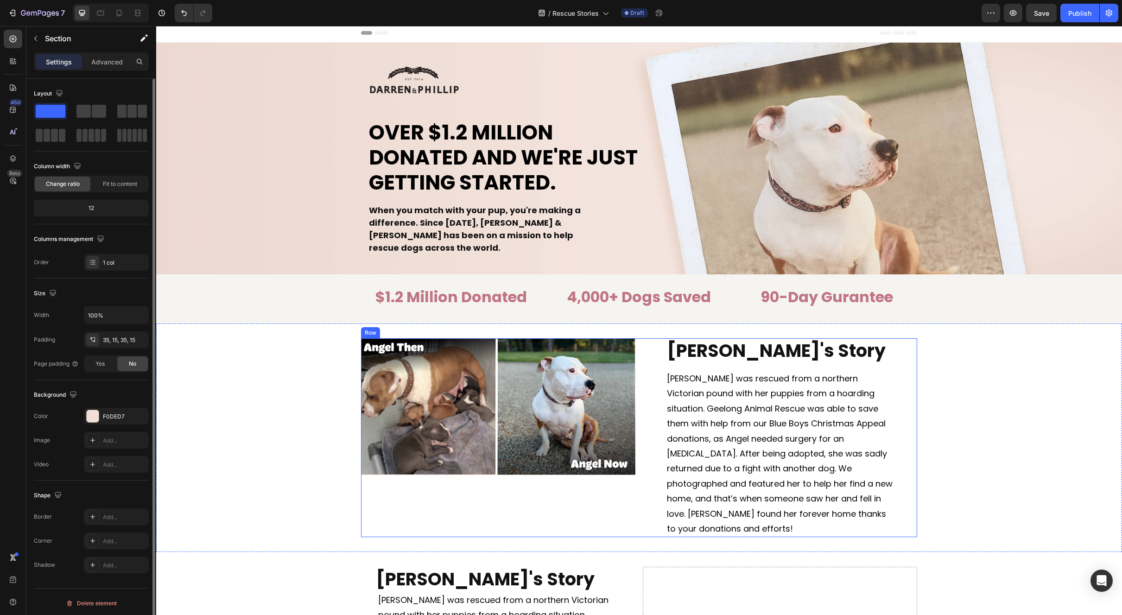
scroll to position [168, 0]
